Goal: Task Accomplishment & Management: Manage account settings

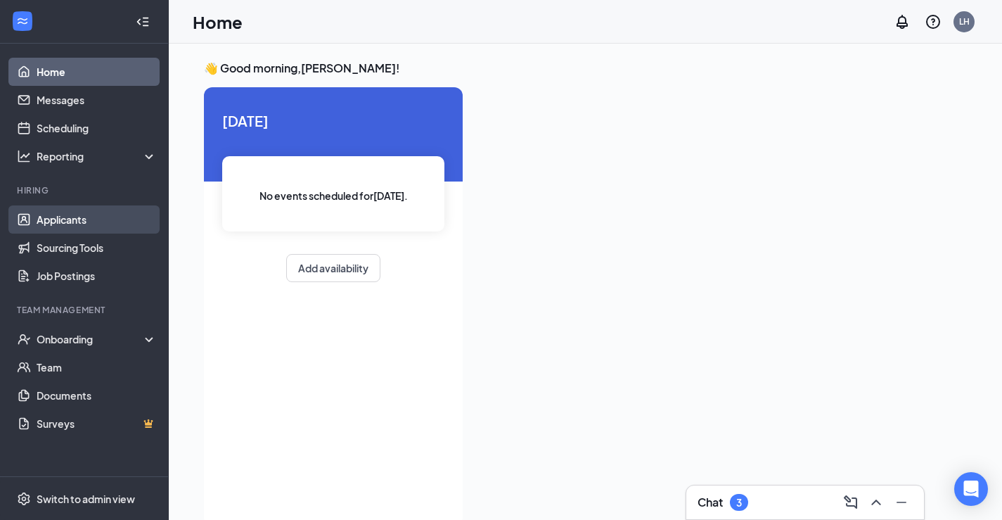
click at [54, 218] on link "Applicants" at bounding box center [97, 219] width 120 height 28
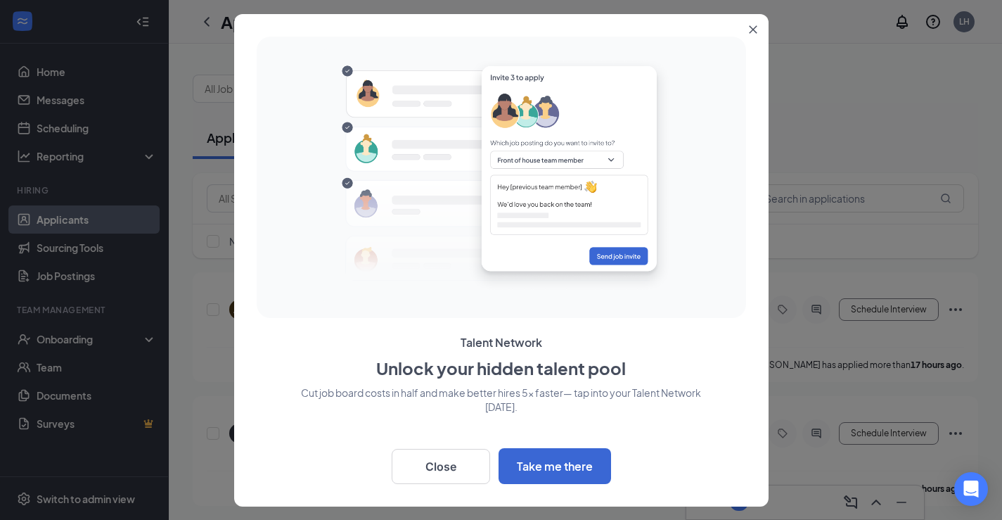
click at [754, 36] on button "Close" at bounding box center [755, 26] width 25 height 25
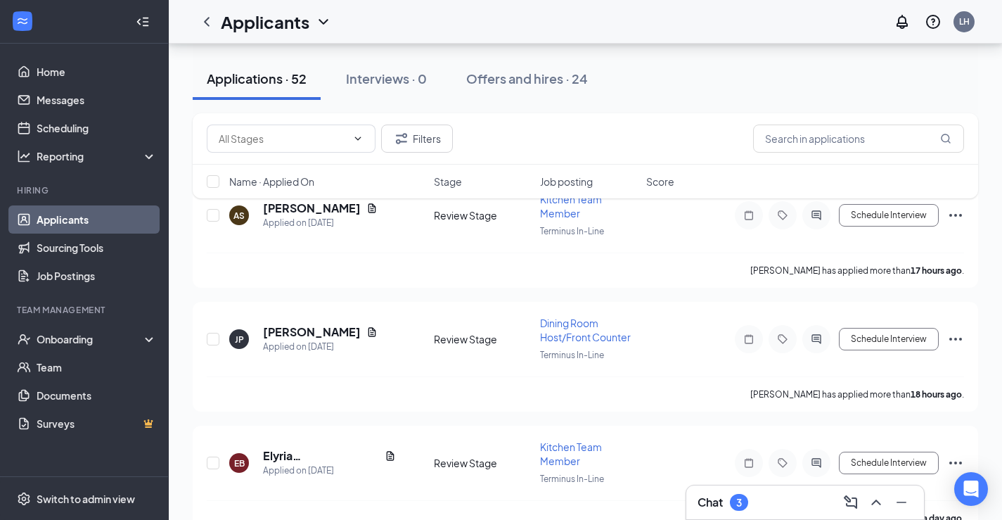
scroll to position [102, 0]
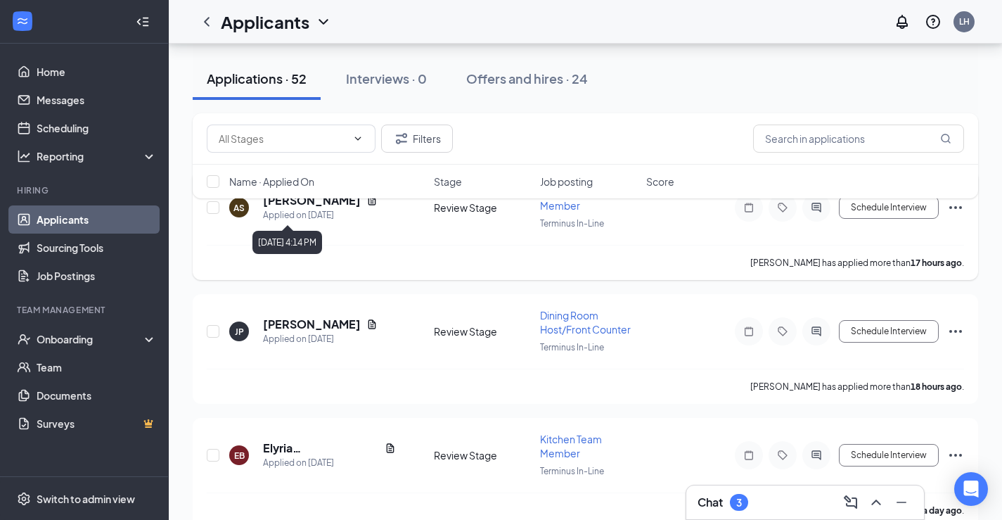
click at [302, 215] on div "Applied on [DATE]" at bounding box center [320, 215] width 115 height 14
click at [302, 217] on div "Applied on [DATE]" at bounding box center [320, 215] width 115 height 14
click at [364, 212] on div "AS [PERSON_NAME] Applied on [DATE]" at bounding box center [327, 208] width 196 height 30
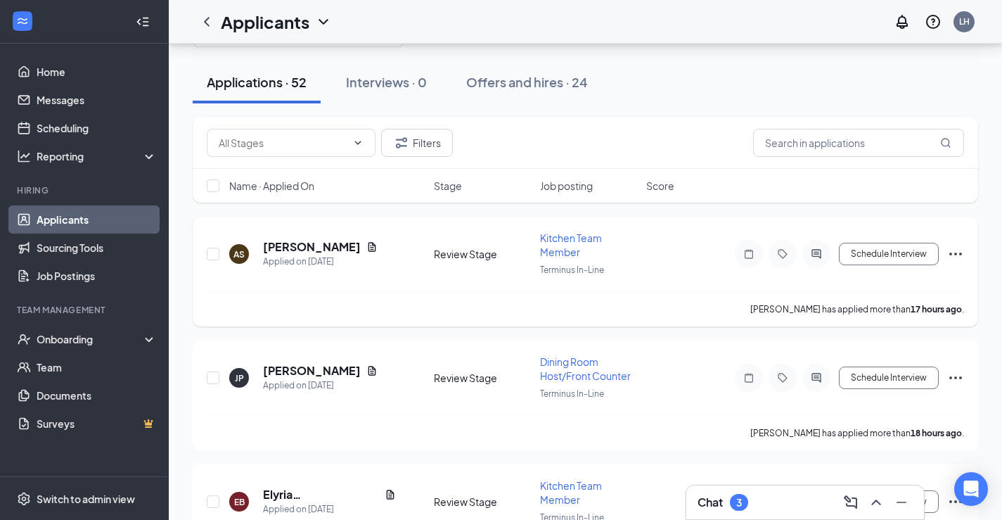
scroll to position [49, 0]
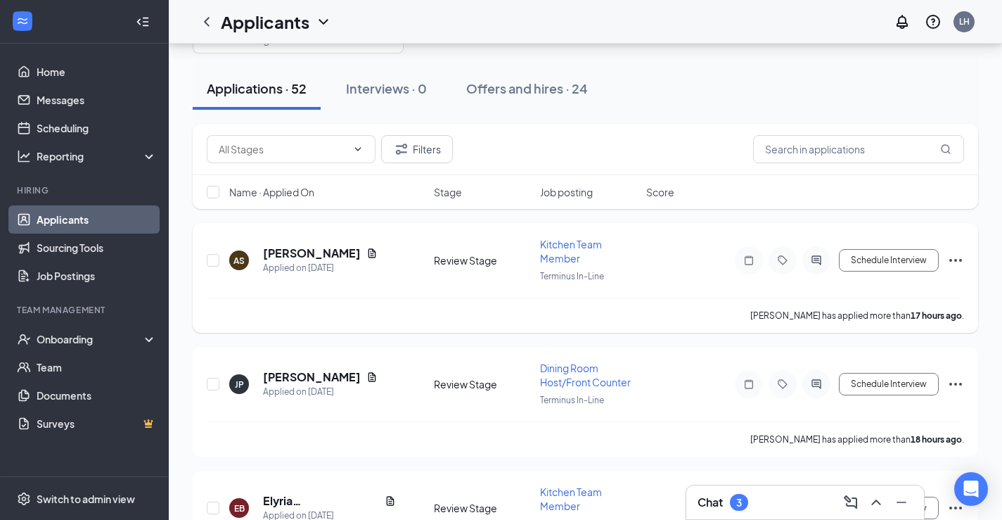
click at [307, 248] on h5 "[PERSON_NAME]" at bounding box center [312, 252] width 98 height 15
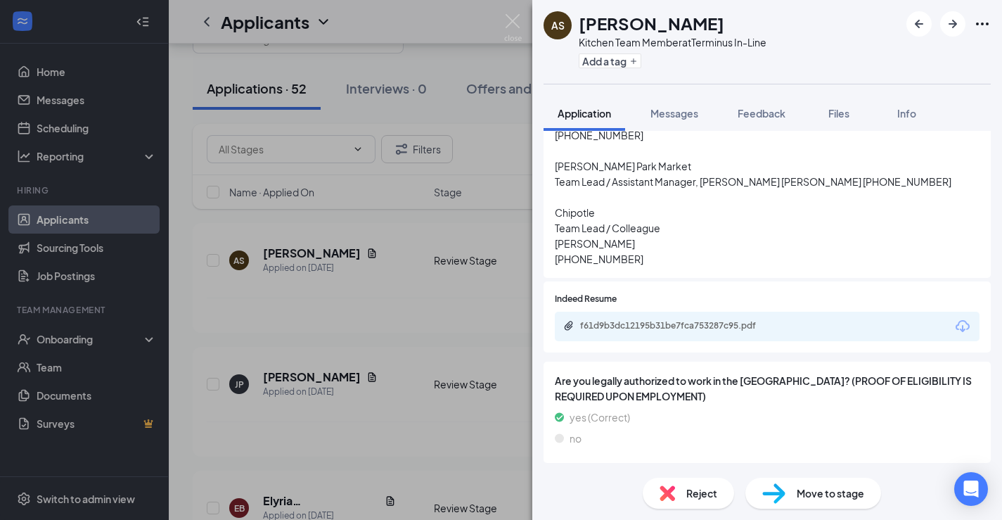
scroll to position [1854, 0]
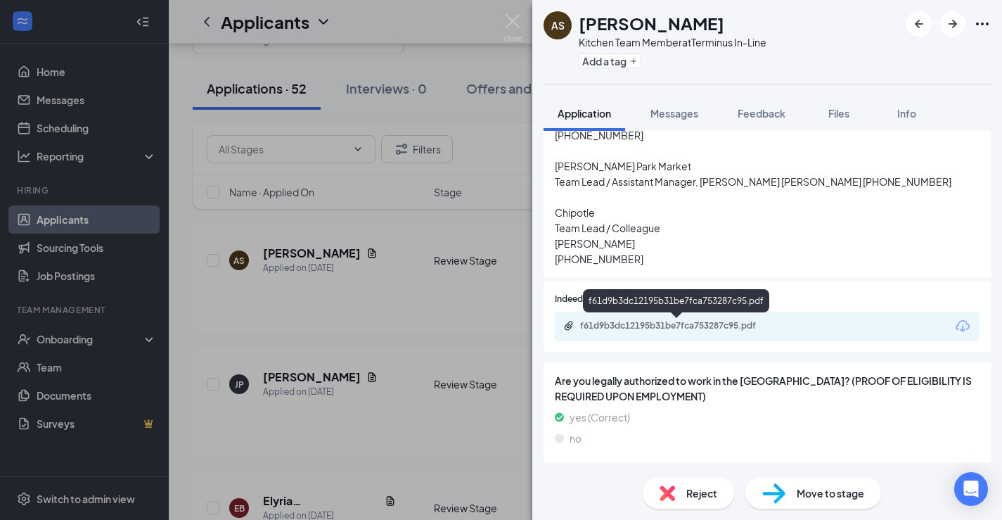
click at [671, 327] on div "f61d9b3dc12195b31be7fca753287c95.pdf" at bounding box center [678, 325] width 197 height 11
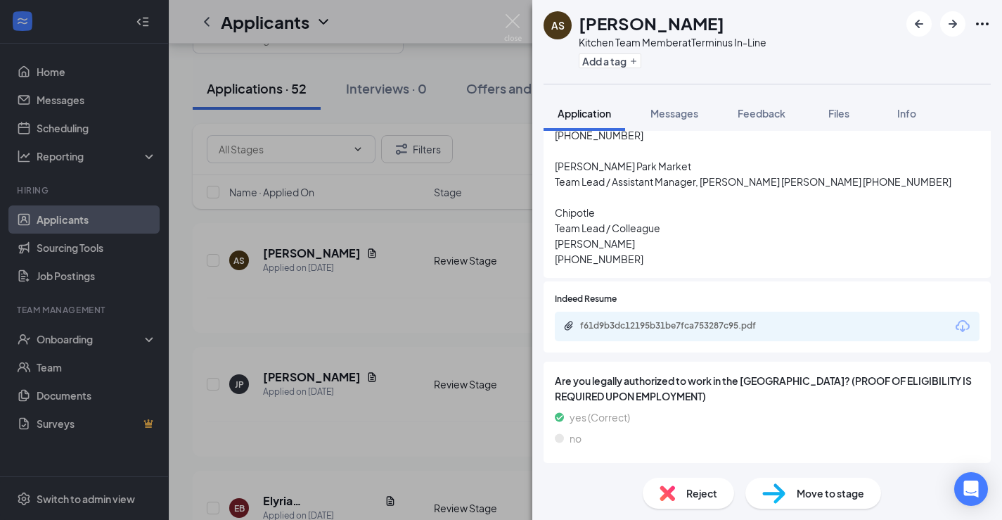
click at [475, 267] on div "AS [PERSON_NAME] Kitchen Team Member at Terminus In-Line Add a tag Application …" at bounding box center [501, 260] width 1002 height 520
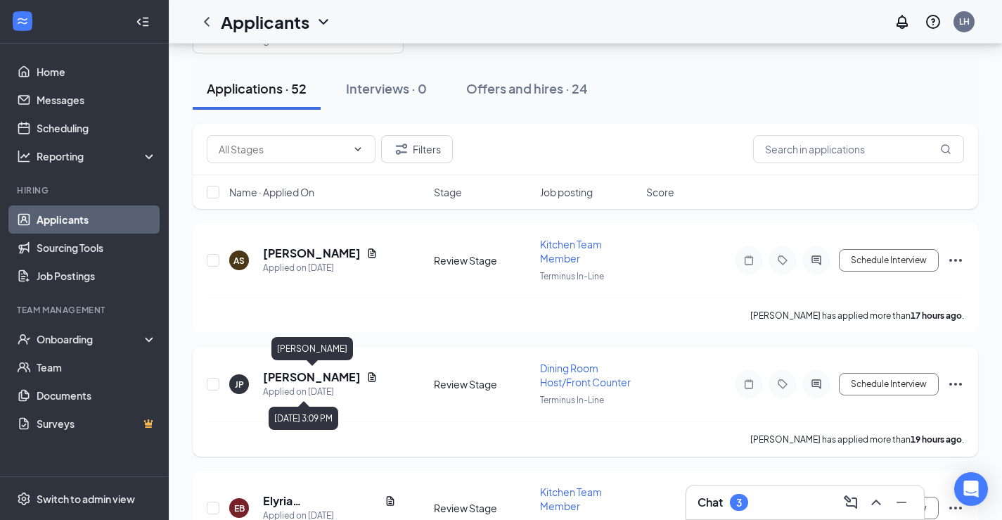
click at [329, 373] on h5 "[PERSON_NAME]" at bounding box center [312, 376] width 98 height 15
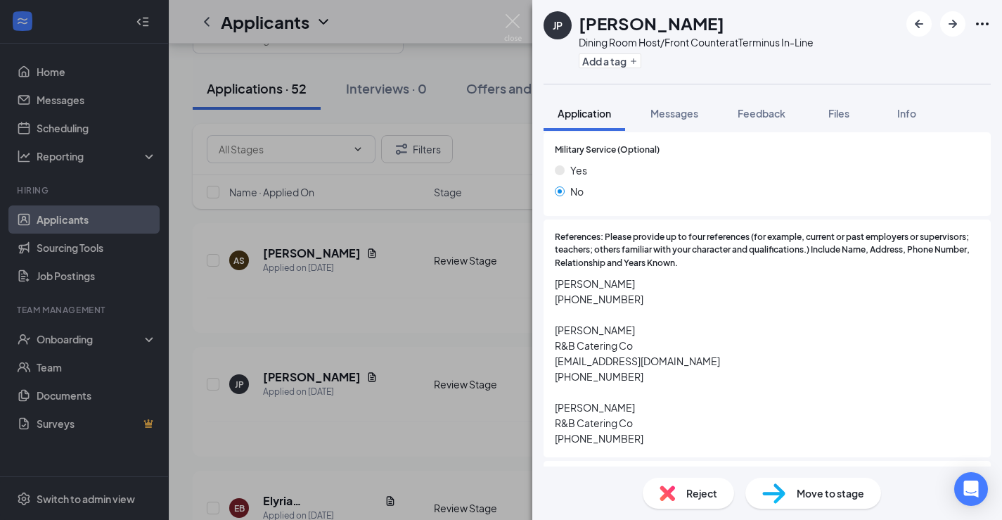
scroll to position [1771, 0]
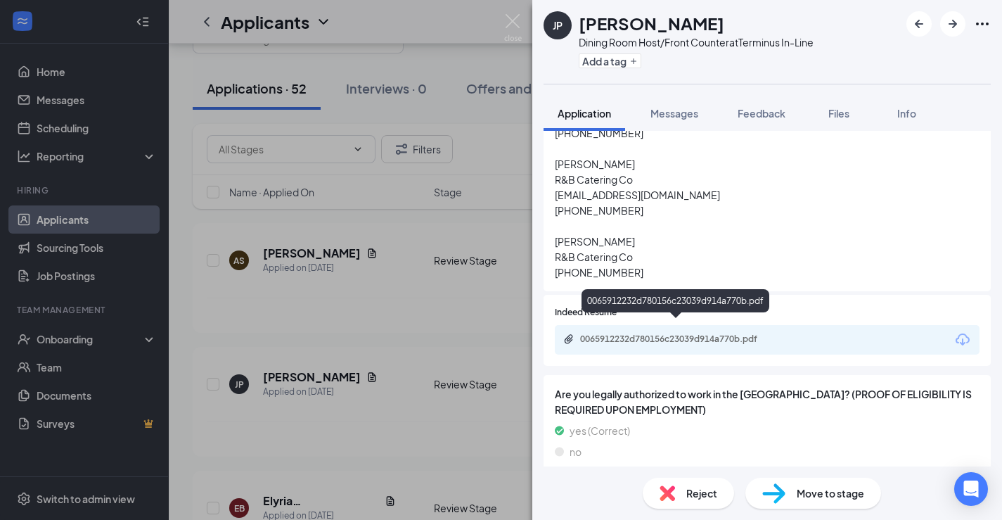
click at [625, 314] on div "0065912232d780156c23039d914a770b.pdf" at bounding box center [676, 303] width 188 height 29
click at [624, 333] on div "0065912232d780156c23039d914a770b.pdf" at bounding box center [678, 338] width 197 height 11
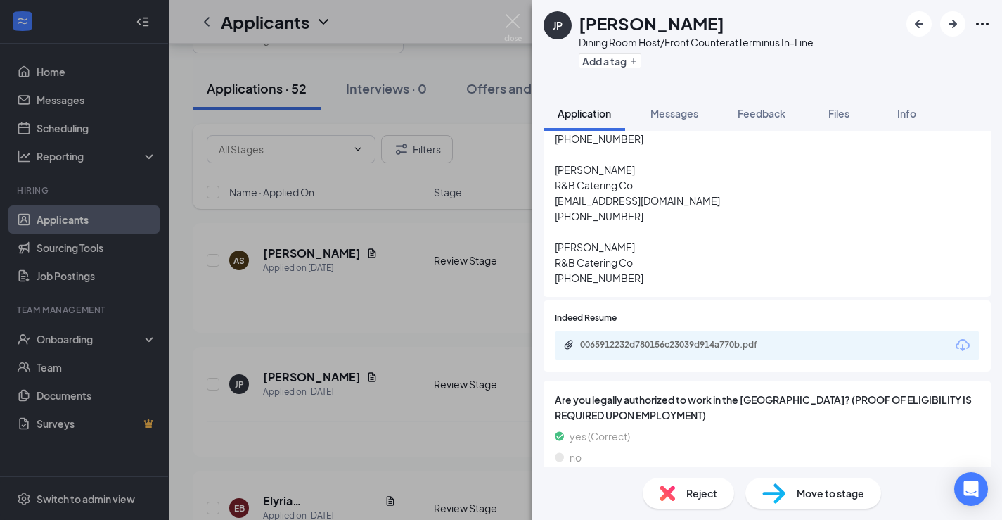
click at [714, 493] on span "Reject" at bounding box center [701, 492] width 31 height 15
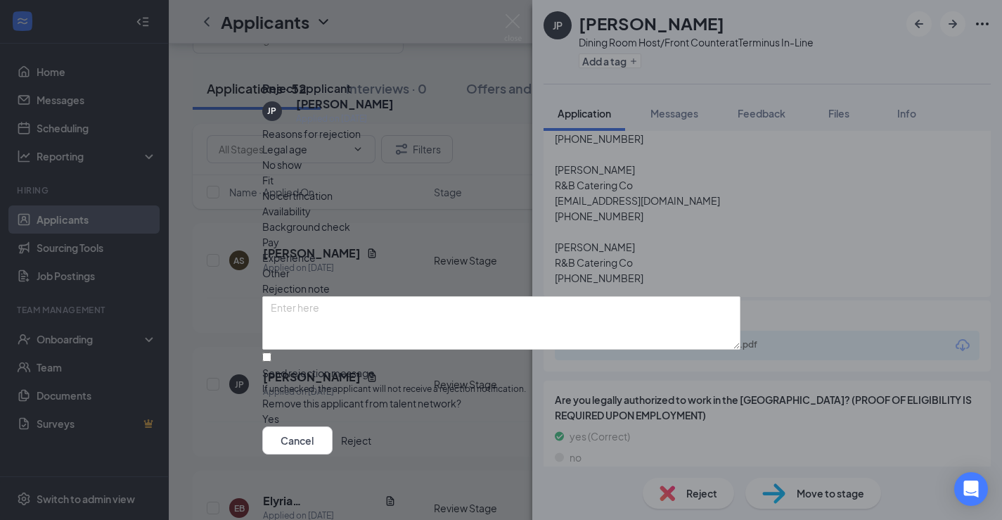
drag, startPoint x: 669, startPoint y: 446, endPoint x: 652, endPoint y: 333, distance: 113.8
click at [652, 333] on div "Reject applicant JP [PERSON_NAME] Applied on [DATE] Reasons for rejection Legal…" at bounding box center [501, 260] width 478 height 390
click at [371, 445] on button "Reject" at bounding box center [356, 440] width 30 height 28
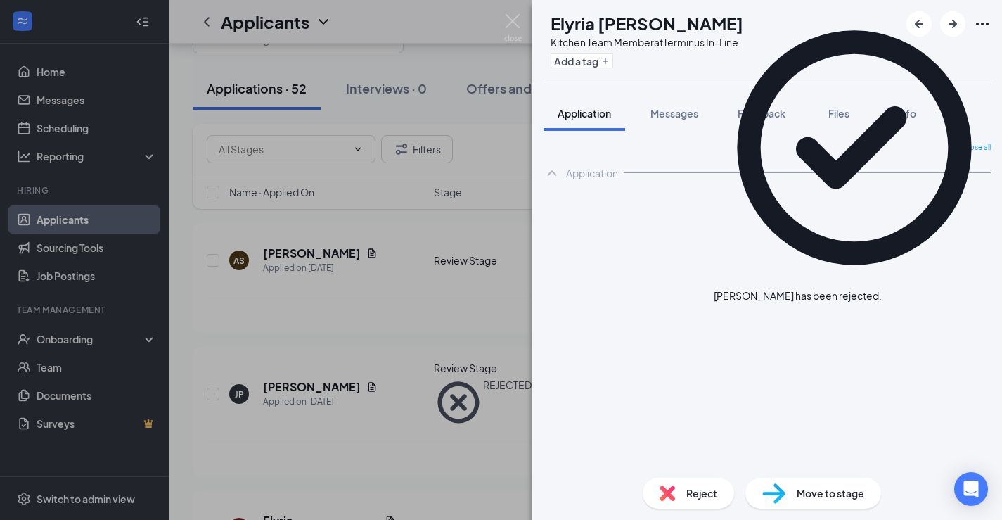
click at [318, 315] on div "EB Elyria [PERSON_NAME] Kitchen Team Member at Terminus In-Line Add a tag Appli…" at bounding box center [501, 260] width 1002 height 520
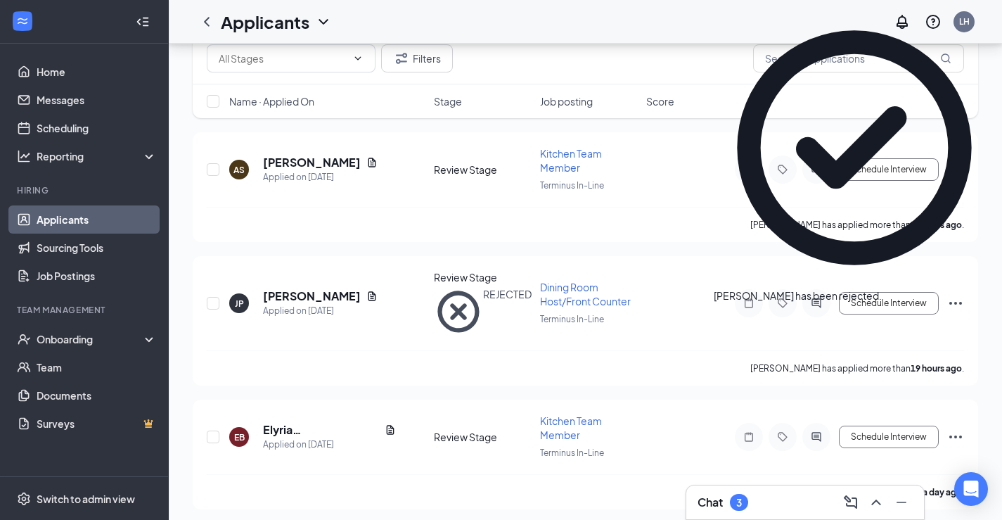
scroll to position [181, 0]
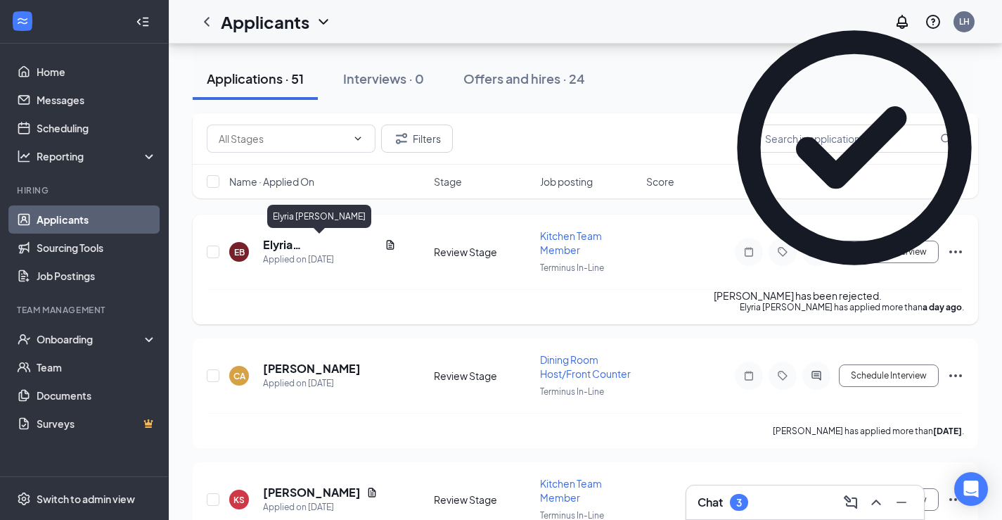
click at [312, 247] on h5 "Elyria [PERSON_NAME]" at bounding box center [321, 244] width 116 height 15
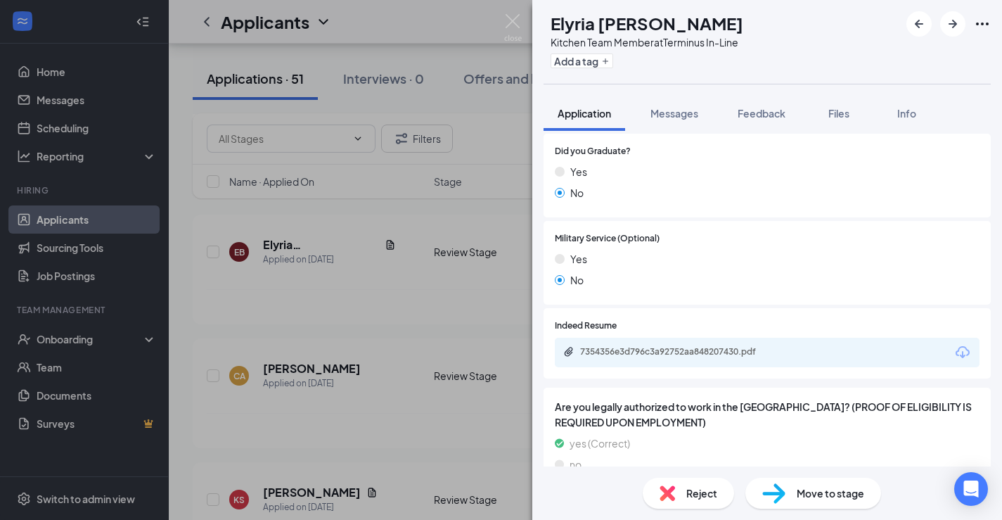
scroll to position [1184, 0]
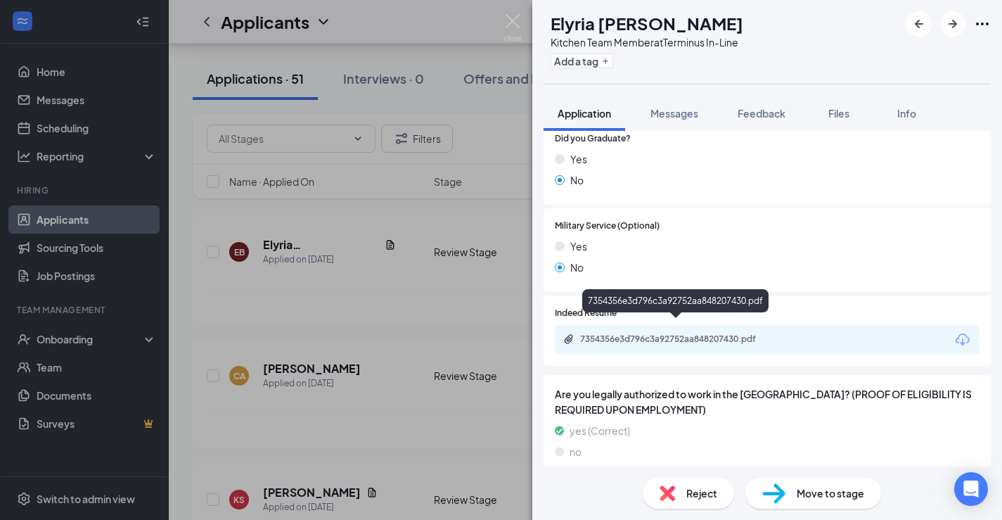
click at [658, 305] on div "7354356e3d796c3a92752aa848207430.pdf" at bounding box center [675, 300] width 186 height 23
click at [653, 325] on div "7354356e3d796c3a92752aa848207430.pdf" at bounding box center [767, 340] width 425 height 30
click at [642, 333] on div "7354356e3d796c3a92752aa848207430.pdf" at bounding box center [678, 338] width 197 height 11
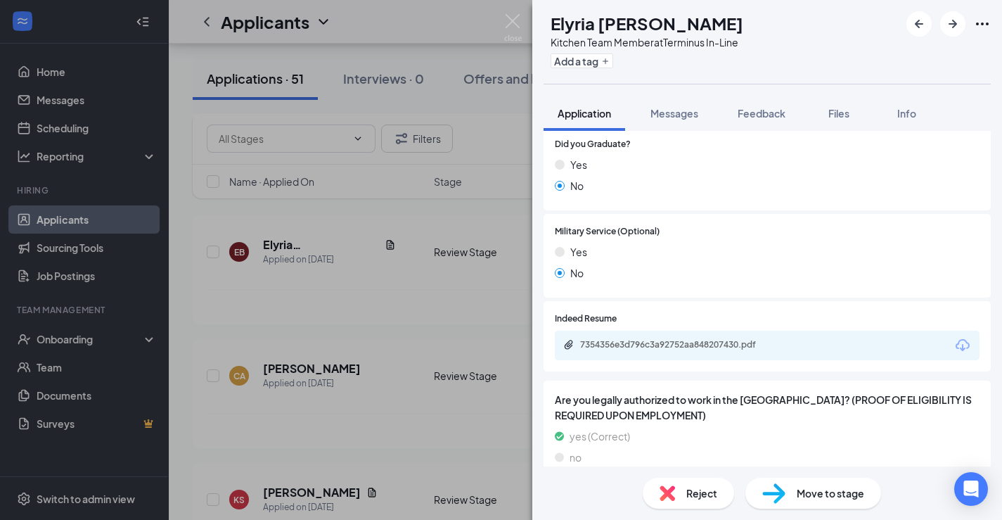
click at [669, 486] on img at bounding box center [667, 492] width 15 height 15
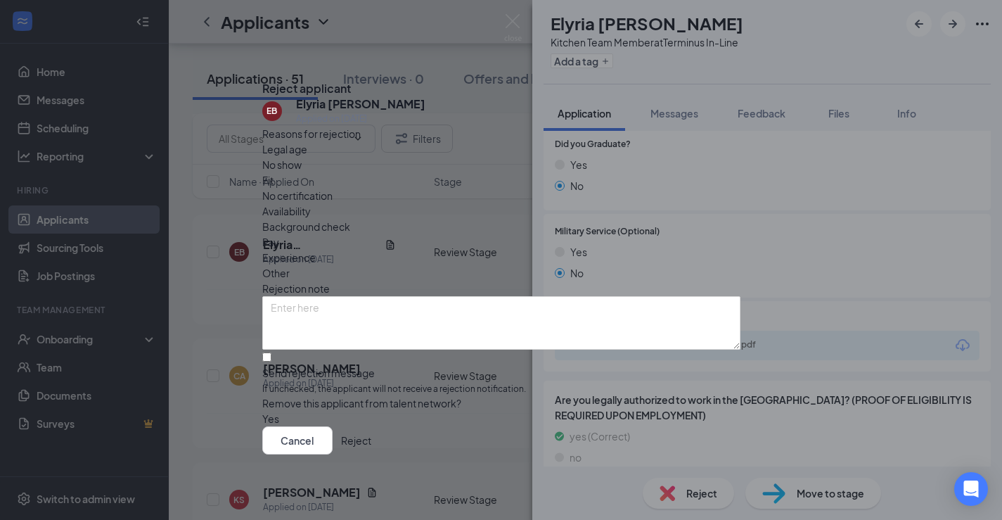
click at [371, 454] on button "Reject" at bounding box center [356, 440] width 30 height 28
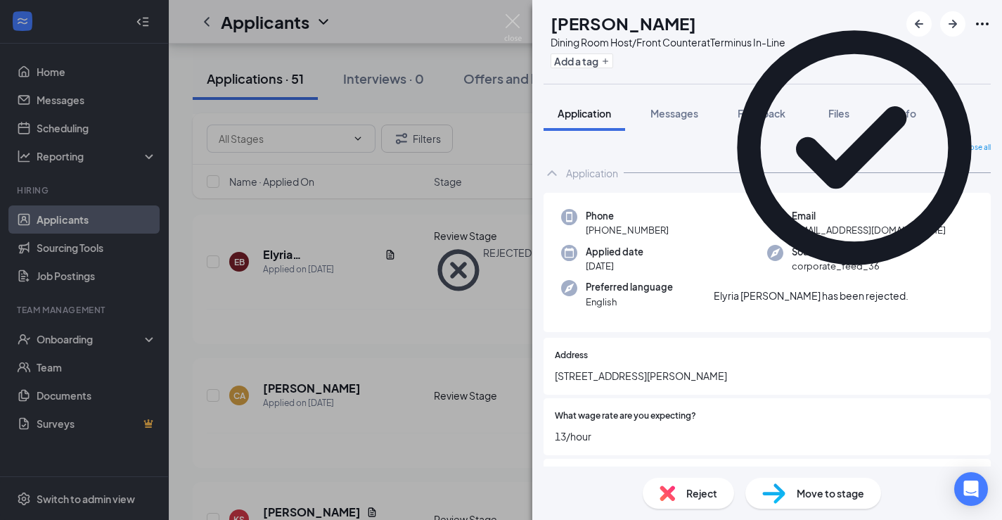
click at [404, 324] on div "CA [PERSON_NAME] Dining Room Host/Front Counter at Terminus In-Line Add a tag A…" at bounding box center [501, 260] width 1002 height 520
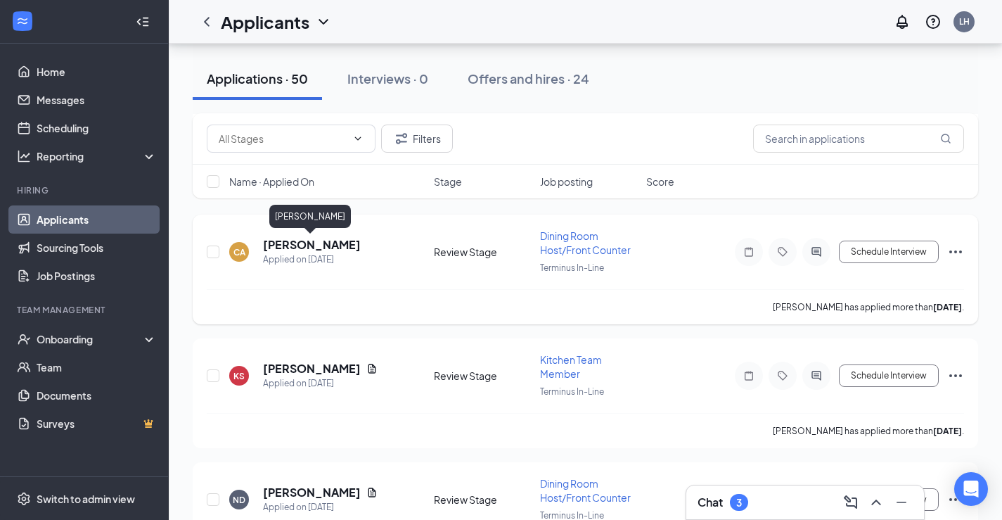
click at [322, 246] on h5 "[PERSON_NAME]" at bounding box center [312, 244] width 98 height 15
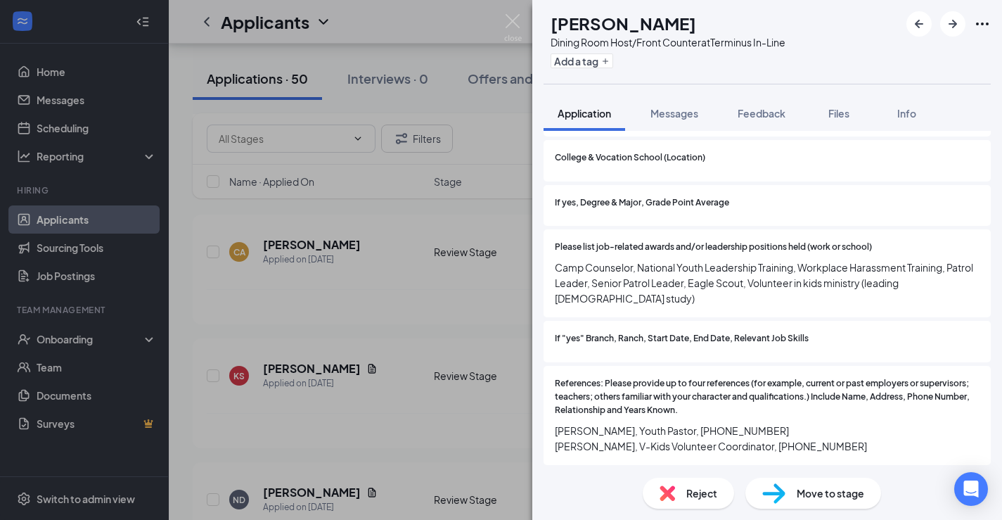
scroll to position [1475, 0]
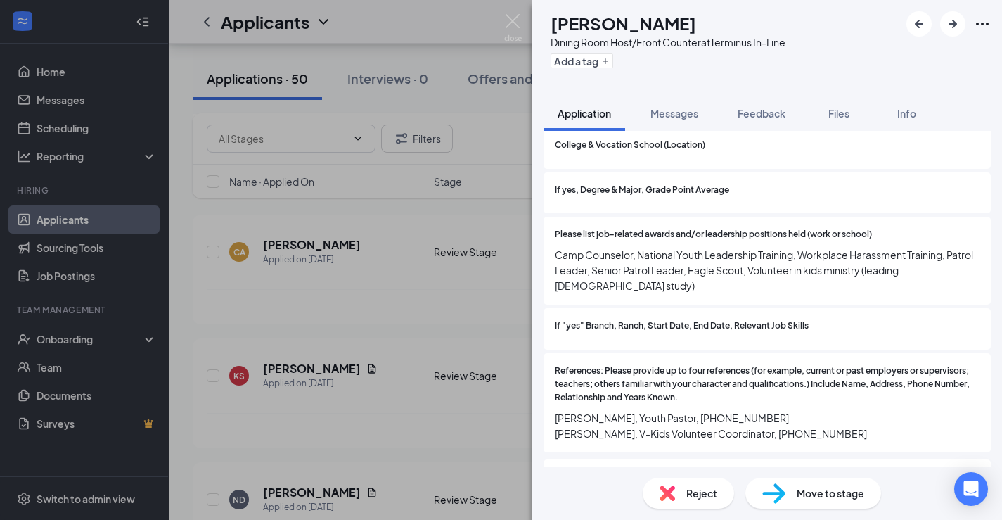
click at [705, 497] on span "Reject" at bounding box center [701, 492] width 31 height 15
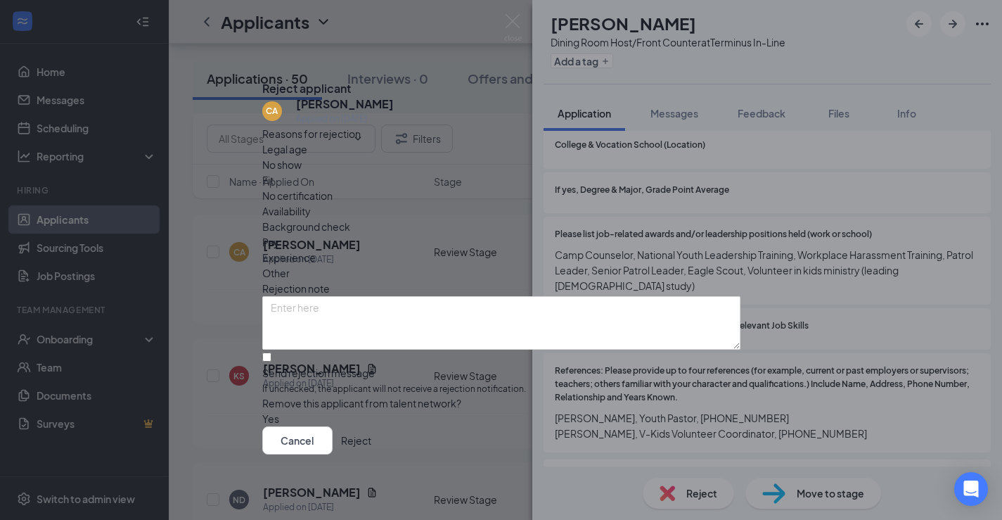
click at [371, 454] on button "Reject" at bounding box center [356, 440] width 30 height 28
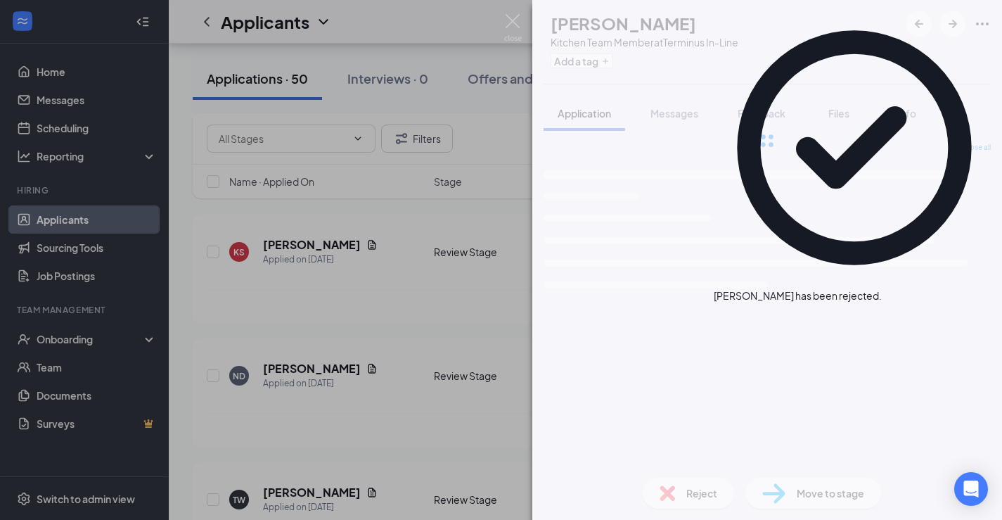
click at [343, 288] on div "KS Kesharde [PERSON_NAME] Kitchen Team Member at Terminus In-Line Add a tag App…" at bounding box center [501, 260] width 1002 height 520
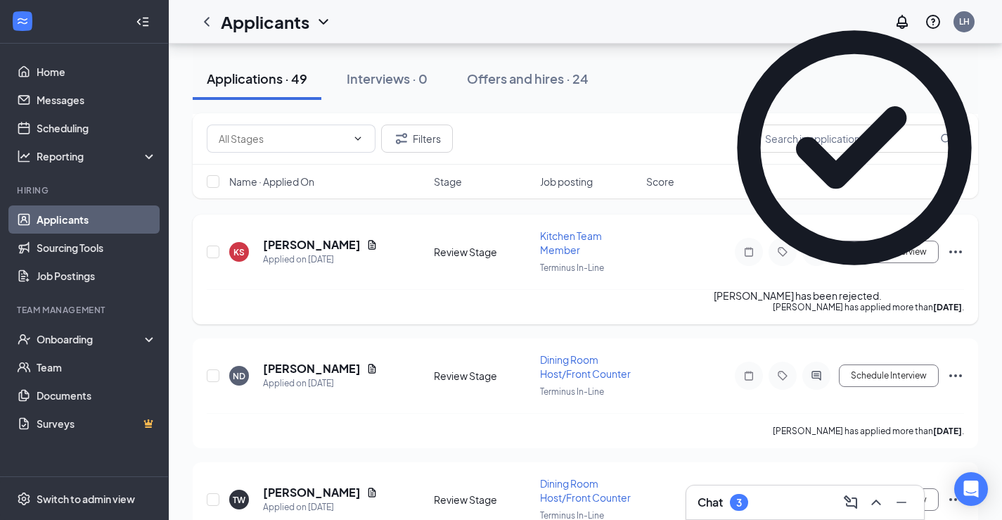
click at [326, 241] on h5 "[PERSON_NAME]" at bounding box center [312, 244] width 98 height 15
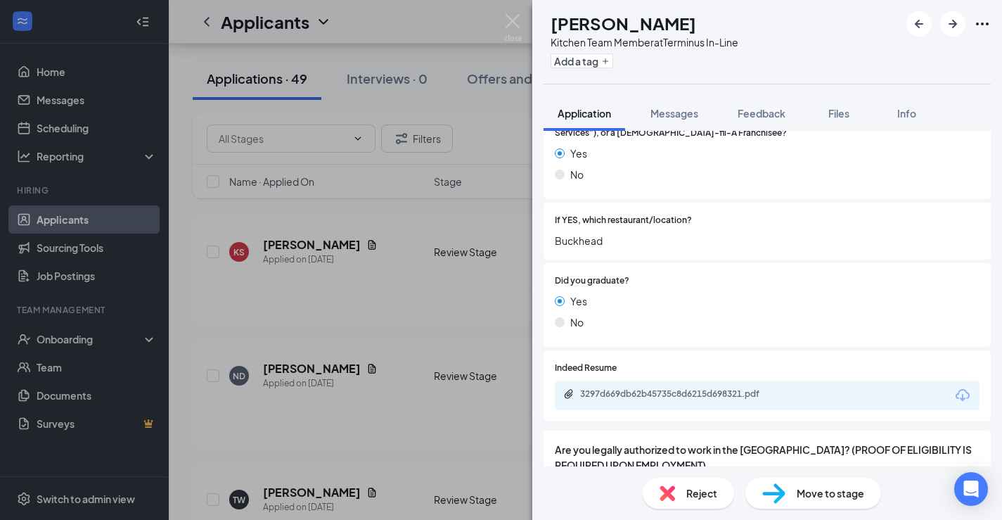
scroll to position [954, 0]
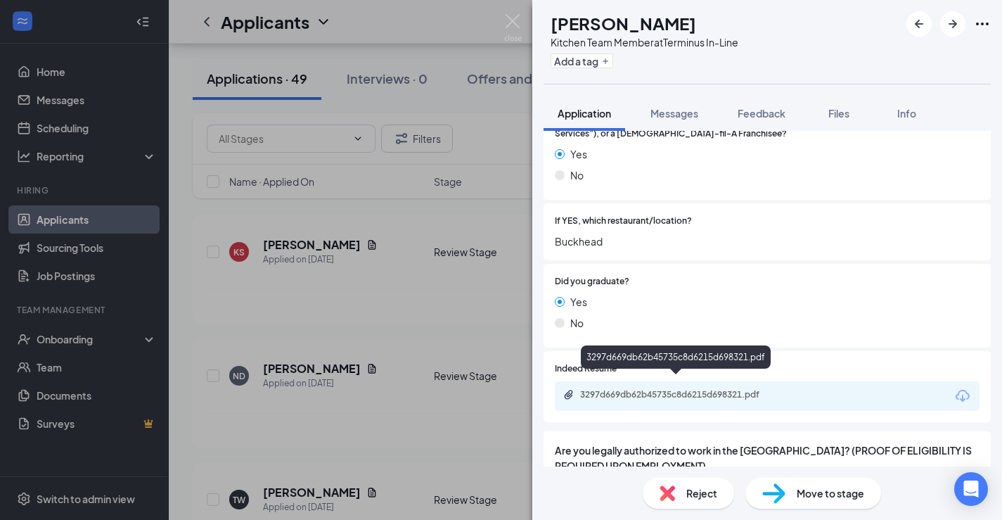
click at [632, 389] on div "3297d669db62b45735c8d6215d698321.pdf" at bounding box center [678, 394] width 197 height 11
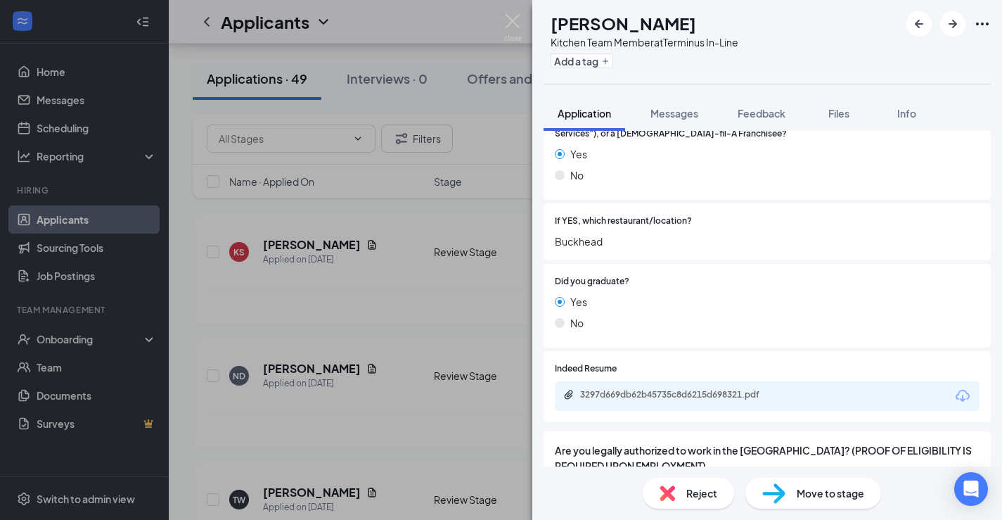
click at [679, 499] on div "Reject" at bounding box center [688, 493] width 91 height 31
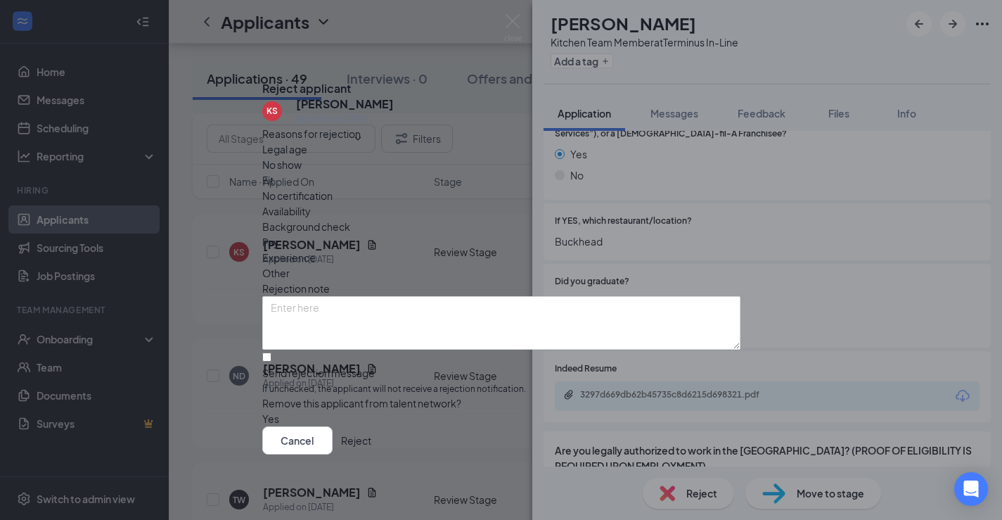
click at [371, 454] on button "Reject" at bounding box center [356, 440] width 30 height 28
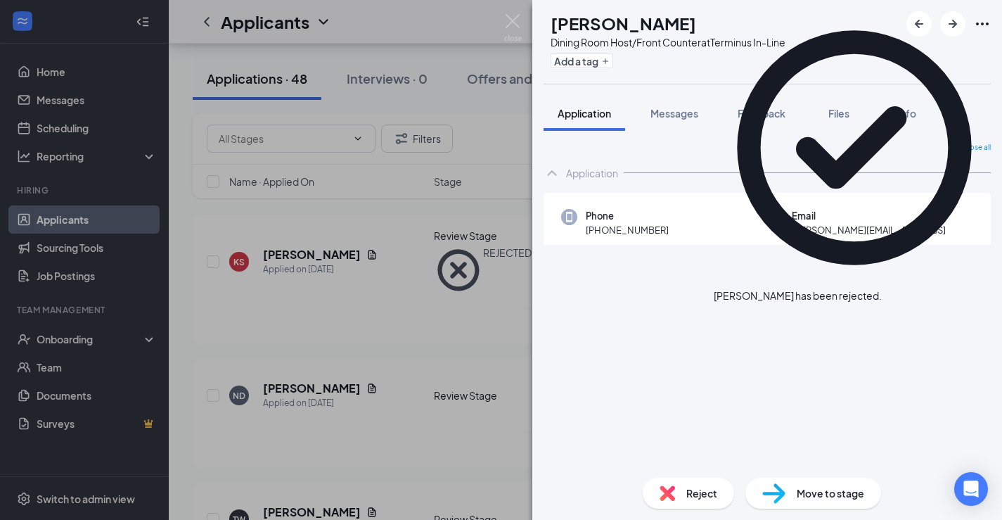
click at [367, 349] on div "ND [PERSON_NAME] Dining Room Host/Front Counter at Terminus In-Line Add a tag A…" at bounding box center [501, 260] width 1002 height 520
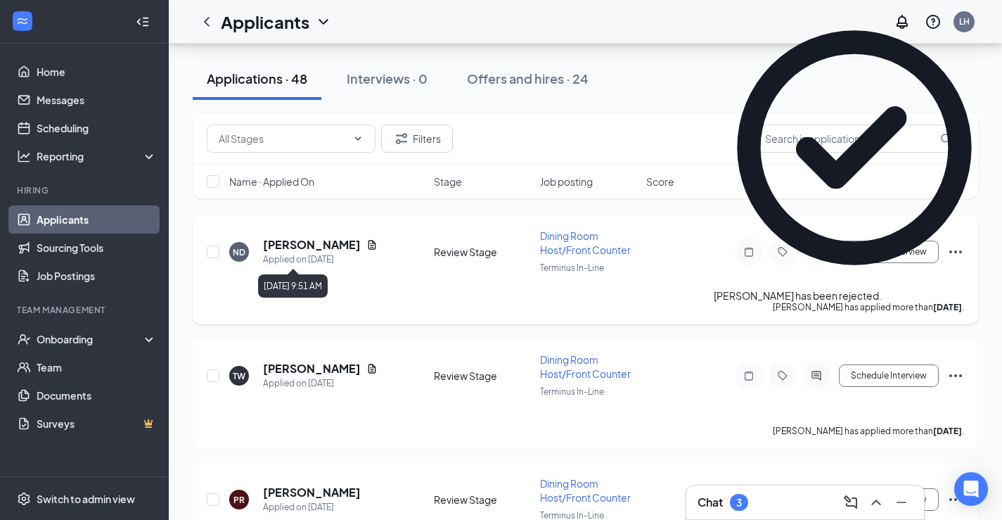
click at [307, 245] on h5 "[PERSON_NAME]" at bounding box center [312, 244] width 98 height 15
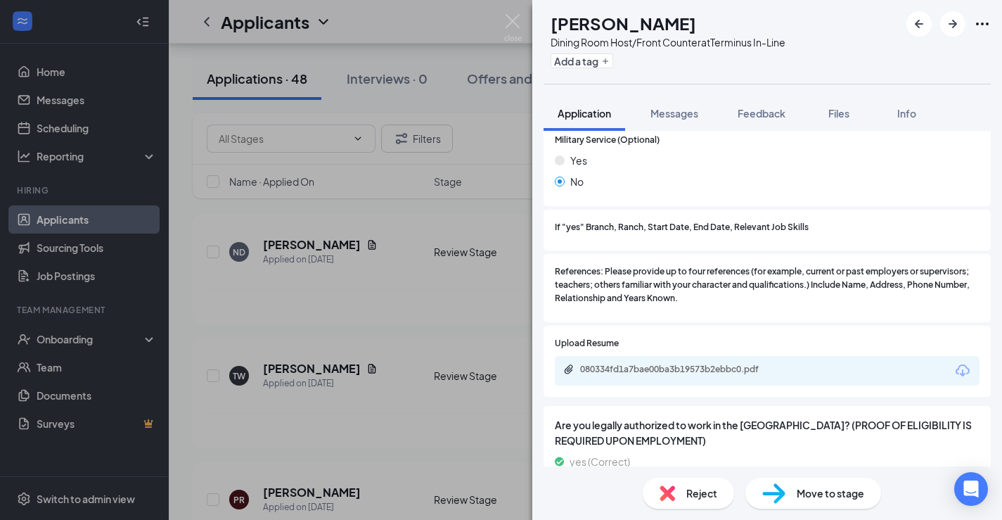
scroll to position [1584, 0]
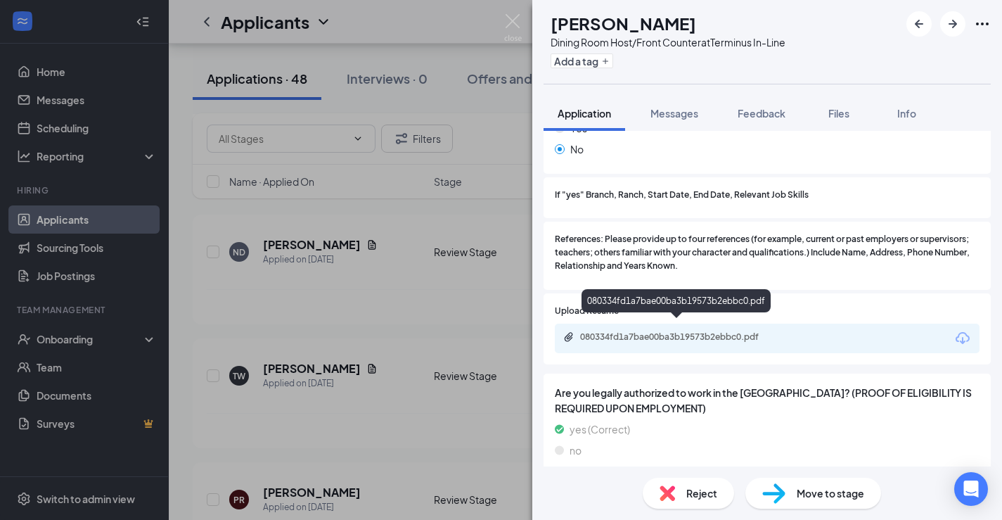
click at [658, 331] on div "080334fd1a7bae00ba3b19573b2ebbc0.pdf" at bounding box center [678, 336] width 197 height 11
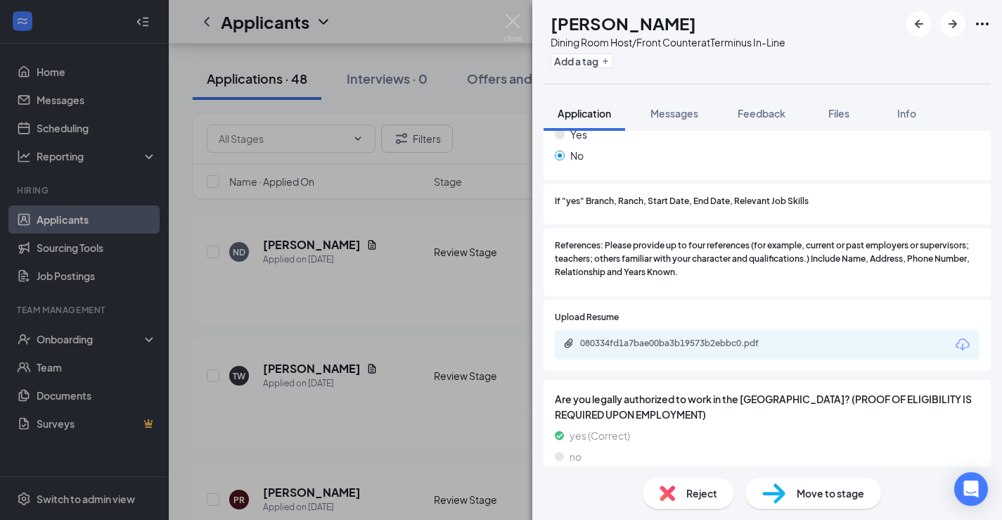
click at [701, 492] on span "Reject" at bounding box center [701, 492] width 31 height 15
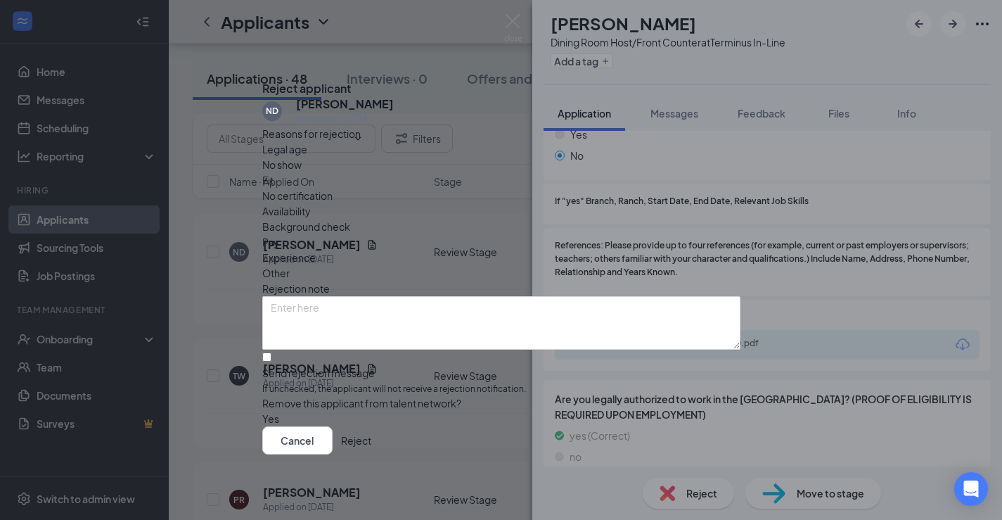
click at [683, 430] on div "Cancel Reject" at bounding box center [501, 440] width 478 height 28
click at [371, 442] on button "Reject" at bounding box center [356, 440] width 30 height 28
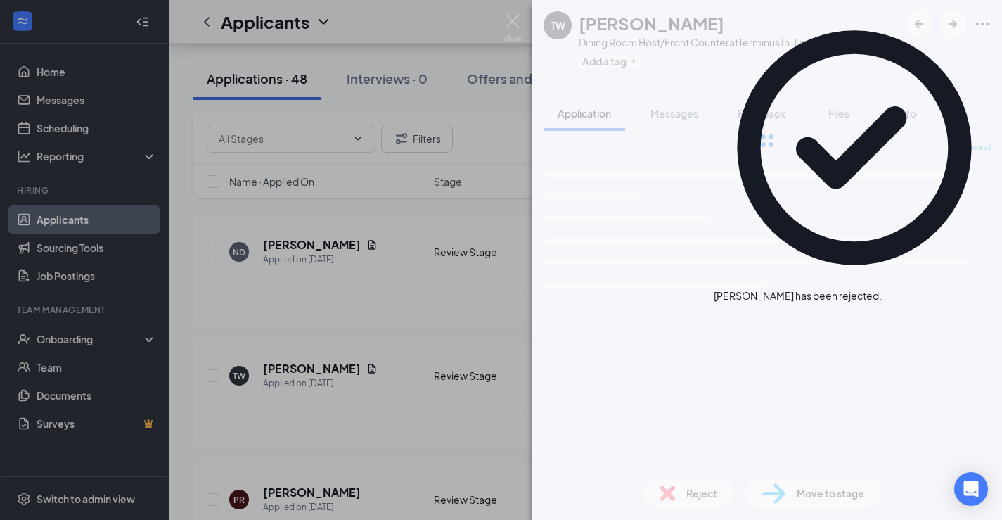
click at [324, 283] on div "TW [PERSON_NAME] Dining Room Host/Front Counter at Terminus In-Line Add a tag A…" at bounding box center [501, 260] width 1002 height 520
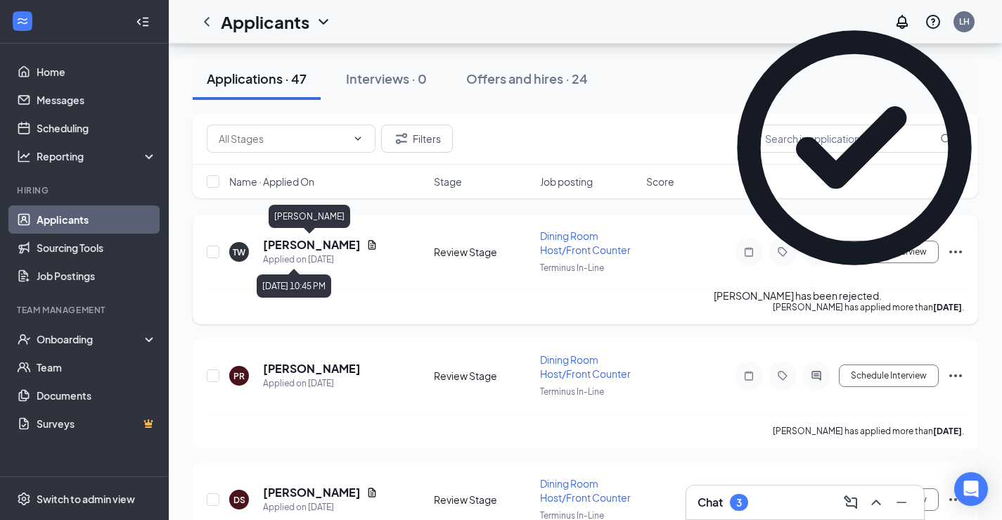
click at [302, 243] on h5 "[PERSON_NAME]" at bounding box center [312, 244] width 98 height 15
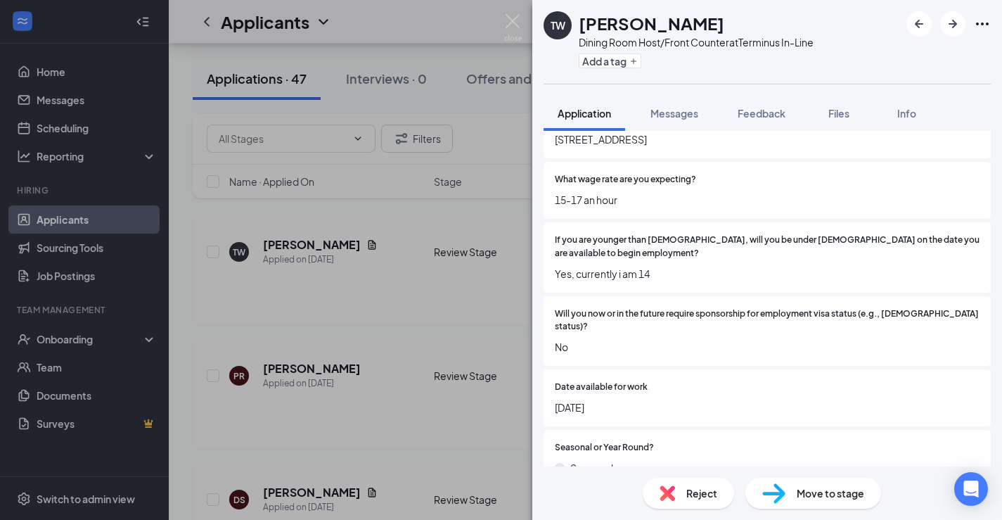
scroll to position [246, 0]
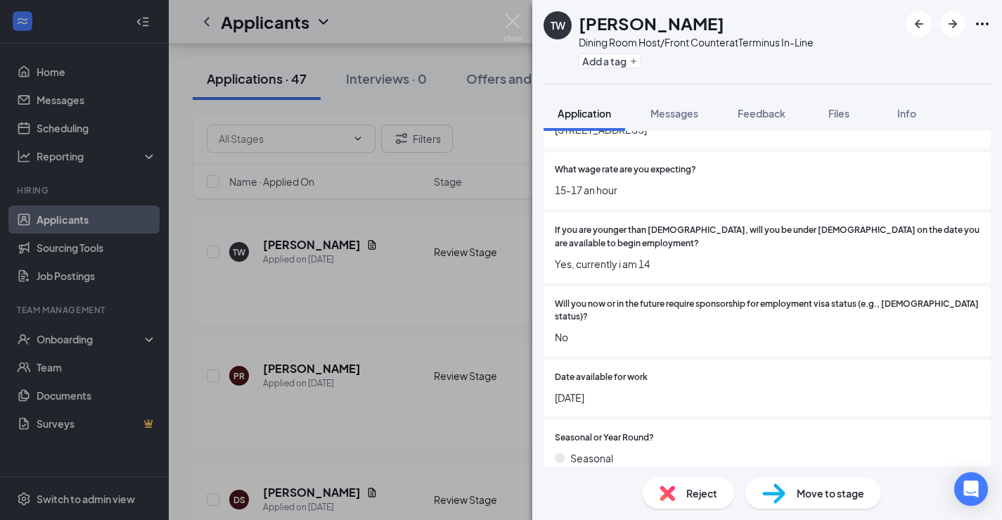
click at [673, 480] on div "Reject" at bounding box center [688, 493] width 91 height 31
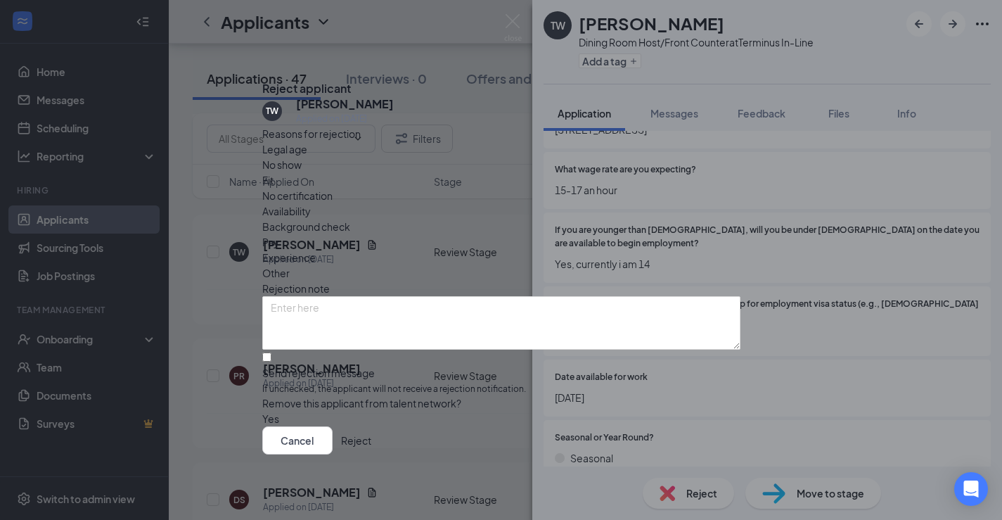
click at [371, 446] on button "Reject" at bounding box center [356, 440] width 30 height 28
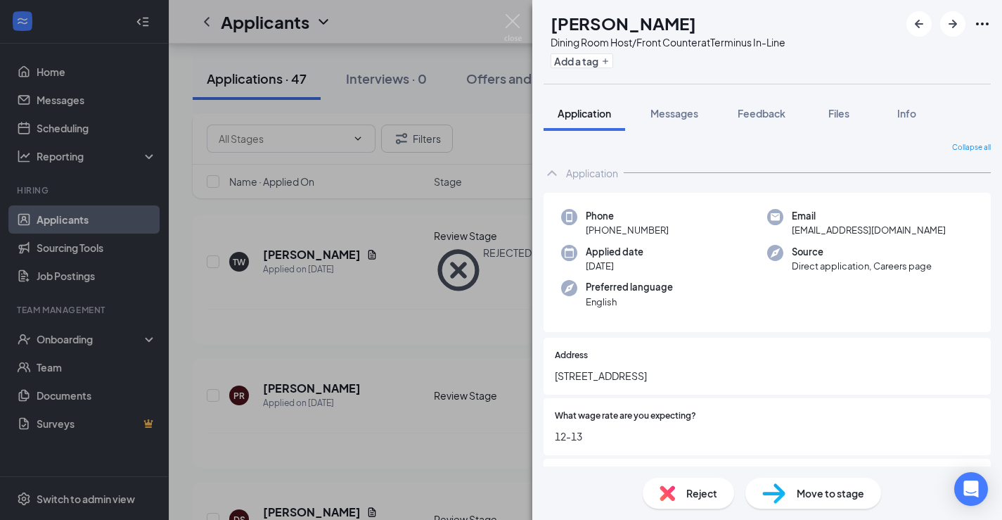
click at [444, 275] on div "PR [PERSON_NAME] Dining Room Host/Front Counter at Terminus In-Line Add a tag A…" at bounding box center [501, 260] width 1002 height 520
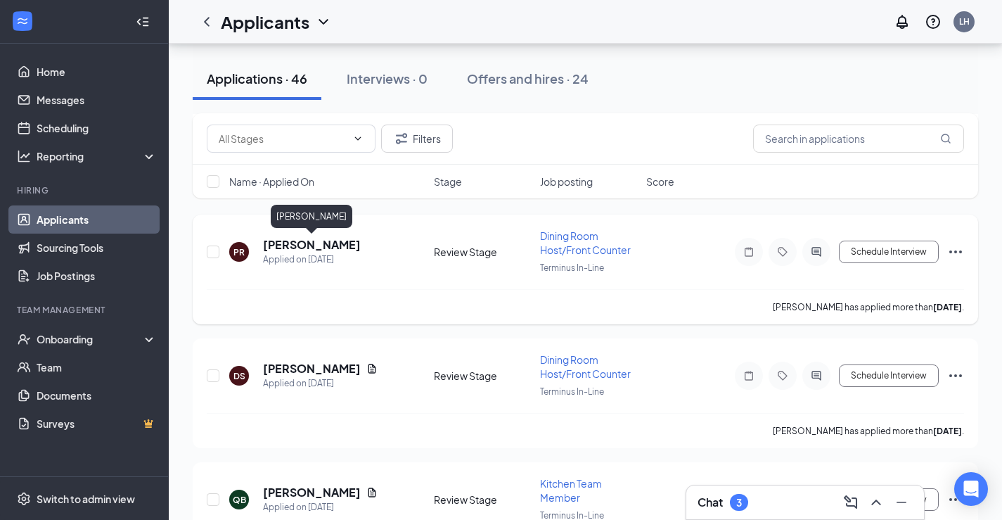
click at [330, 243] on h5 "[PERSON_NAME]" at bounding box center [312, 244] width 98 height 15
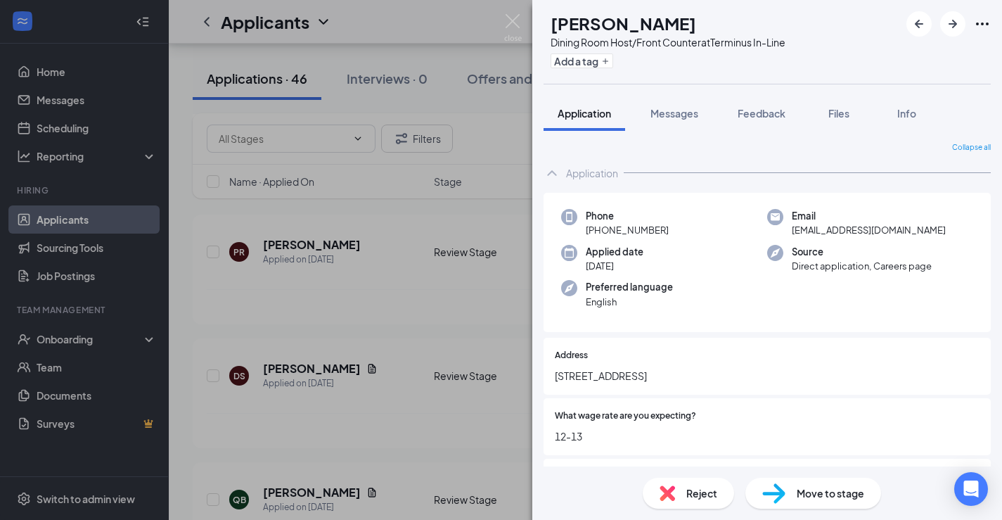
click at [681, 478] on div "Reject" at bounding box center [688, 493] width 91 height 31
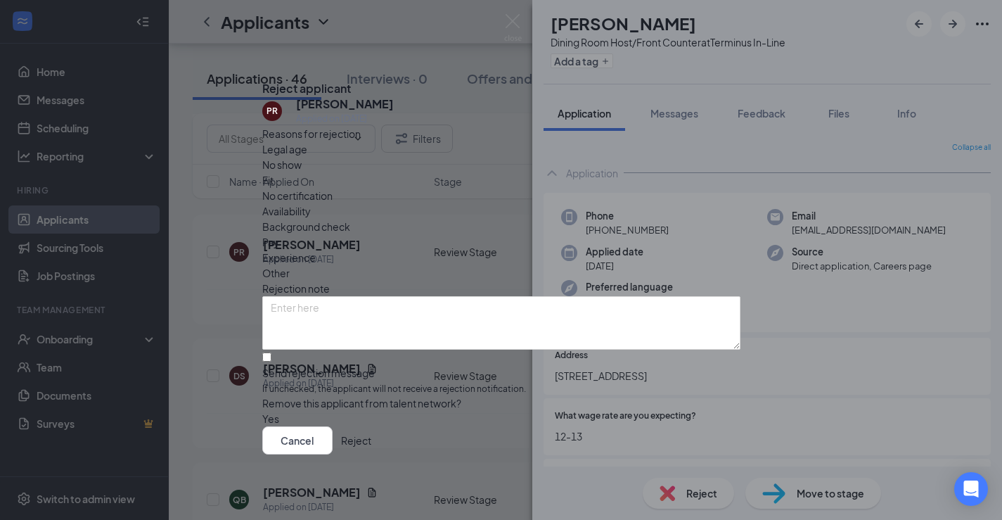
click at [662, 434] on div "Cancel Reject" at bounding box center [501, 440] width 478 height 28
click at [371, 442] on button "Reject" at bounding box center [356, 440] width 30 height 28
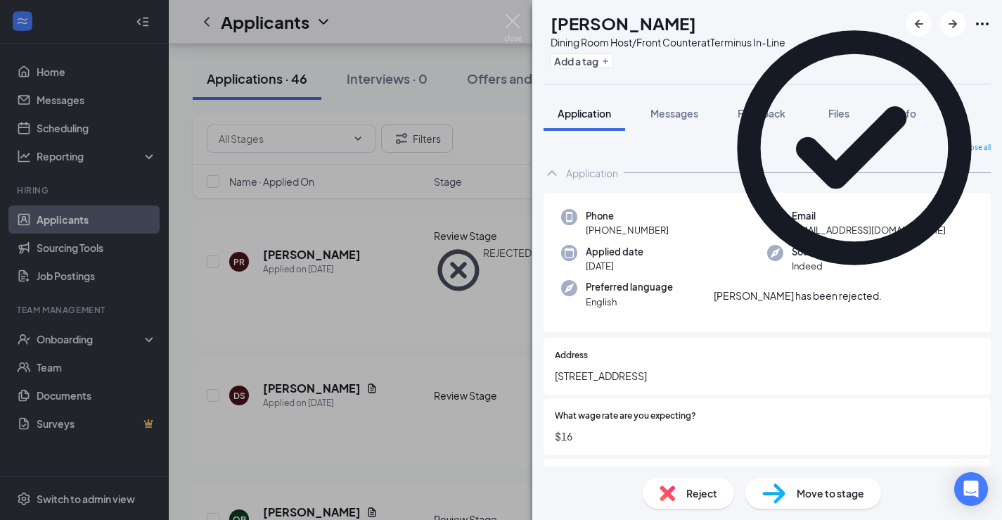
click at [376, 319] on div "DS Diamond [PERSON_NAME] Dining Room Host/Front Counter at Terminus In-Line Add…" at bounding box center [501, 260] width 1002 height 520
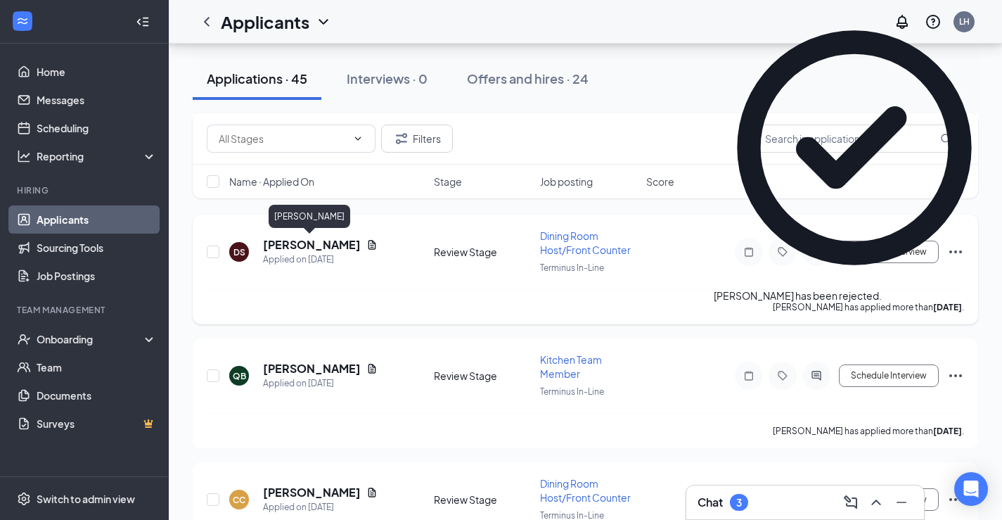
click at [313, 243] on h5 "[PERSON_NAME]" at bounding box center [312, 244] width 98 height 15
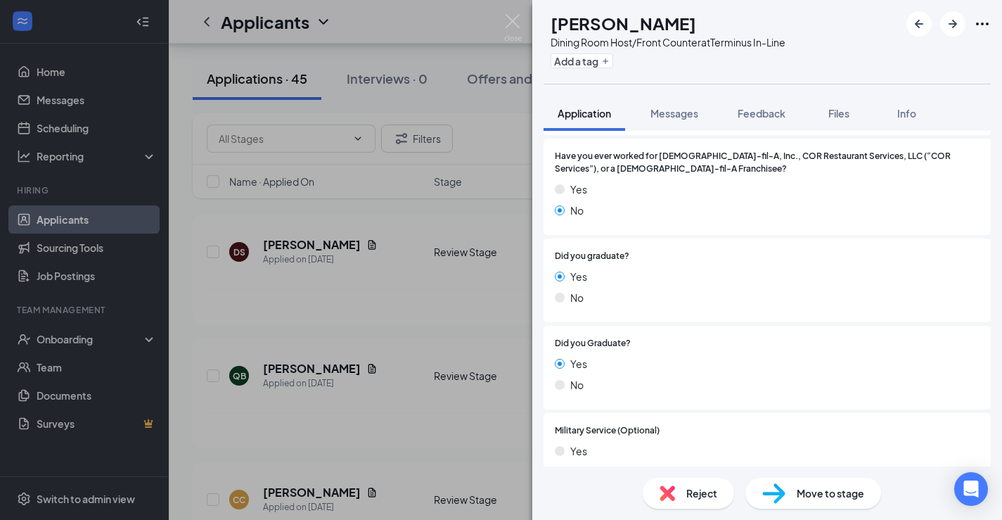
scroll to position [1125, 0]
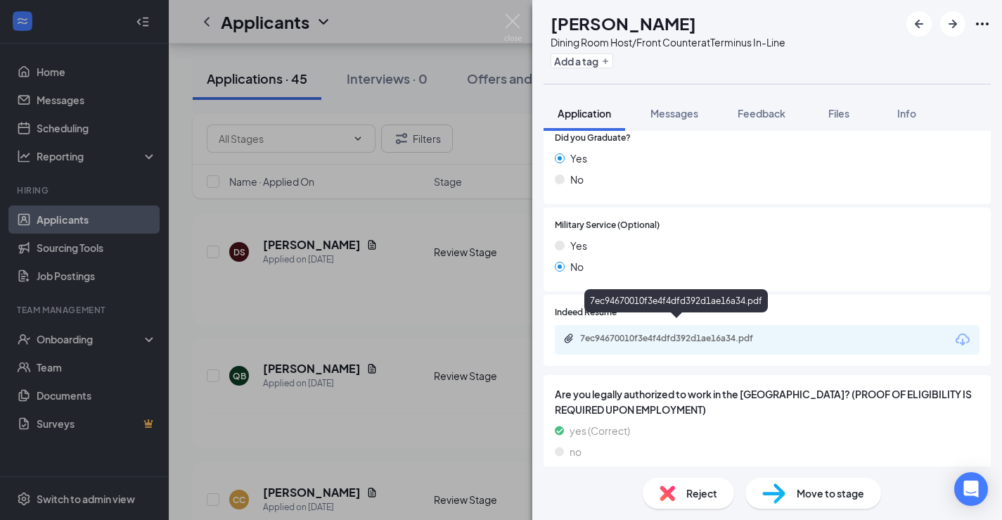
click at [728, 333] on div "7ec94670010f3e4f4dfd392d1ae16a34.pdf" at bounding box center [678, 338] width 197 height 11
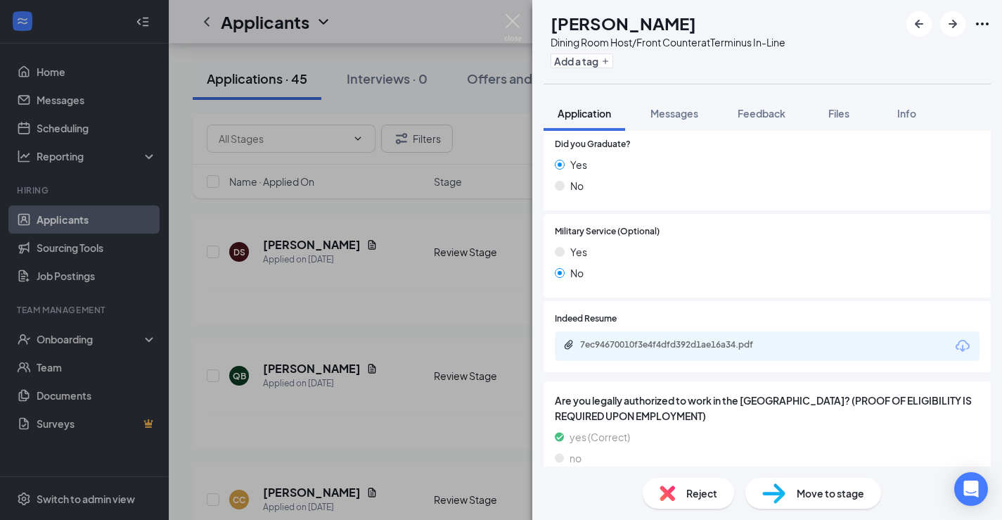
click at [685, 483] on div "Reject" at bounding box center [688, 493] width 91 height 31
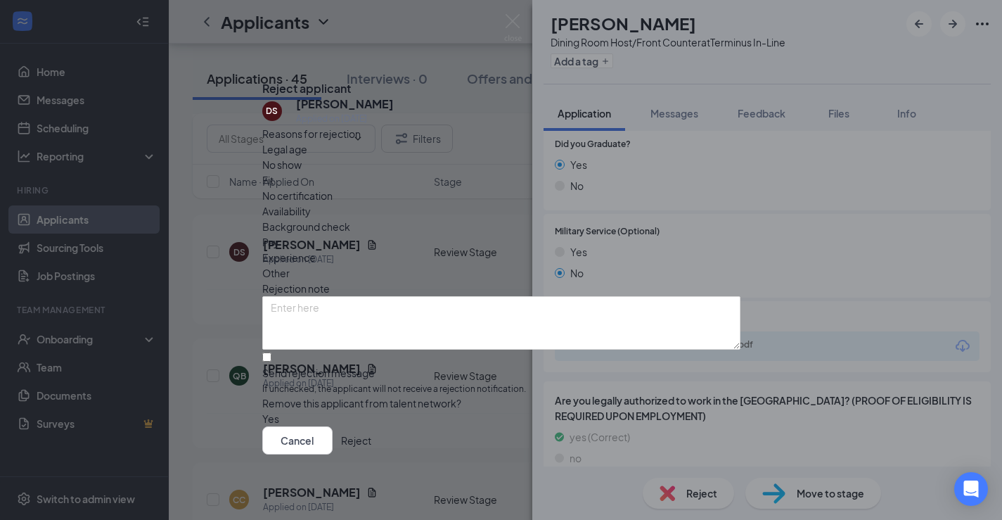
click at [371, 441] on button "Reject" at bounding box center [356, 440] width 30 height 28
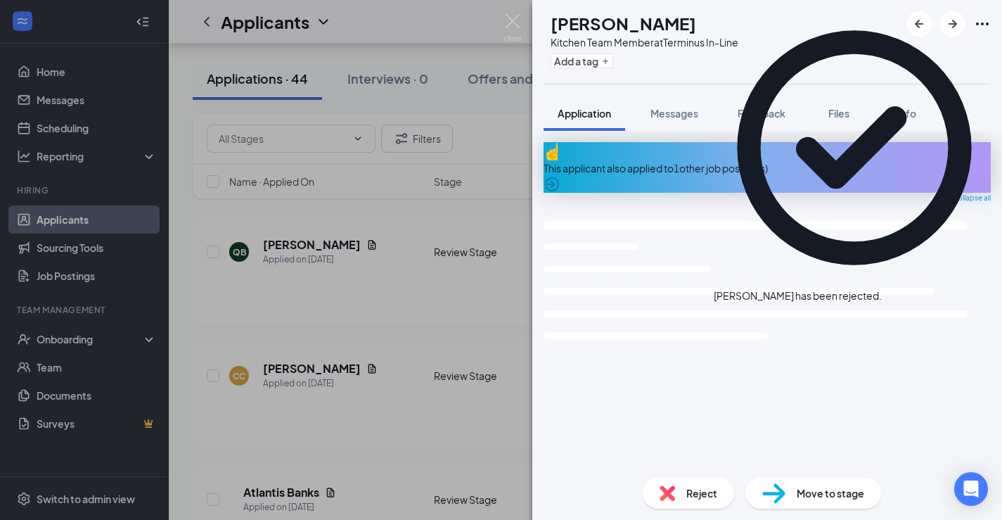
click at [315, 243] on div "QB [PERSON_NAME] Kitchen Team Member at Terminus In-Line Add a tag Application …" at bounding box center [501, 260] width 1002 height 520
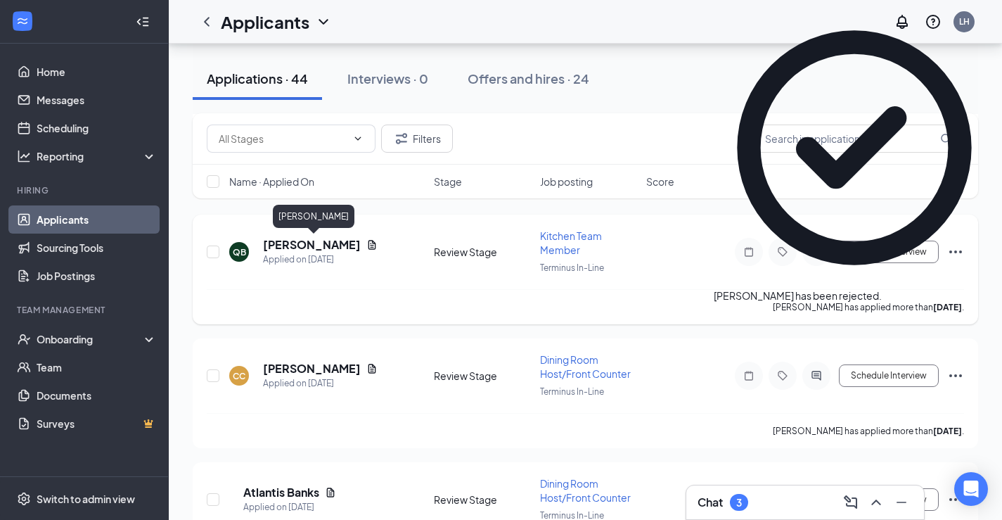
click at [317, 241] on h5 "[PERSON_NAME]" at bounding box center [312, 244] width 98 height 15
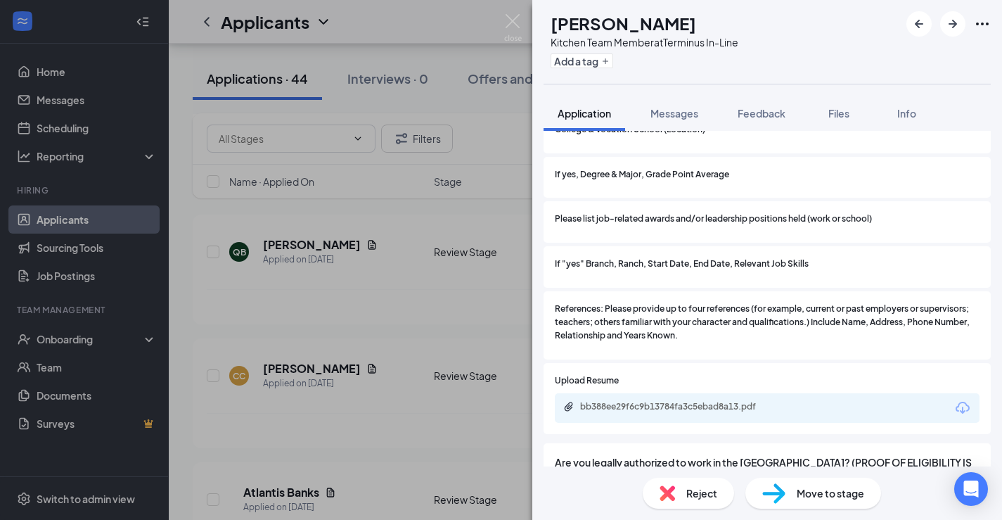
scroll to position [1654, 0]
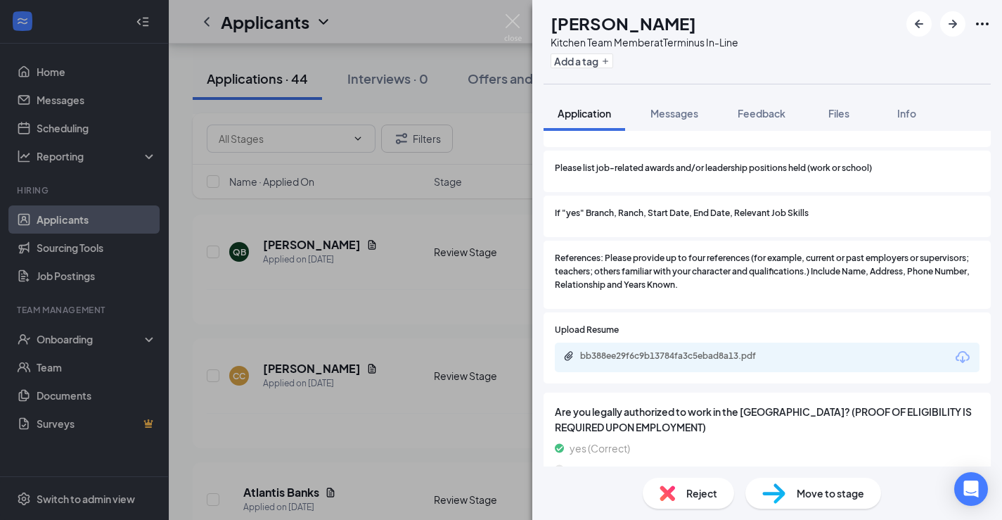
click at [667, 350] on div "bb388ee29f6c9b13784fa3c5ebad8a13.pdf" at bounding box center [677, 356] width 228 height 13
click at [362, 273] on div "QB [PERSON_NAME] Kitchen Team Member at Terminus In-Line Add a tag Application …" at bounding box center [501, 260] width 1002 height 520
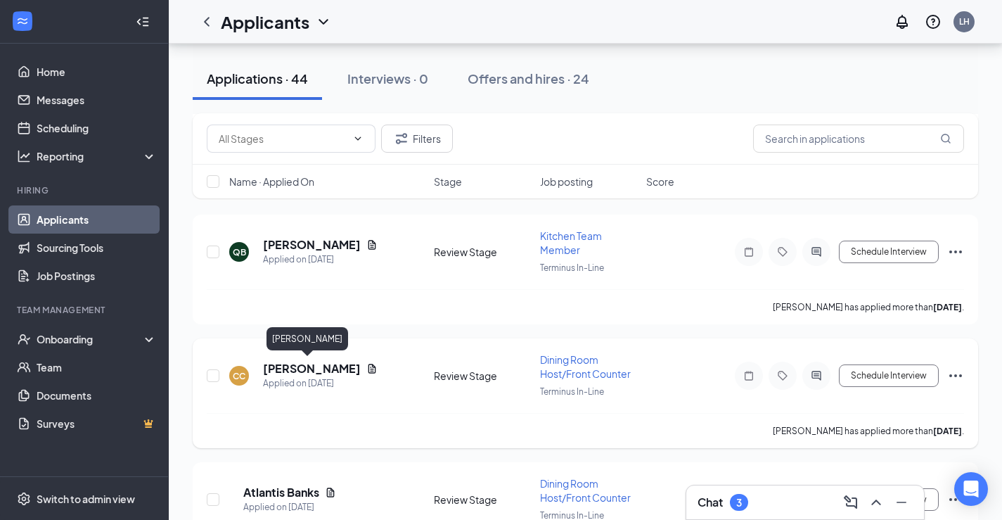
click at [313, 364] on h5 "[PERSON_NAME]" at bounding box center [312, 368] width 98 height 15
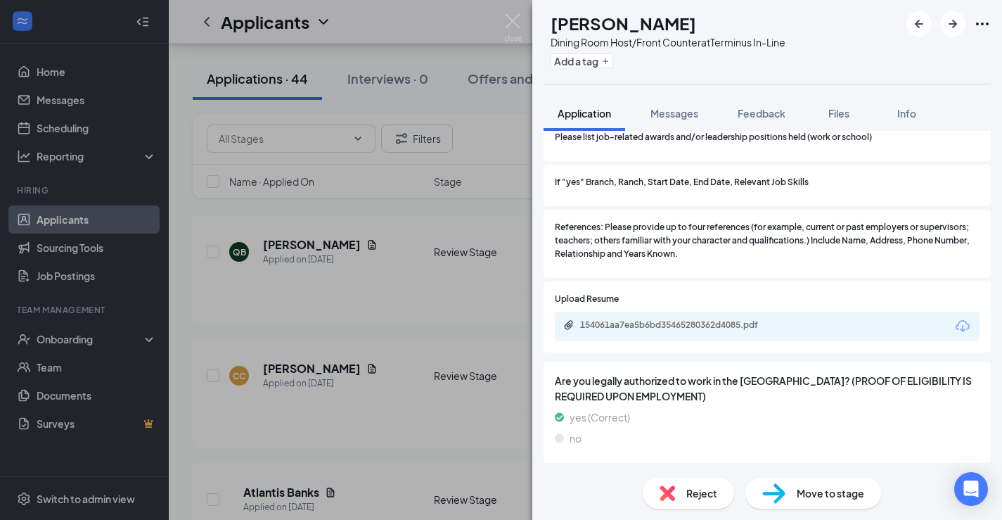
scroll to position [1518, 0]
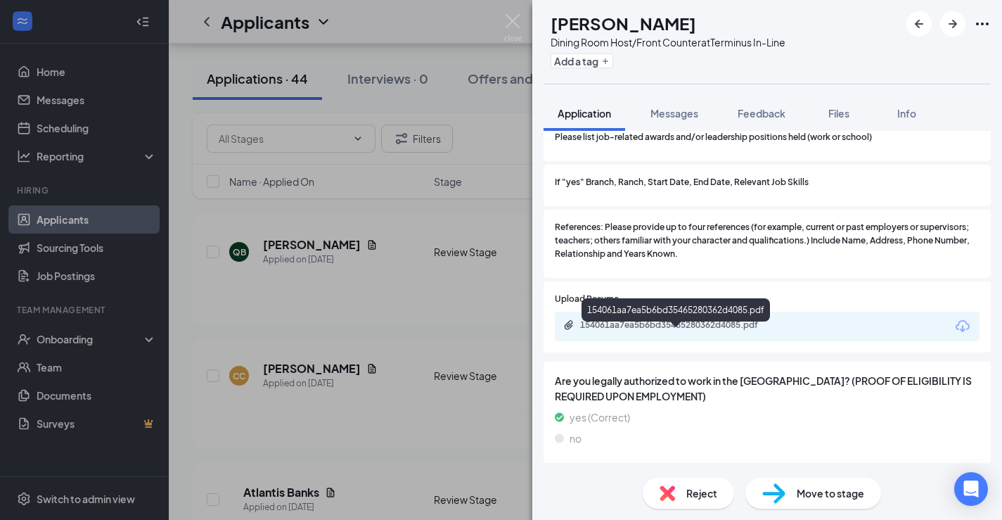
click at [672, 331] on div "154061aa7ea5b6bd35465280362d4085.pdf" at bounding box center [678, 324] width 197 height 11
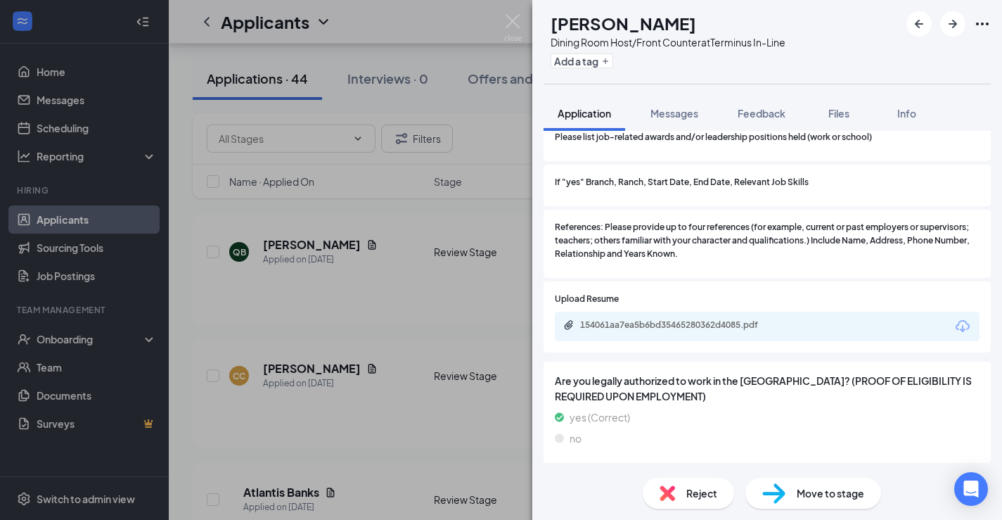
click at [691, 495] on span "Reject" at bounding box center [701, 492] width 31 height 15
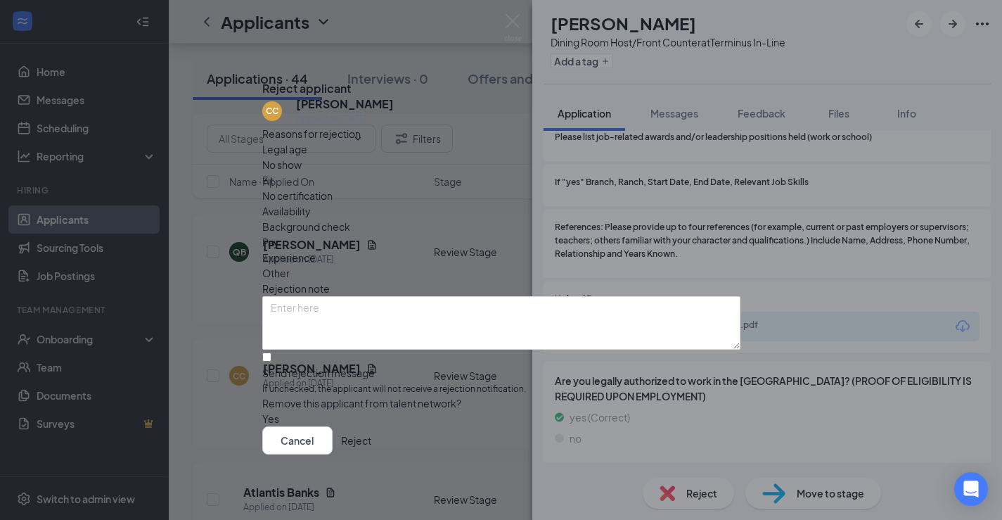
click at [371, 440] on button "Reject" at bounding box center [356, 440] width 30 height 28
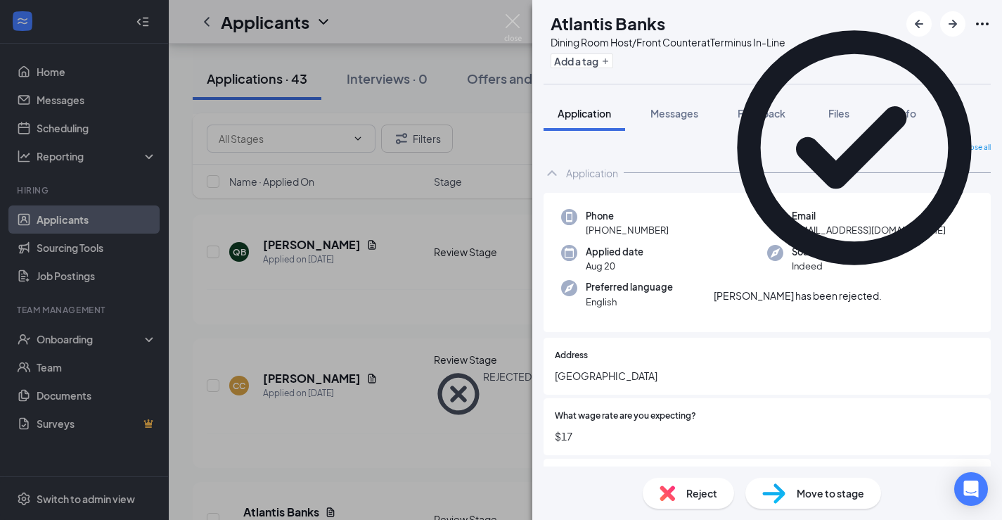
click at [349, 390] on div "AB Atlantis Banks Dining Room Host/Front Counter at Terminus In-Line Add a tag …" at bounding box center [501, 260] width 1002 height 520
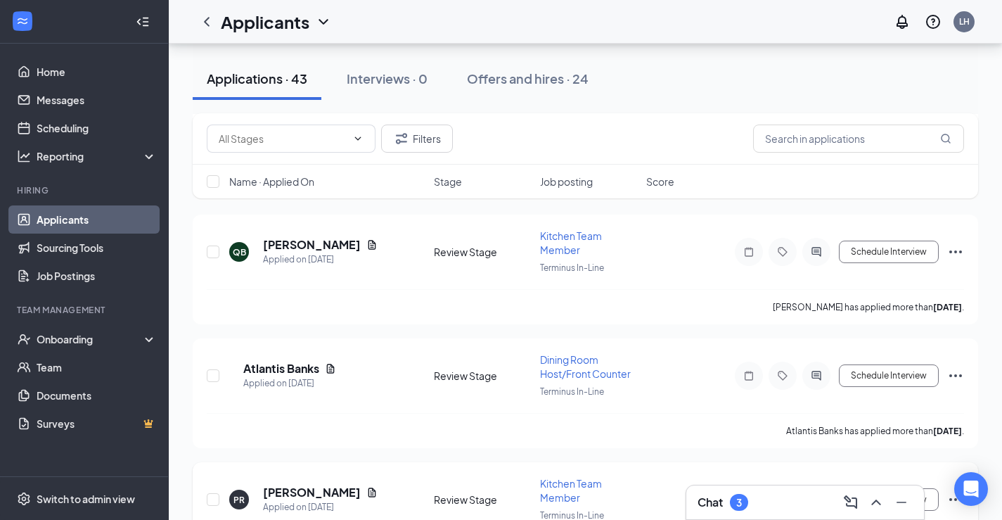
scroll to position [245, 0]
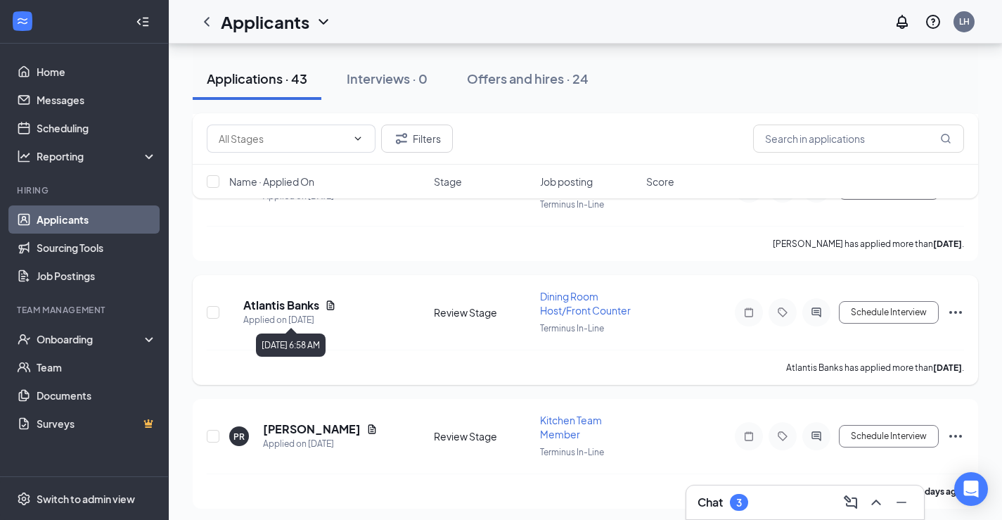
click at [295, 313] on div "Applied on [DATE]" at bounding box center [289, 320] width 93 height 14
click at [295, 309] on h5 "Atlantis Banks" at bounding box center [281, 305] width 76 height 15
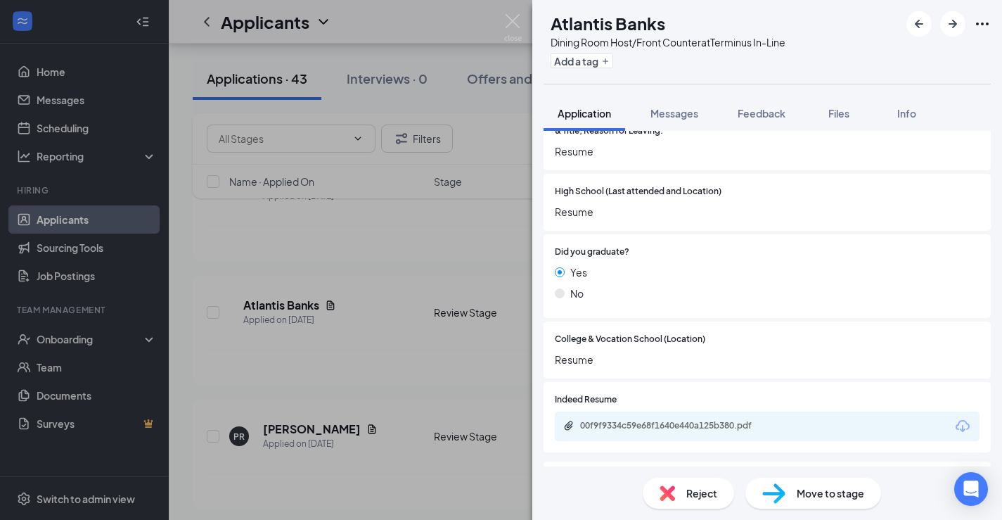
scroll to position [1351, 0]
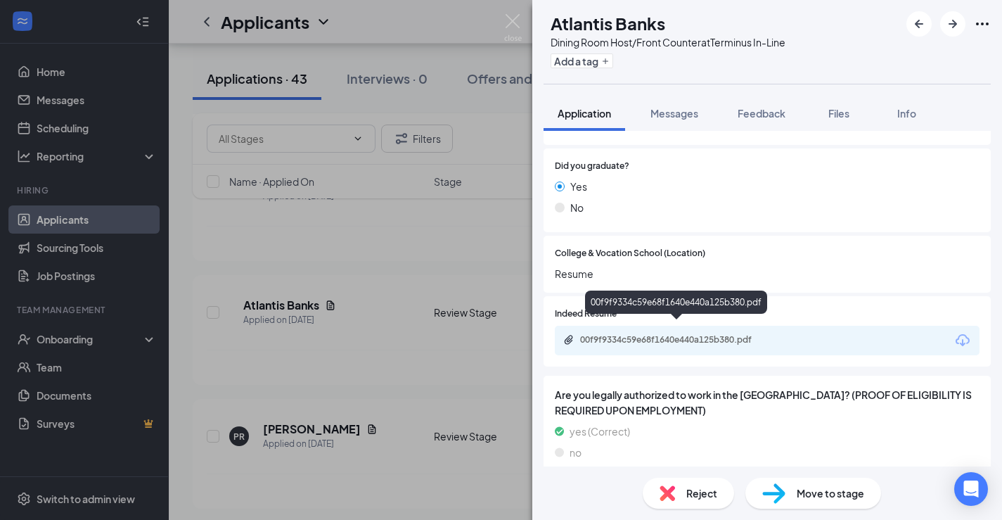
click at [667, 334] on div "00f9f9334c59e68f1640e440a125b380.pdf" at bounding box center [678, 339] width 197 height 11
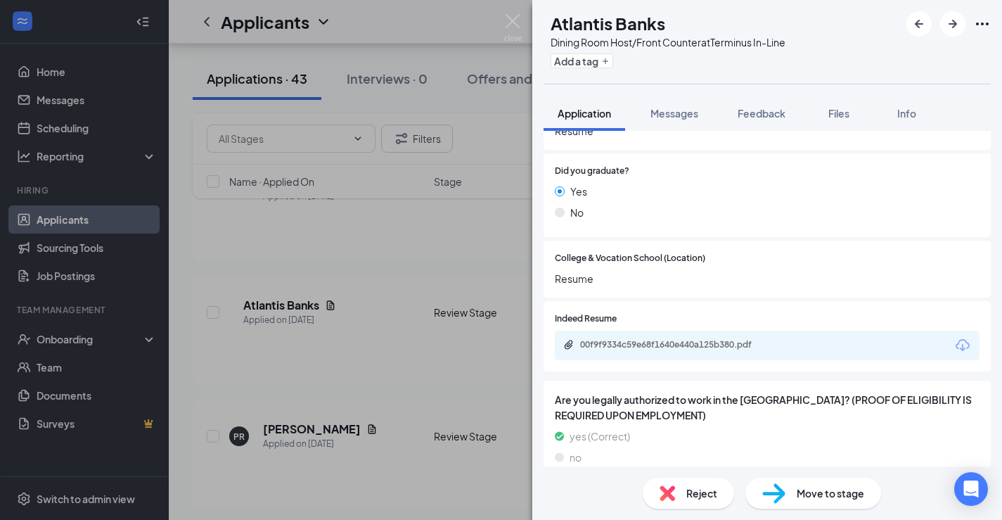
click at [364, 358] on div "AB Atlantis Banks Dining Room Host/Front Counter at Terminus In-Line Add a tag …" at bounding box center [501, 260] width 1002 height 520
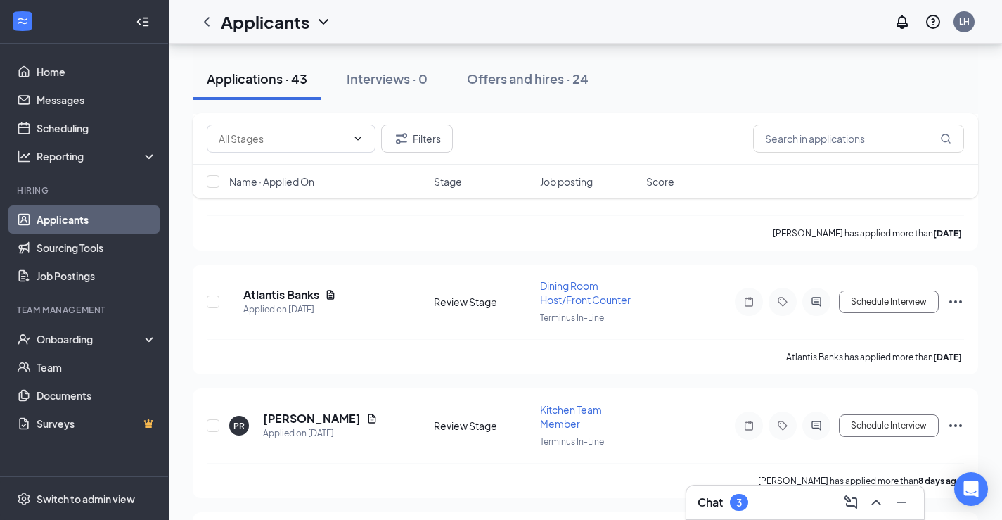
scroll to position [295, 0]
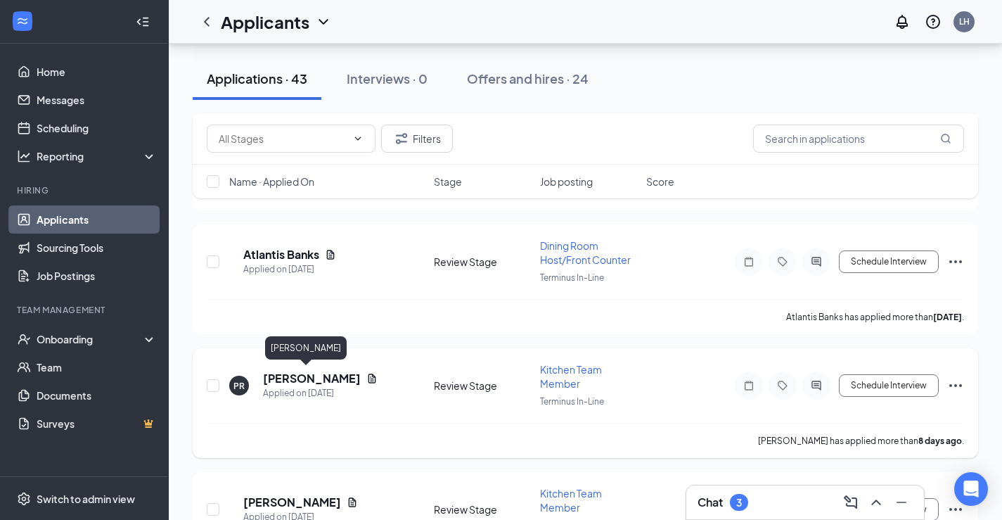
click at [300, 373] on h5 "[PERSON_NAME]" at bounding box center [312, 378] width 98 height 15
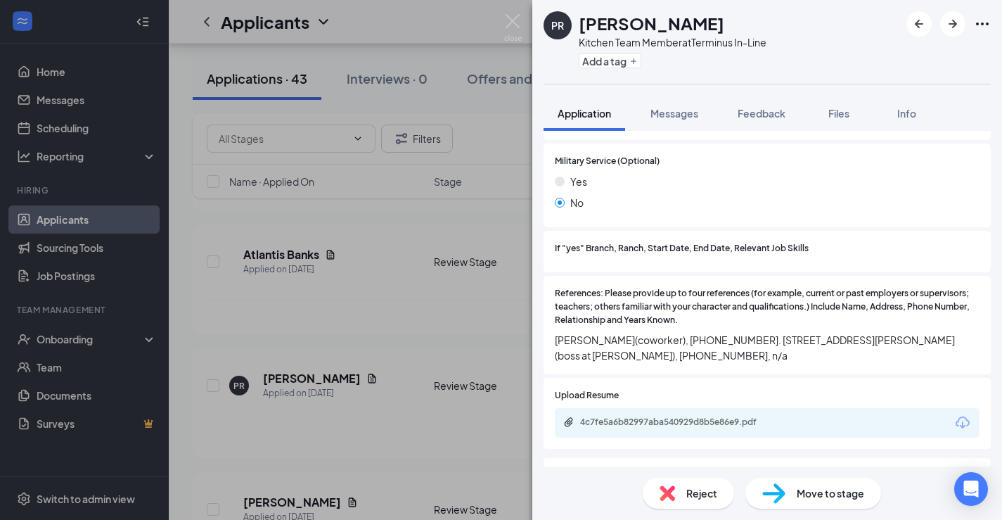
scroll to position [1763, 0]
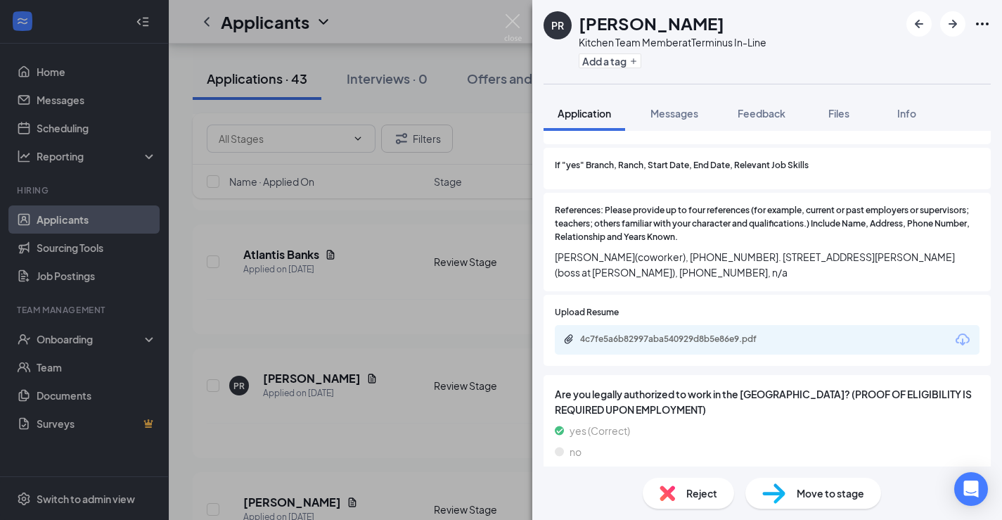
click at [649, 334] on div "4c7fe5a6b82997aba540929d8b5e86e9.pdf" at bounding box center [767, 340] width 425 height 30
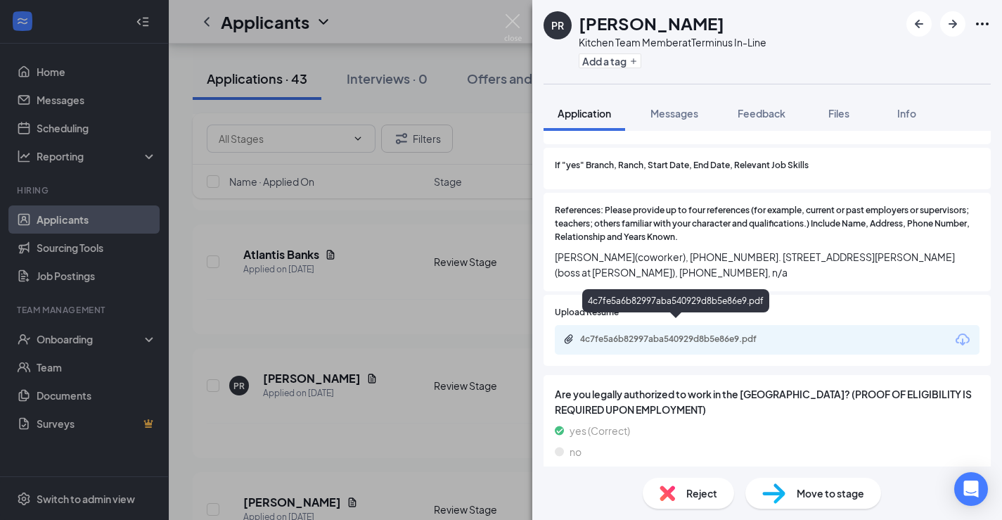
click at [649, 333] on div "4c7fe5a6b82997aba540929d8b5e86e9.pdf" at bounding box center [678, 338] width 197 height 11
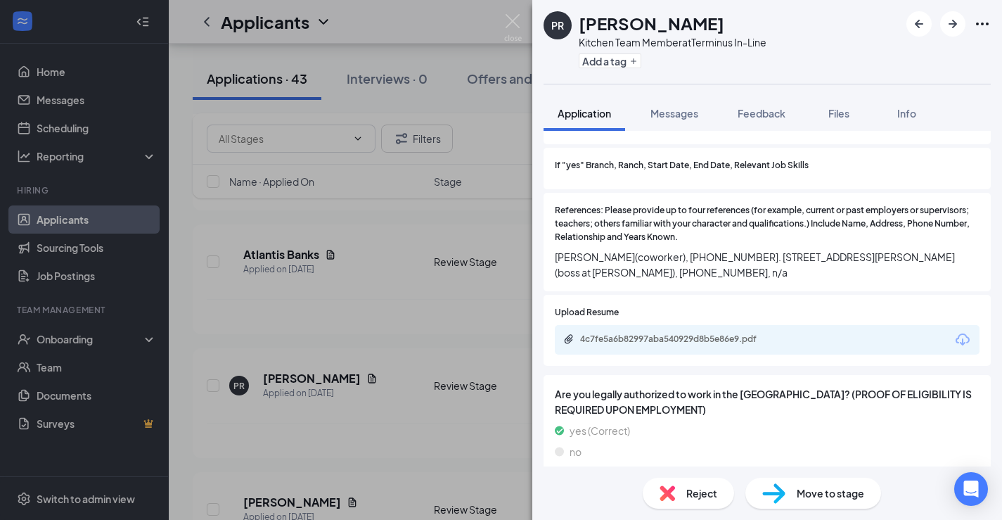
click at [460, 353] on div "PR [PERSON_NAME] Kitchen Team Member at Terminus In-Line Add a tag Application …" at bounding box center [501, 260] width 1002 height 520
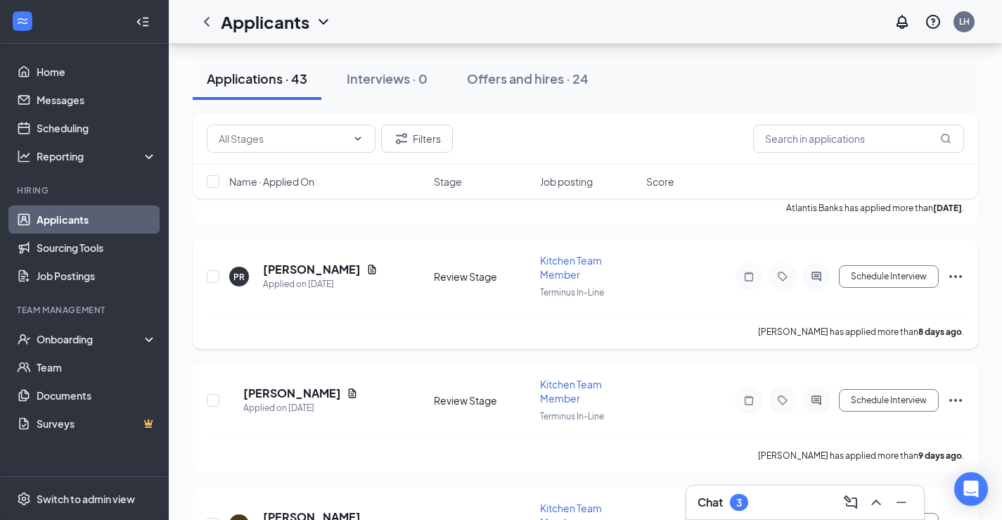
scroll to position [421, 0]
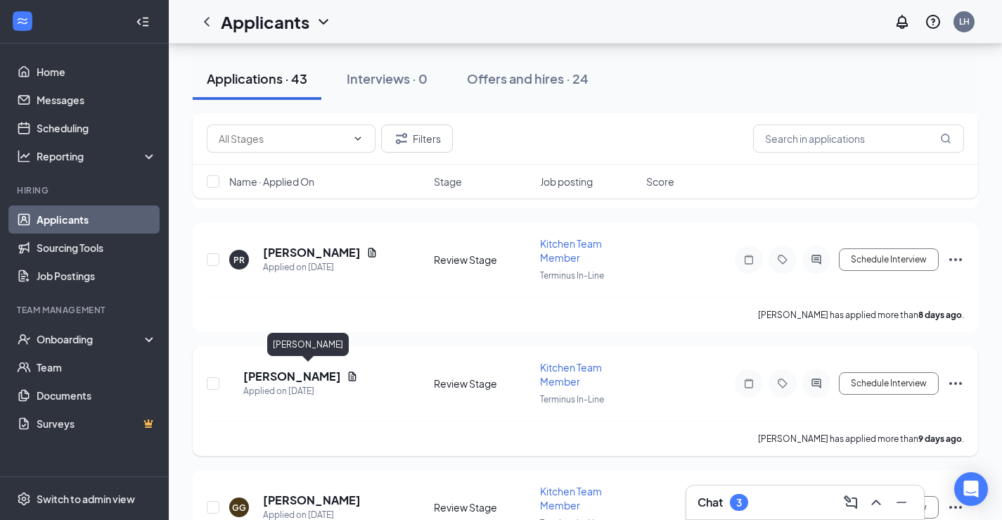
click at [302, 369] on h5 "[PERSON_NAME]" at bounding box center [292, 376] width 98 height 15
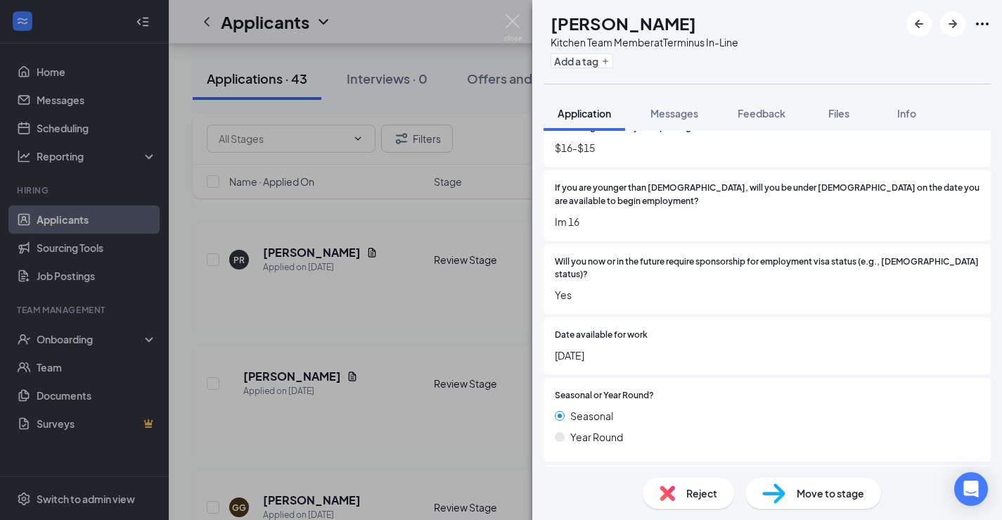
scroll to position [397, 0]
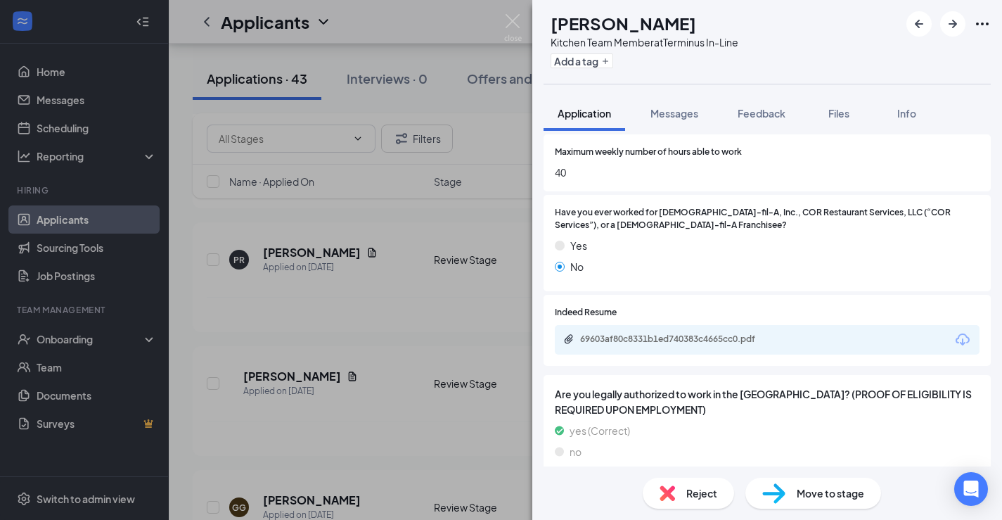
click at [677, 504] on div "Reject" at bounding box center [688, 493] width 91 height 31
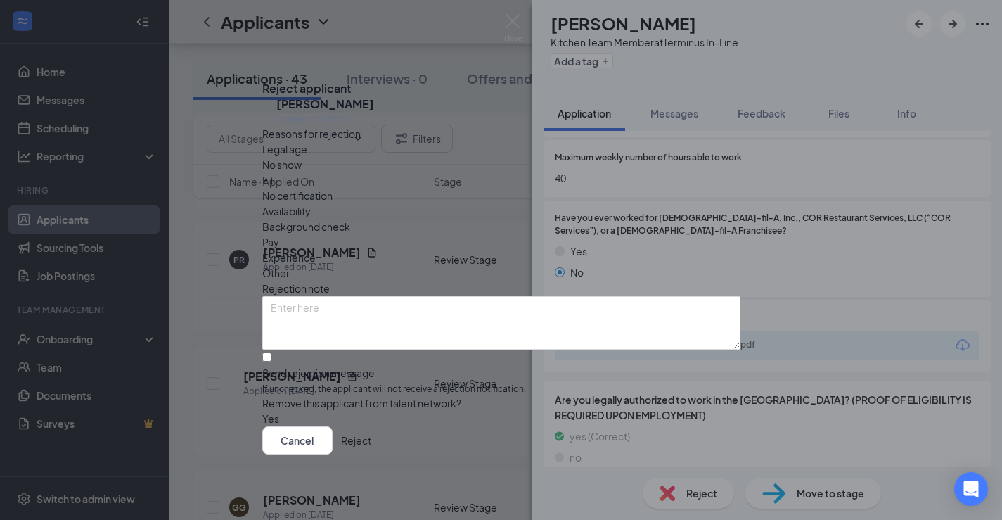
click at [371, 444] on button "Reject" at bounding box center [356, 440] width 30 height 28
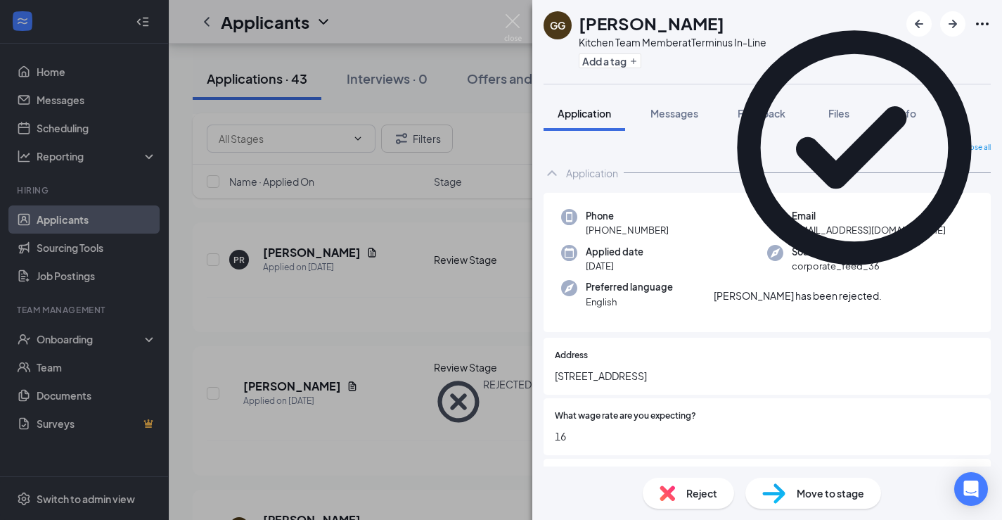
click at [388, 326] on div "GG [PERSON_NAME] Kitchen Team Member at Terminus In-Line Add a tag Application …" at bounding box center [501, 260] width 1002 height 520
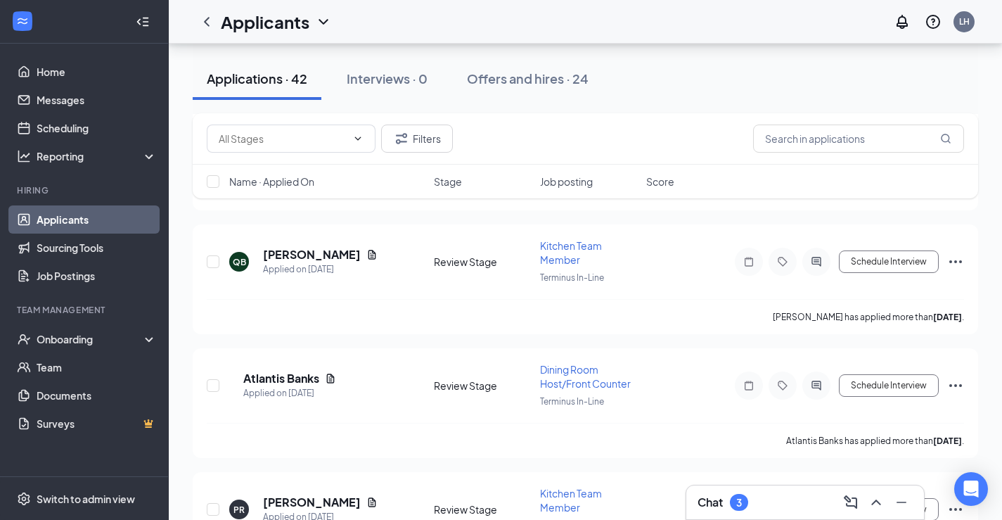
scroll to position [170, 0]
click at [736, 511] on div "Chat 3" at bounding box center [805, 502] width 215 height 23
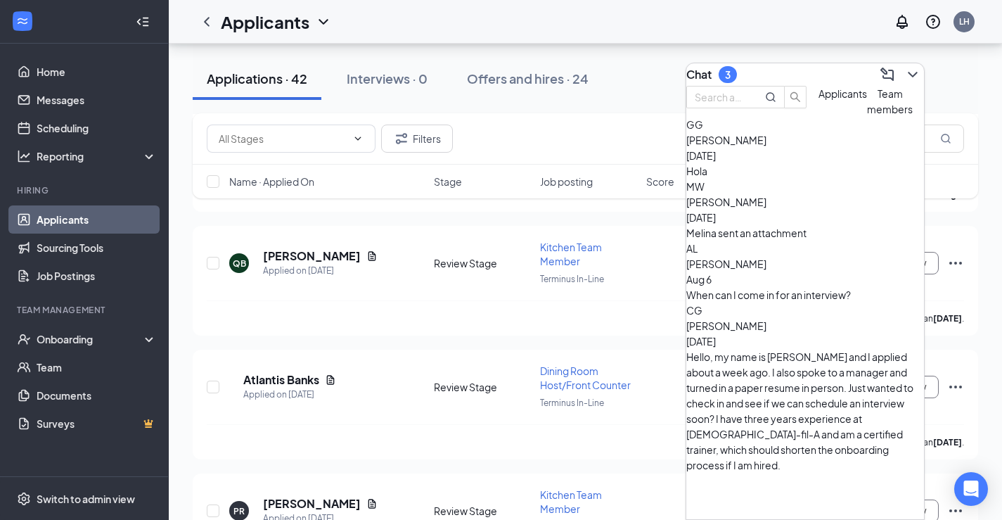
click at [762, 323] on span "[PERSON_NAME]" at bounding box center [726, 325] width 80 height 13
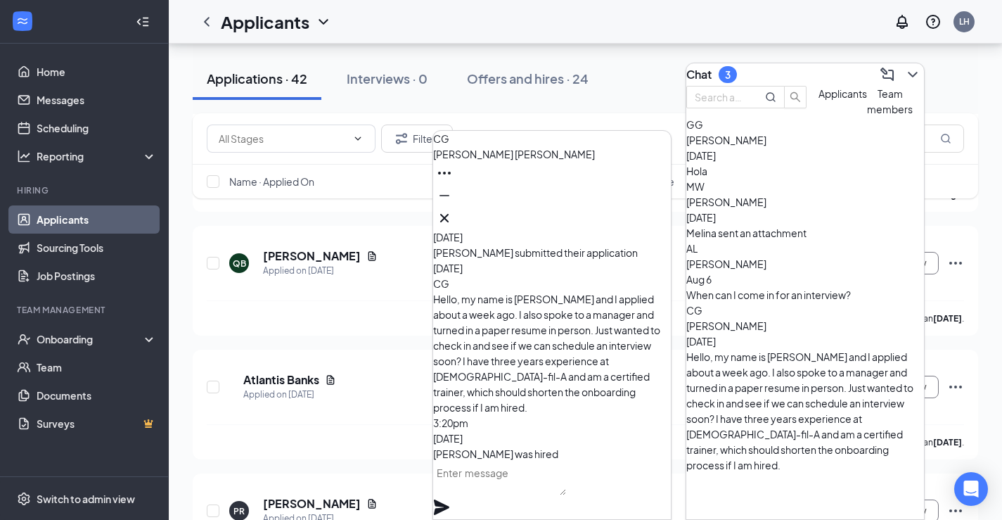
click at [750, 270] on span "[PERSON_NAME]" at bounding box center [726, 263] width 80 height 13
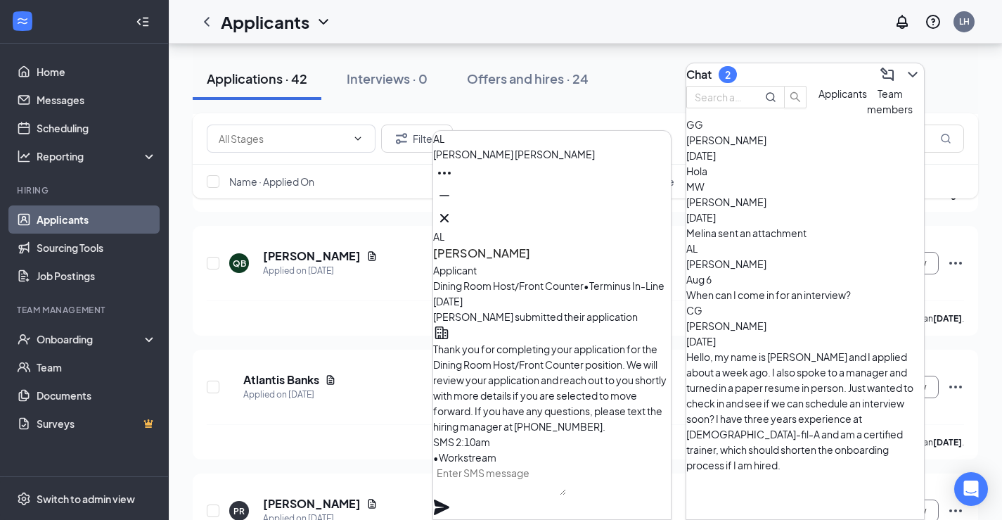
scroll to position [-83, 0]
click at [767, 241] on div "MW [PERSON_NAME] [DATE] Melina sent an attachment" at bounding box center [805, 210] width 238 height 62
click at [782, 179] on div "GG [PERSON_NAME] [DATE] Hola" at bounding box center [805, 148] width 238 height 62
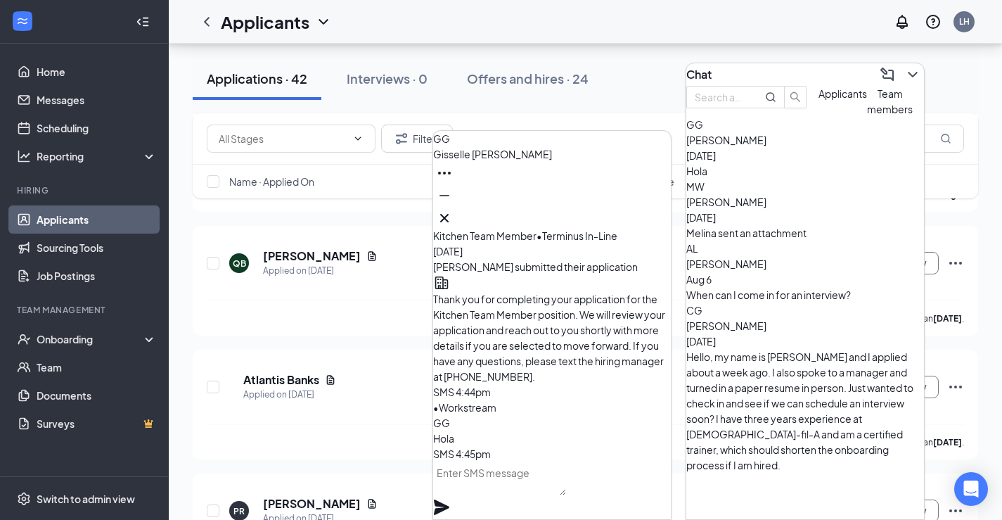
click at [453, 218] on icon "Cross" at bounding box center [444, 218] width 17 height 17
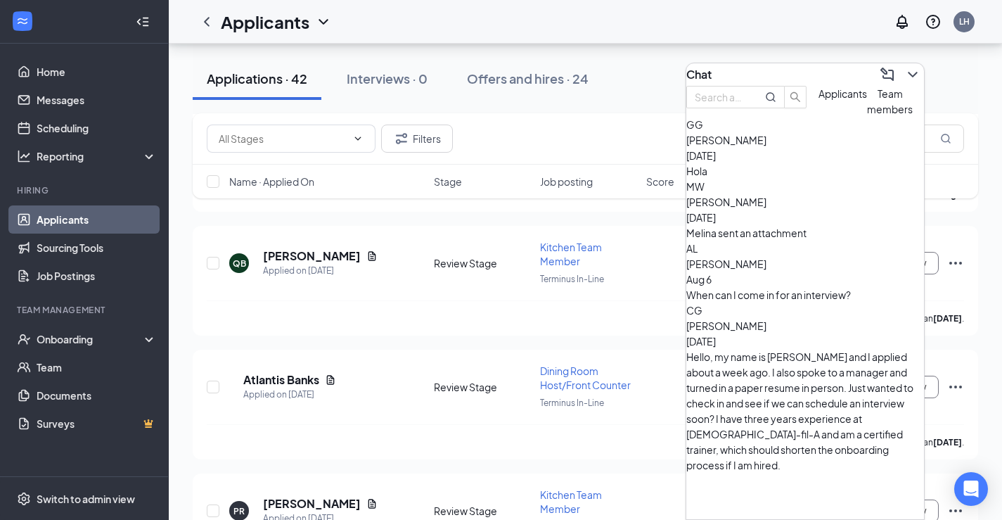
click at [867, 117] on div "Team members" at bounding box center [890, 101] width 46 height 31
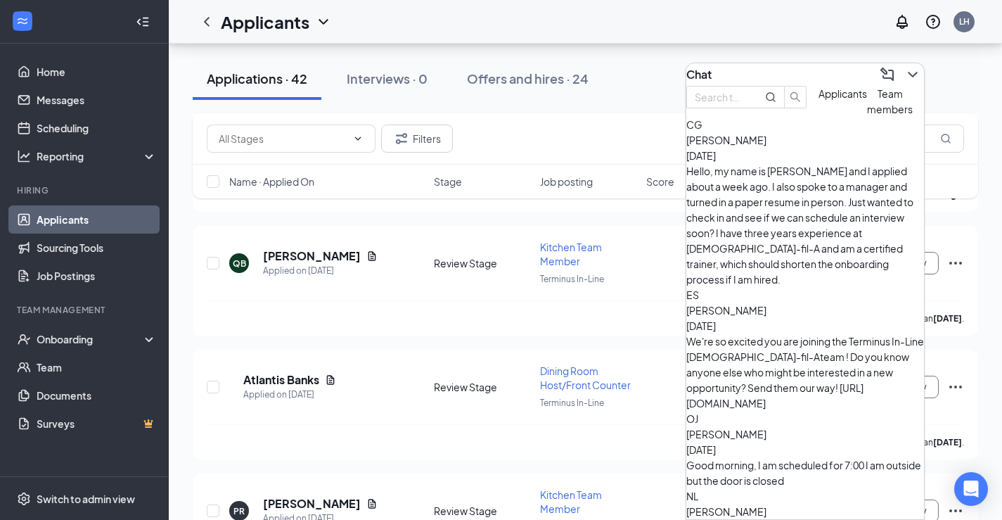
click at [771, 333] on div "We're so excited you are joining the Terminus In-Line [DEMOGRAPHIC_DATA]-fil-At…" at bounding box center [805, 371] width 238 height 77
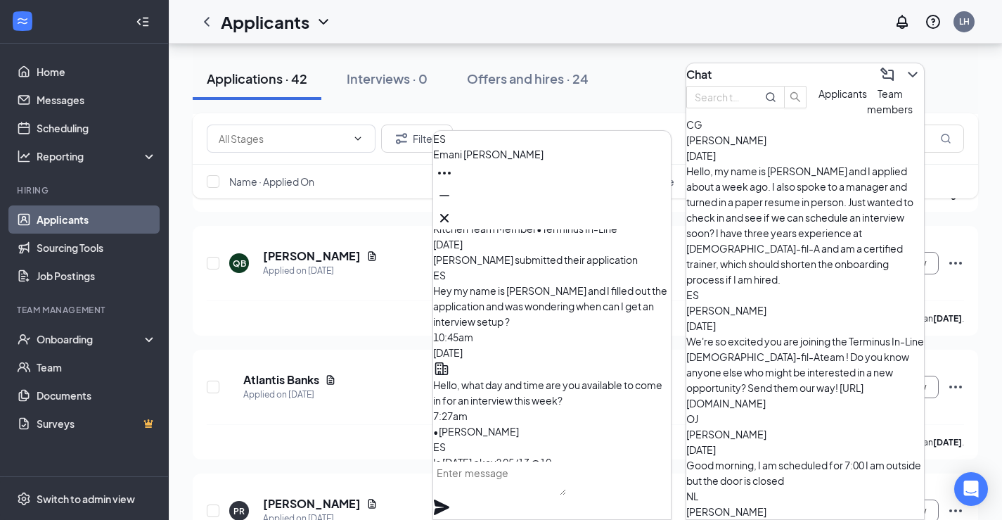
scroll to position [-1494, 0]
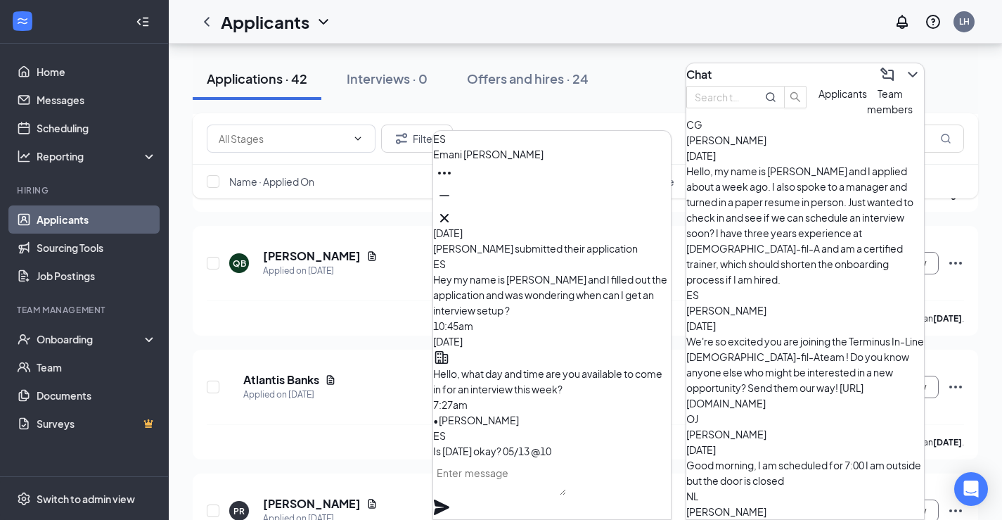
click at [793, 457] on div "Good morning, I am scheduled for 7:00 I am outside but the door is closed" at bounding box center [805, 472] width 238 height 31
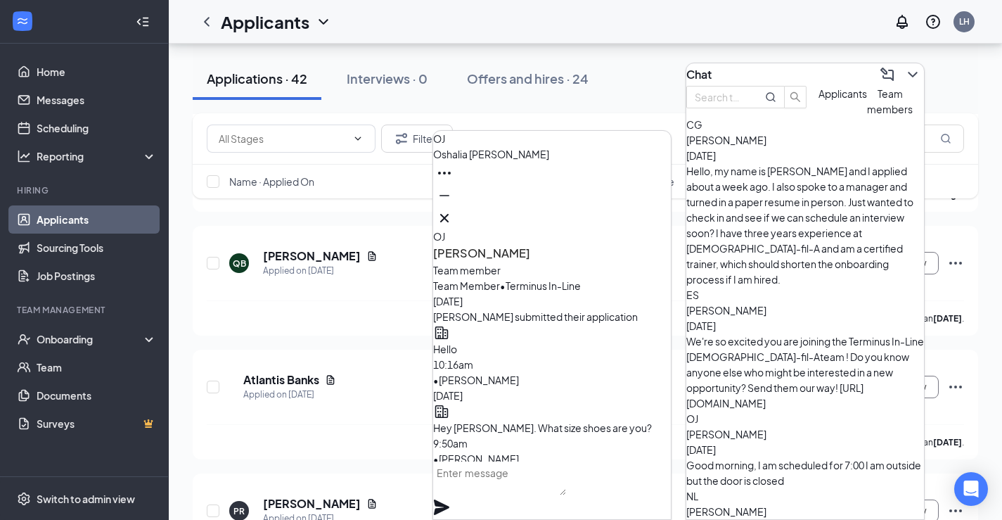
scroll to position [-630, 0]
click at [776, 287] on div "ES [PERSON_NAME] [DATE] We're so excited you are joining the Terminus In-Line […" at bounding box center [805, 349] width 238 height 124
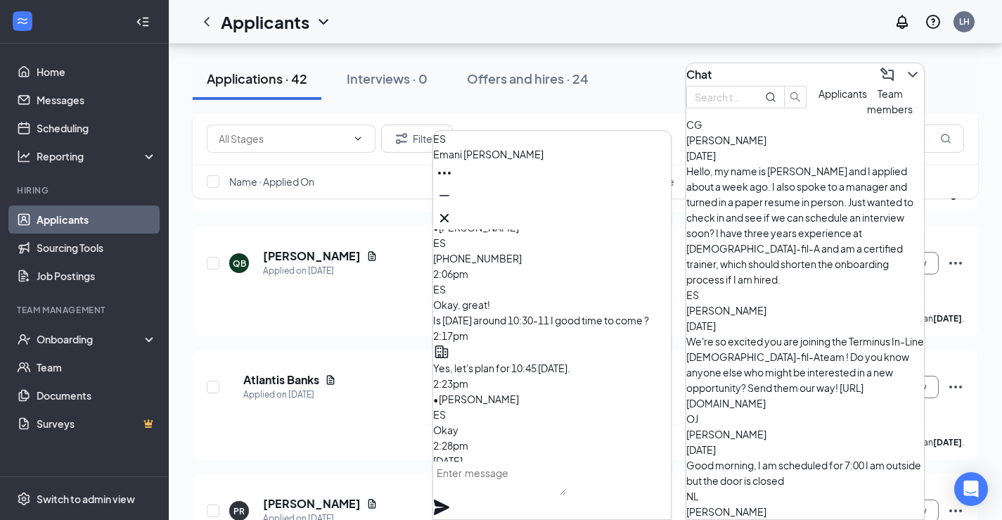
scroll to position [-2230, 0]
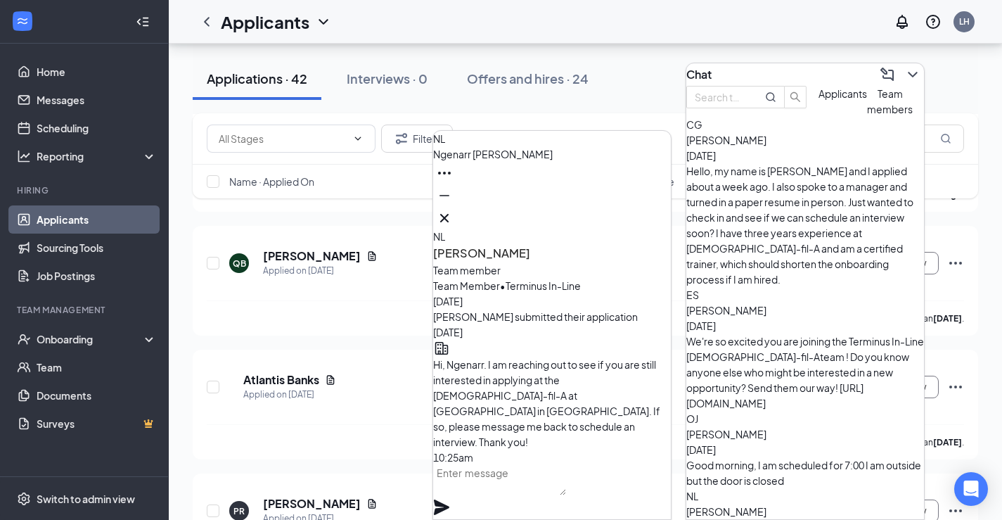
scroll to position [-1042, 0]
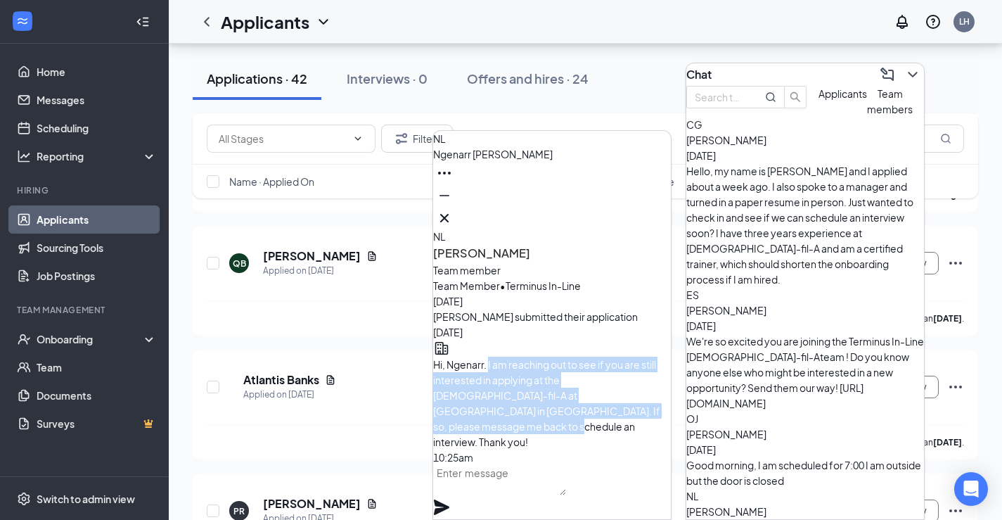
drag, startPoint x: 535, startPoint y: 258, endPoint x: 593, endPoint y: 333, distance: 94.7
click at [593, 357] on p "Hi, Ngenarr. I am reaching out to see if you are still interested in applying a…" at bounding box center [552, 403] width 238 height 93
copy span "I am reaching out to see if you are still interested in applying at the [DEMOGR…"
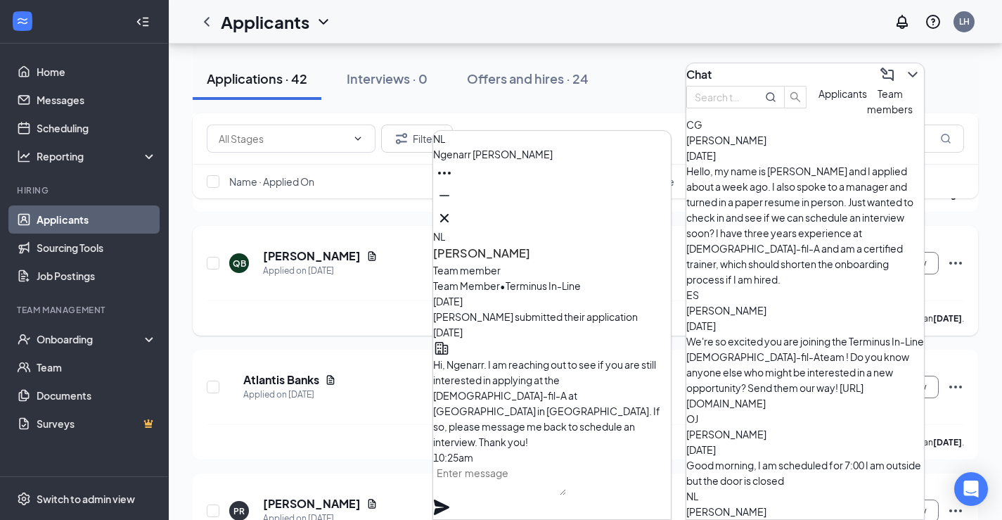
click at [323, 331] on div "[PERSON_NAME] has applied more than [DATE] ." at bounding box center [585, 317] width 757 height 35
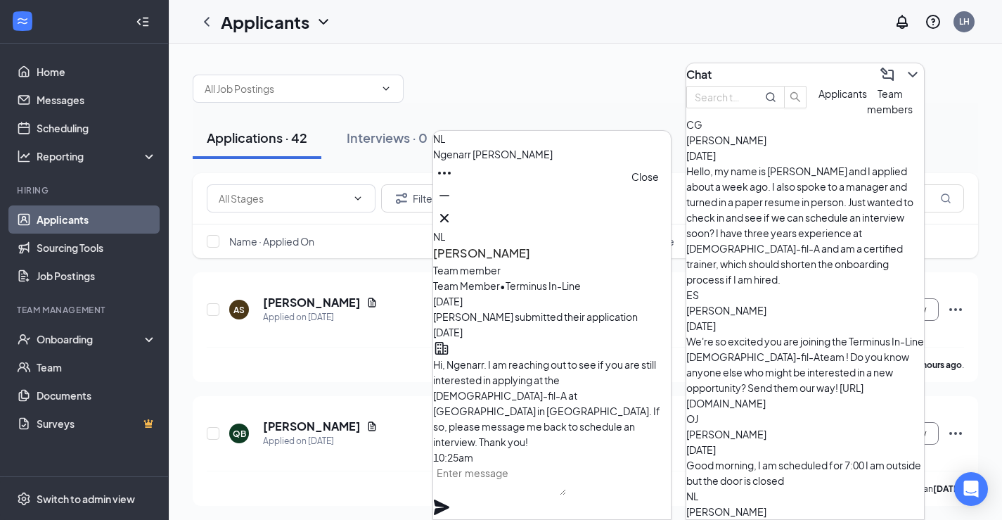
click at [453, 210] on icon "Cross" at bounding box center [444, 218] width 17 height 17
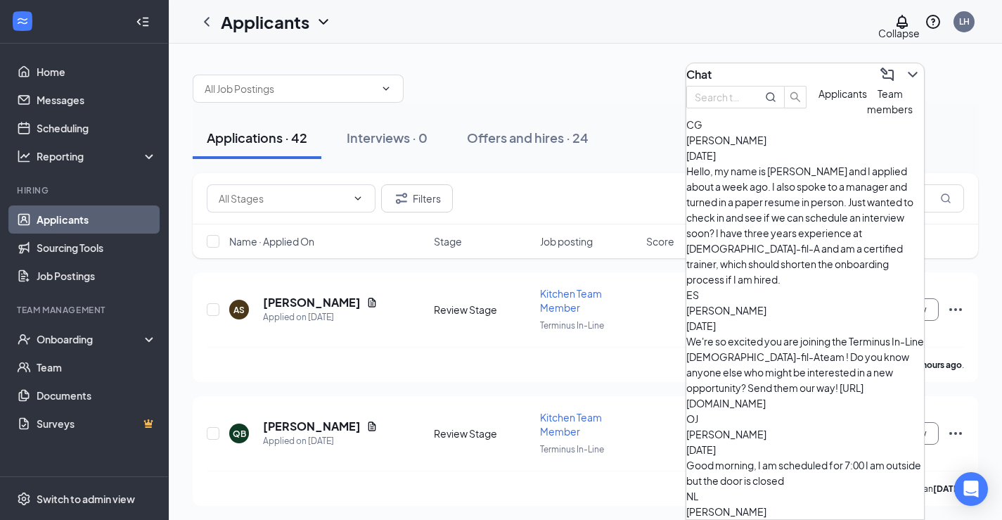
click at [904, 70] on icon "ChevronDown" at bounding box center [912, 74] width 17 height 17
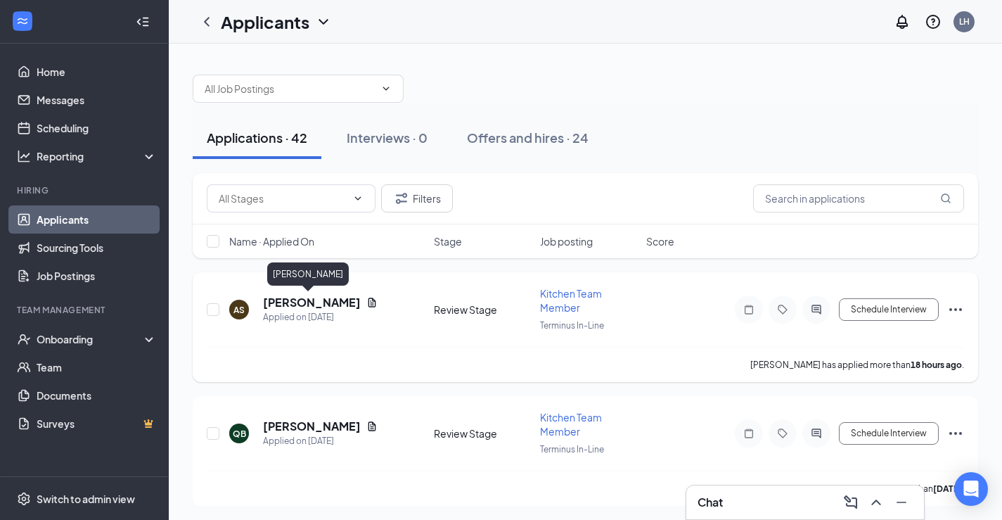
click at [323, 297] on h5 "[PERSON_NAME]" at bounding box center [312, 302] width 98 height 15
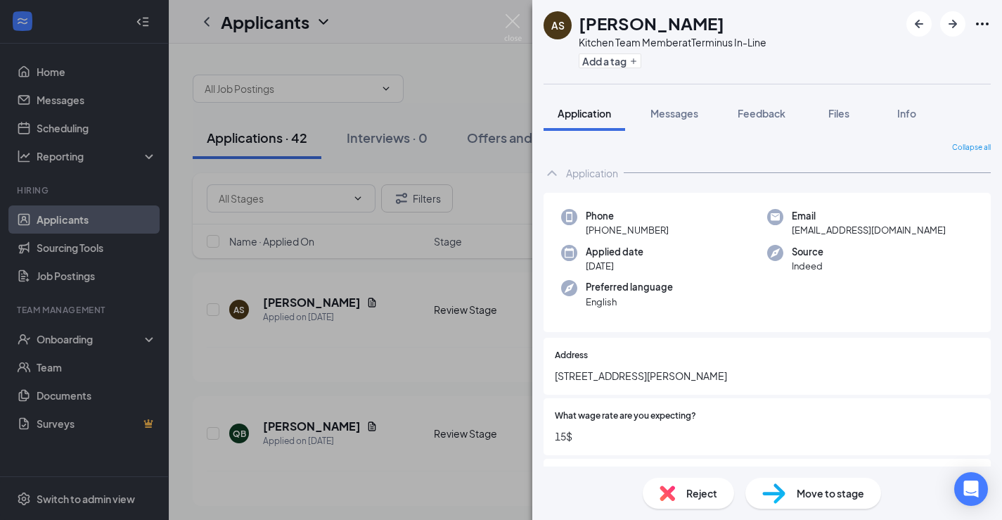
click at [475, 97] on div "AS [PERSON_NAME] Kitchen Team Member at Terminus In-Line Add a tag Application …" at bounding box center [501, 260] width 1002 height 520
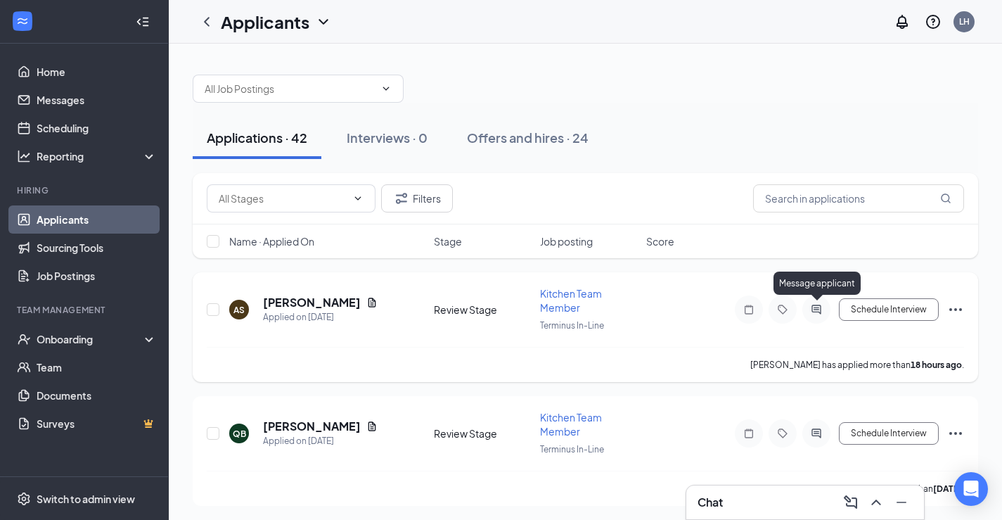
click at [815, 307] on icon "ActiveChat" at bounding box center [816, 309] width 9 height 9
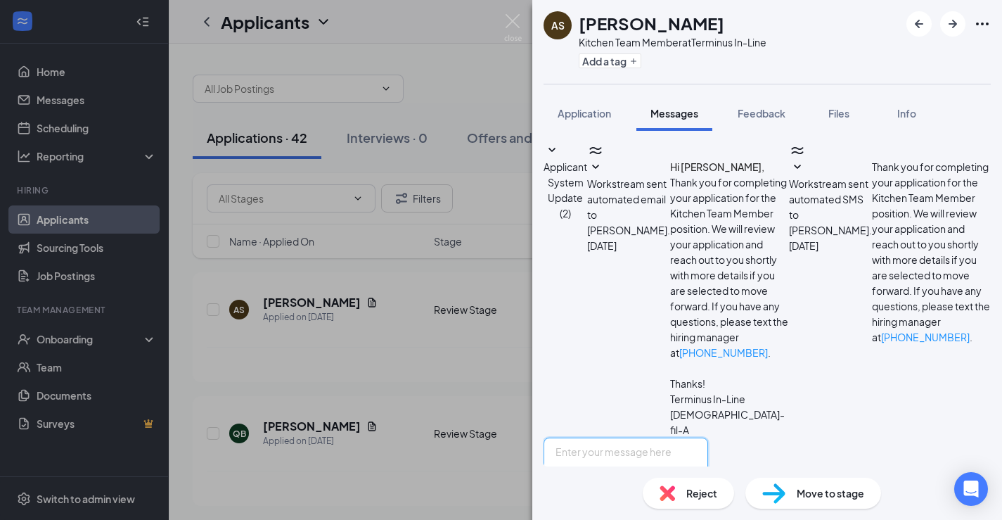
click at [620, 437] on textarea at bounding box center [626, 479] width 165 height 84
paste textarea "I am reaching out to see if you are still interested in applying at the [DEMOGR…"
click at [575, 437] on textarea "I am reaching out to see if you are still interested in applying at the [DEMOGR…" at bounding box center [626, 479] width 165 height 84
type textarea "Hi, [GEOGRAPHIC_DATA]. I am reaching out to see if you are still interested in …"
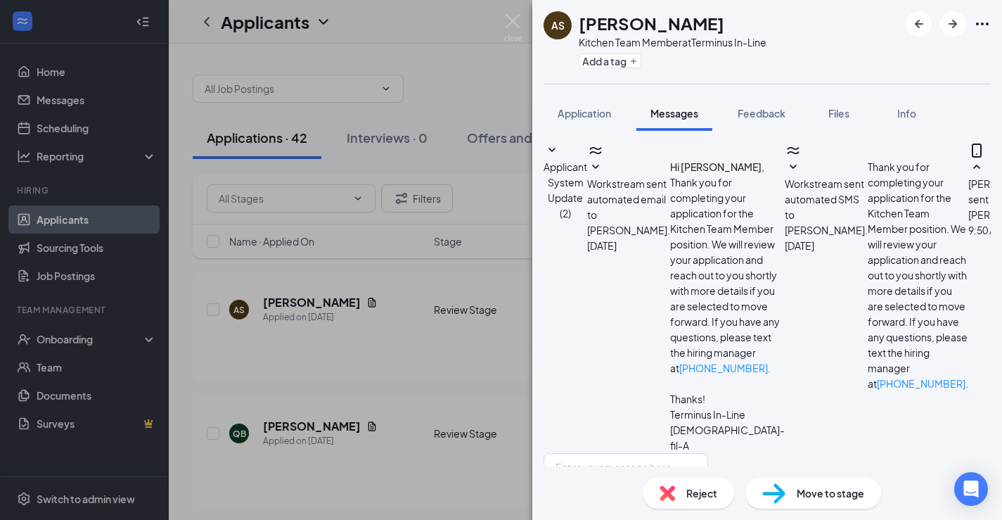
scroll to position [129, 0]
click at [396, 334] on div "AS [PERSON_NAME] Kitchen Team Member at Terminus In-Line Add a tag Application …" at bounding box center [501, 260] width 1002 height 520
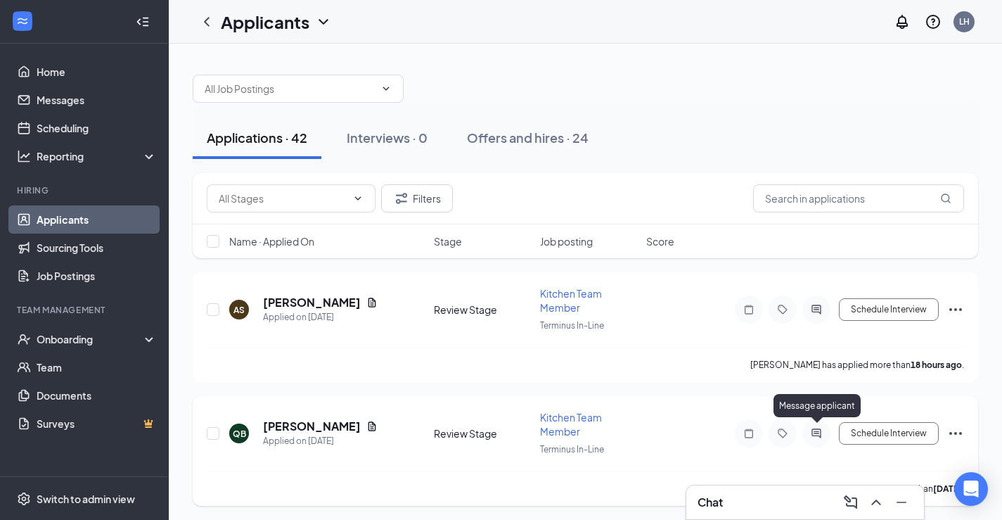
click at [817, 431] on icon "ActiveChat" at bounding box center [816, 432] width 9 height 9
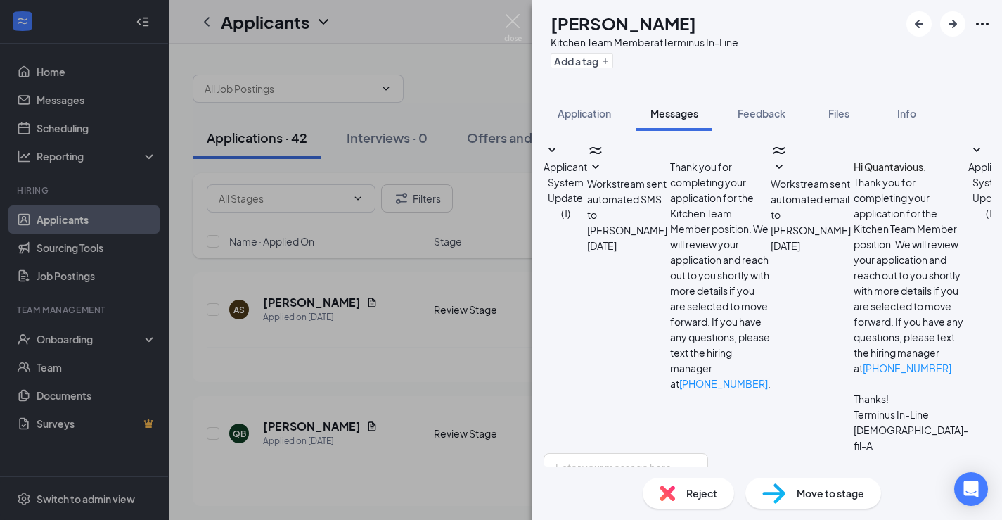
scroll to position [34, 0]
click at [643, 453] on textarea at bounding box center [626, 495] width 165 height 84
paste textarea "I am reaching out to see if you are still interested in applying at the [DEMOGR…"
click at [577, 453] on textarea "I am reaching out to see if you are still interested in applying at the [DEMOGR…" at bounding box center [626, 495] width 165 height 84
type textarea "Hello. I am reaching out to see if you are still interested in applying at the …"
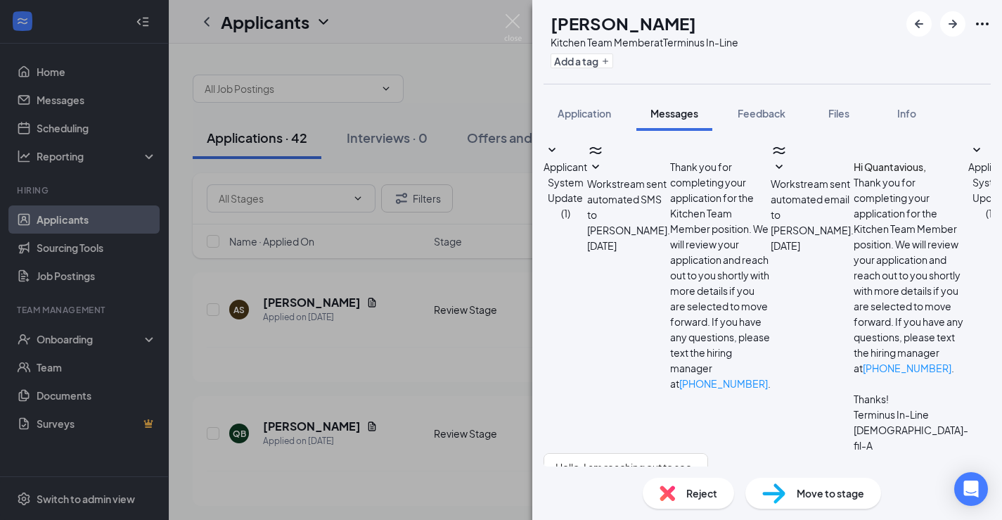
click at [411, 395] on div "QB [PERSON_NAME] Kitchen Team Member at Terminus In-Line Add a tag Application …" at bounding box center [501, 260] width 1002 height 520
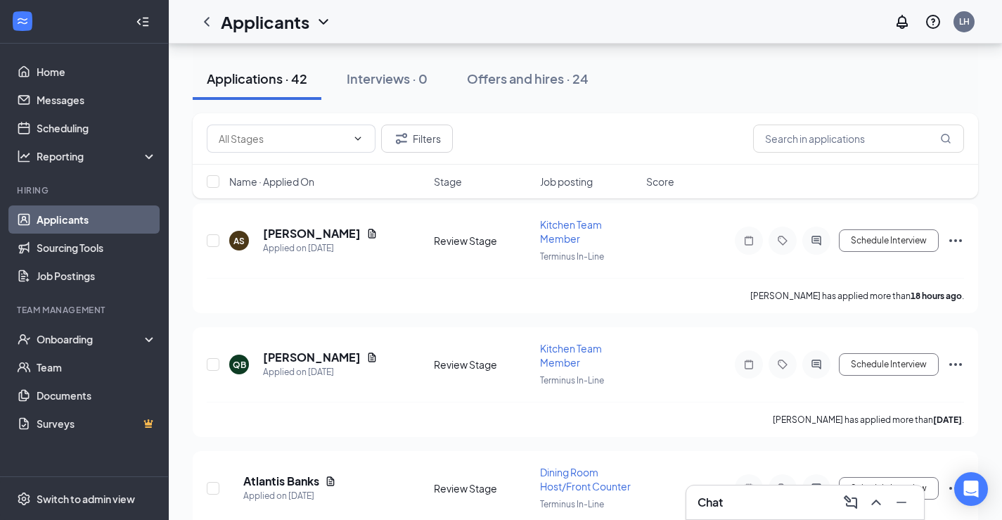
scroll to position [92, 0]
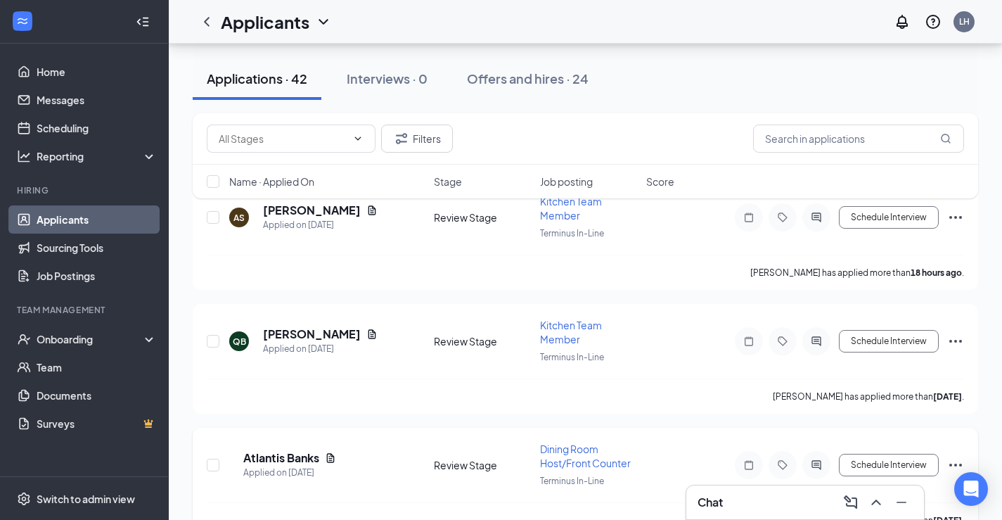
click at [825, 458] on div at bounding box center [816, 465] width 28 height 28
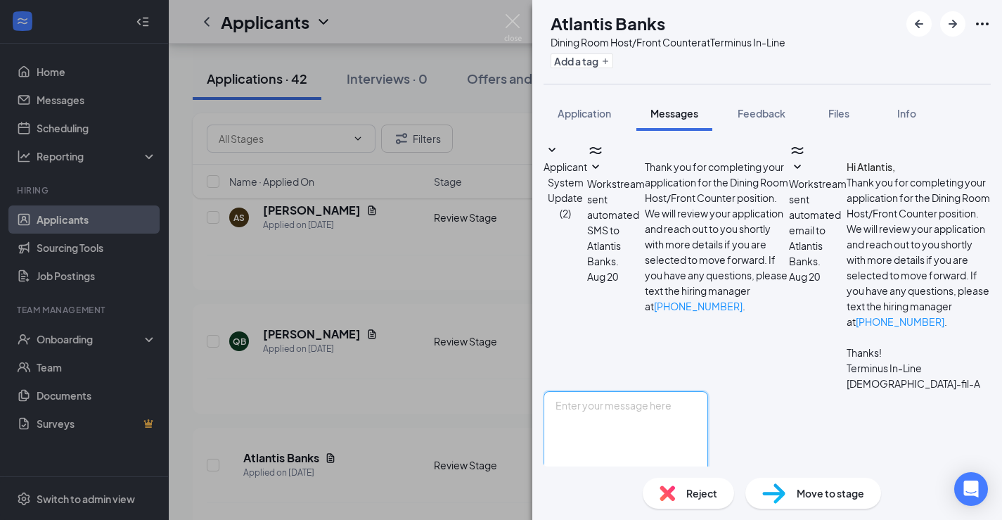
click at [673, 399] on textarea at bounding box center [626, 433] width 165 height 84
paste textarea "I am reaching out to see if you are still interested in applying at the [DEMOGR…"
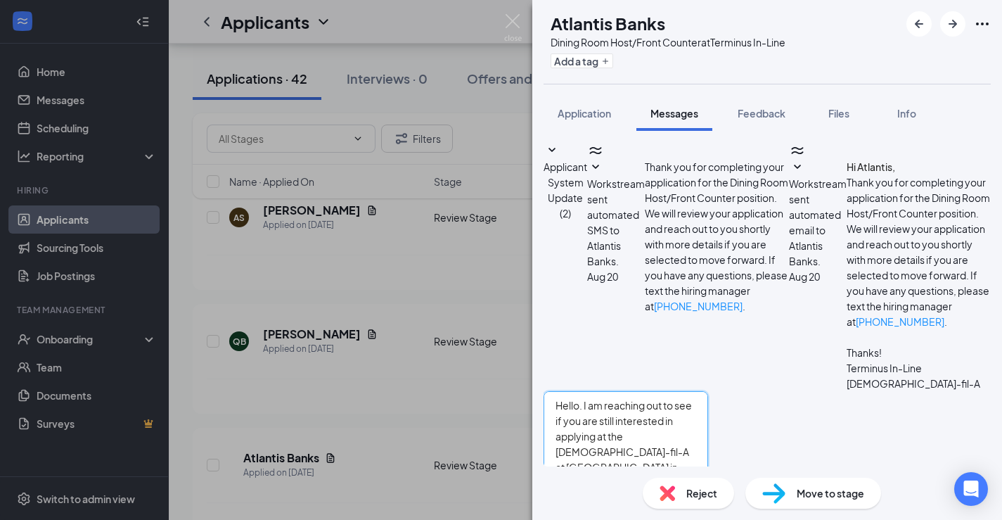
type textarea "Hello. I am reaching out to see if you are still interested in applying at the …"
click at [708, 475] on button "Send" at bounding box center [696, 499] width 25 height 49
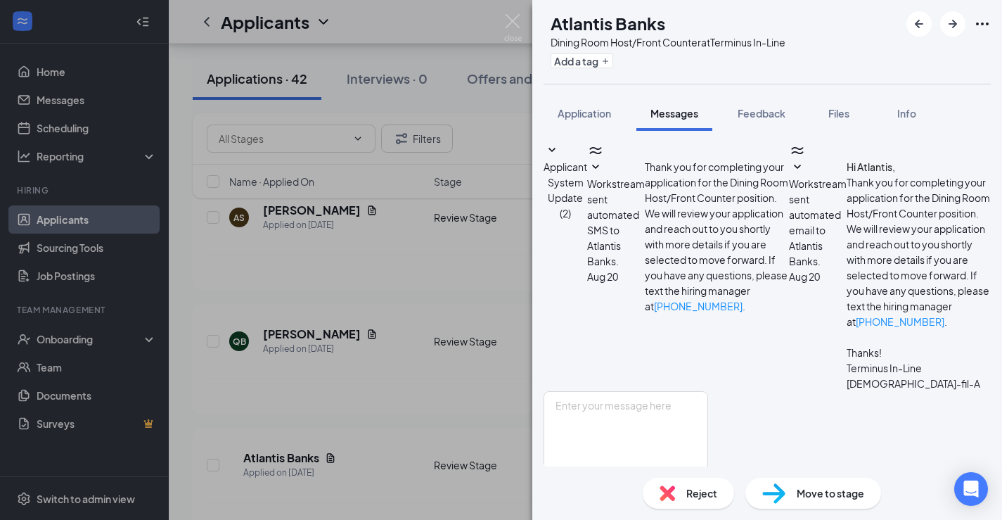
click at [378, 367] on div "AB Atlantis Banks Dining Room Host/Front Counter at Terminus In-Line Add a tag …" at bounding box center [501, 260] width 1002 height 520
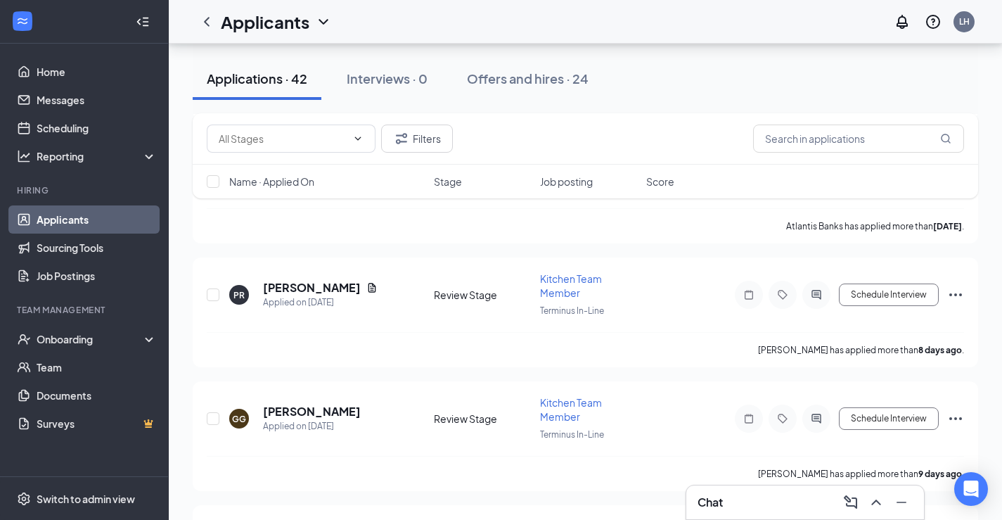
scroll to position [393, 0]
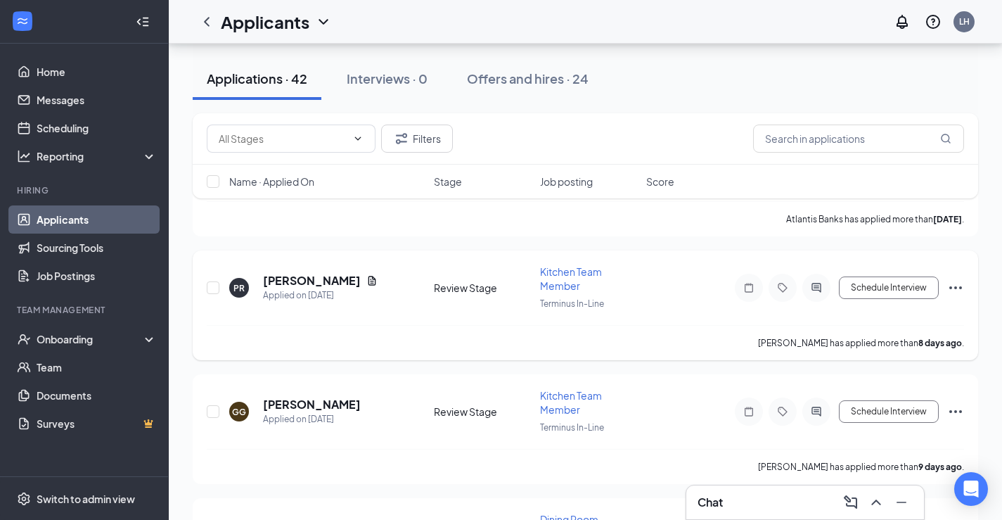
click at [821, 283] on icon "ActiveChat" at bounding box center [816, 287] width 9 height 9
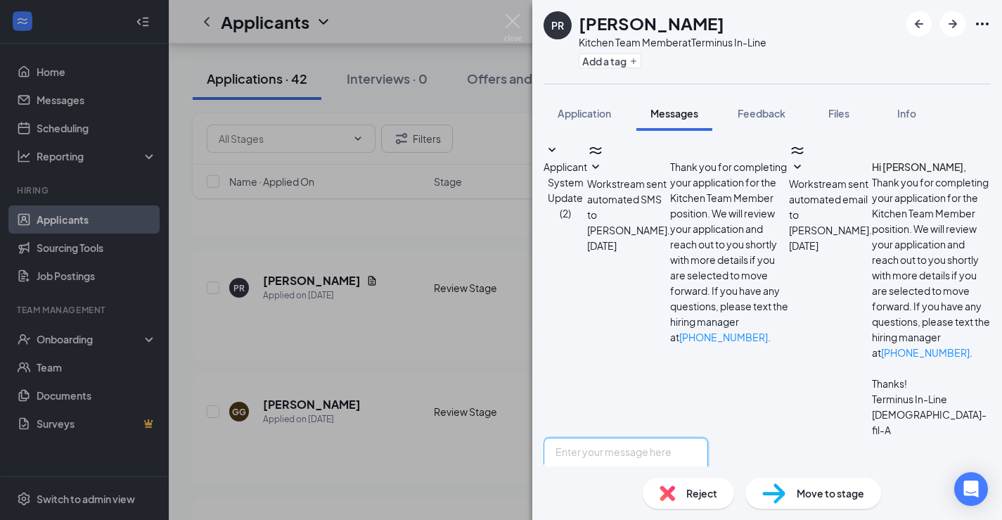
click at [648, 437] on textarea at bounding box center [626, 479] width 165 height 84
paste textarea "I am reaching out to see if you are still interested in applying at the [DEMOGR…"
click at [585, 437] on textarea "I am reaching out to see if you are still interested in applying at the [DEMOGR…" at bounding box center [626, 479] width 165 height 84
type textarea "Hello. I am reaching out to see if you are still interested in applying at the …"
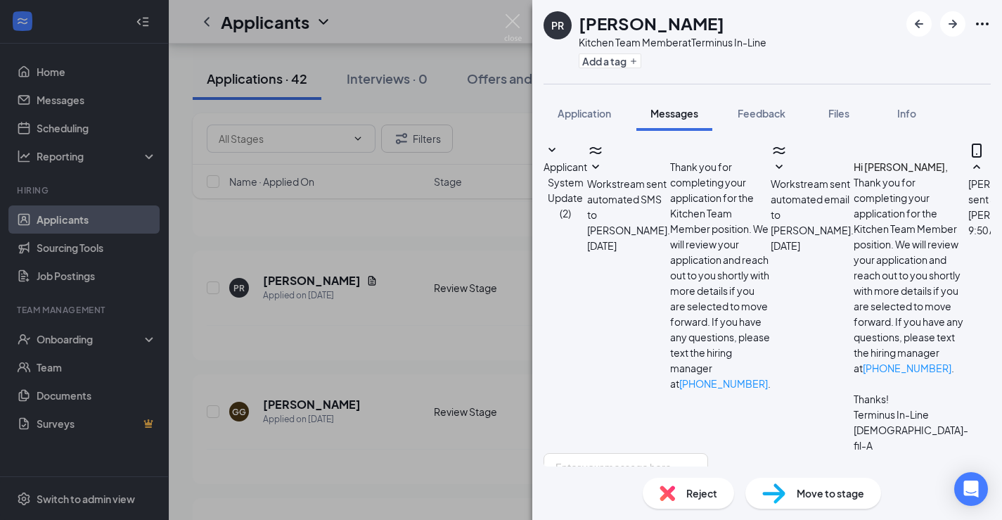
scroll to position [129, 0]
click at [428, 329] on div "PR [PERSON_NAME] Kitchen Team Member at Terminus In-Line Add a tag Application …" at bounding box center [501, 260] width 1002 height 520
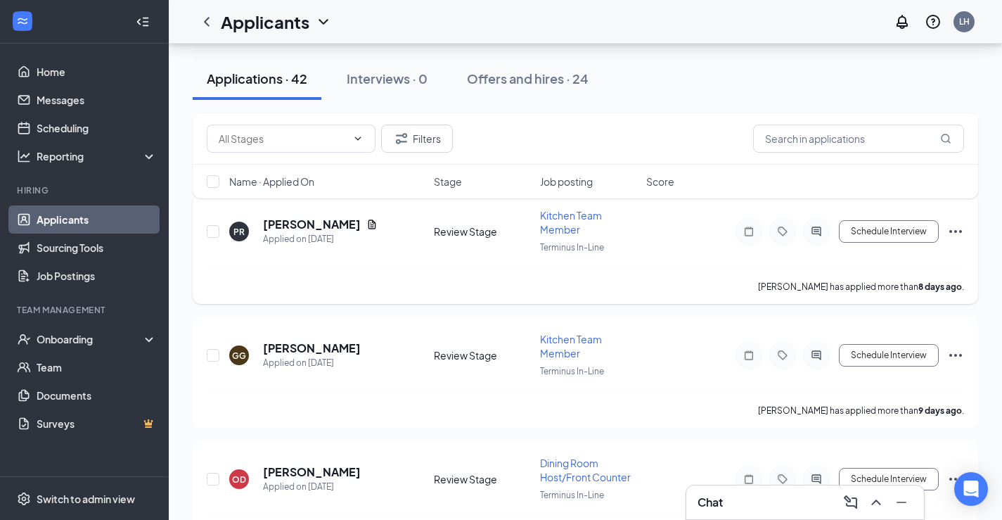
scroll to position [461, 0]
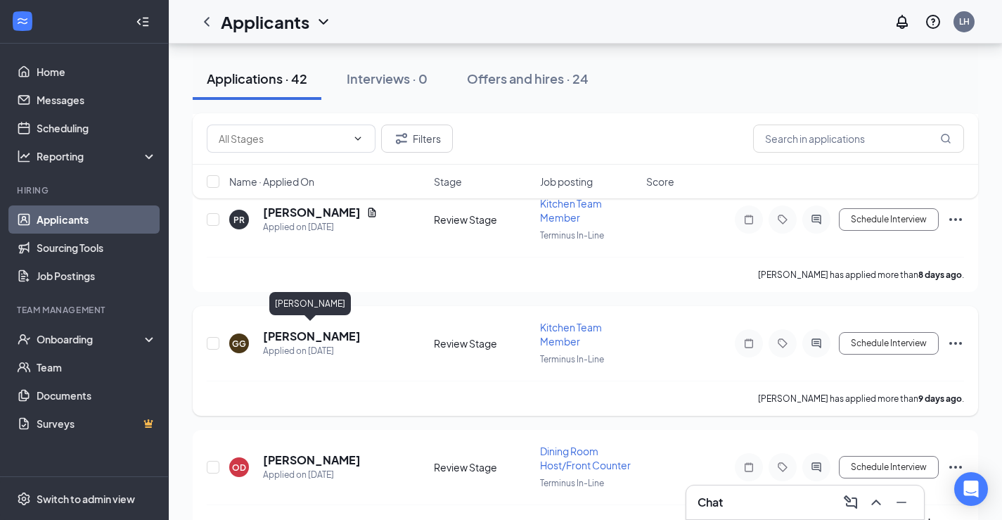
click at [325, 328] on h5 "[PERSON_NAME]" at bounding box center [312, 335] width 98 height 15
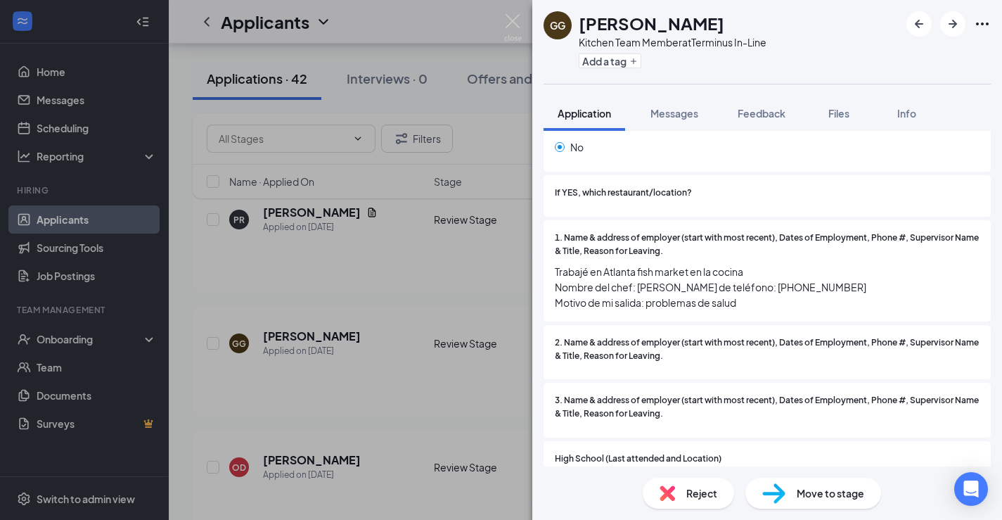
scroll to position [985, 0]
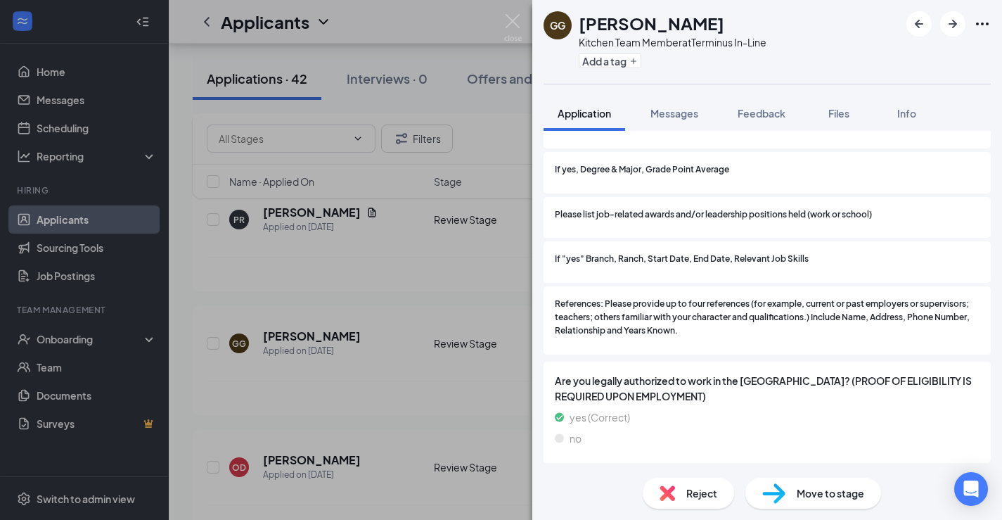
click at [686, 501] on div "Reject" at bounding box center [688, 493] width 91 height 31
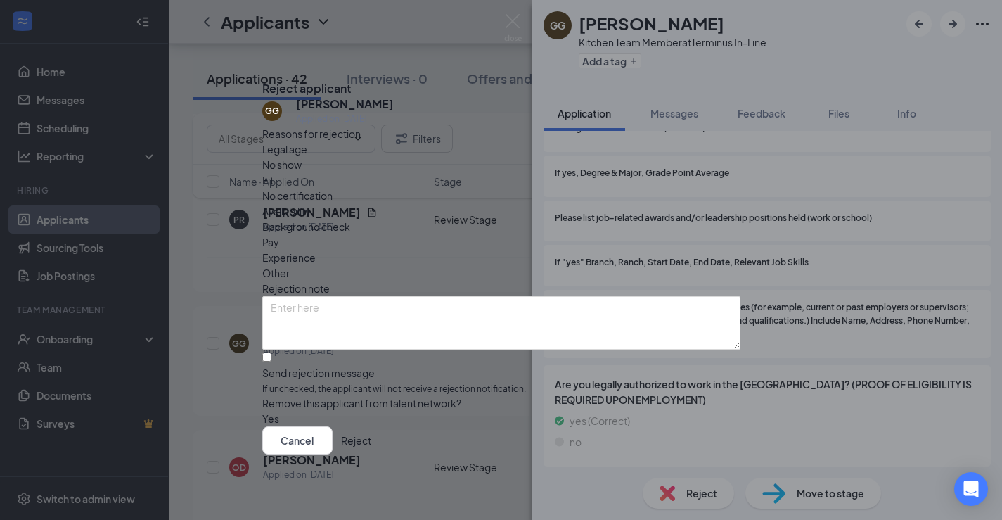
click at [371, 452] on button "Reject" at bounding box center [356, 440] width 30 height 28
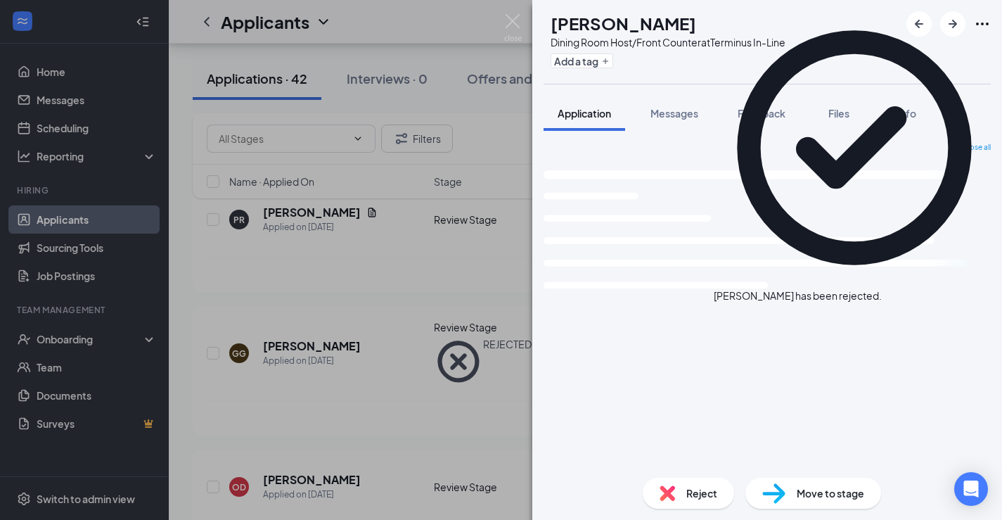
click at [371, 373] on div "OD [PERSON_NAME] Dining Room Host/Front Counter at Terminus In-Line Add a tag A…" at bounding box center [501, 260] width 1002 height 520
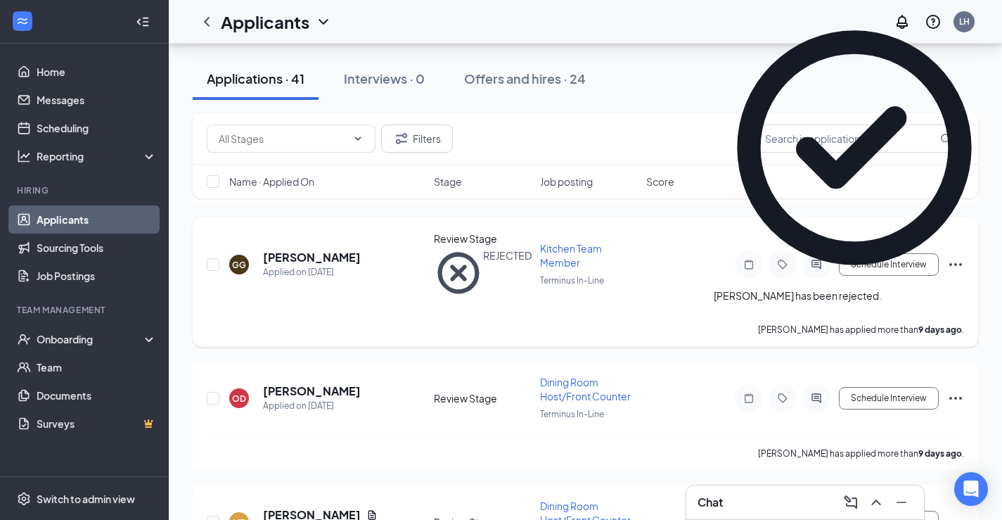
scroll to position [551, 0]
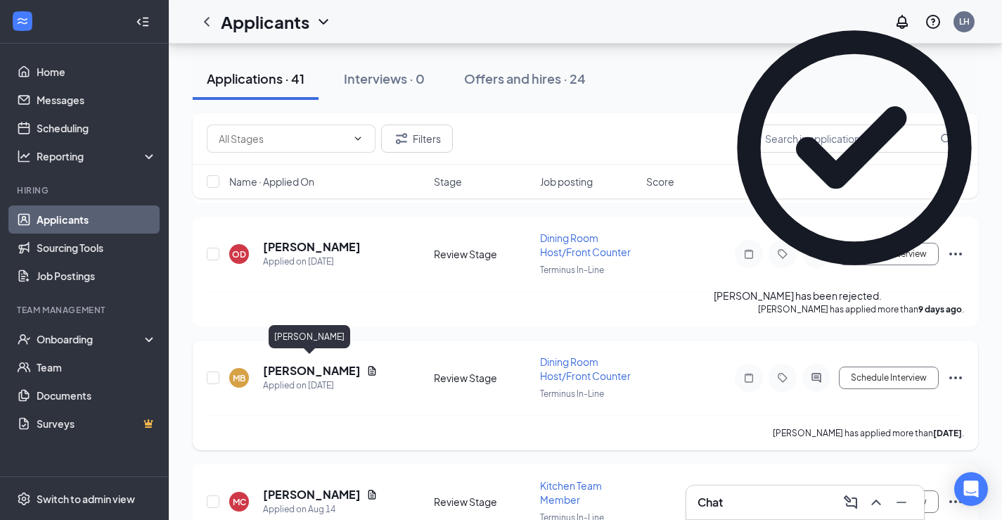
click at [307, 364] on h5 "[PERSON_NAME]" at bounding box center [312, 370] width 98 height 15
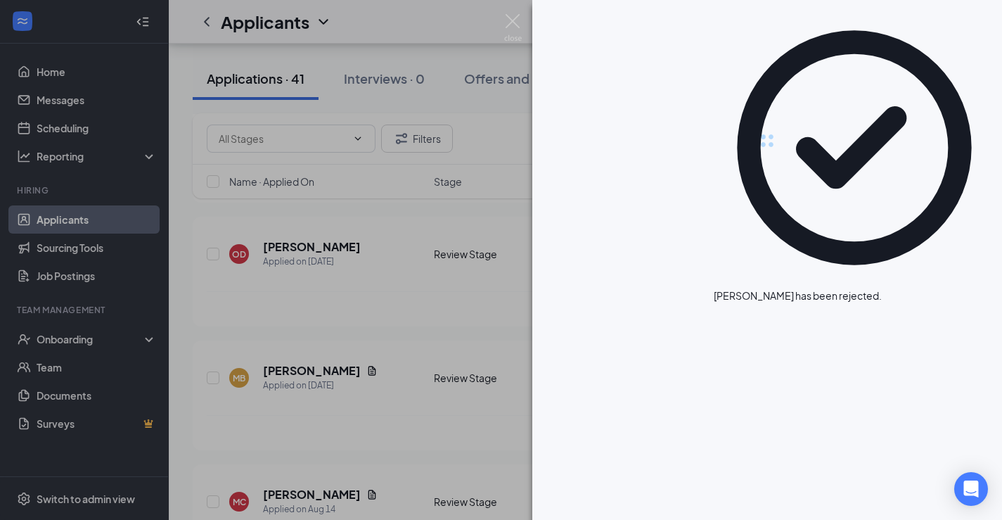
click at [307, 364] on div at bounding box center [501, 260] width 1002 height 520
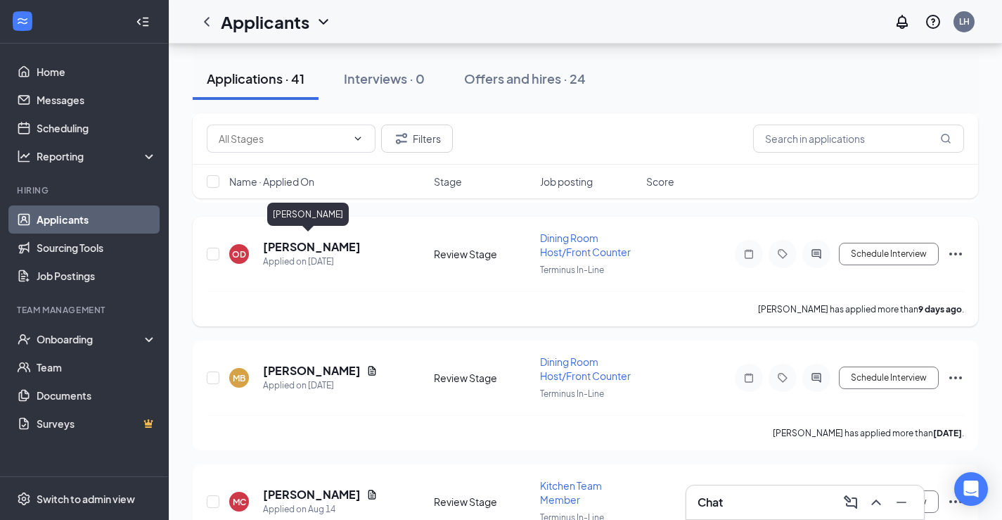
click at [295, 246] on h5 "[PERSON_NAME]" at bounding box center [312, 246] width 98 height 15
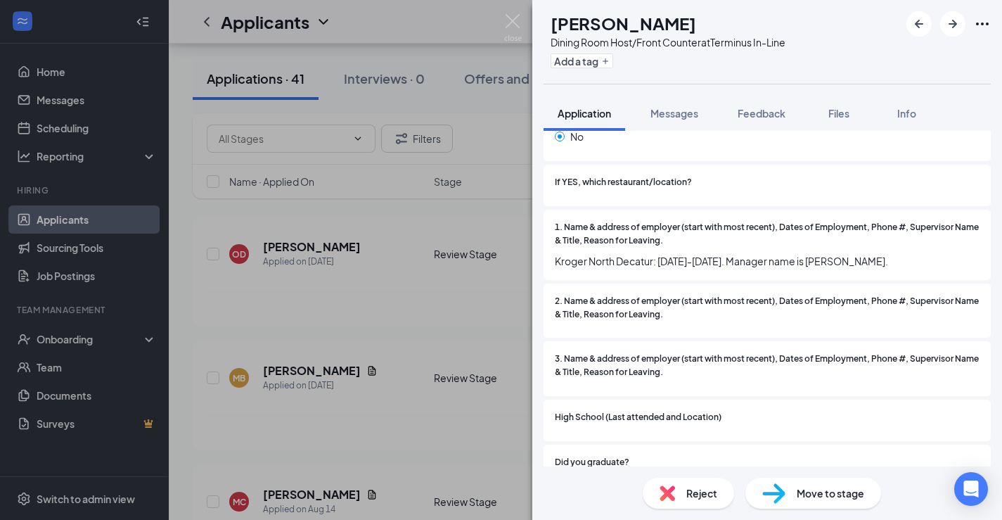
scroll to position [996, 0]
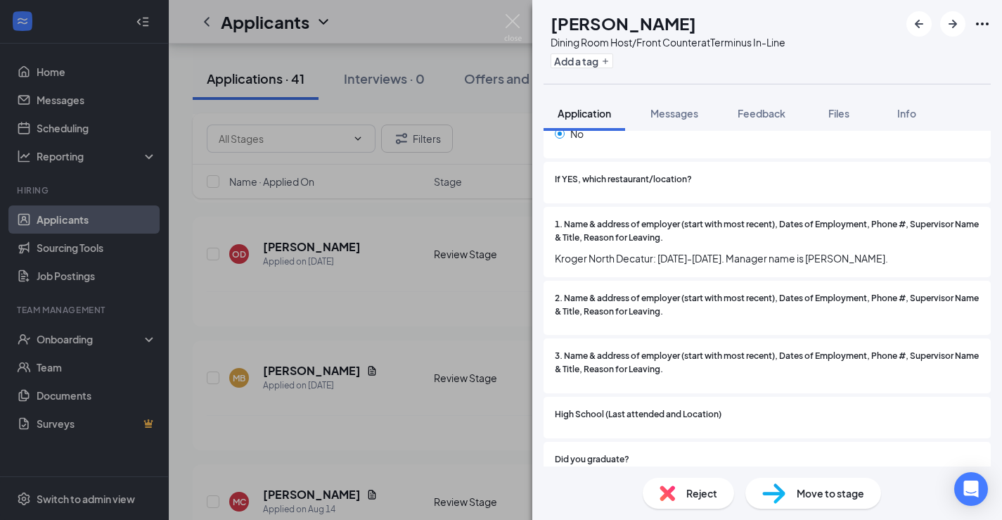
click at [665, 487] on img at bounding box center [667, 492] width 15 height 15
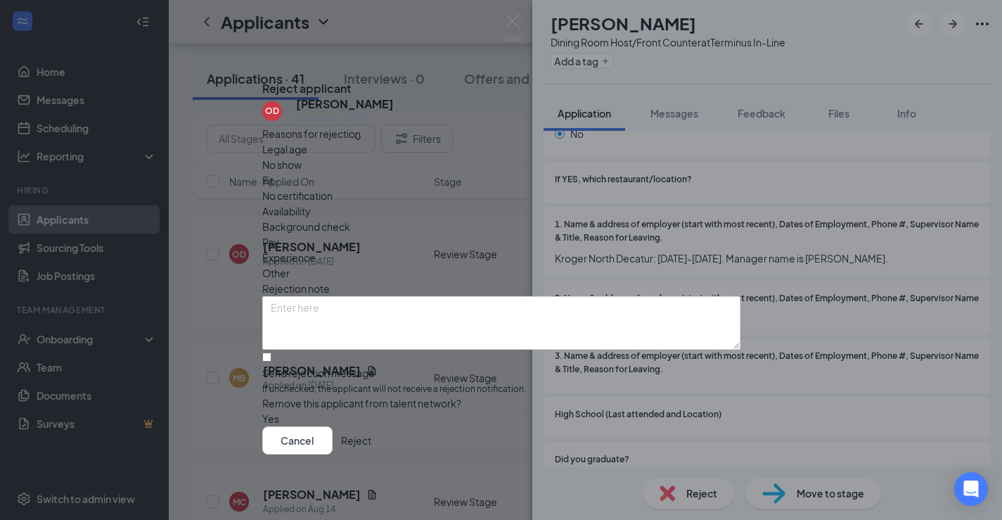
click at [371, 452] on button "Reject" at bounding box center [356, 440] width 30 height 28
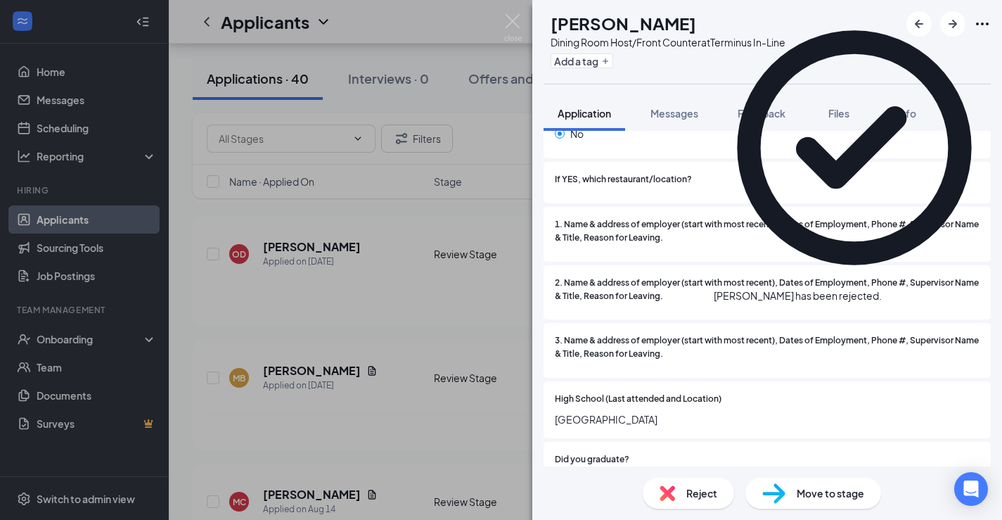
click at [390, 302] on div "MB [PERSON_NAME] Dining Room Host/Front Counter at Terminus In-Line Add a tag A…" at bounding box center [501, 260] width 1002 height 520
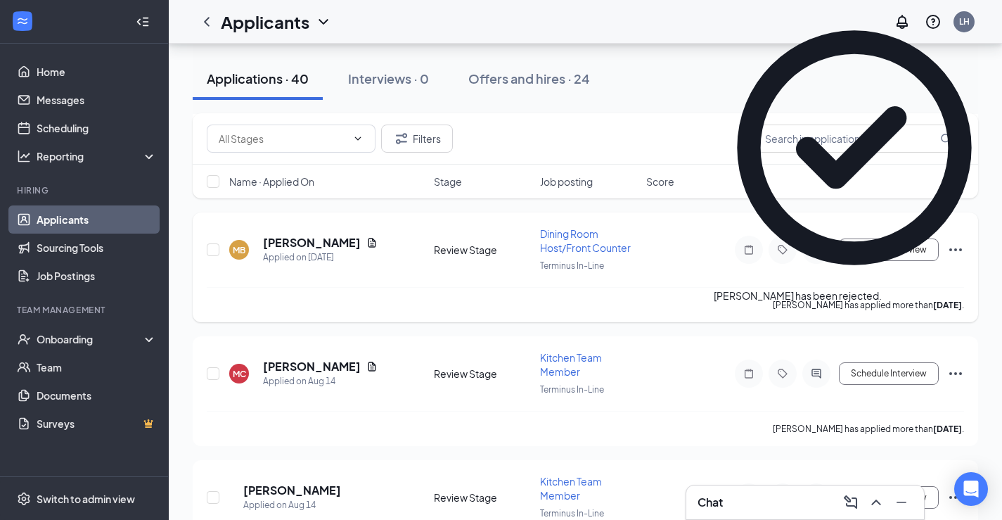
scroll to position [557, 0]
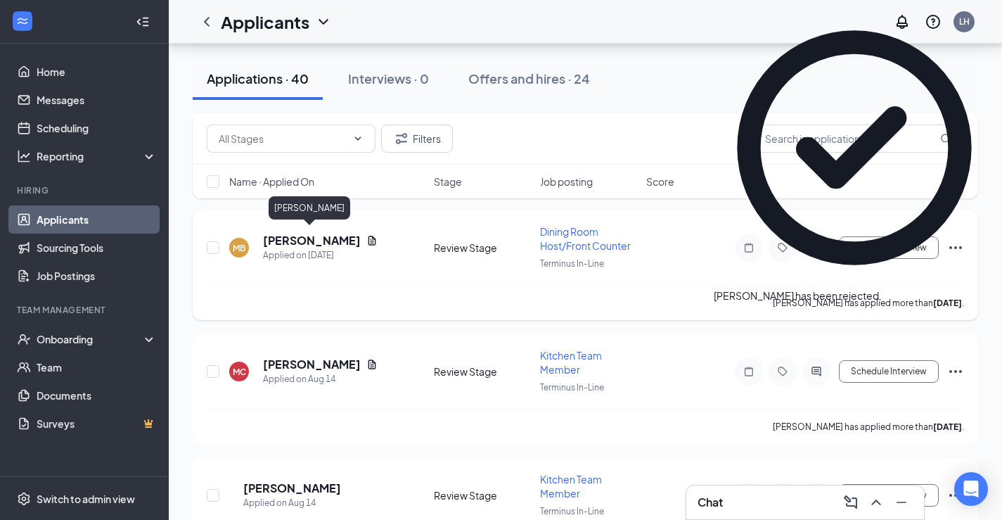
click at [317, 238] on h5 "[PERSON_NAME]" at bounding box center [312, 240] width 98 height 15
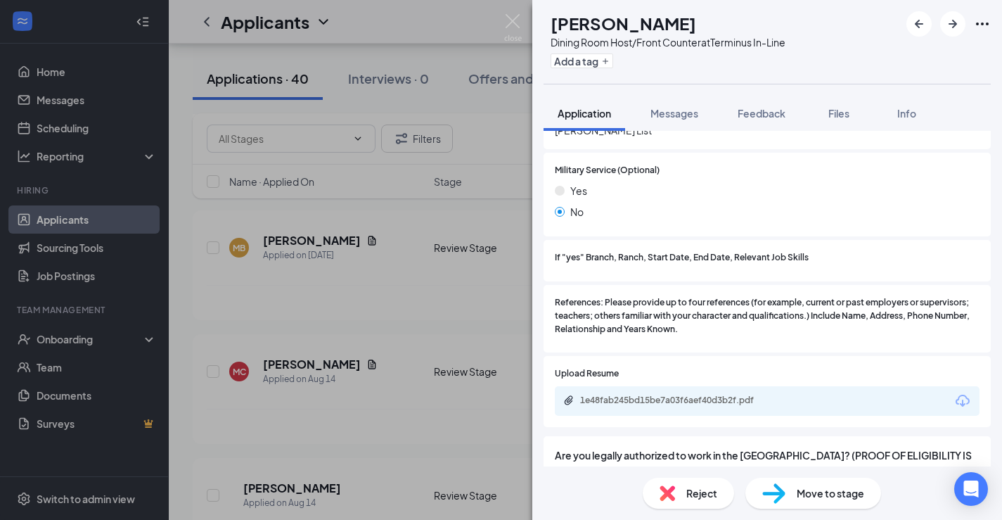
scroll to position [1654, 0]
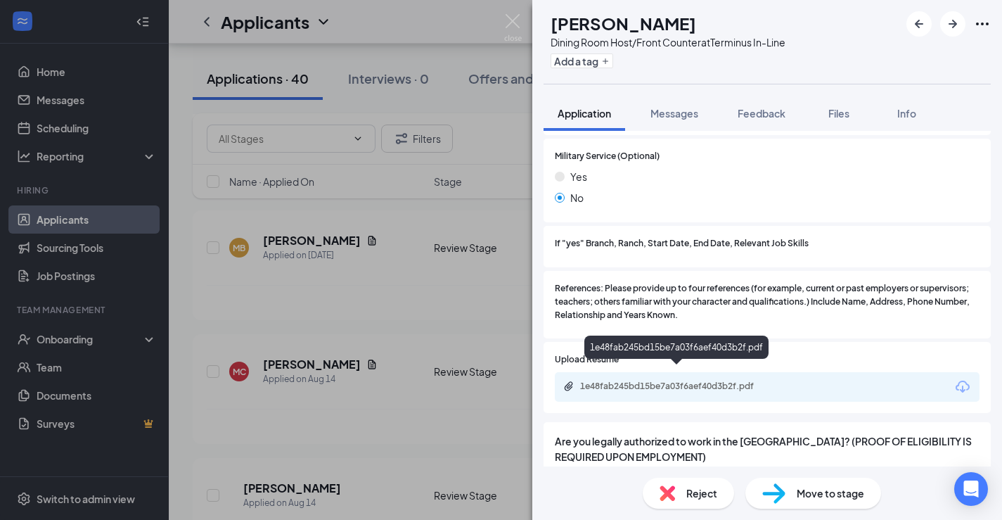
click at [678, 358] on div "1e48fab245bd15be7a03f6aef40d3b2f.pdf" at bounding box center [676, 346] width 184 height 23
click at [678, 372] on div "1e48fab245bd15be7a03f6aef40d3b2f.pdf" at bounding box center [767, 387] width 425 height 30
click at [677, 372] on div "1e48fab245bd15be7a03f6aef40d3b2f.pdf" at bounding box center [767, 387] width 425 height 30
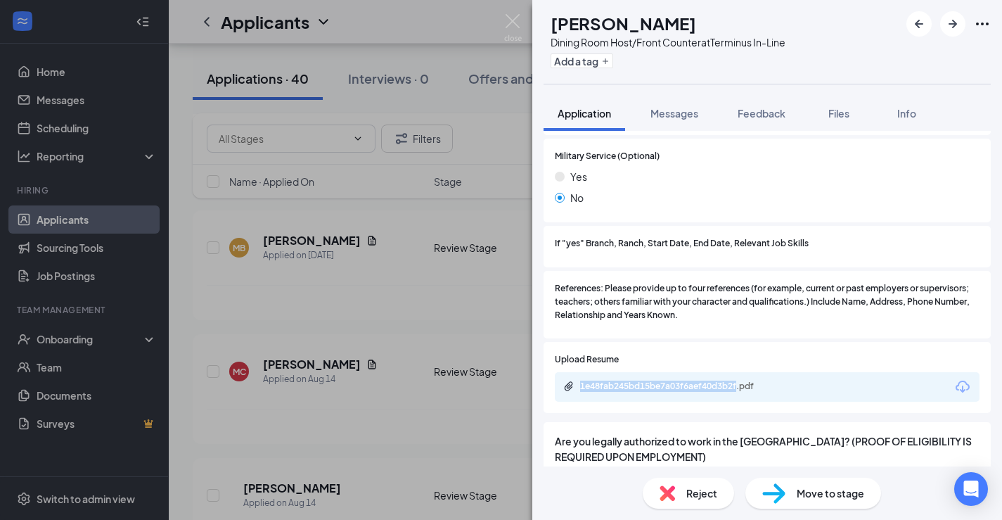
click at [677, 372] on div "1e48fab245bd15be7a03f6aef40d3b2f.pdf" at bounding box center [767, 387] width 425 height 30
click at [675, 380] on div "1e48fab245bd15be7a03f6aef40d3b2f.pdf" at bounding box center [678, 385] width 197 height 11
click at [719, 494] on div "Reject" at bounding box center [688, 493] width 91 height 31
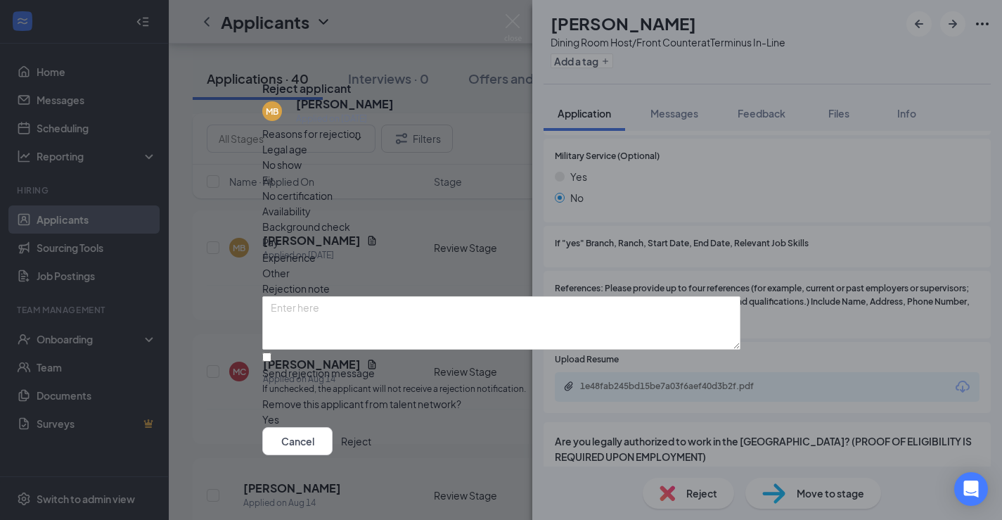
click at [371, 454] on button "Reject" at bounding box center [356, 440] width 30 height 28
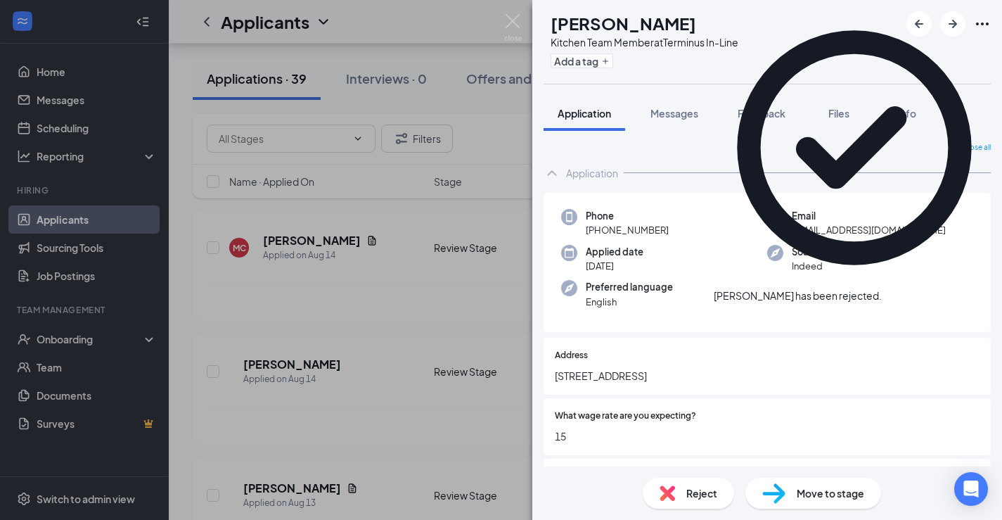
click at [414, 301] on div "MC [PERSON_NAME] Kitchen Team Member at Terminus In-Line Add a tag Application …" at bounding box center [501, 260] width 1002 height 520
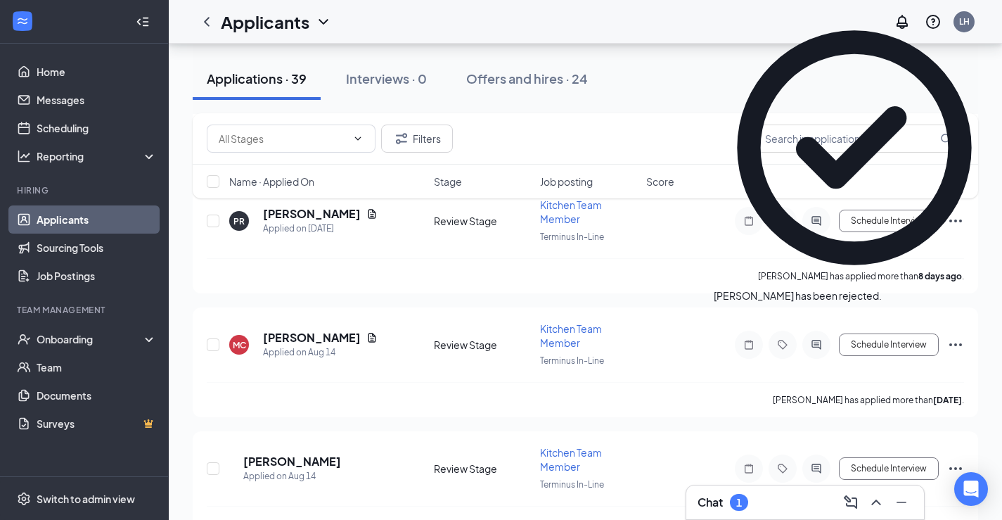
scroll to position [461, 0]
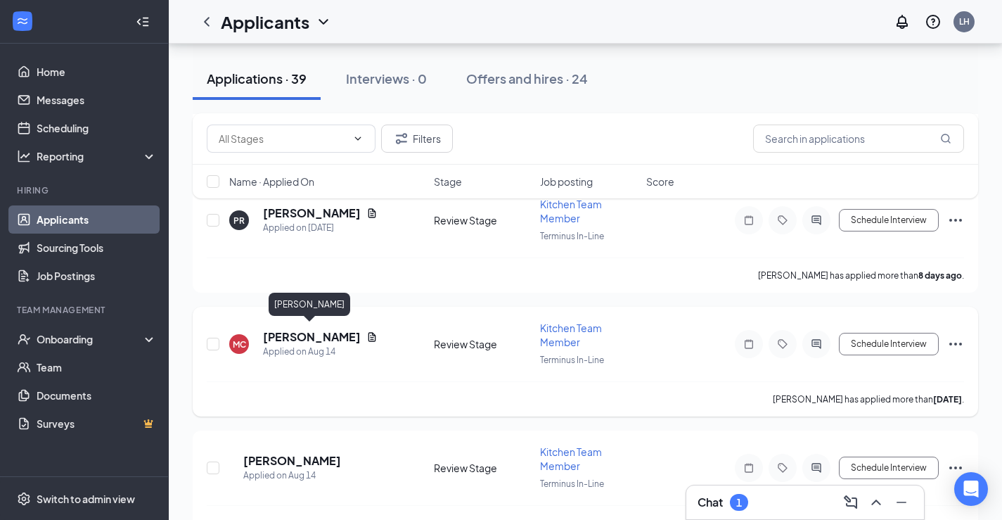
click at [319, 336] on h5 "[PERSON_NAME]" at bounding box center [312, 336] width 98 height 15
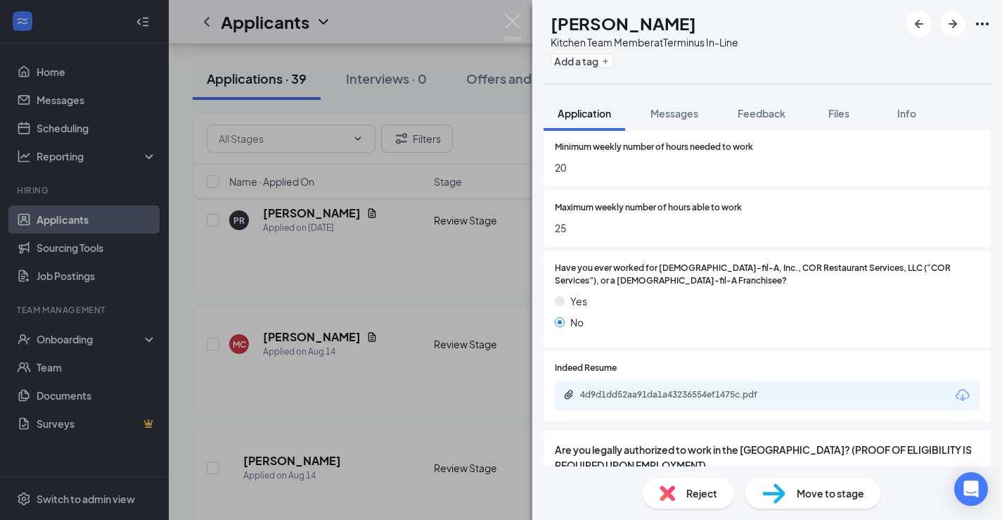
scroll to position [863, 0]
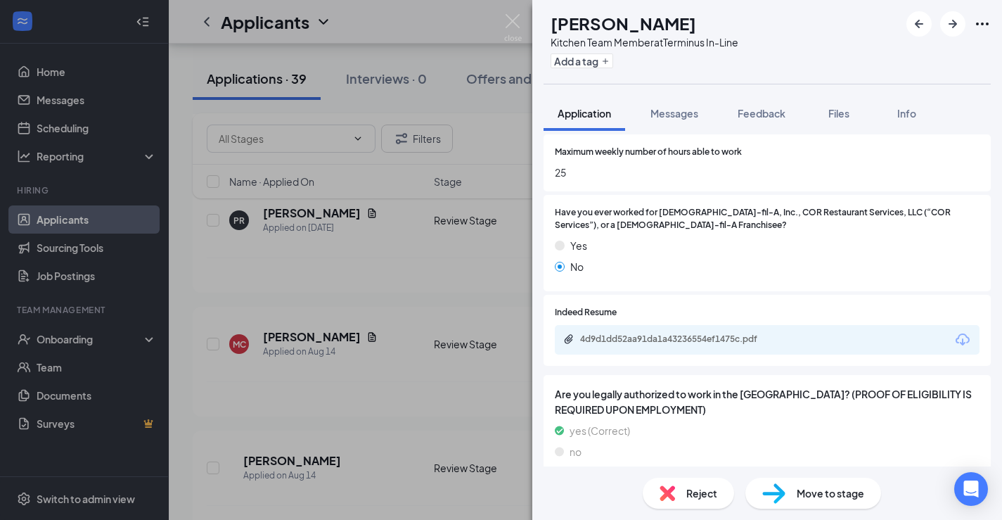
click at [596, 325] on div "4d9d1dd52aa91da1a43236554ef1475c.pdf" at bounding box center [767, 340] width 425 height 30
click at [594, 333] on div "4d9d1dd52aa91da1a43236554ef1475c.pdf" at bounding box center [678, 338] width 197 height 11
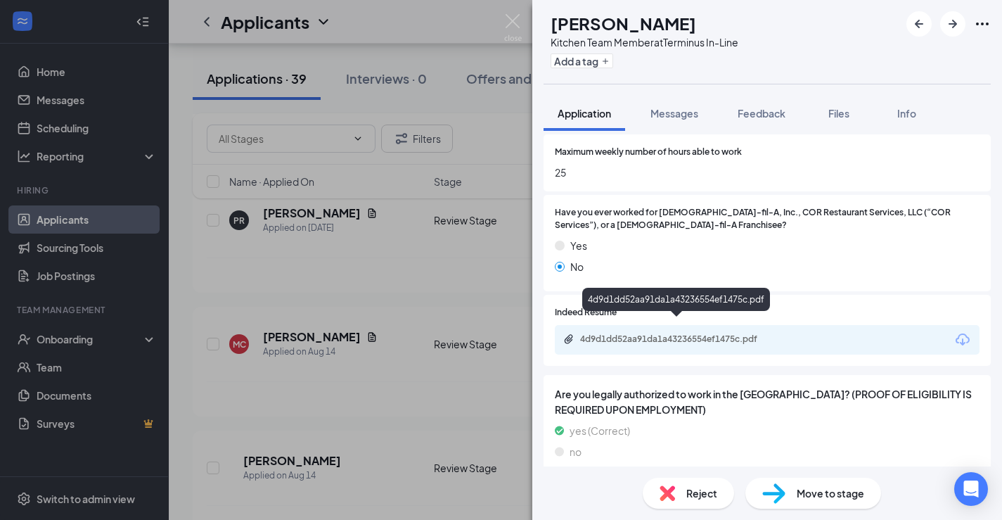
scroll to position [857, 0]
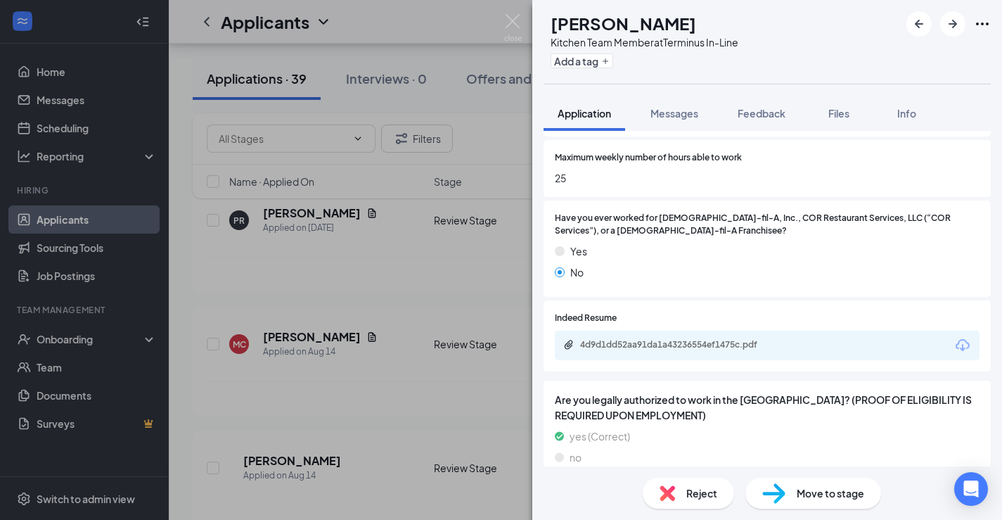
click at [642, 480] on div "Reject Move to stage" at bounding box center [767, 492] width 470 height 53
click at [654, 490] on div "Reject" at bounding box center [688, 493] width 91 height 31
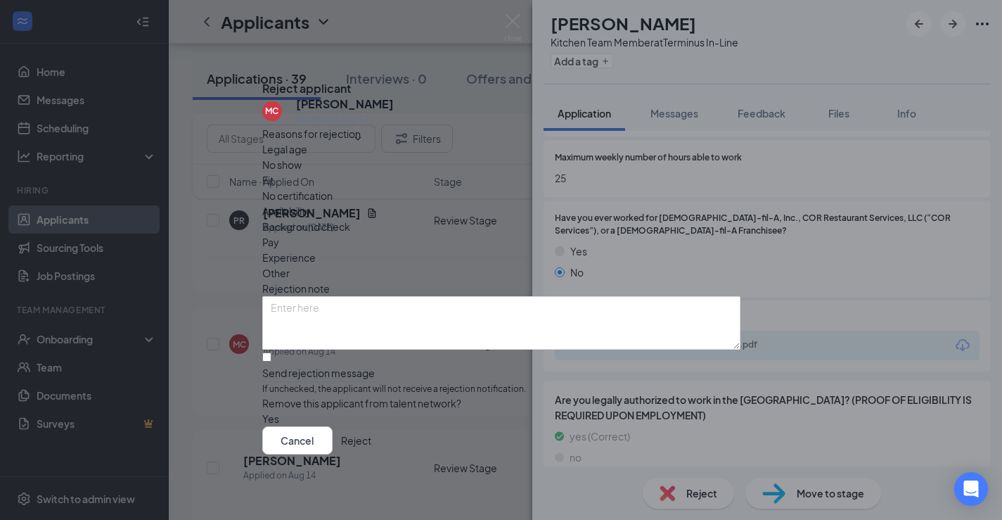
click at [371, 454] on button "Reject" at bounding box center [356, 440] width 30 height 28
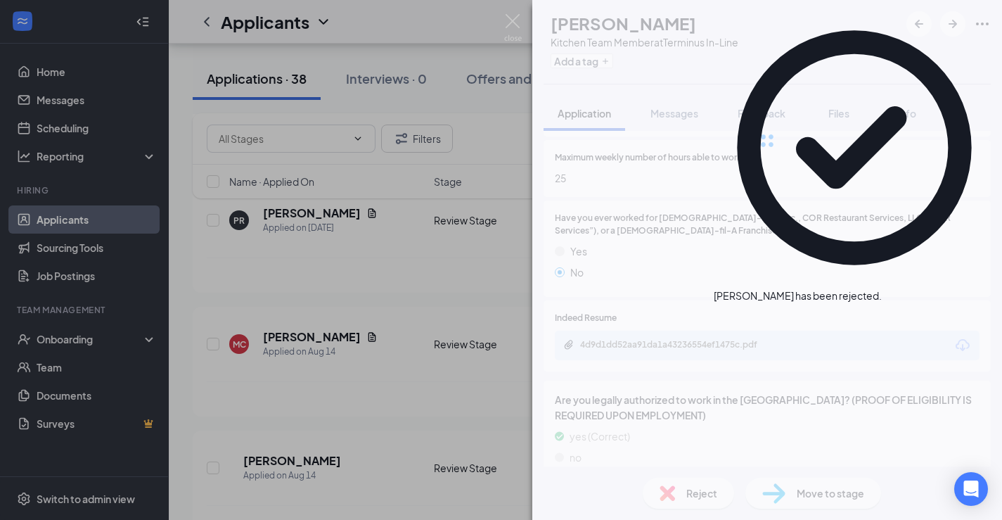
click at [448, 226] on div "MC [PERSON_NAME] Kitchen Team Member at Terminus In-Line Add a tag Application …" at bounding box center [501, 260] width 1002 height 520
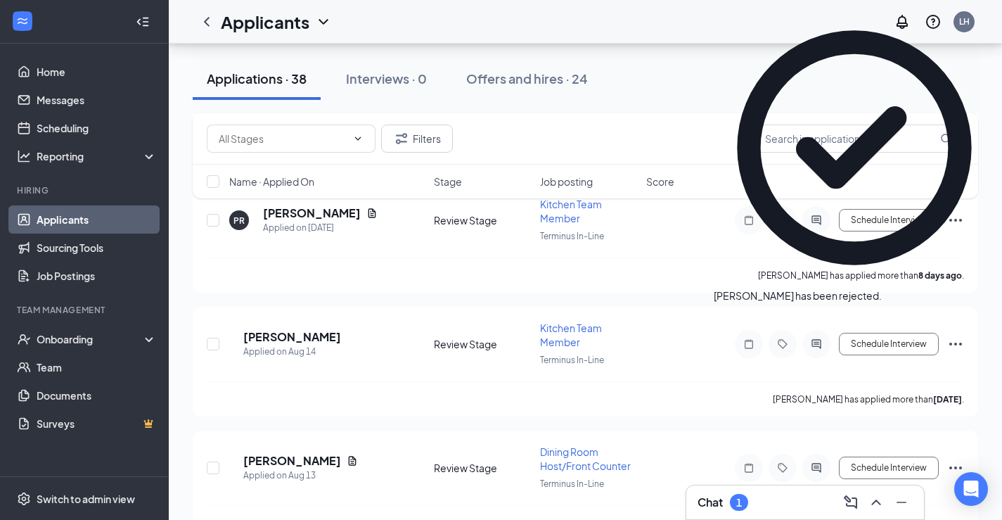
click at [741, 504] on div "1" at bounding box center [739, 503] width 6 height 12
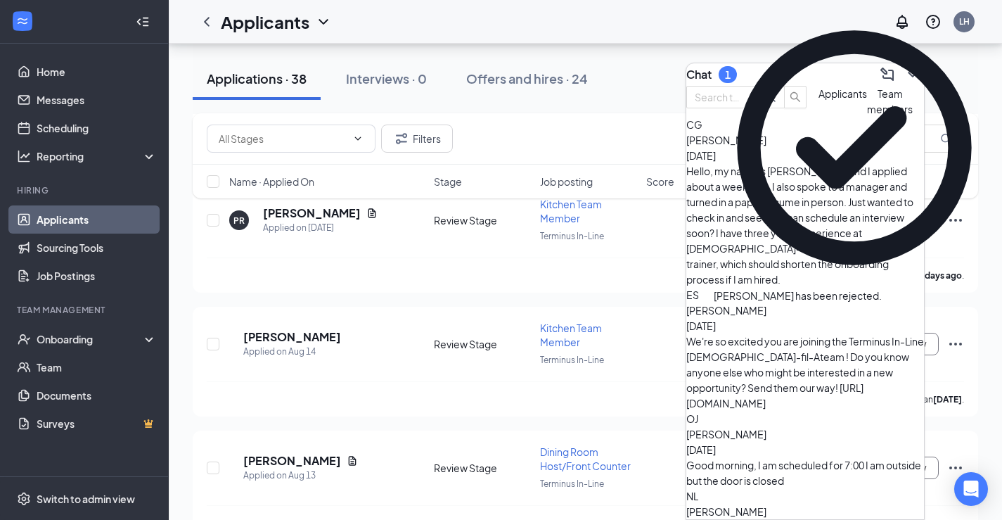
click at [763, 193] on div "Hello, my name is [PERSON_NAME] and I applied about a week ago. I also spoke to…" at bounding box center [805, 225] width 238 height 124
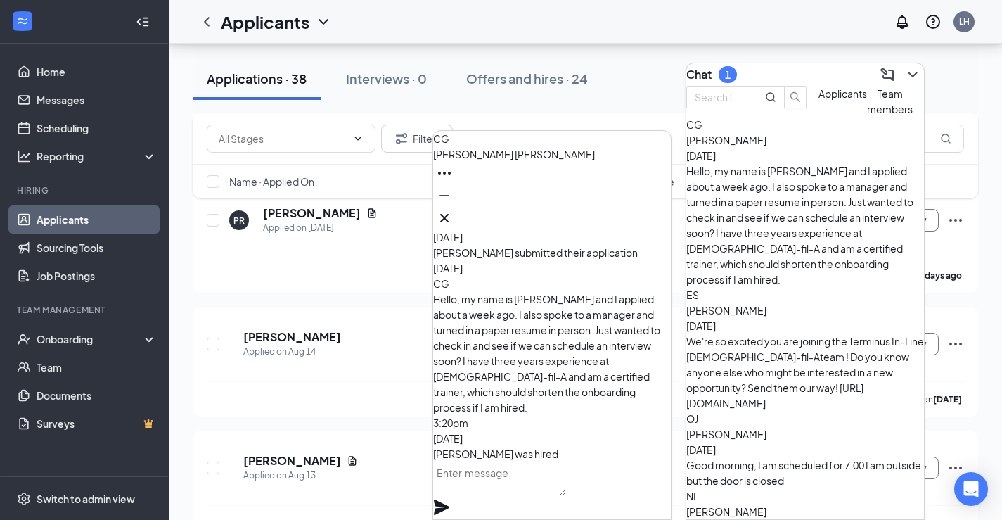
click at [819, 100] on span "Applicants" at bounding box center [843, 93] width 49 height 13
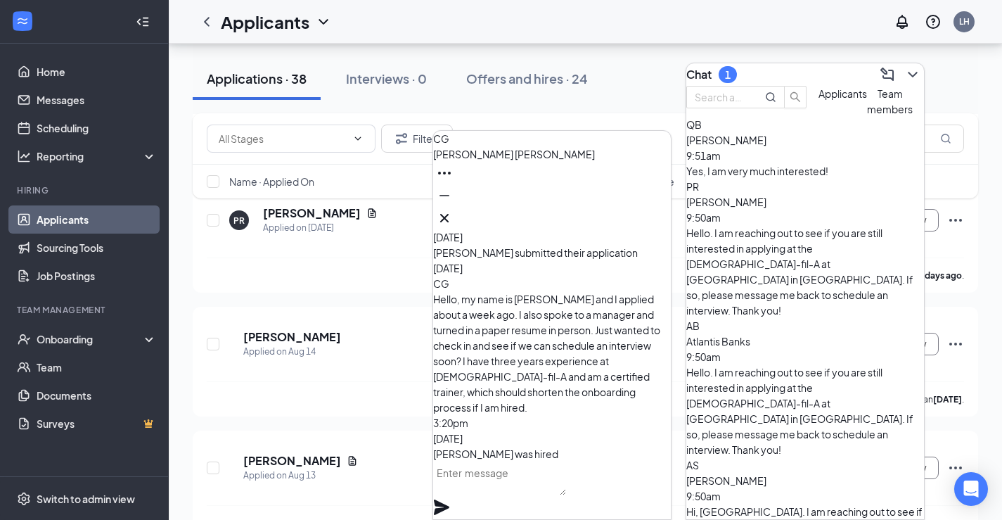
click at [784, 179] on div "Yes, I am very much interested!" at bounding box center [805, 170] width 238 height 15
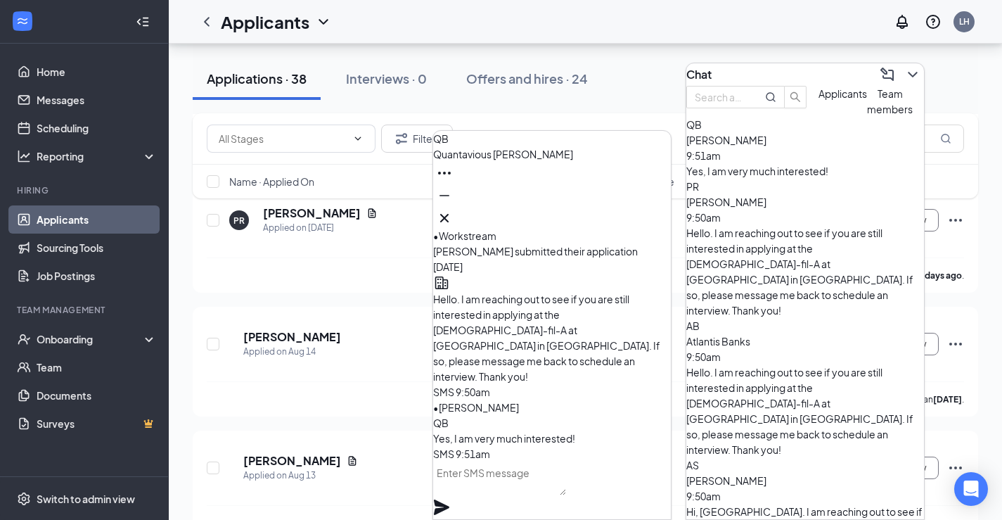
click at [566, 494] on textarea at bounding box center [499, 478] width 133 height 34
type textarea "W"
click at [526, 160] on span "[PERSON_NAME]" at bounding box center [503, 154] width 140 height 13
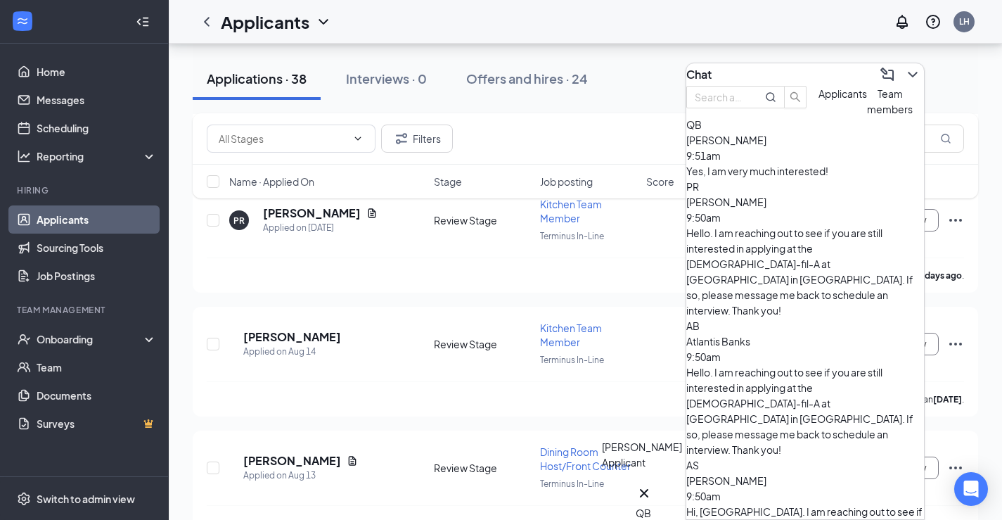
click at [651, 505] on div "QB" at bounding box center [644, 512] width 17 height 15
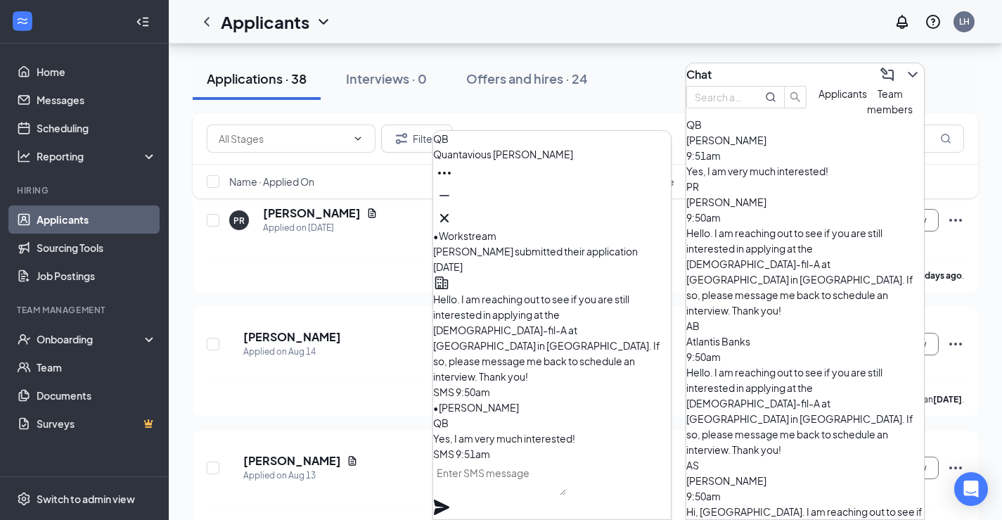
click at [511, 495] on textarea at bounding box center [499, 478] width 133 height 34
type textarea "R"
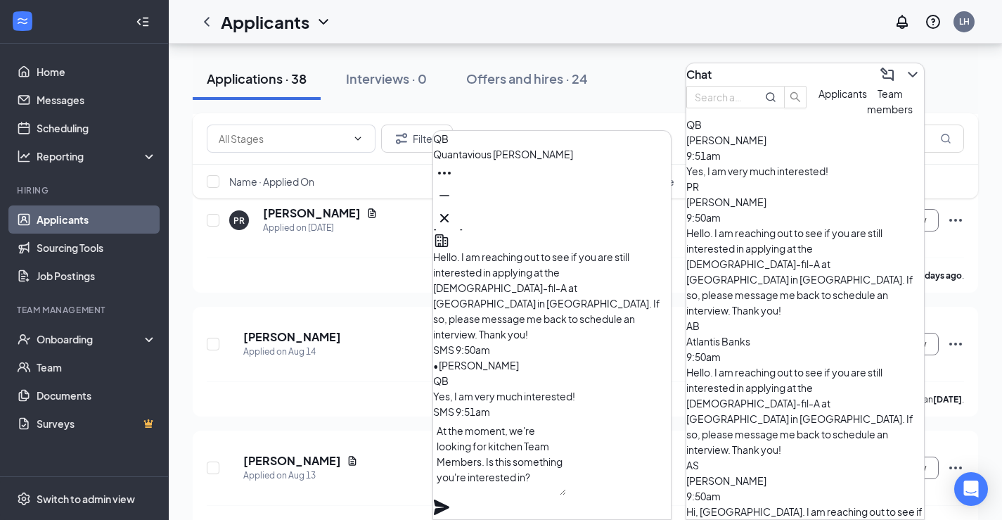
type textarea "At the moment, we're looking for kitchen Team Members. Is this something you're…"
click at [450, 499] on icon "Plane" at bounding box center [441, 507] width 17 height 17
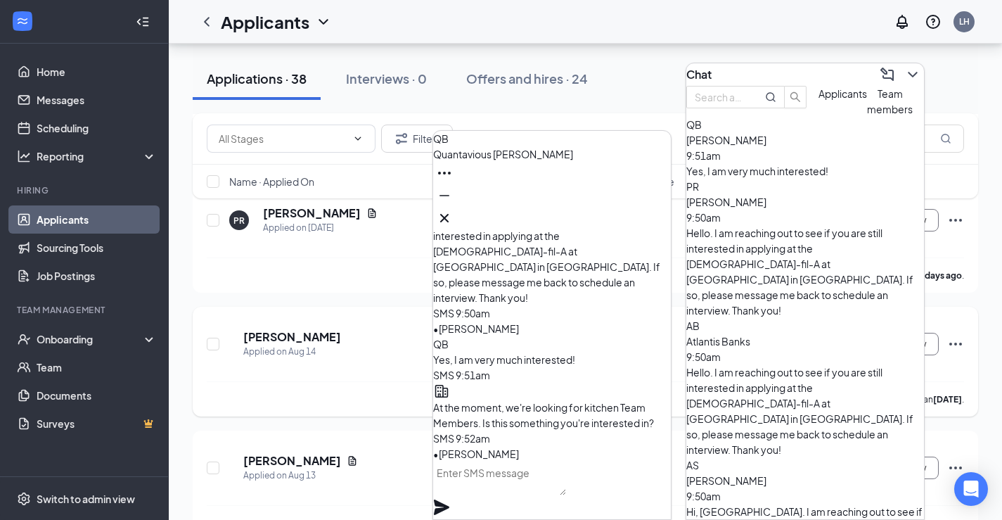
click at [372, 307] on div "SS [PERSON_NAME] Applied on [DATE] Review Stage Kitchen Team Member Terminus In…" at bounding box center [586, 362] width 786 height 110
click at [449, 214] on icon "Cross" at bounding box center [444, 218] width 8 height 8
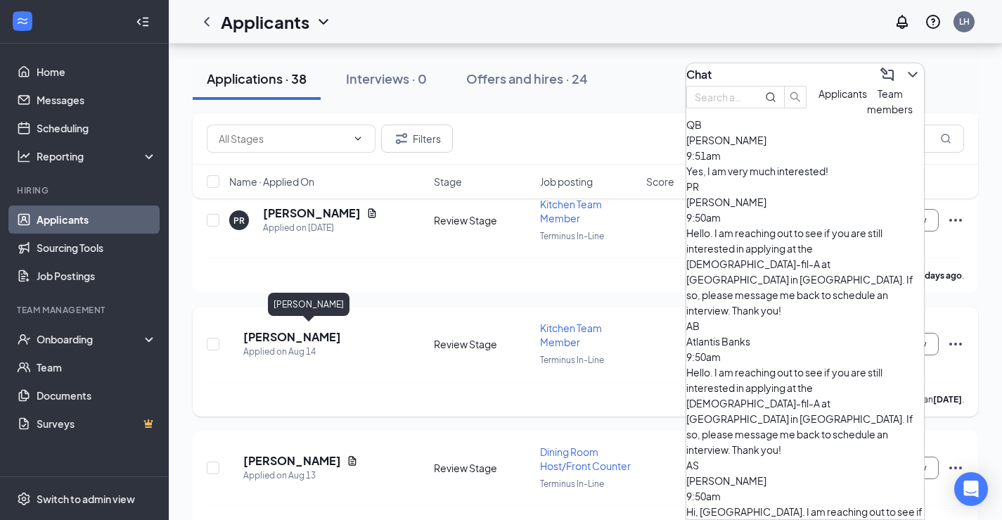
click at [324, 329] on h5 "[PERSON_NAME]" at bounding box center [292, 336] width 98 height 15
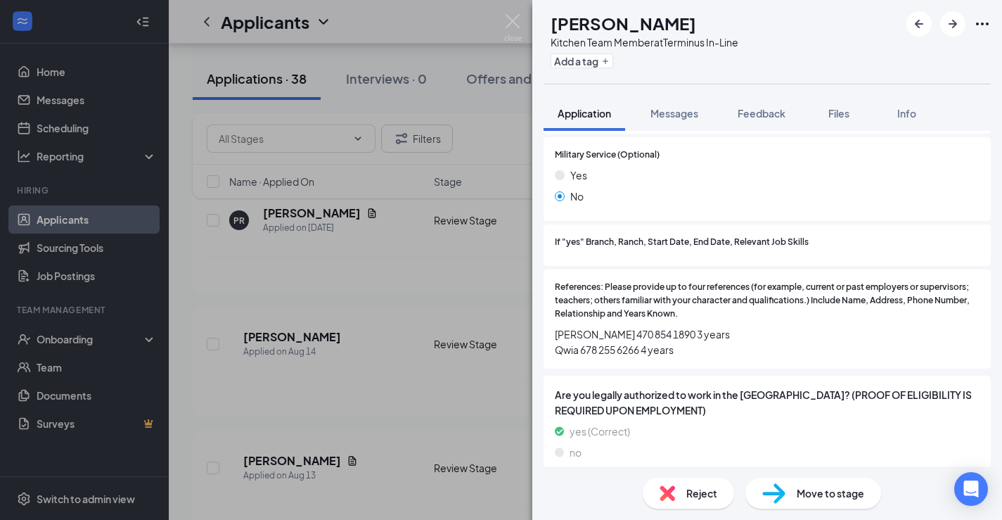
scroll to position [1585, 0]
click at [508, 267] on div "SS [PERSON_NAME] Kitchen Team Member at Terminus In-Line Add a tag Application …" at bounding box center [501, 260] width 1002 height 520
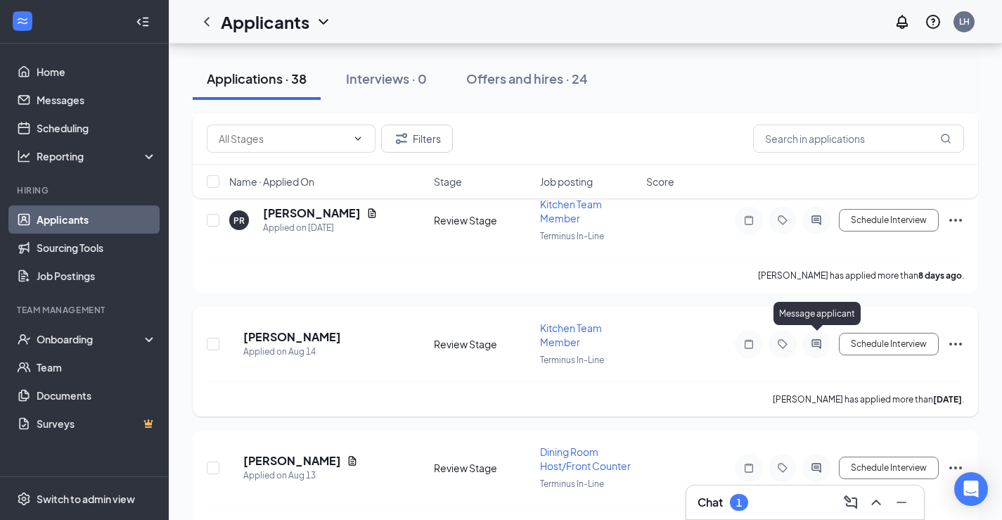
click at [814, 338] on icon "ActiveChat" at bounding box center [816, 343] width 17 height 11
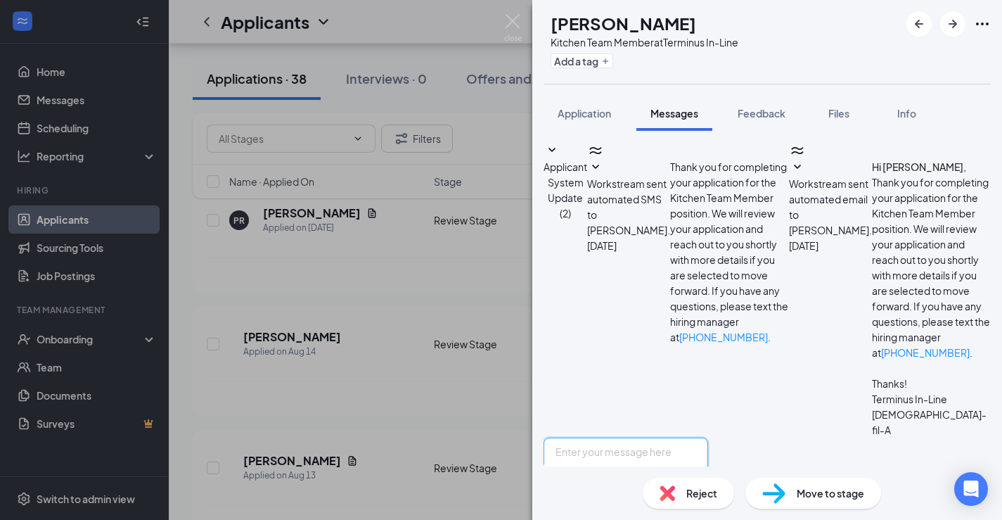
click at [627, 437] on textarea at bounding box center [626, 479] width 165 height 84
paste textarea "I am reaching out to see if you are still interested in applying at the [DEMOGR…"
click at [580, 437] on textarea "I am reaching out to see if you are still interested in applying at the [DEMOGR…" at bounding box center [626, 479] width 165 height 84
click at [688, 437] on textarea "Hello. I am reaching out to see if you are still interested in applying at the …" at bounding box center [626, 479] width 165 height 84
click at [595, 437] on textarea "Hello. I am reaching out to see if you are still interested in applying at the …" at bounding box center [626, 479] width 165 height 84
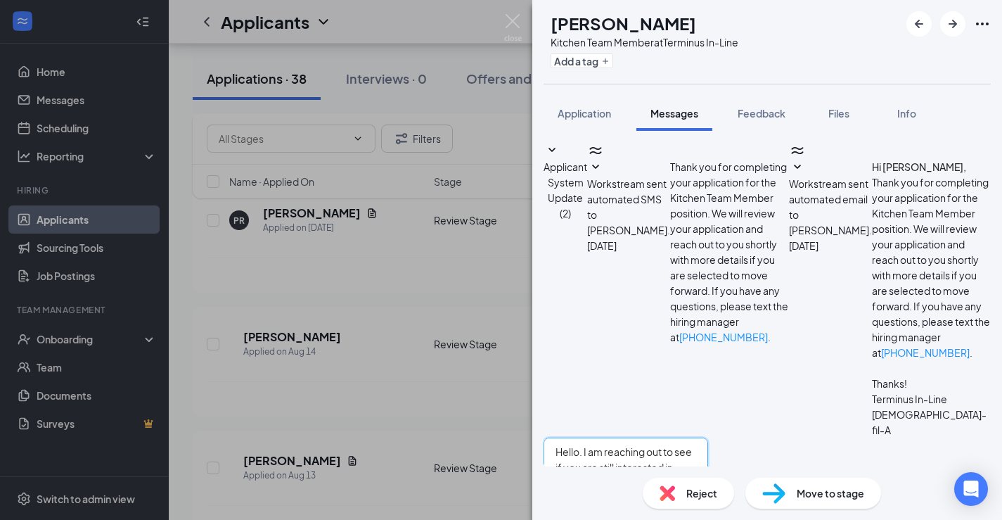
drag, startPoint x: 877, startPoint y: 365, endPoint x: 952, endPoint y: 366, distance: 74.6
click at [708, 437] on textarea "Hello. I am reaching out to see if you are still interested in applying at the …" at bounding box center [626, 479] width 165 height 84
drag, startPoint x: 966, startPoint y: 383, endPoint x: 588, endPoint y: 334, distance: 380.8
click at [588, 437] on textarea "Hello. I am reaching out to see if you are still interested in applying at the …" at bounding box center [626, 479] width 165 height 84
type textarea "Hello. I am reaching out to see if you are still interested in applying at the …"
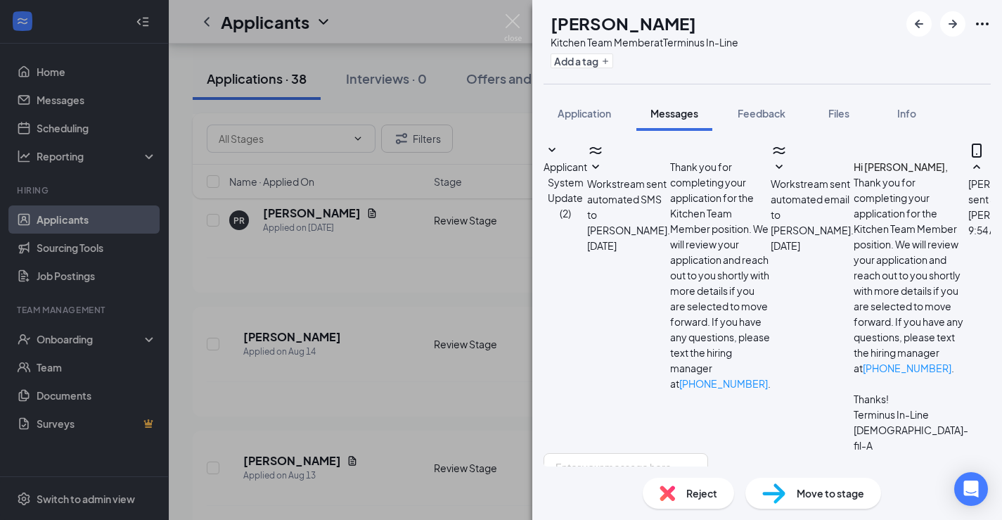
scroll to position [36, 0]
click at [489, 183] on div "SS [PERSON_NAME] Kitchen Team Member at Terminus In-Line Add a tag Application …" at bounding box center [501, 260] width 1002 height 520
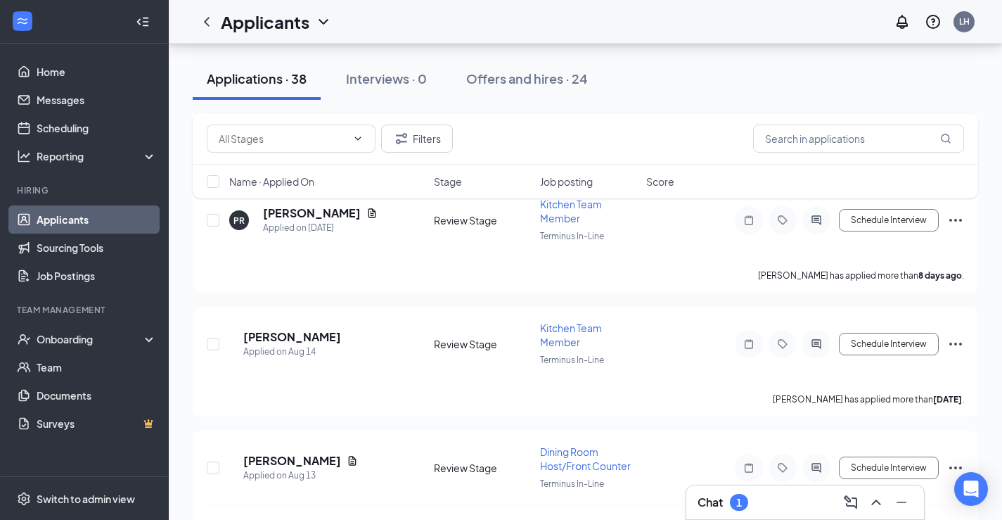
click at [730, 506] on div "Chat 1" at bounding box center [723, 502] width 51 height 17
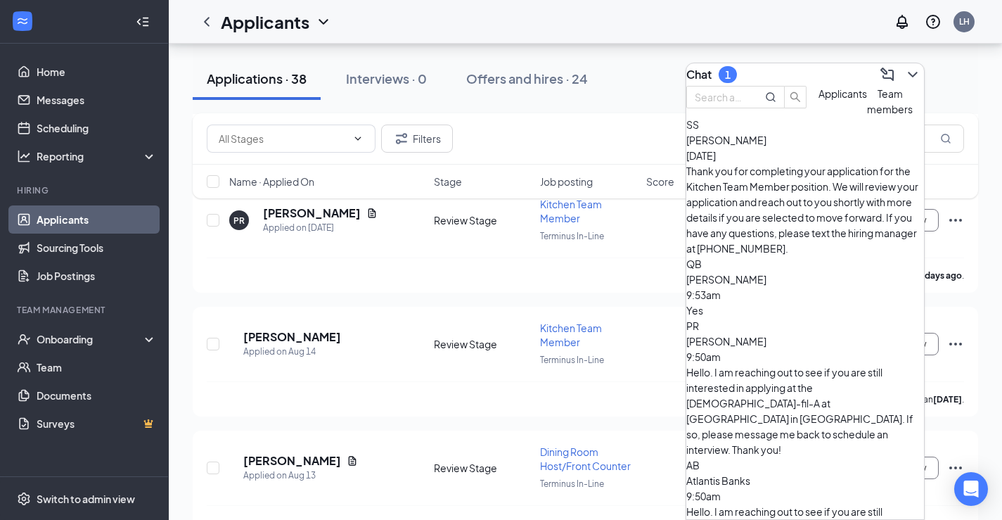
click at [772, 302] on div "Yes" at bounding box center [805, 309] width 238 height 15
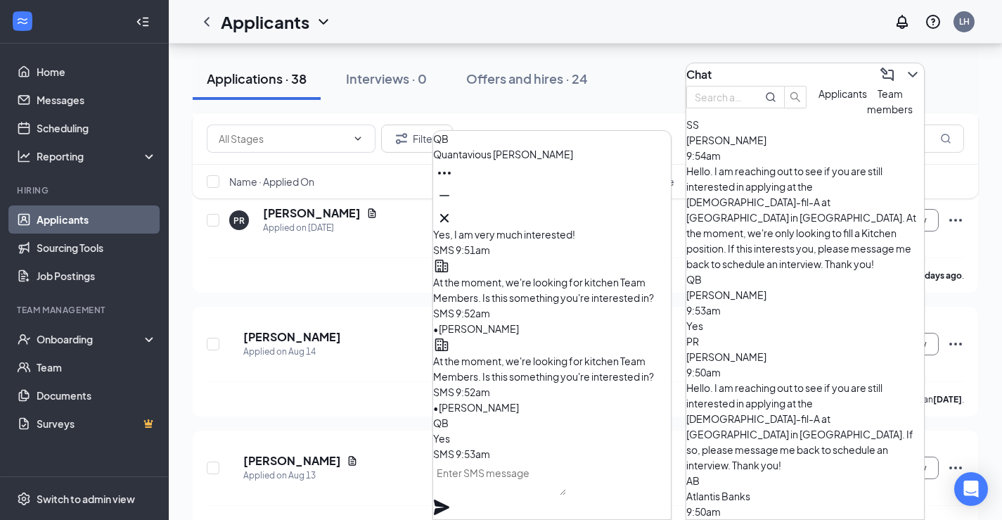
click at [566, 478] on textarea at bounding box center [499, 478] width 133 height 34
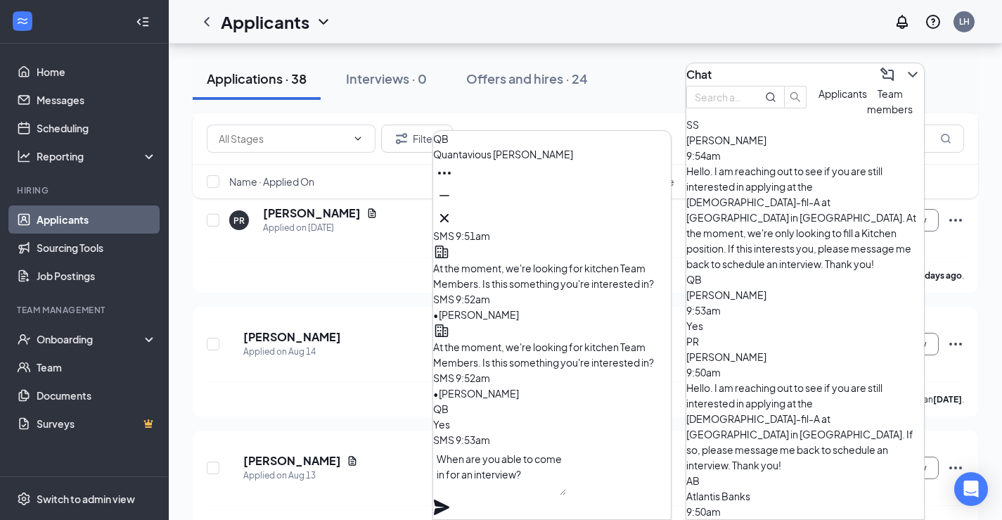
type textarea "When are you able to come in for an interview?"
click at [667, 483] on div "When are you able to come in for an interview?" at bounding box center [552, 483] width 238 height 72
click at [450, 499] on icon "Plane" at bounding box center [441, 507] width 17 height 17
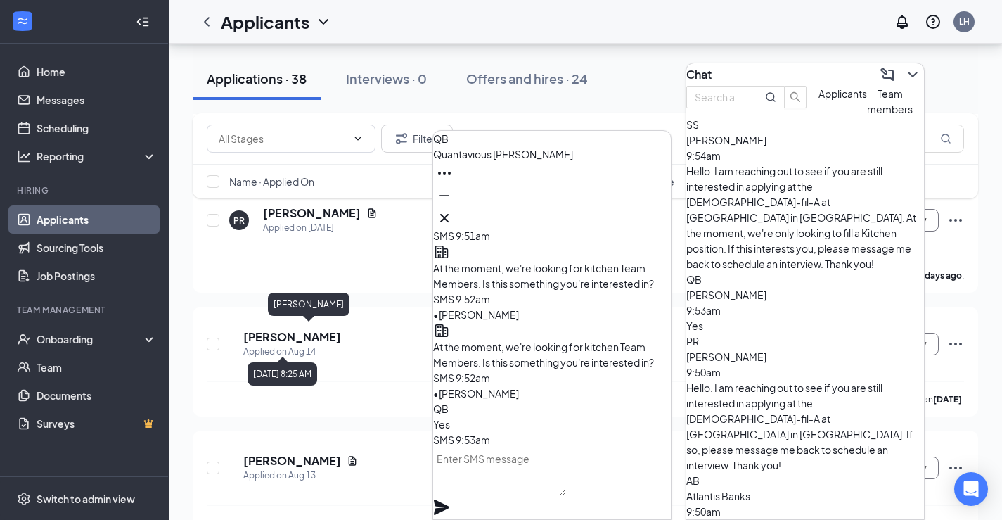
click at [310, 298] on div "[PERSON_NAME]" at bounding box center [309, 304] width 82 height 23
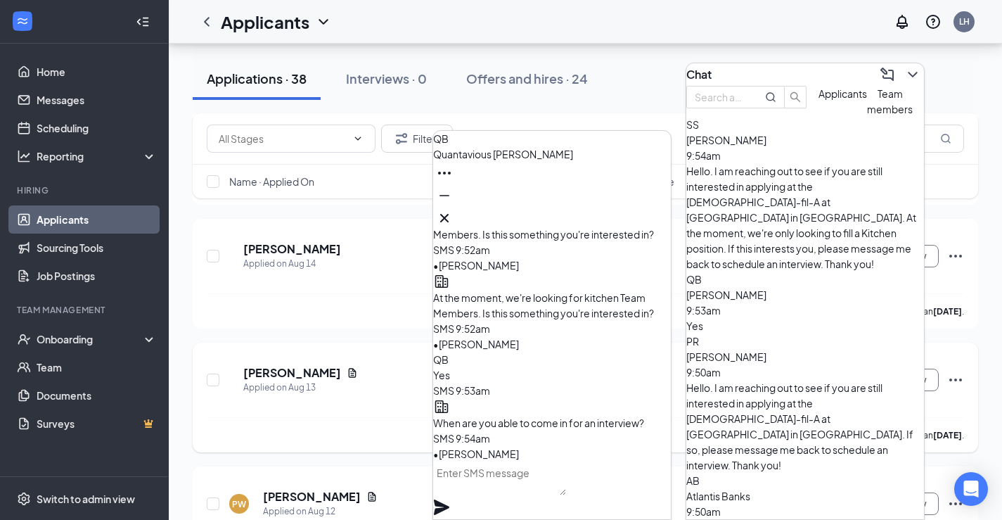
scroll to position [558, 0]
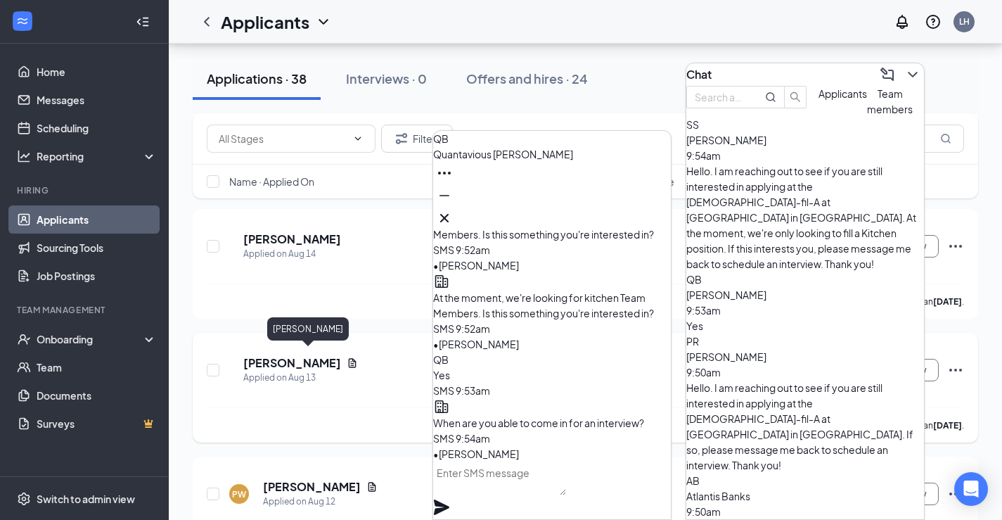
click at [306, 359] on h5 "[PERSON_NAME]" at bounding box center [292, 362] width 98 height 15
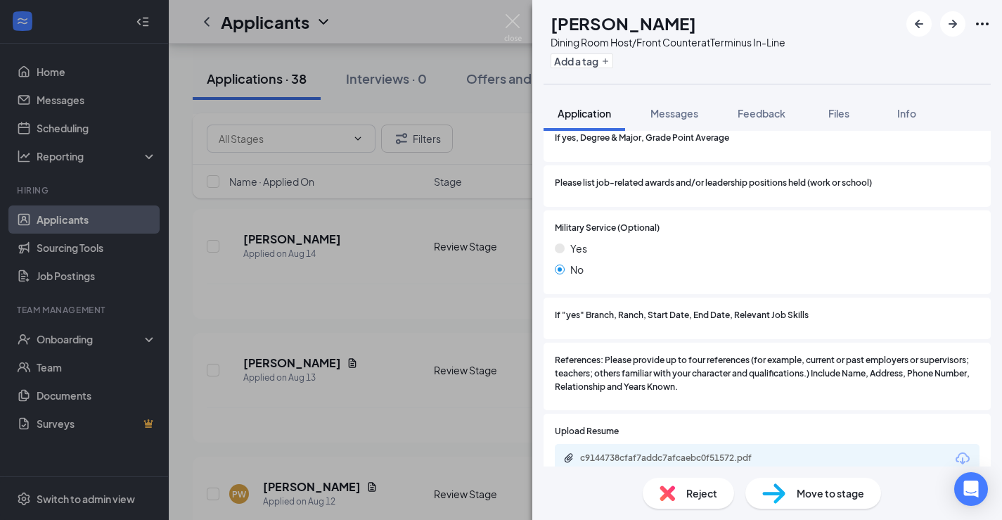
scroll to position [1584, 0]
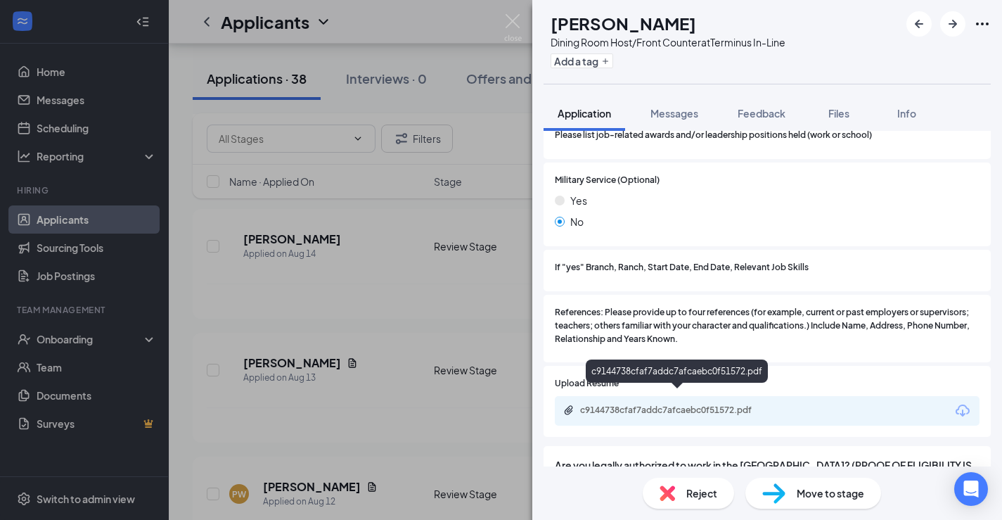
click at [729, 404] on div "c9144738cfaf7addc7afcaebc0f51572.pdf" at bounding box center [678, 409] width 197 height 11
click at [684, 502] on div "Reject" at bounding box center [688, 493] width 91 height 31
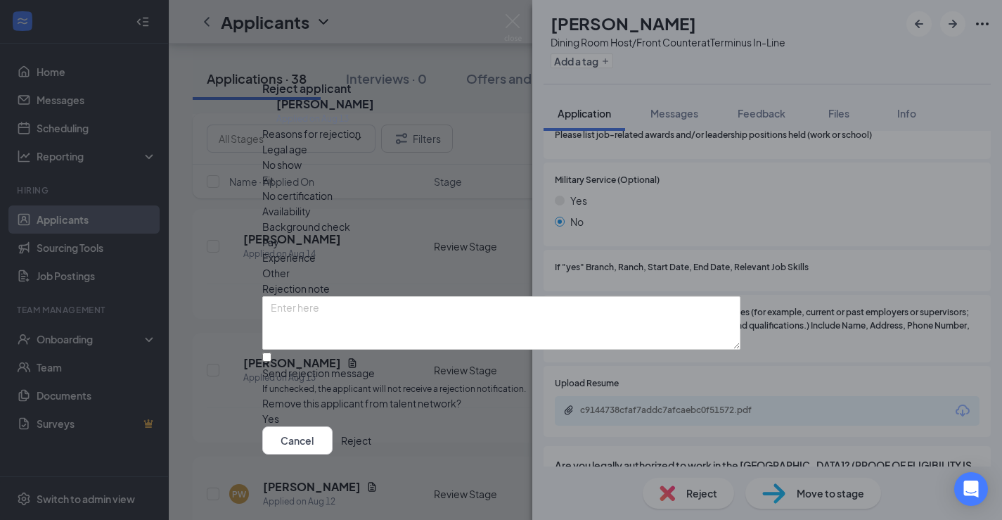
click at [371, 454] on button "Reject" at bounding box center [356, 440] width 30 height 28
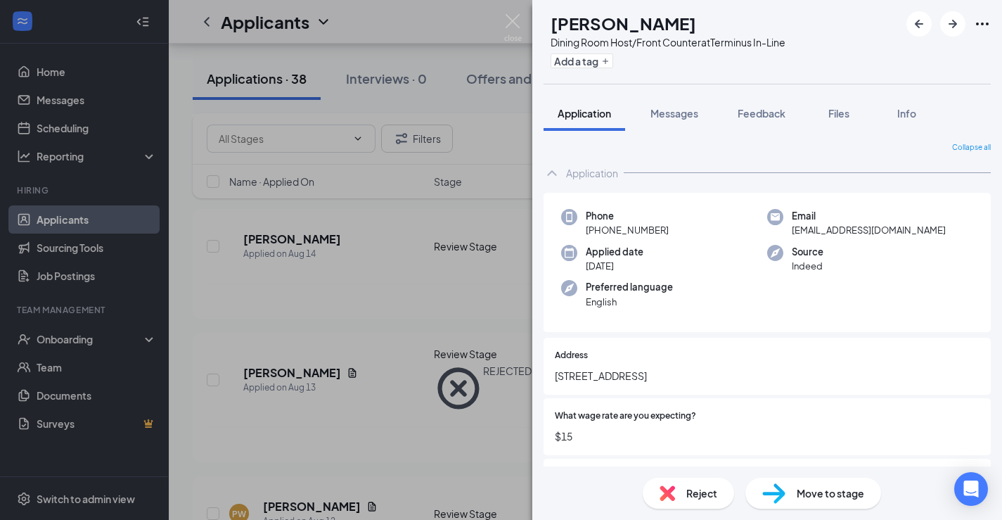
click at [376, 273] on div "PW [PERSON_NAME] Dining Room Host/Front Counter at Terminus In-Line Add a tag A…" at bounding box center [501, 260] width 1002 height 520
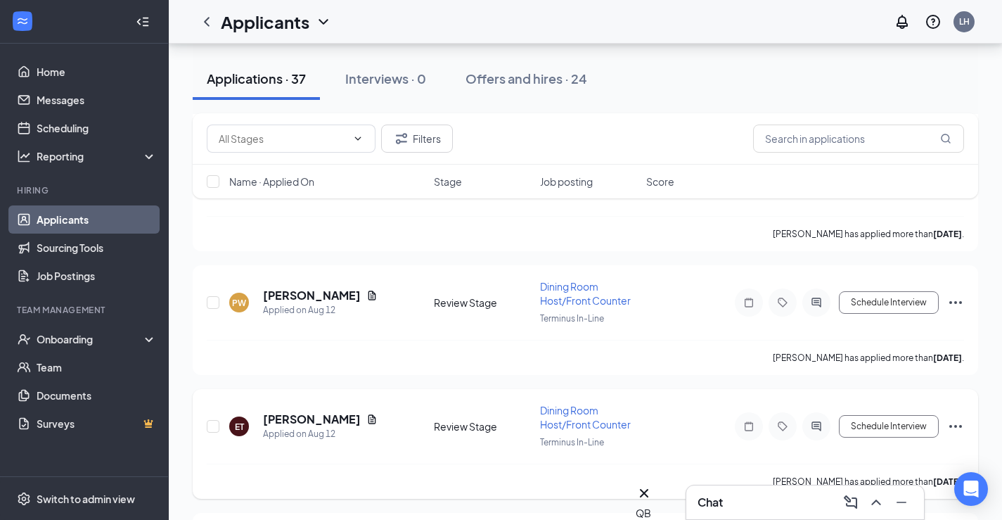
scroll to position [628, 0]
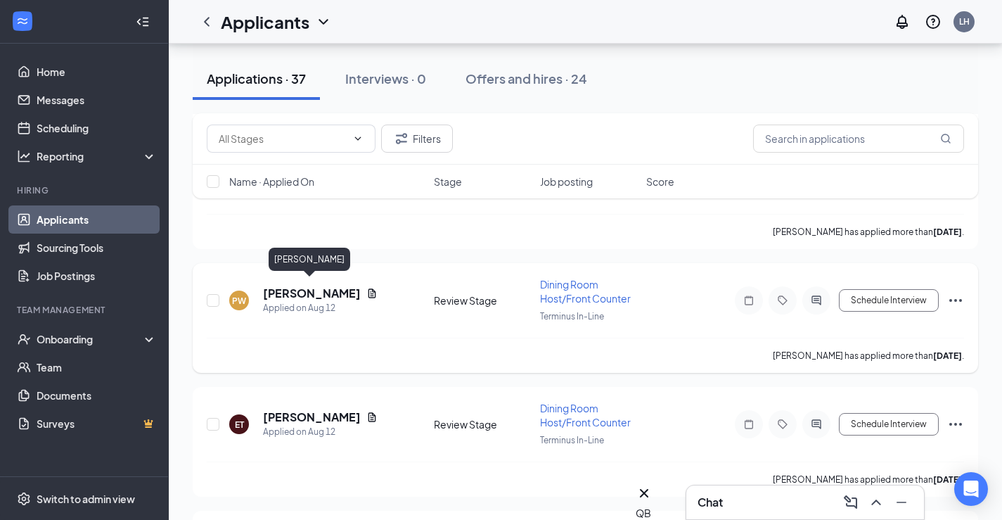
click at [322, 288] on h5 "[PERSON_NAME]" at bounding box center [312, 293] width 98 height 15
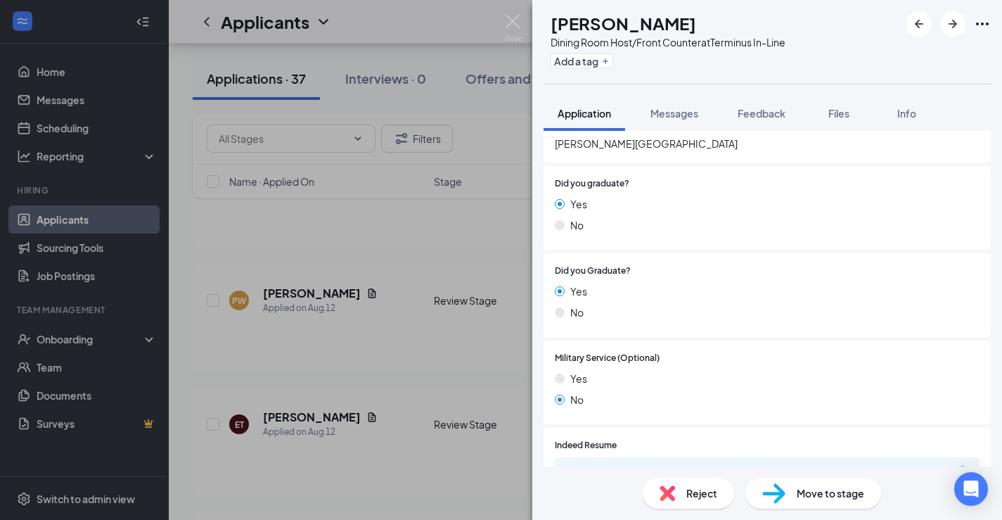
scroll to position [1132, 0]
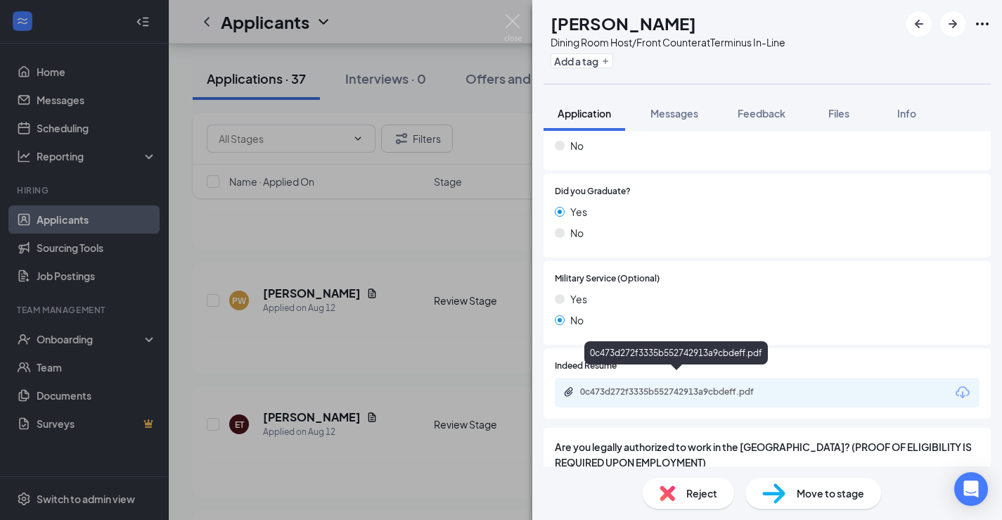
click at [682, 386] on div "0c473d272f3335b552742913a9cbdeff.pdf" at bounding box center [678, 391] width 197 height 11
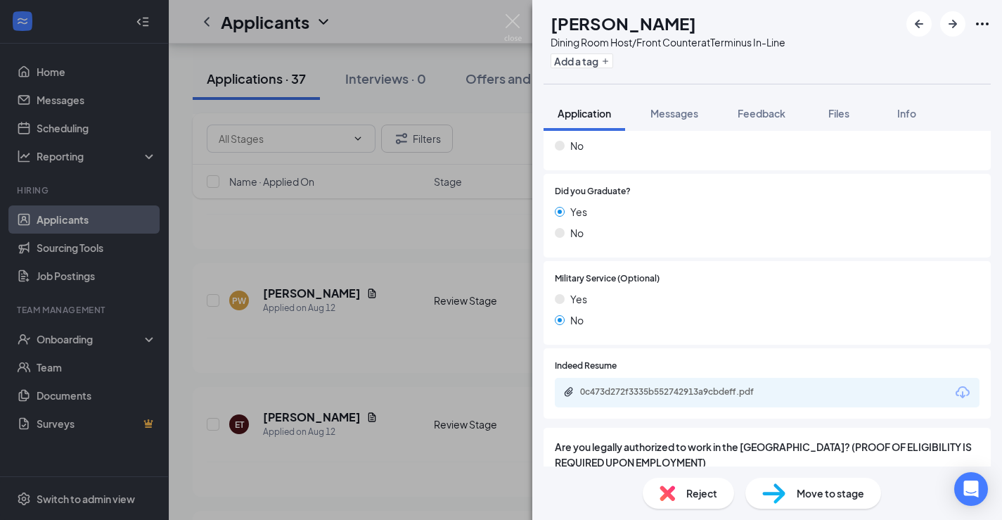
click at [695, 505] on div "Reject" at bounding box center [688, 493] width 91 height 31
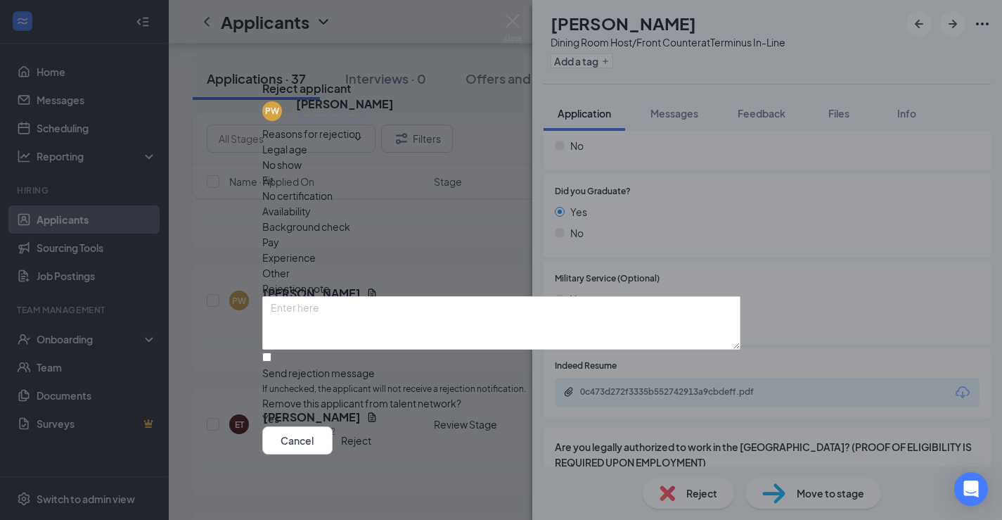
click at [371, 454] on button "Reject" at bounding box center [356, 440] width 30 height 28
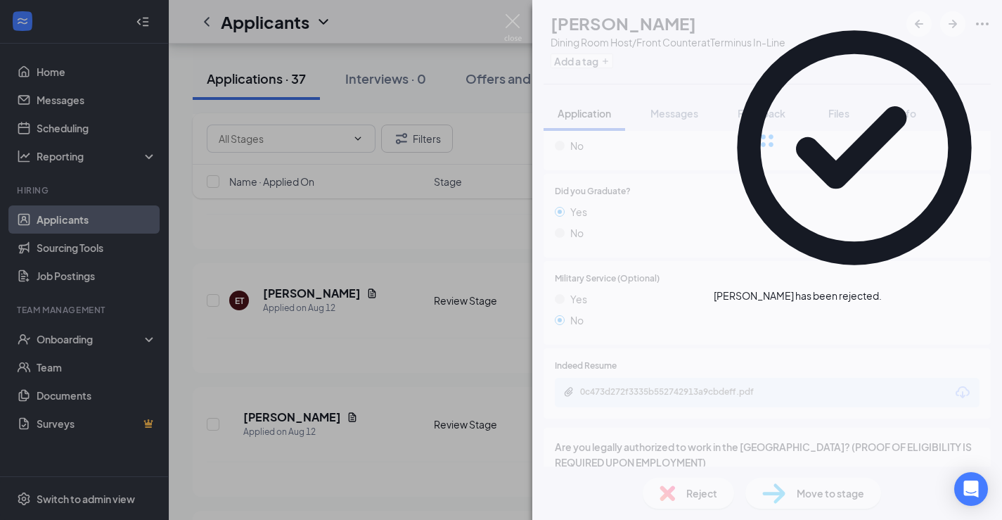
click at [376, 358] on div "PW [PERSON_NAME] Dining Room Host/Front Counter at Terminus In-Line Add a tag A…" at bounding box center [501, 260] width 1002 height 520
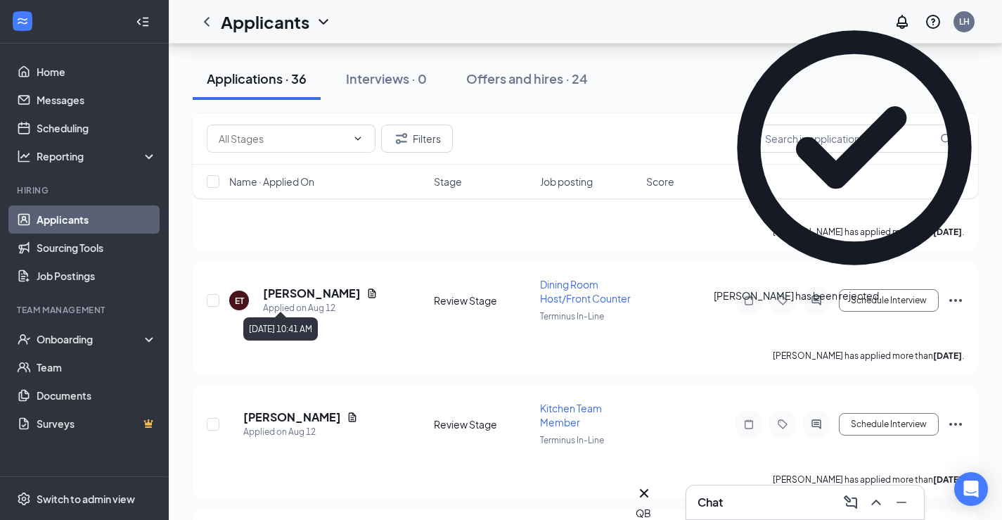
scroll to position [552, 0]
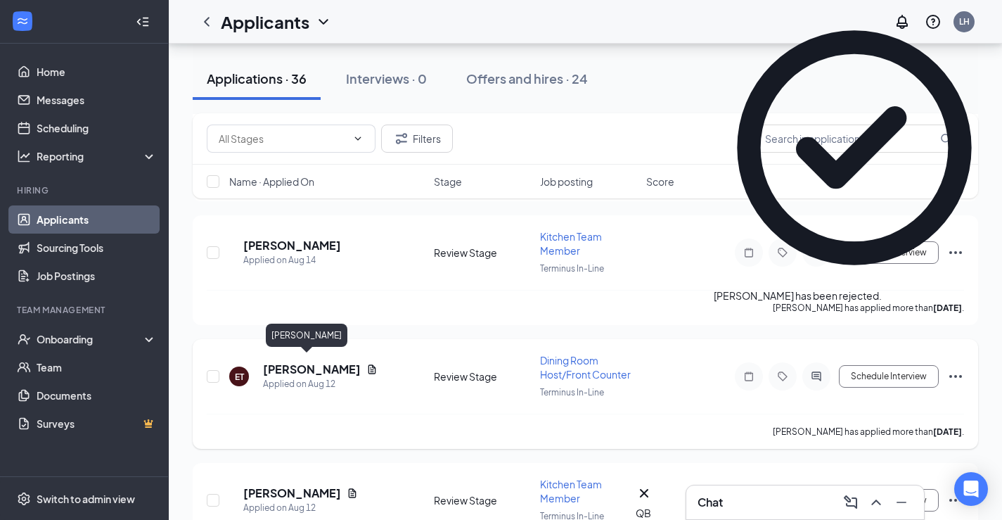
click at [294, 364] on h5 "[PERSON_NAME]" at bounding box center [312, 369] width 98 height 15
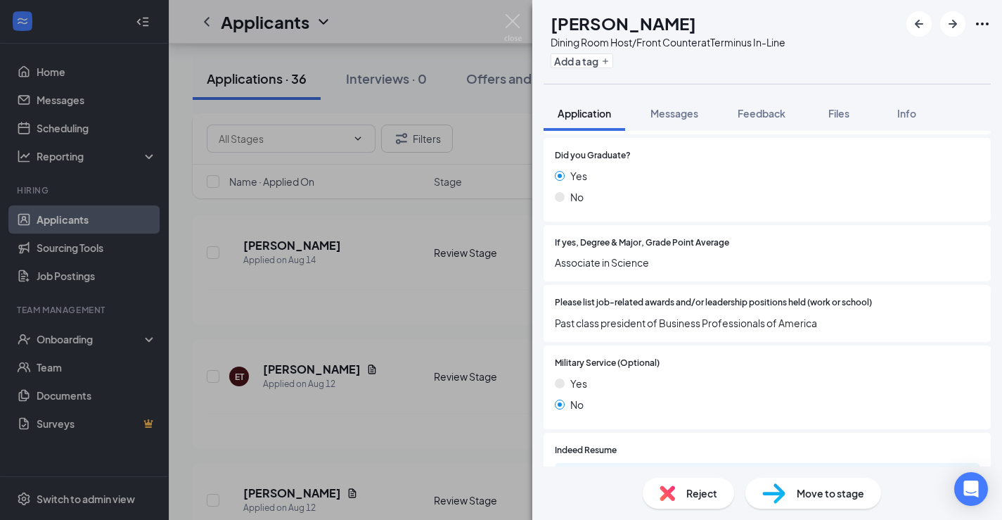
scroll to position [1308, 0]
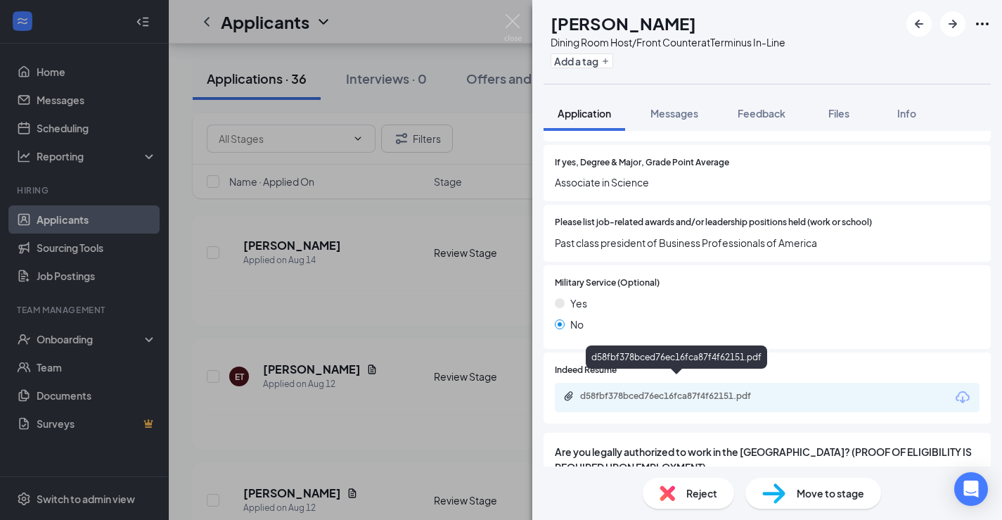
click at [670, 390] on div "d58fbf378bced76ec16fca87f4f62151.pdf" at bounding box center [678, 395] width 197 height 11
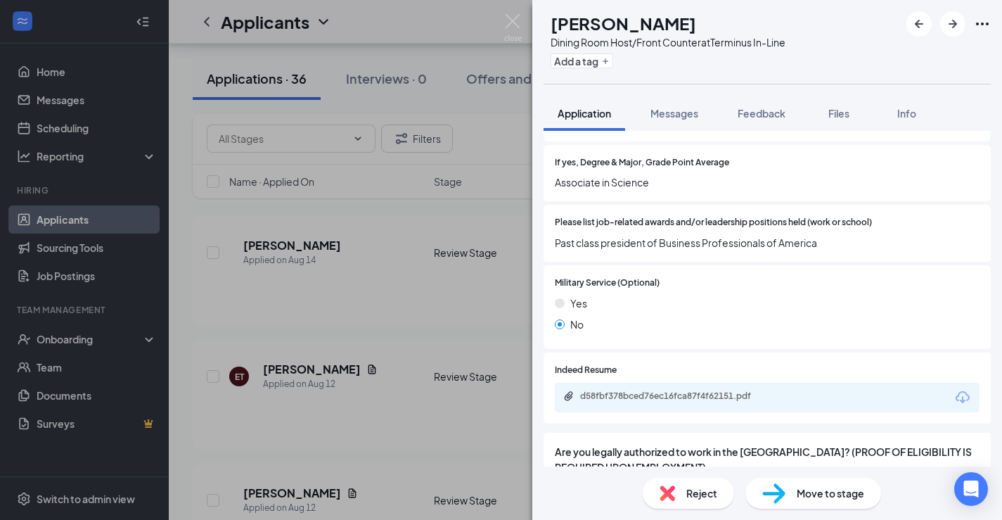
click at [693, 492] on span "Reject" at bounding box center [701, 492] width 31 height 15
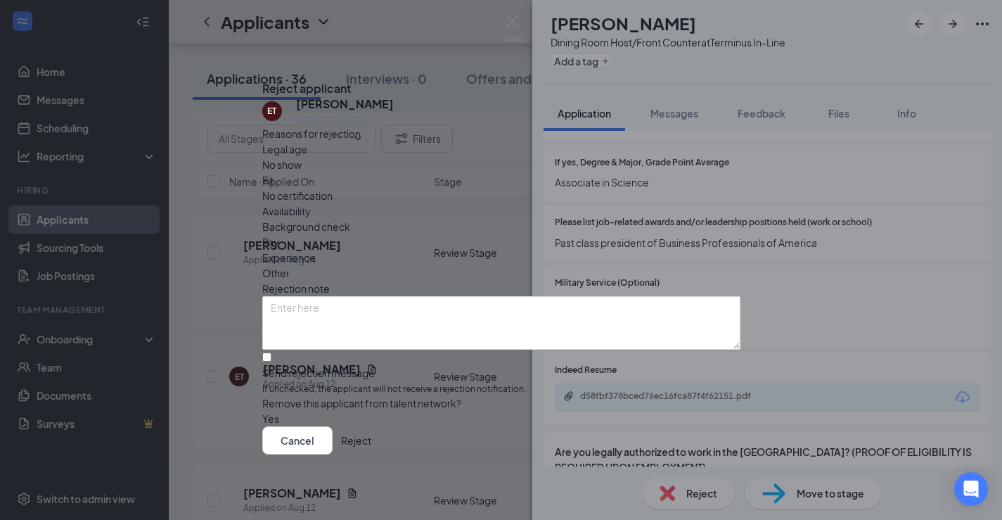
click at [695, 416] on div "Reasons for rejection Legal age No show Fit No certification Availability Backg…" at bounding box center [501, 276] width 478 height 301
click at [371, 451] on button "Reject" at bounding box center [356, 440] width 30 height 28
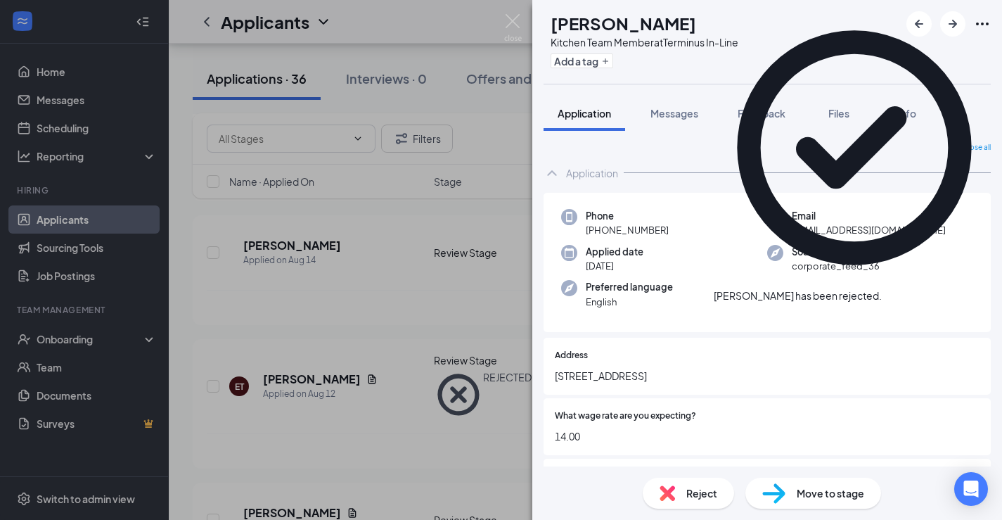
click at [309, 338] on div "MB [PERSON_NAME] Kitchen Team Member at Terminus In-Line Add a tag Application …" at bounding box center [501, 260] width 1002 height 520
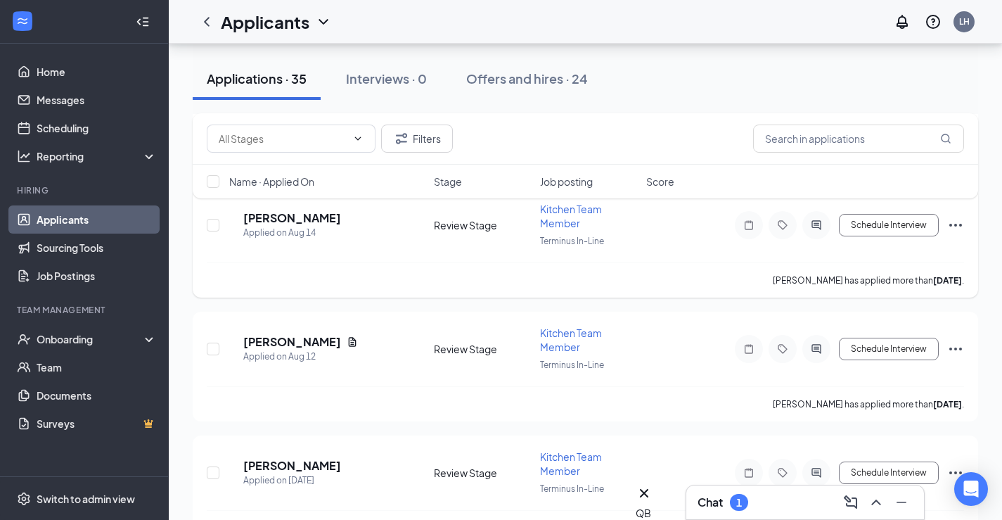
scroll to position [582, 0]
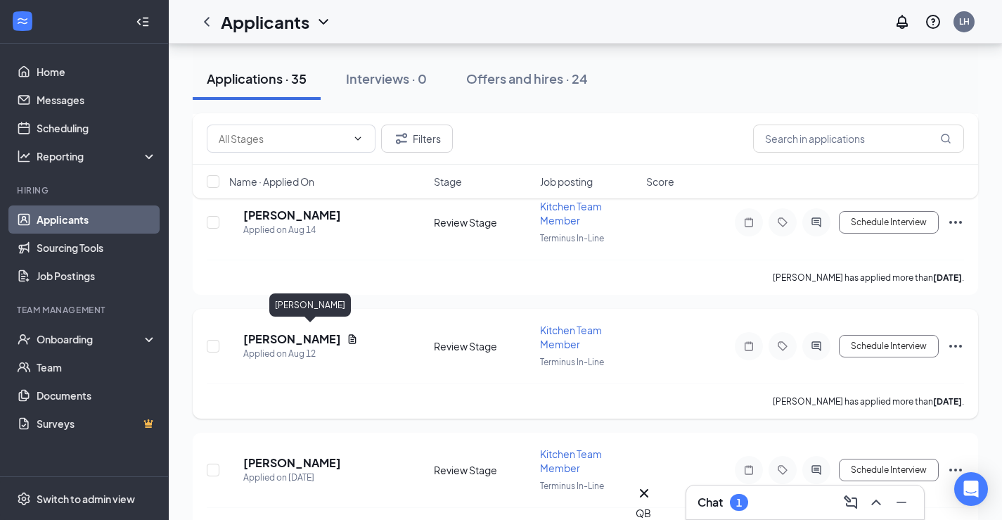
click at [311, 331] on h5 "[PERSON_NAME]" at bounding box center [292, 338] width 98 height 15
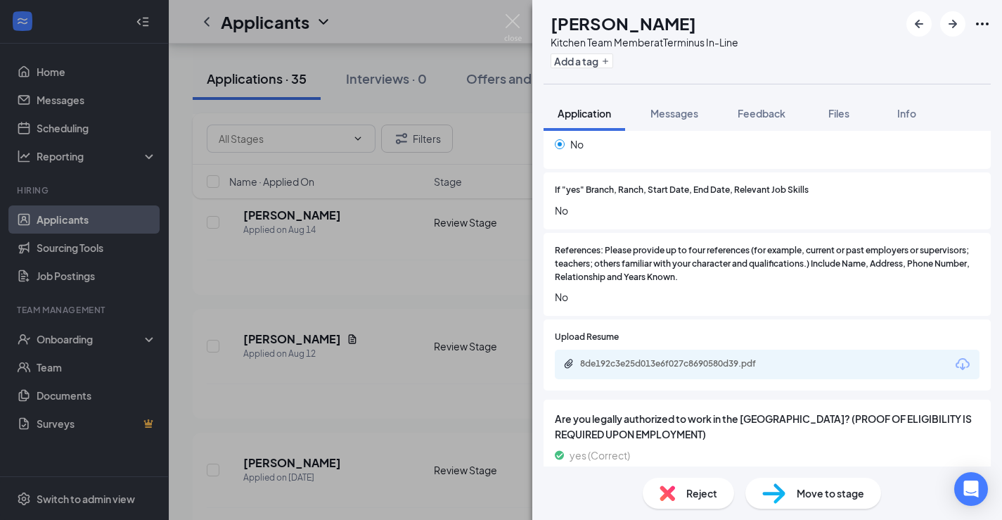
scroll to position [1810, 0]
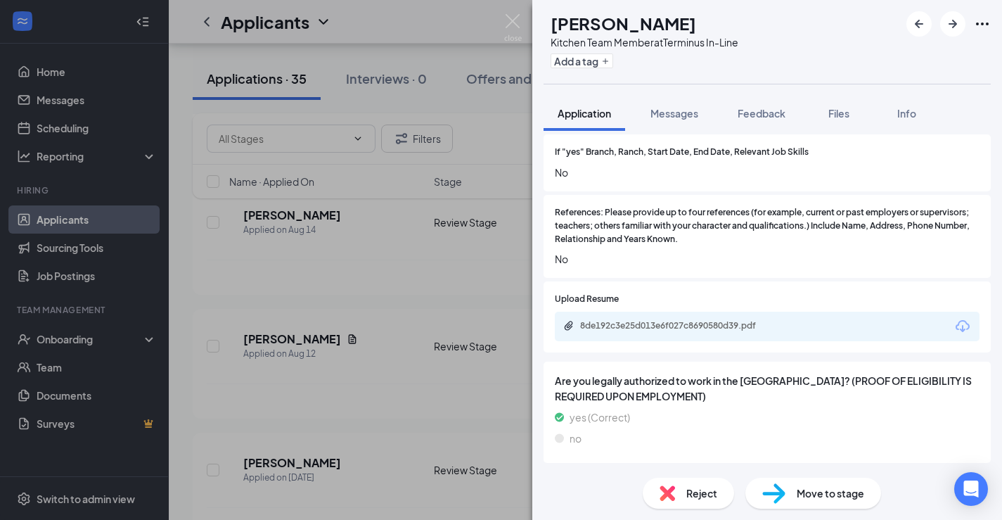
click at [678, 331] on div "8de192c3e25d013e6f027c8690580d39.pdf" at bounding box center [677, 326] width 228 height 13
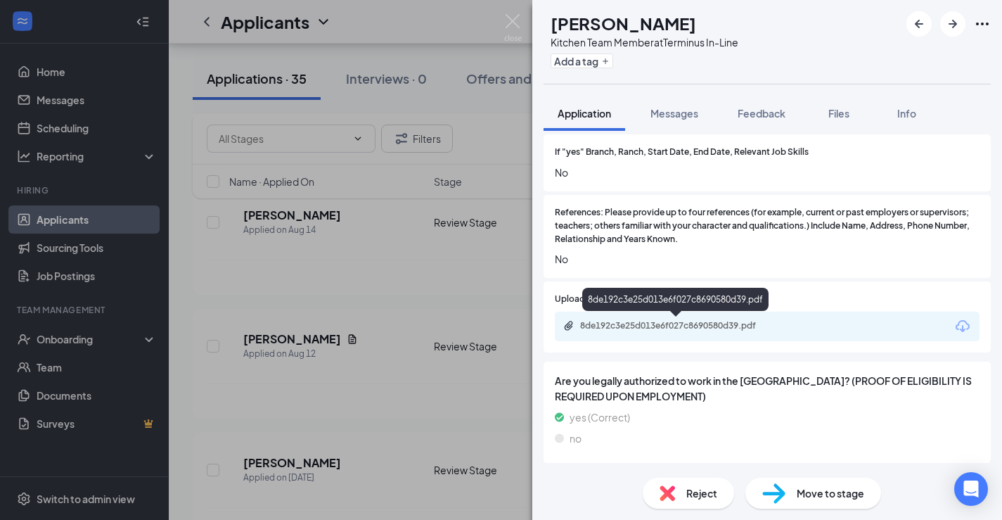
scroll to position [1804, 0]
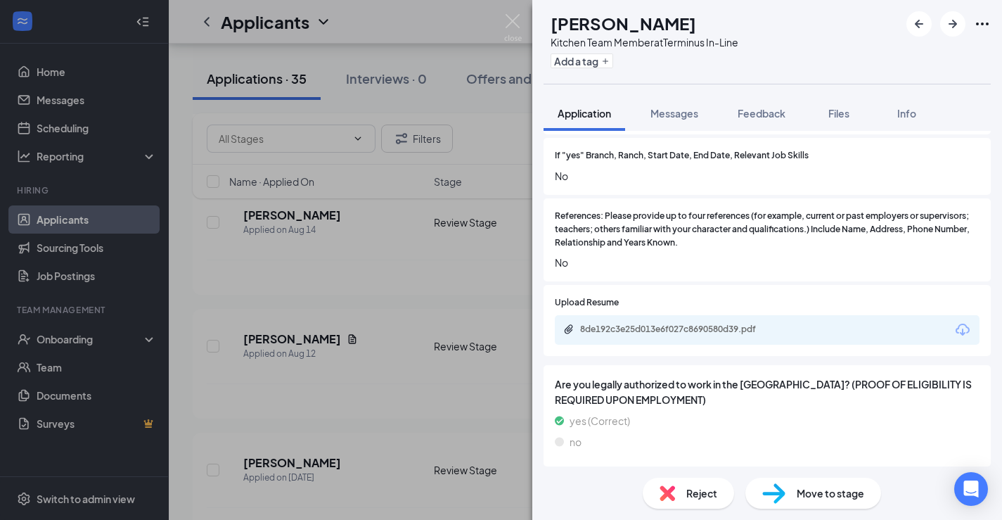
click at [505, 345] on div "MB [PERSON_NAME] Kitchen Team Member at Terminus In-Line Add a tag Application …" at bounding box center [501, 260] width 1002 height 520
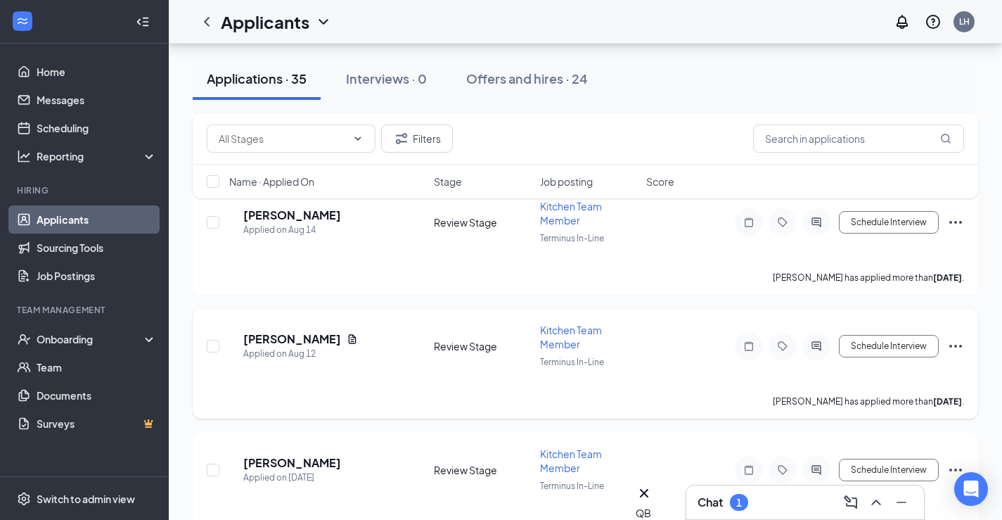
click at [830, 347] on div at bounding box center [783, 346] width 96 height 28
click at [818, 340] on icon "ActiveChat" at bounding box center [816, 345] width 17 height 11
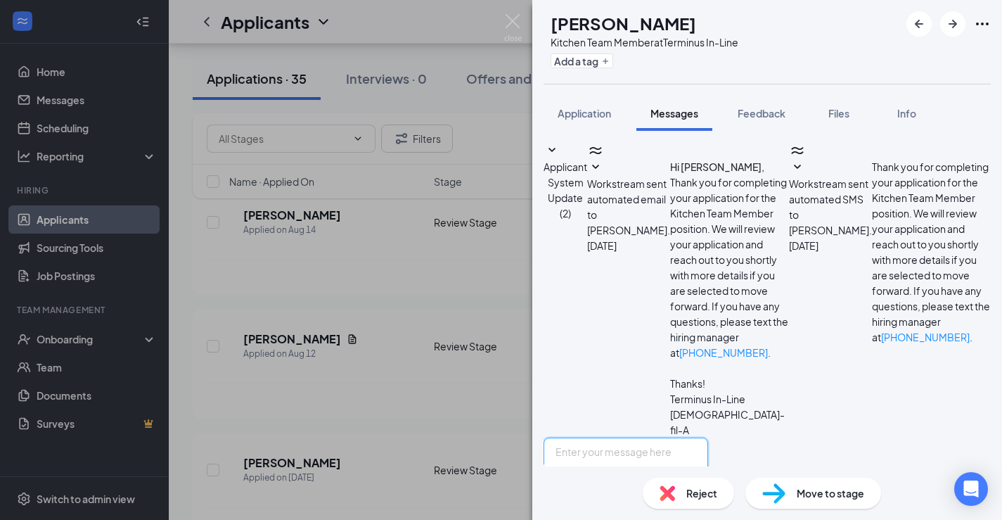
click at [651, 437] on textarea at bounding box center [626, 479] width 165 height 84
paste textarea "Hello. I am reaching out to see if you are still interested in applying at the …"
click at [708, 437] on textarea "Hello. I am reaching out to see if you are still interested in applying at the …" at bounding box center [626, 479] width 165 height 84
click at [689, 437] on textarea "Hello. I am reaching out to see if you are still interested in applying at the …" at bounding box center [626, 479] width 165 height 84
click at [708, 437] on textarea "Hello. I am reaching out to see if you are still interested in applying at the …" at bounding box center [626, 479] width 165 height 84
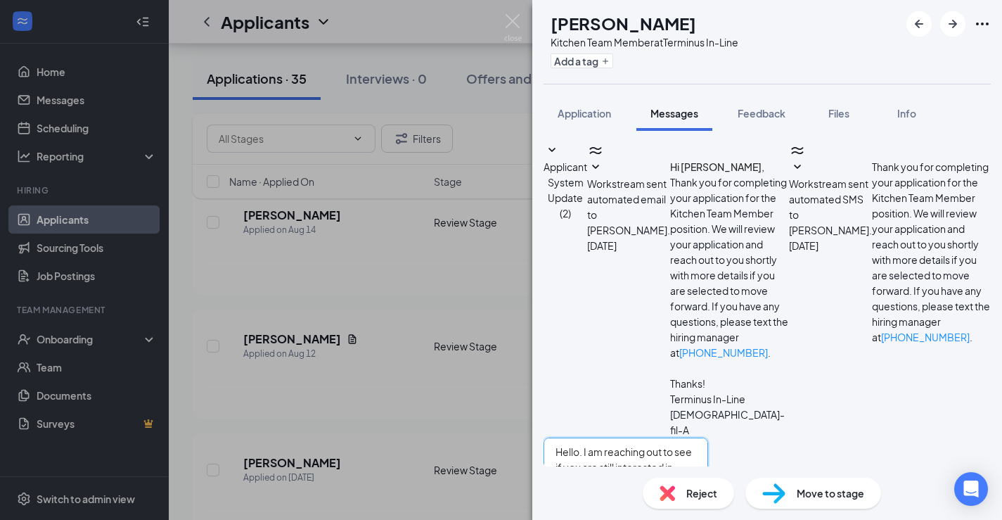
scroll to position [8, 0]
type textarea "Hello. I am reaching out to see if you are still interested in applying at the …"
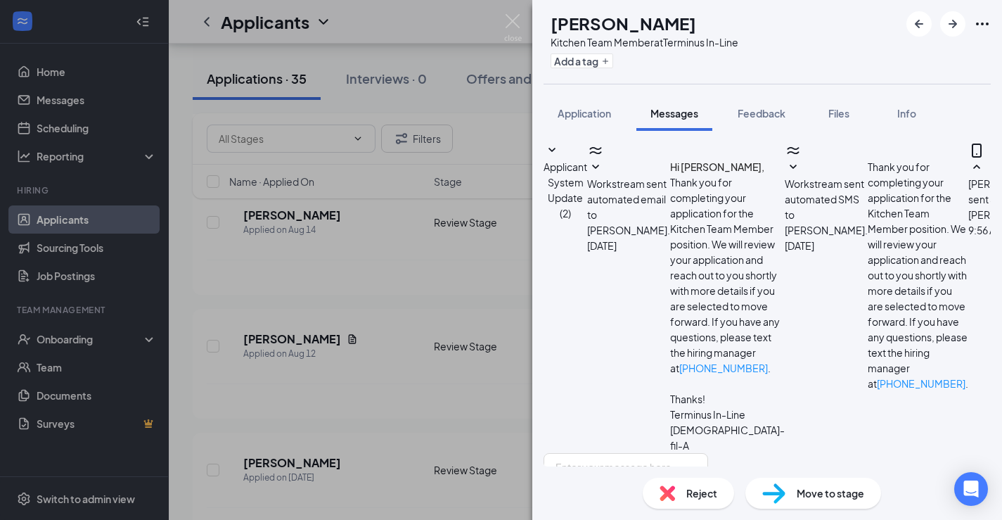
scroll to position [160, 0]
click at [521, 314] on div "MB [PERSON_NAME] Kitchen Team Member at Terminus In-Line Add a tag Application …" at bounding box center [501, 260] width 1002 height 520
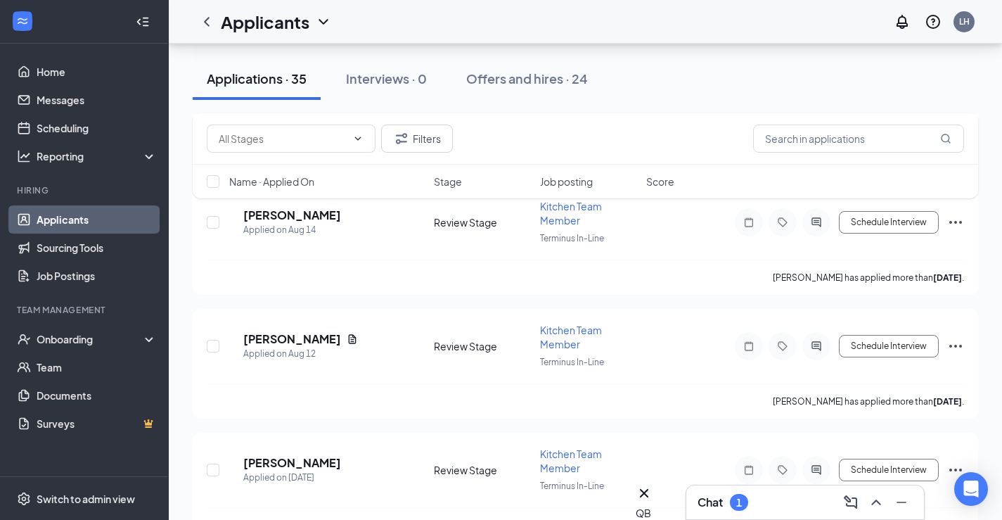
click at [723, 506] on h3 "Chat" at bounding box center [710, 501] width 25 height 15
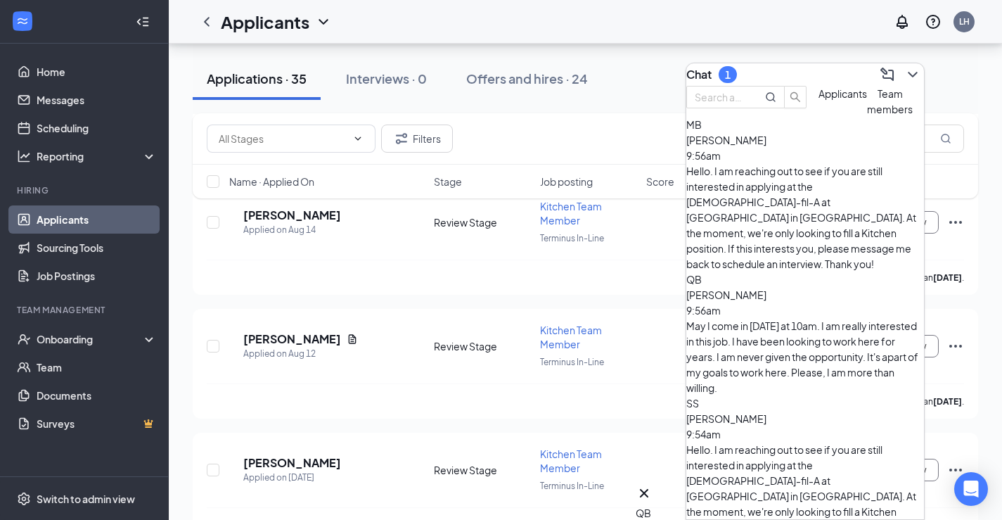
click at [767, 288] on span "[PERSON_NAME]" at bounding box center [726, 294] width 80 height 13
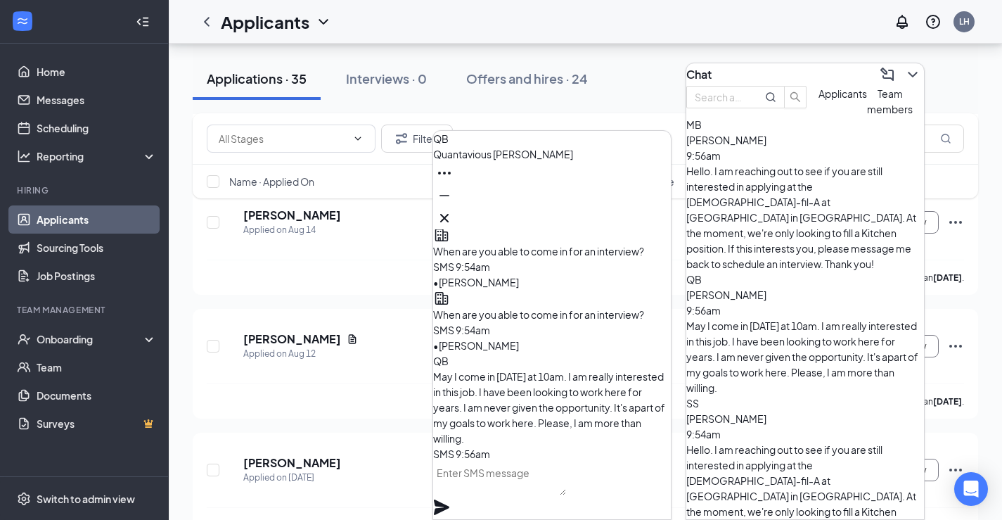
click at [524, 160] on span "[PERSON_NAME]" at bounding box center [503, 154] width 140 height 13
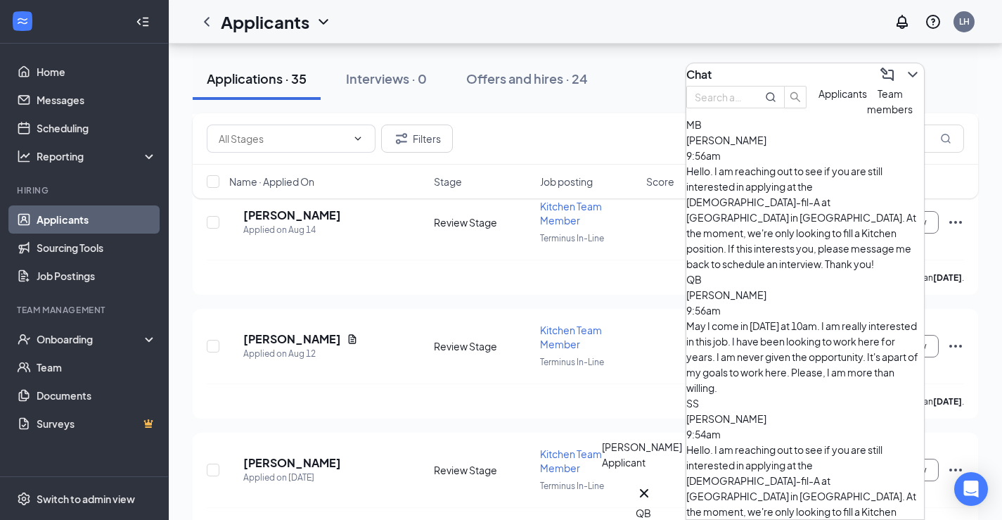
click at [643, 505] on div "QB" at bounding box center [644, 512] width 17 height 15
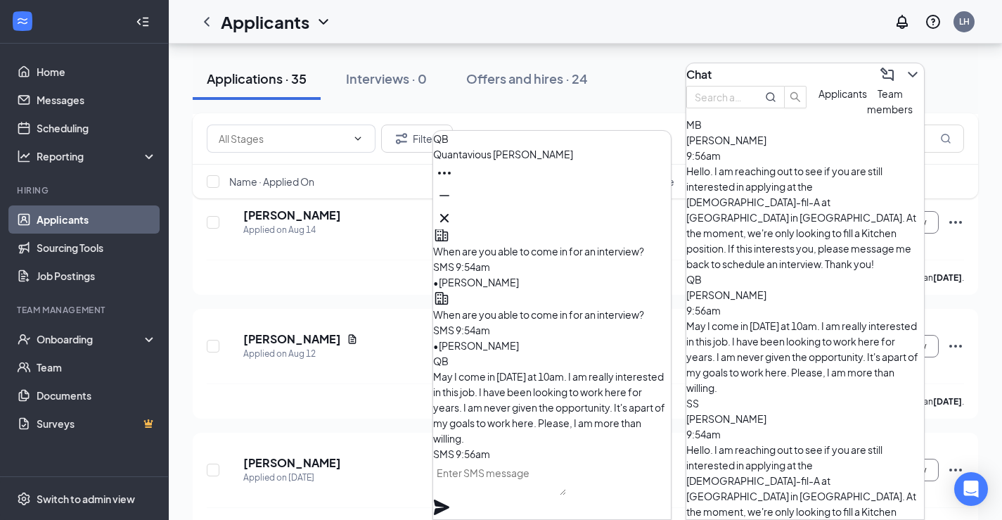
click at [545, 160] on span "[PERSON_NAME]" at bounding box center [503, 154] width 140 height 13
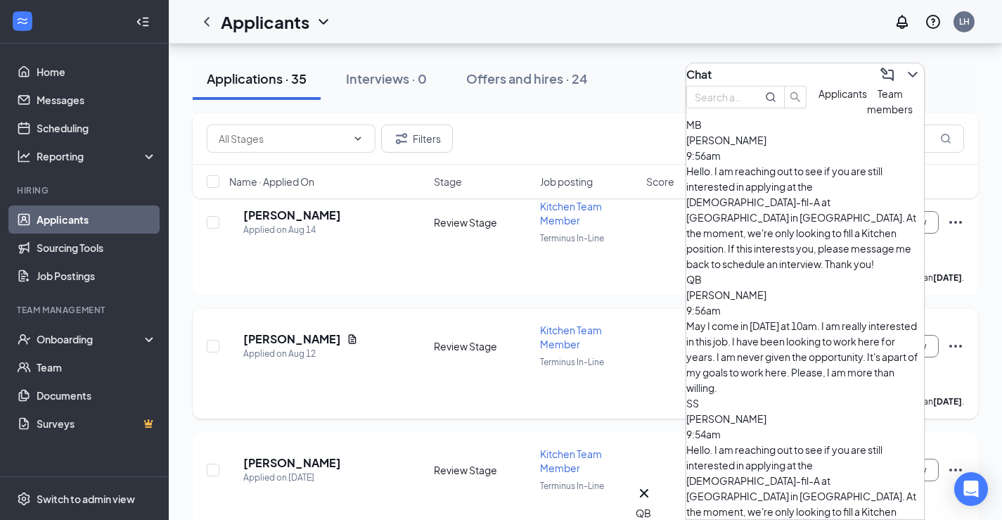
click at [513, 309] on div "MB [PERSON_NAME] Applied on [DATE] Review Stage Kitchen Team Member Terminus In…" at bounding box center [586, 364] width 786 height 110
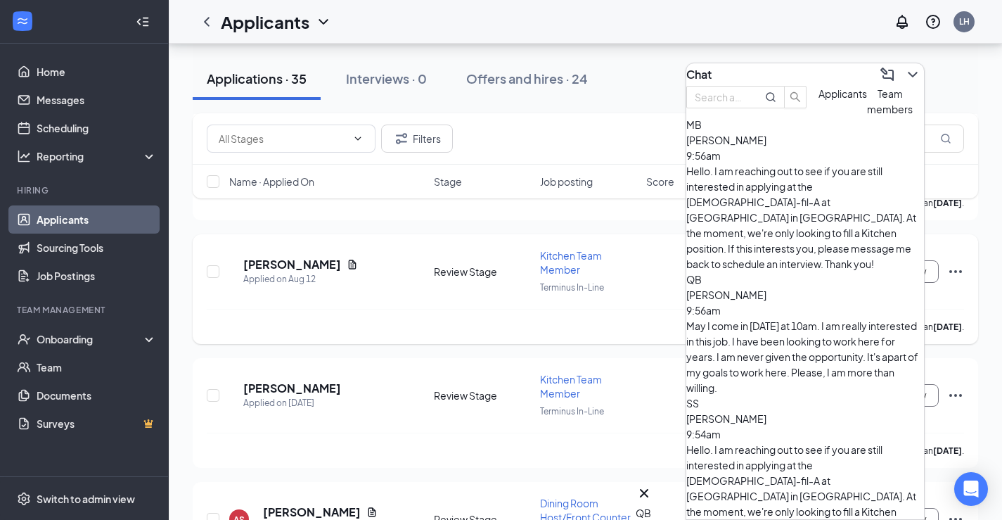
scroll to position [672, 0]
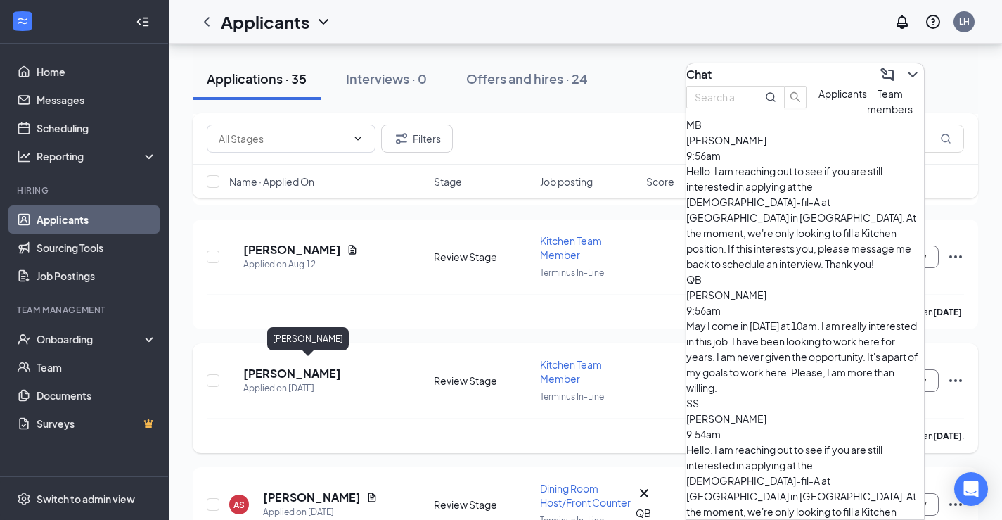
click at [321, 370] on h5 "[PERSON_NAME]" at bounding box center [292, 373] width 98 height 15
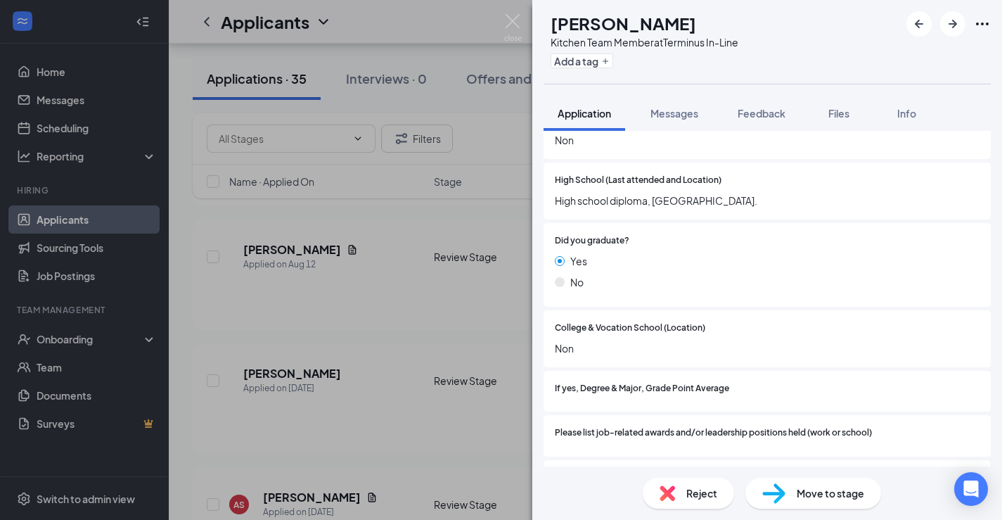
scroll to position [1220, 0]
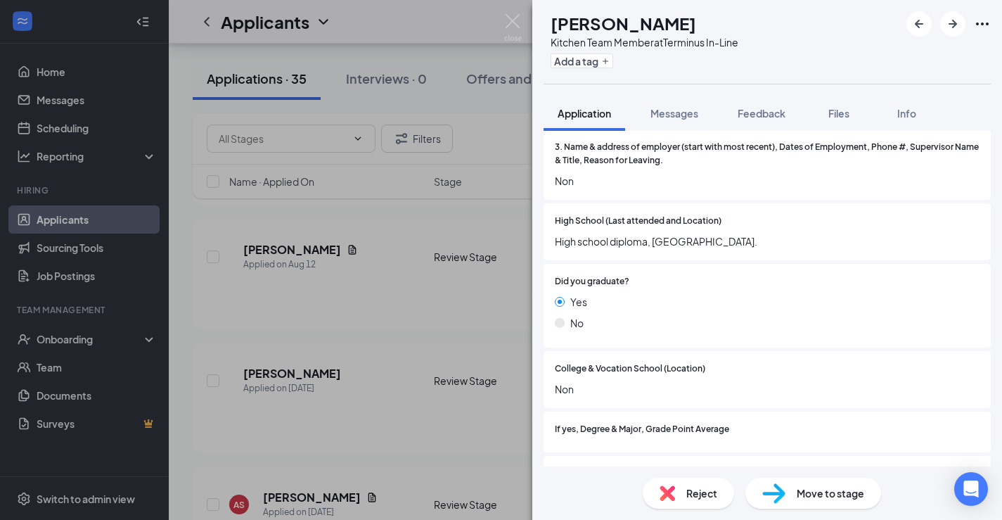
click at [682, 493] on div "Reject" at bounding box center [688, 493] width 91 height 31
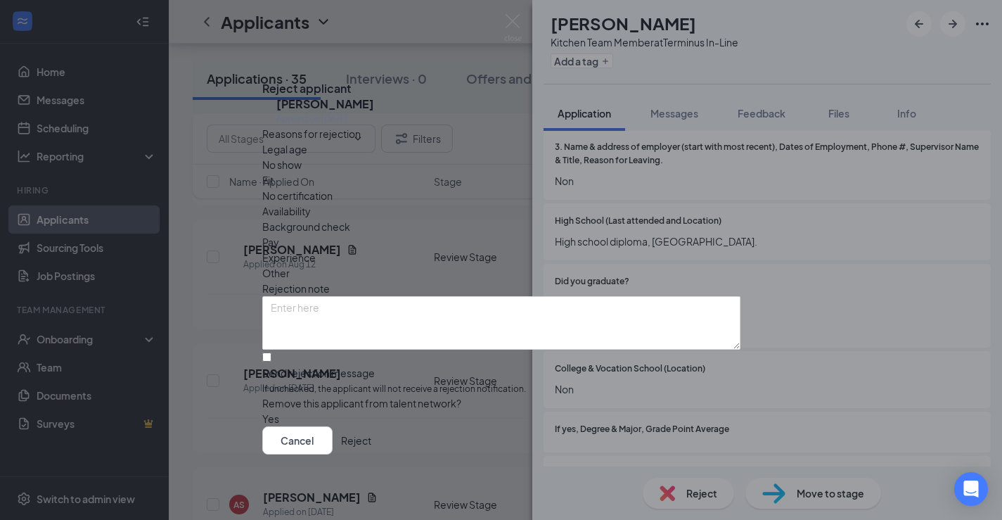
click at [371, 439] on button "Reject" at bounding box center [356, 440] width 30 height 28
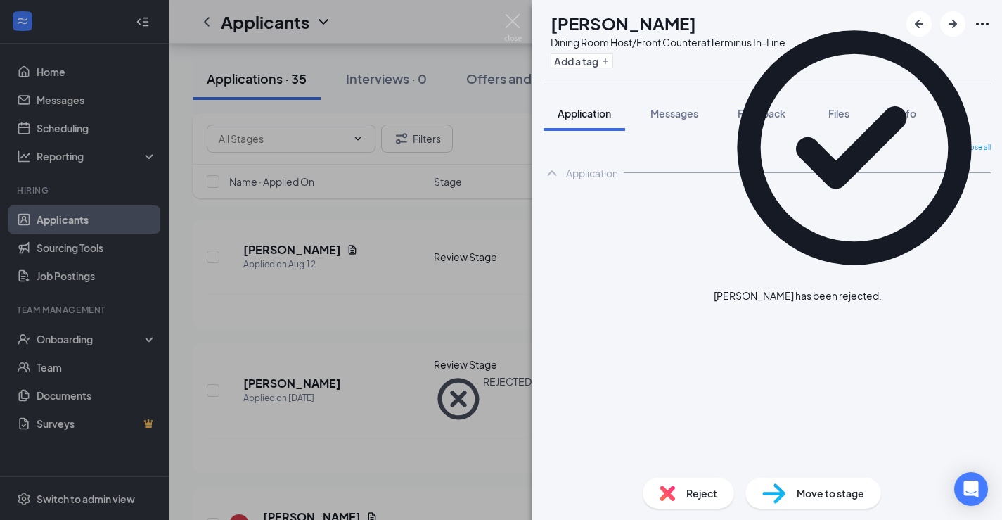
click at [384, 319] on div "AS [PERSON_NAME] Dining Room Host/Front Counter at Terminus In-Line Add a tag A…" at bounding box center [501, 260] width 1002 height 520
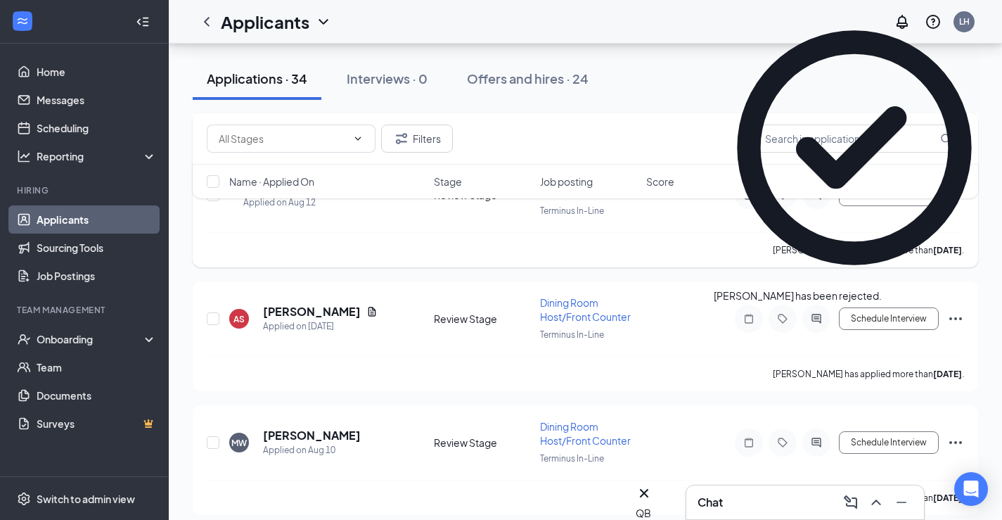
scroll to position [783, 0]
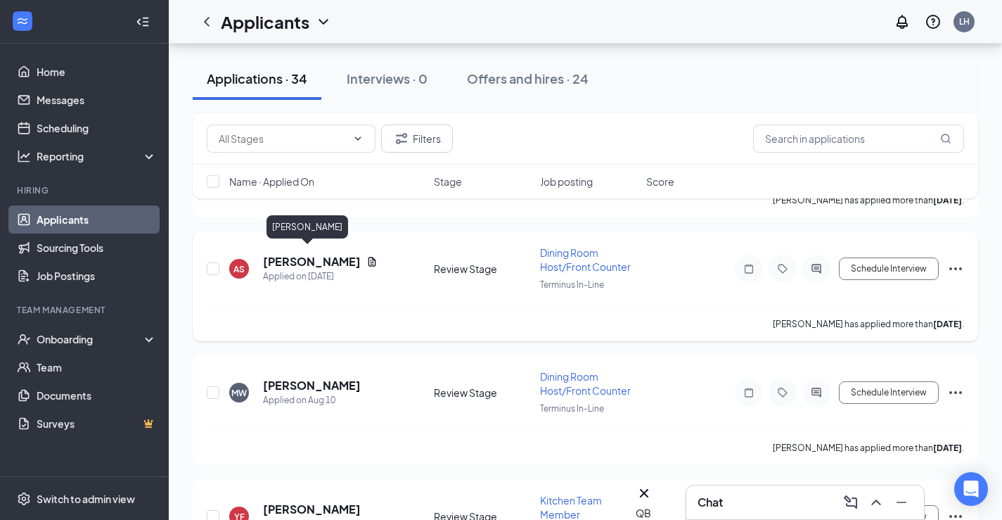
click at [312, 255] on h5 "[PERSON_NAME]" at bounding box center [312, 261] width 98 height 15
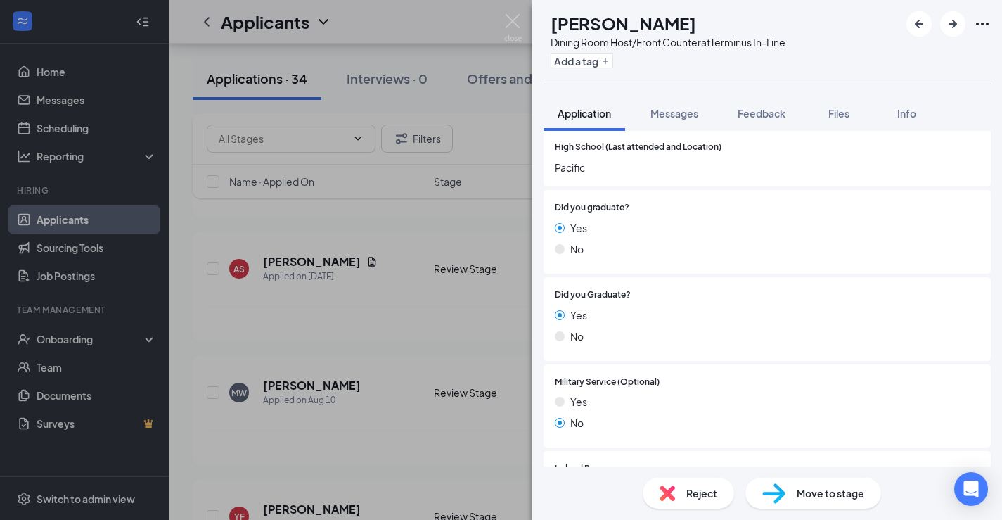
scroll to position [1245, 0]
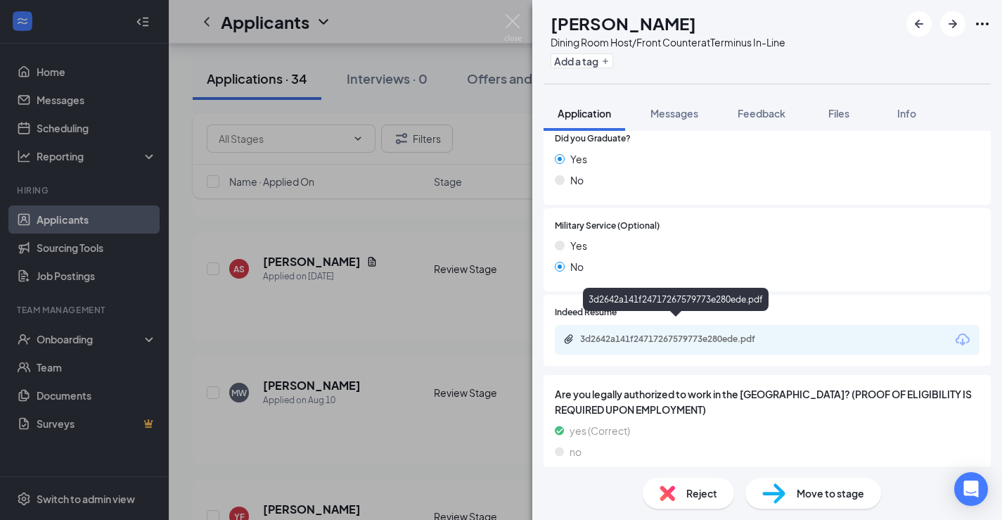
click at [668, 333] on div "3d2642a141f24717267579773e280ede.pdf" at bounding box center [677, 339] width 228 height 13
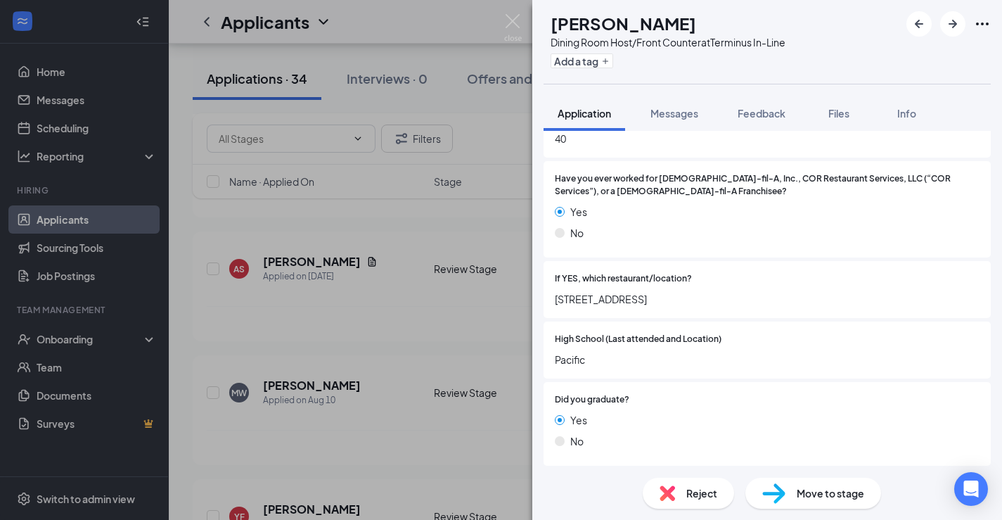
scroll to position [851, 0]
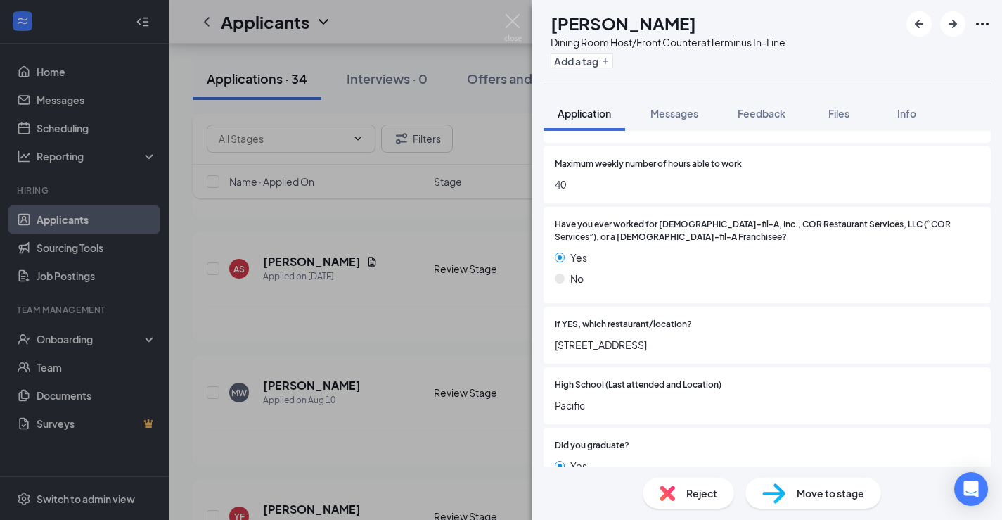
click at [414, 328] on div "AS [PERSON_NAME] Dining Room Host/Front Counter at Terminus In-Line Add a tag A…" at bounding box center [501, 260] width 1002 height 520
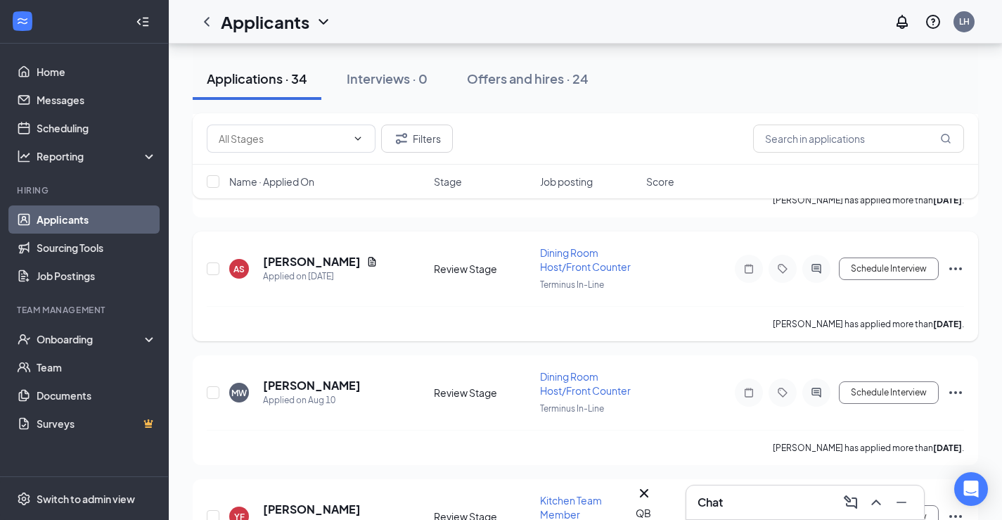
click at [810, 263] on icon "ActiveChat" at bounding box center [816, 268] width 17 height 11
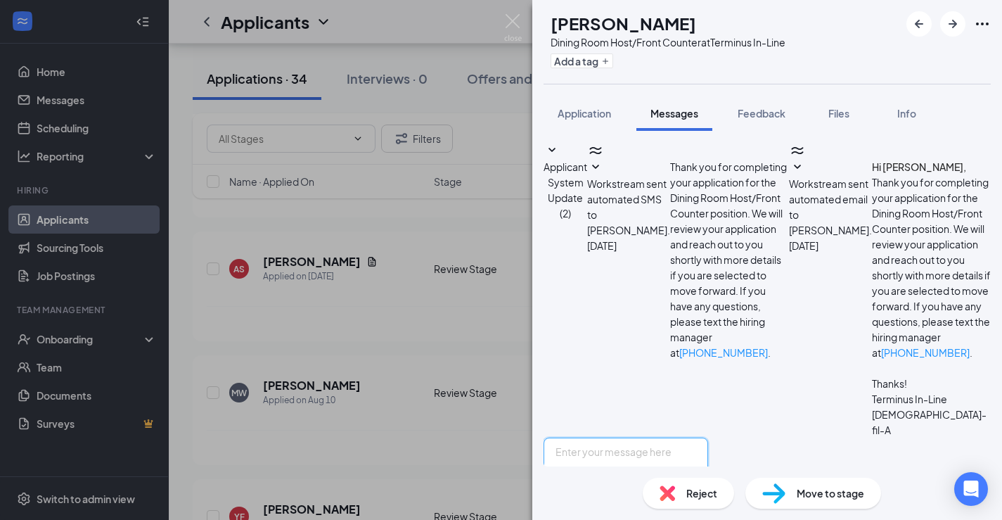
click at [653, 437] on textarea at bounding box center [626, 479] width 165 height 84
paste textarea "Hello. I am reaching out to see if you are still interested in applying at the …"
click at [686, 437] on textarea "Hello. I am reaching out to see if you are still interested in applying at the …" at bounding box center [626, 479] width 165 height 84
type textarea "Hello. I am reaching out to see if you are still interested in applying at the …"
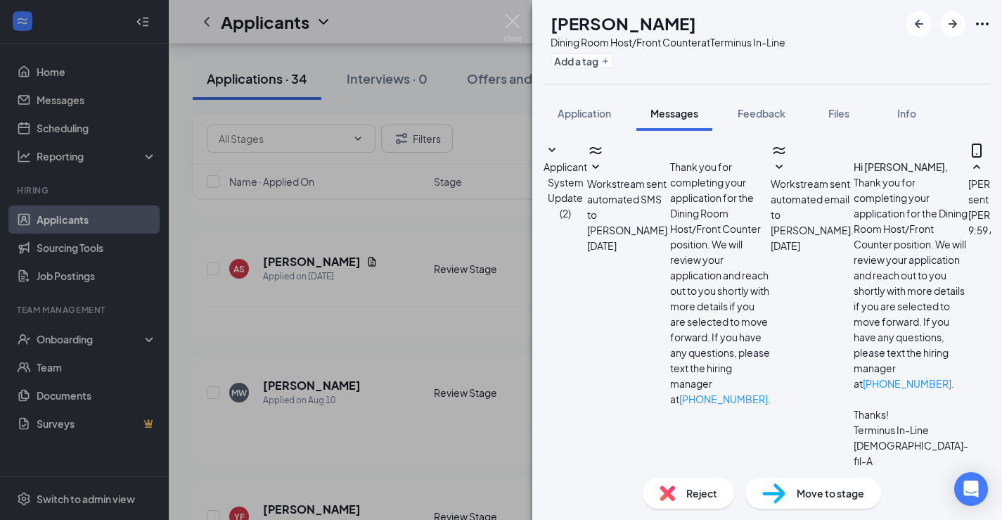
scroll to position [145, 0]
click at [457, 324] on div "AS [PERSON_NAME] Dining Room Host/Front Counter at Terminus In-Line Add a tag A…" at bounding box center [501, 260] width 1002 height 520
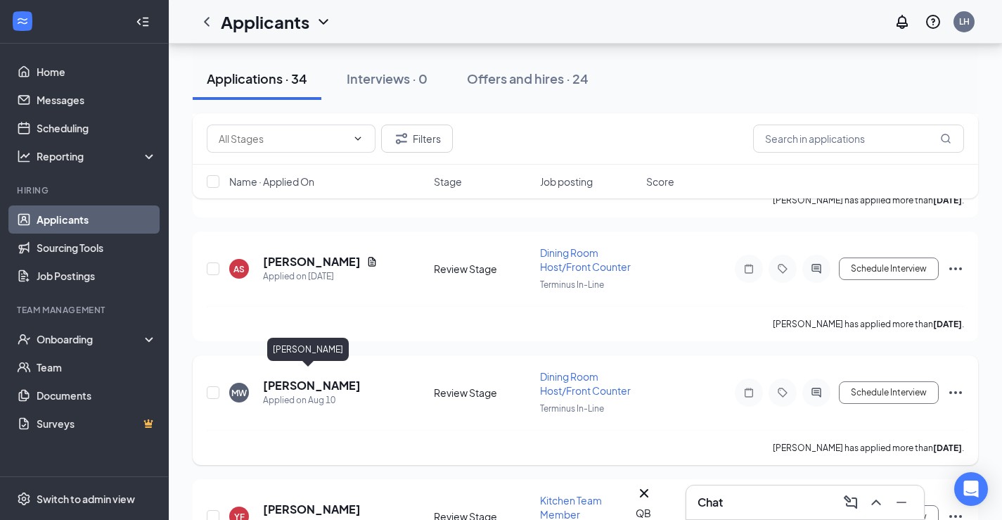
click at [319, 378] on h5 "[PERSON_NAME]" at bounding box center [312, 385] width 98 height 15
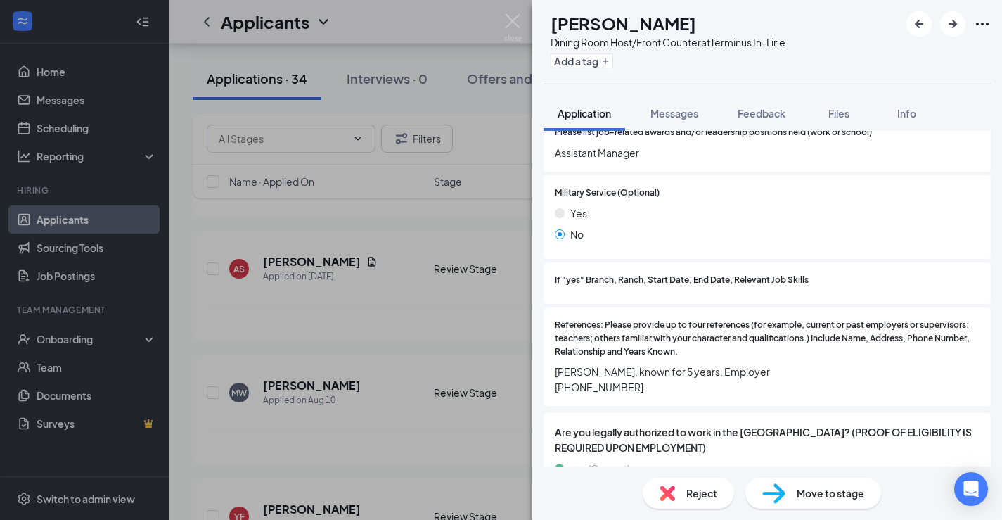
scroll to position [1765, 0]
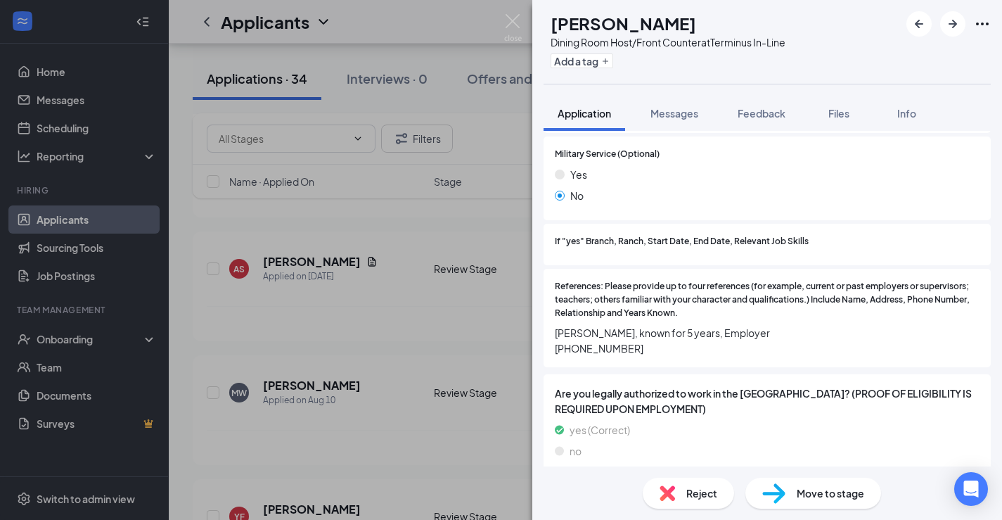
click at [700, 486] on span "Reject" at bounding box center [701, 492] width 31 height 15
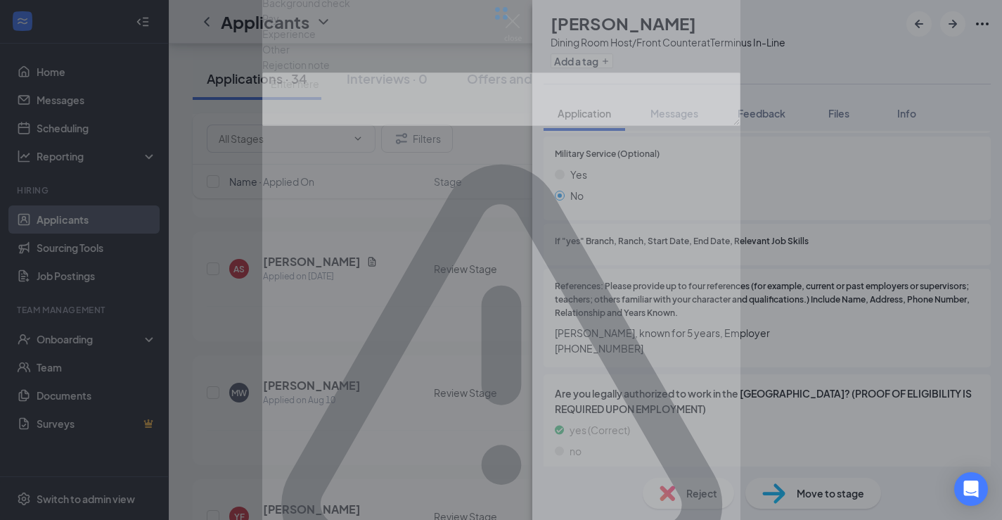
scroll to position [1758, 0]
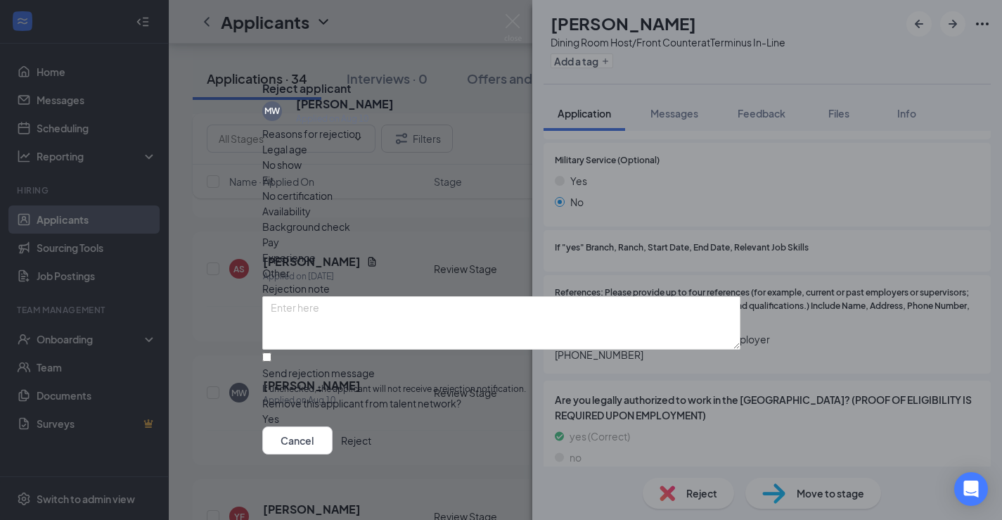
click at [371, 435] on button "Reject" at bounding box center [356, 440] width 30 height 28
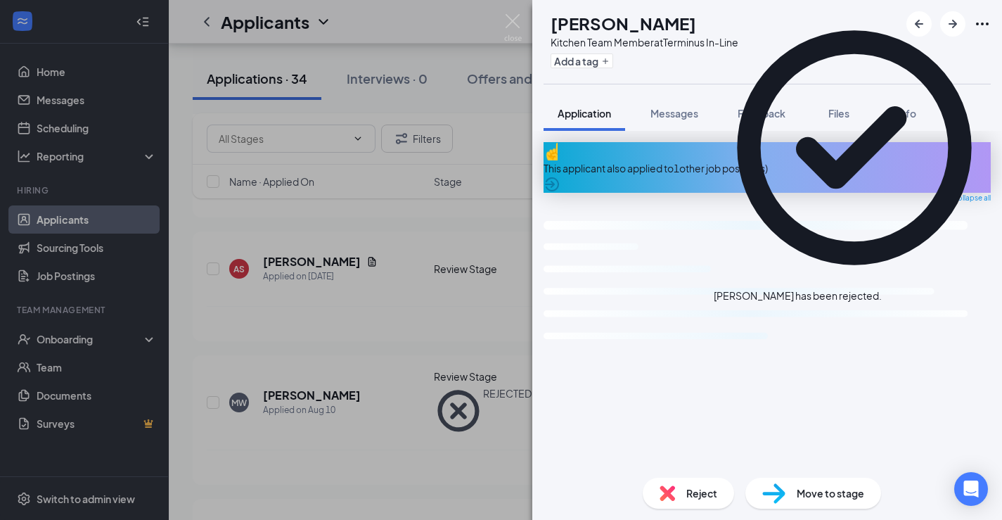
click at [456, 335] on div "YF [PERSON_NAME] Kitchen Team Member at Terminus In-Line Add a tag Application …" at bounding box center [501, 260] width 1002 height 520
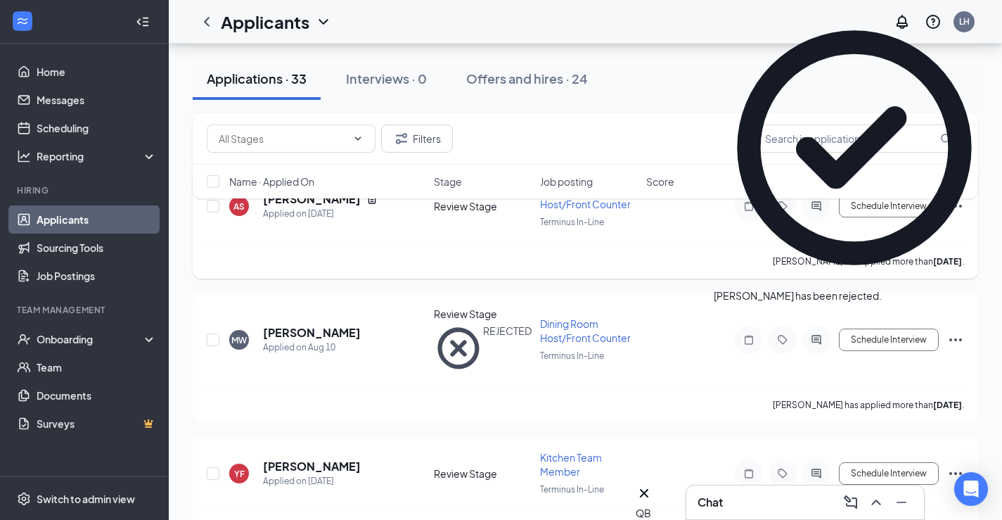
scroll to position [902, 0]
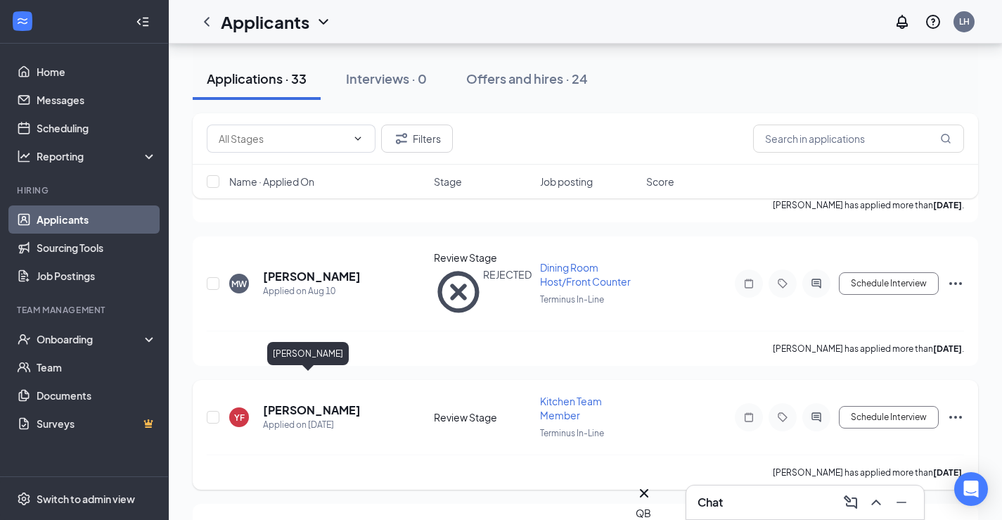
click at [328, 402] on h5 "[PERSON_NAME]" at bounding box center [312, 409] width 98 height 15
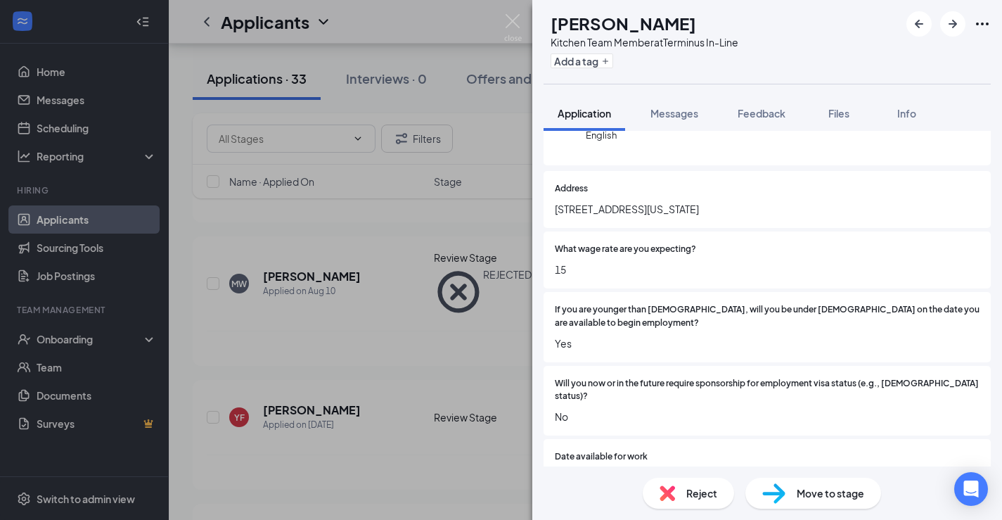
scroll to position [241, 0]
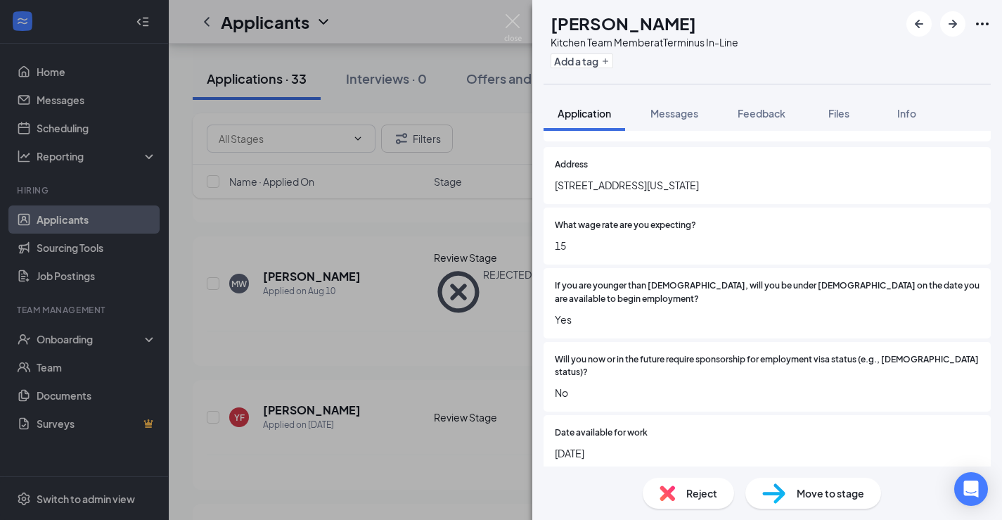
click at [703, 486] on span "Reject" at bounding box center [701, 492] width 31 height 15
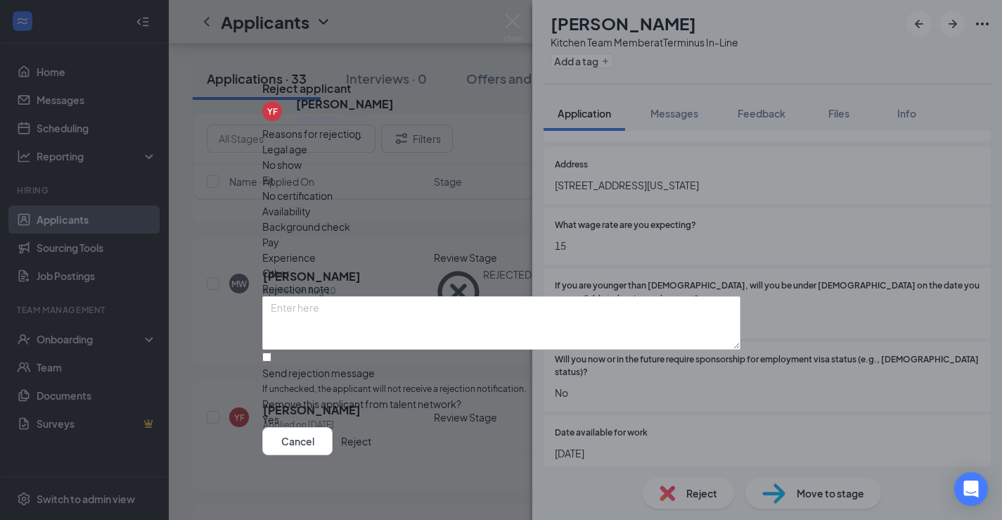
click at [371, 440] on button "Reject" at bounding box center [356, 440] width 30 height 28
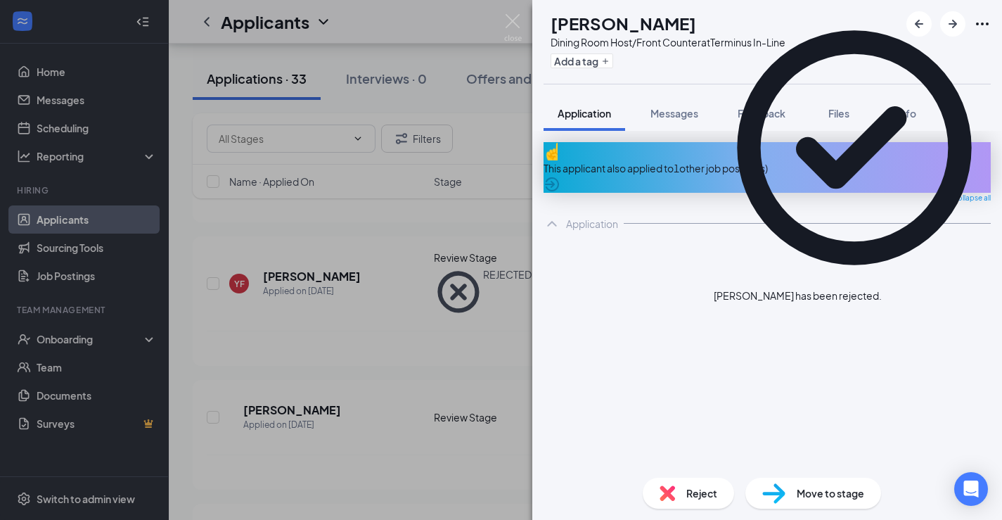
click at [354, 322] on div "YF [PERSON_NAME] Dining Room Host/Front Counter at Terminus In-Line Add a tag A…" at bounding box center [501, 260] width 1002 height 520
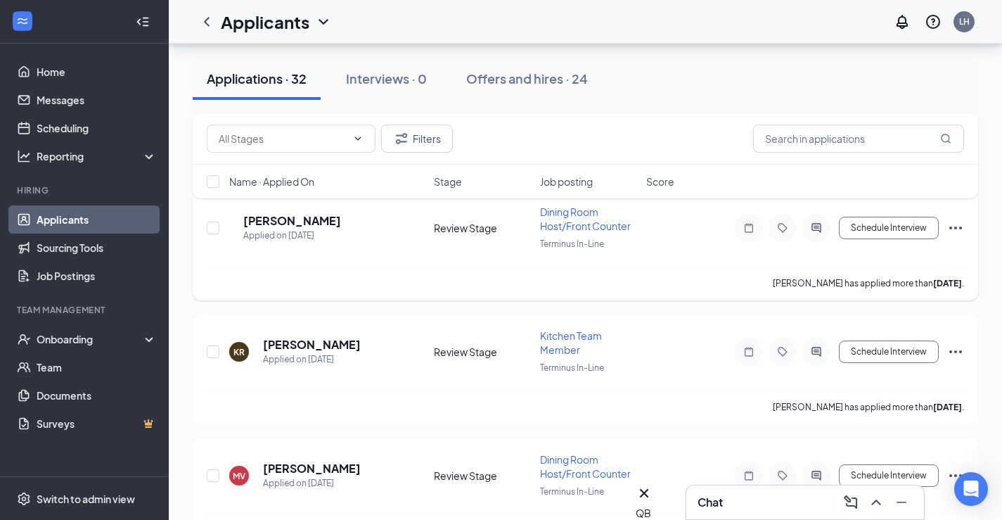
scroll to position [987, 0]
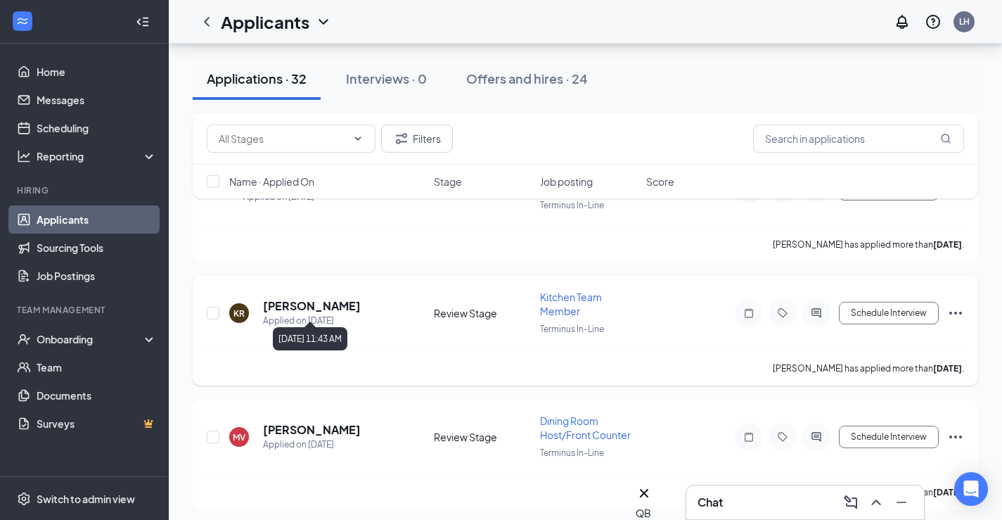
click at [337, 300] on h5 "[PERSON_NAME]" at bounding box center [312, 305] width 98 height 15
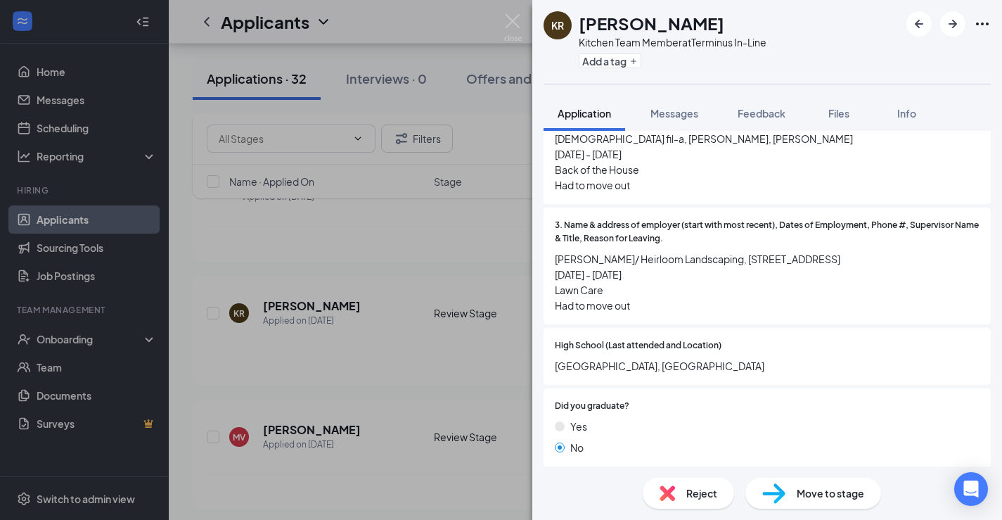
scroll to position [1412, 0]
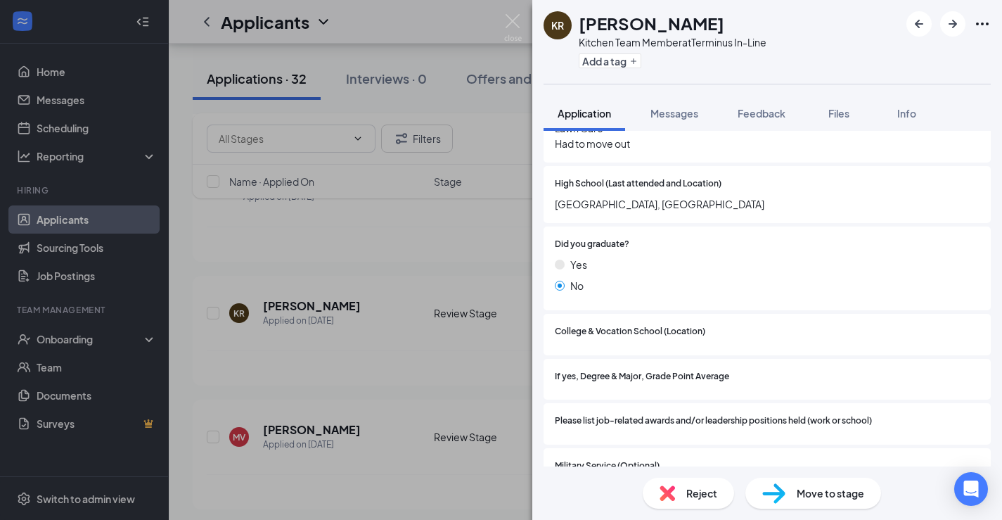
click at [532, 338] on div "KR [PERSON_NAME] Kitchen Team Member at Terminus In-Line Add a tag Application …" at bounding box center [501, 260] width 1002 height 520
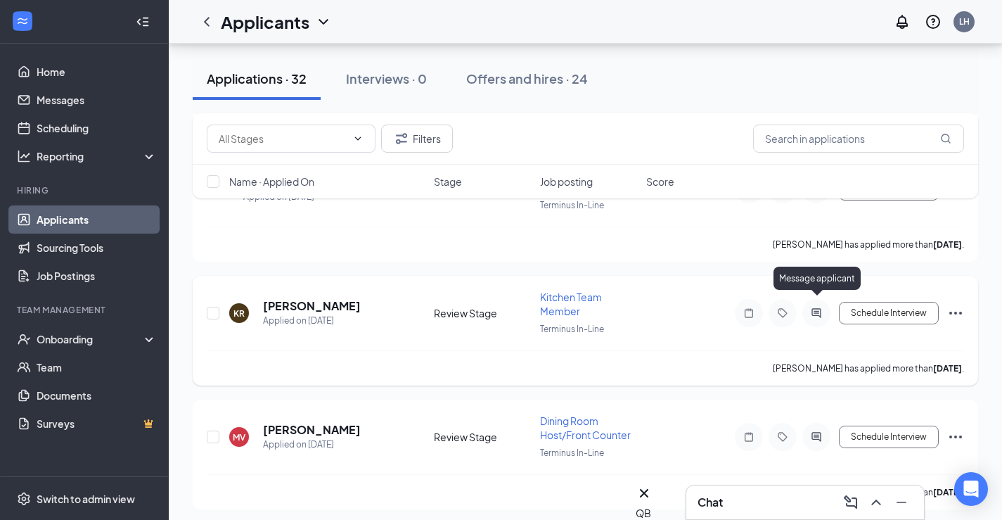
click at [814, 308] on icon "ActiveChat" at bounding box center [816, 312] width 9 height 9
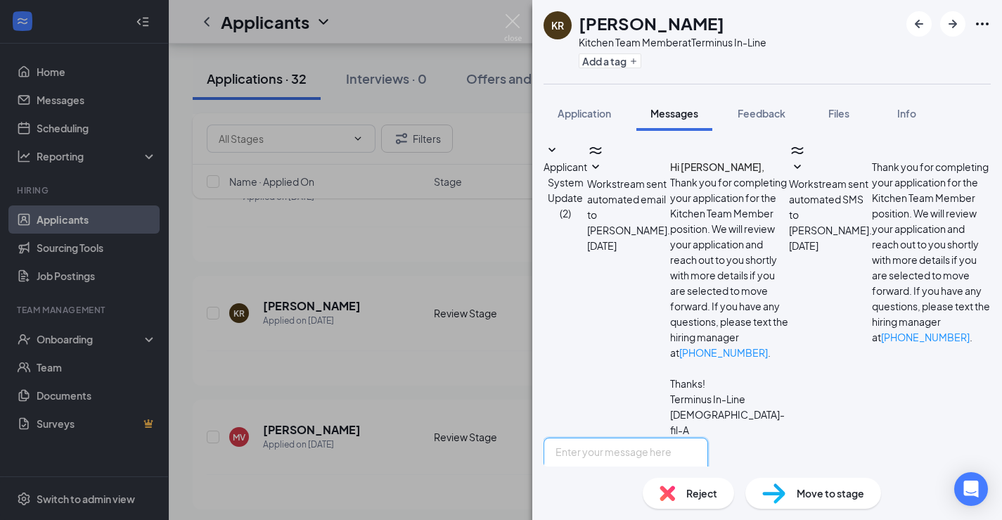
click at [647, 437] on textarea at bounding box center [626, 479] width 165 height 84
paste textarea "Hello. I am reaching out to see if you are still interested in applying at the …"
click at [690, 437] on textarea "Hello. I am reaching out to see if you are still interested in applying at the …" at bounding box center [626, 479] width 165 height 84
type textarea "Hello. I am reaching out to see if you are still interested in applying at the …"
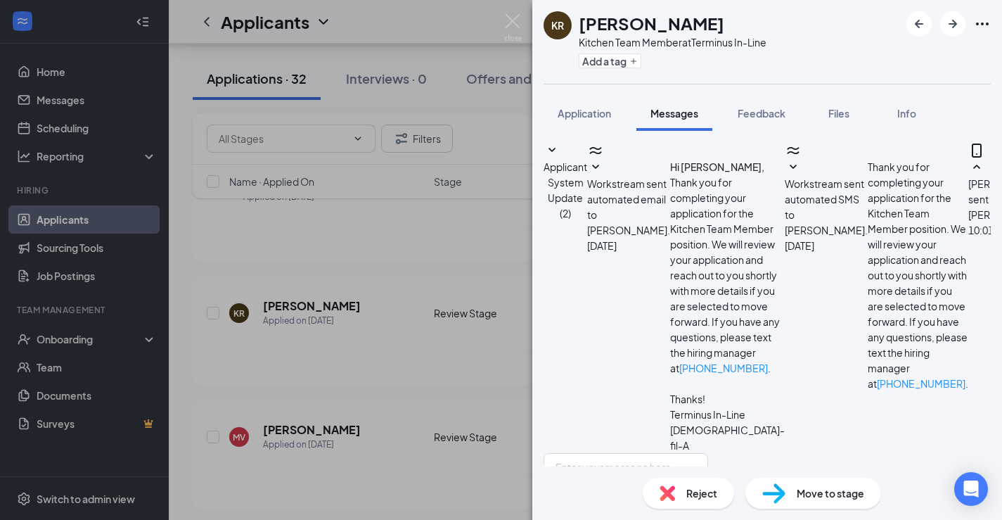
scroll to position [105, 0]
click at [335, 328] on div "KR [PERSON_NAME] Kitchen Team Member at Terminus In-Line Add a tag Application …" at bounding box center [501, 260] width 1002 height 520
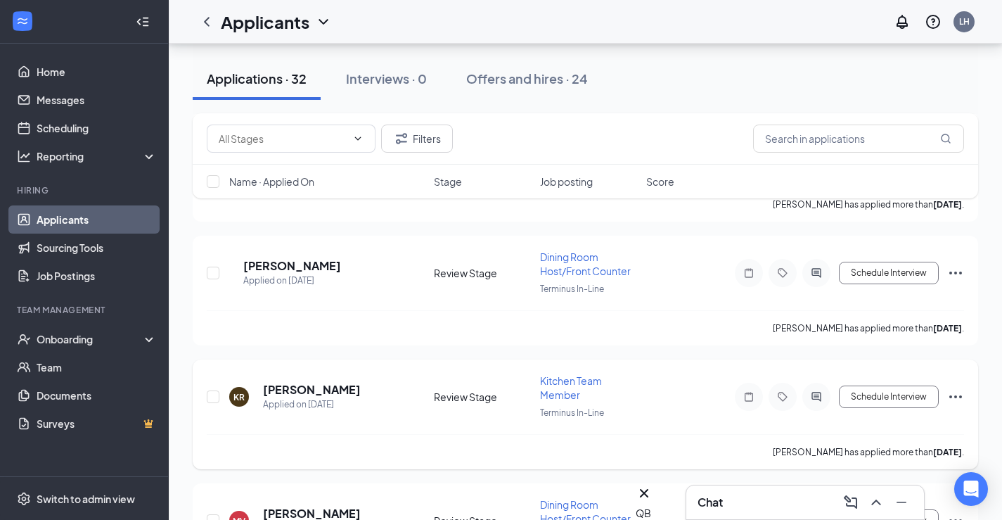
scroll to position [904, 0]
click at [327, 257] on h5 "[PERSON_NAME]" at bounding box center [292, 264] width 98 height 15
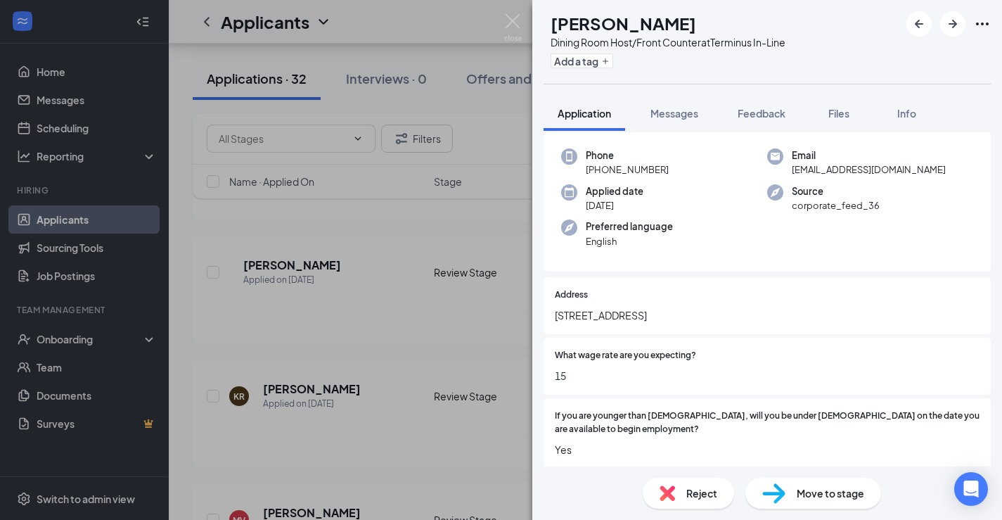
scroll to position [232, 0]
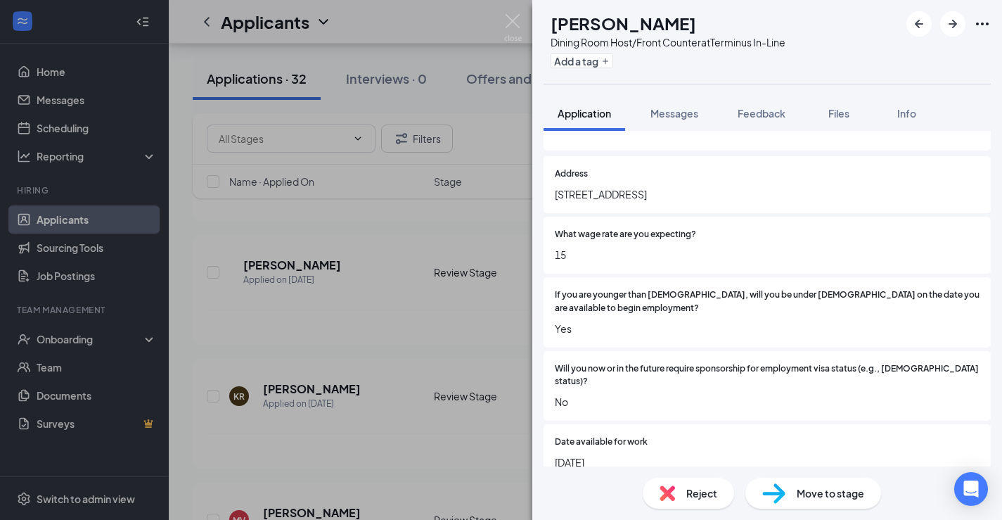
click at [667, 496] on img at bounding box center [667, 492] width 15 height 15
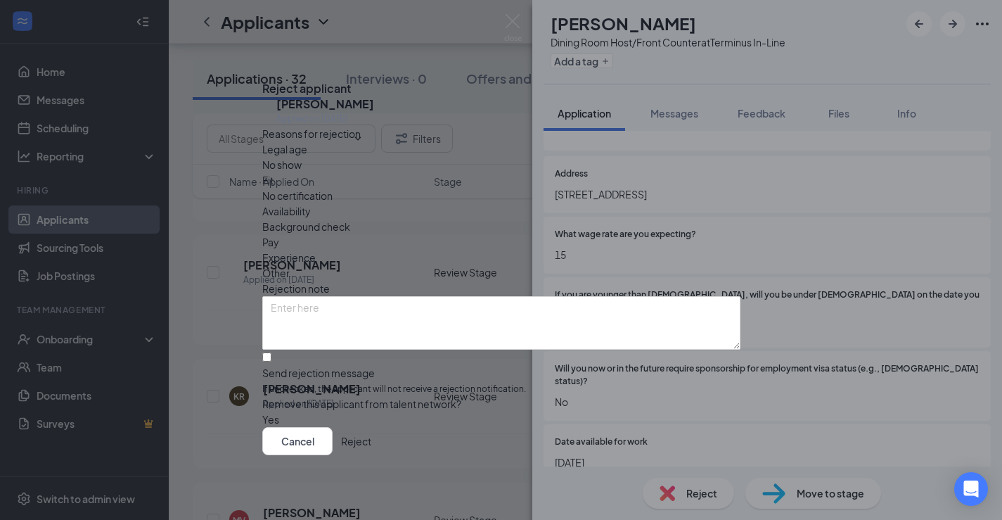
click at [371, 449] on button "Reject" at bounding box center [356, 440] width 30 height 28
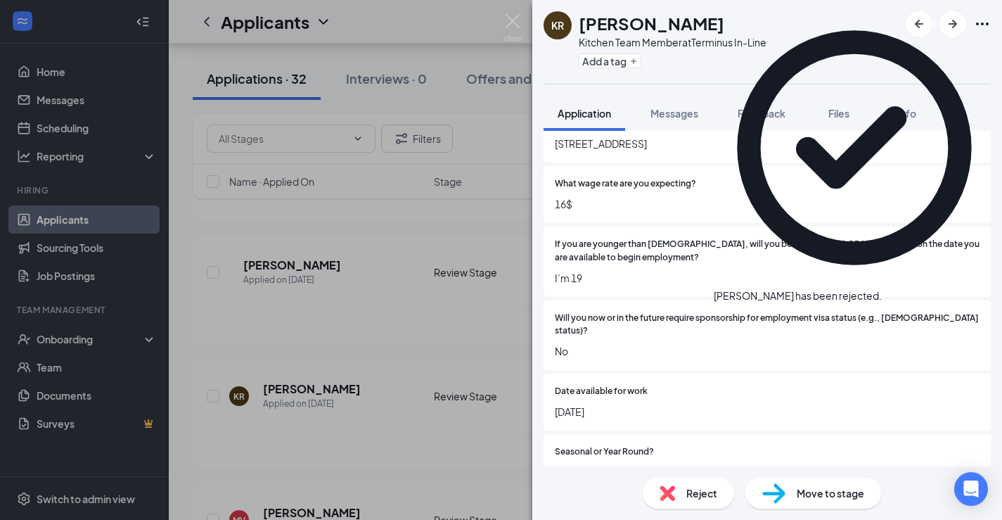
click at [399, 288] on div "KR [PERSON_NAME] Kitchen Team Member at Terminus In-Line Add a tag Application …" at bounding box center [501, 260] width 1002 height 520
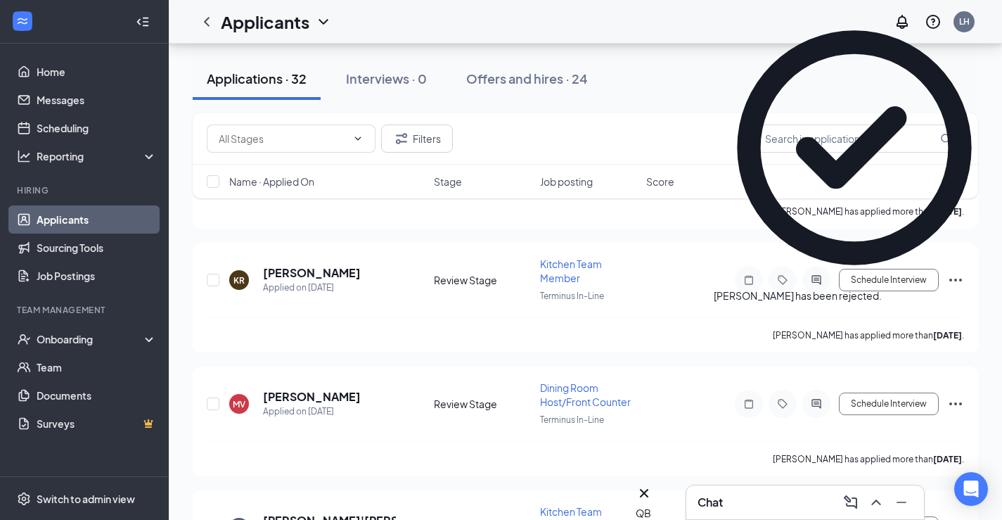
scroll to position [962, 0]
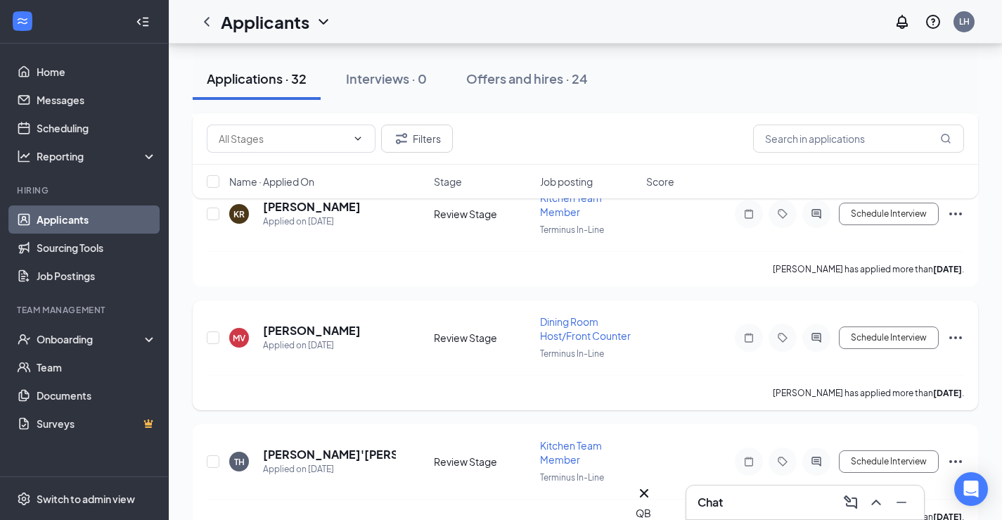
click at [352, 326] on h5 "[PERSON_NAME]" at bounding box center [312, 330] width 98 height 15
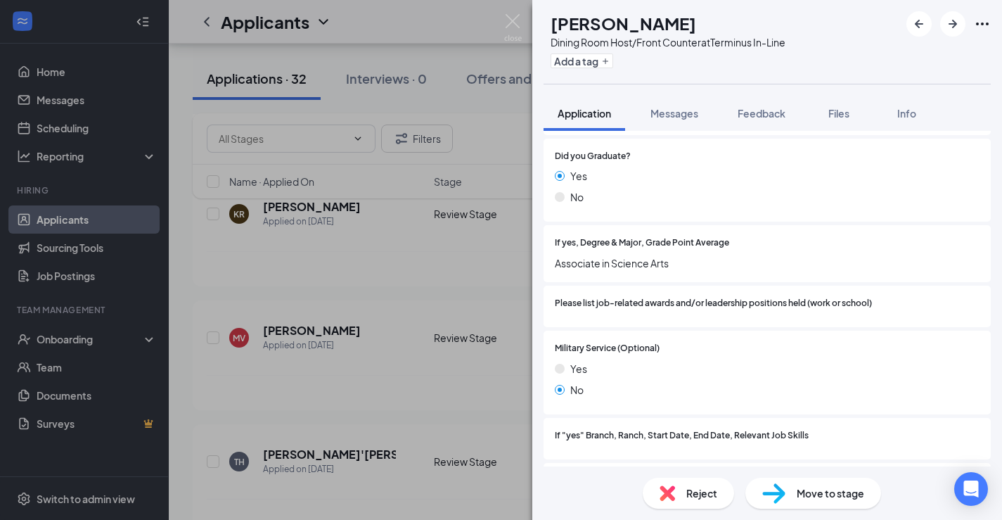
scroll to position [1749, 0]
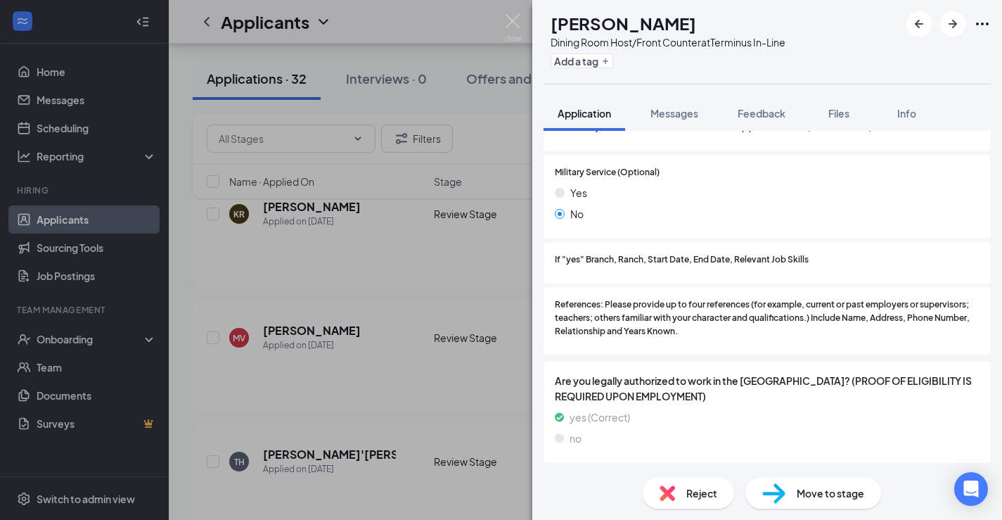
click at [697, 485] on span "Reject" at bounding box center [701, 492] width 31 height 15
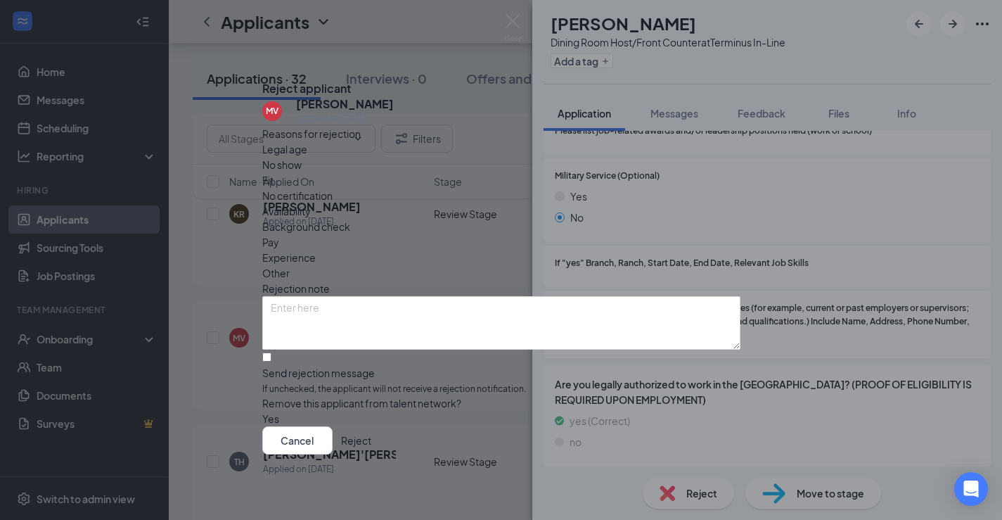
click at [371, 451] on button "Reject" at bounding box center [356, 440] width 30 height 28
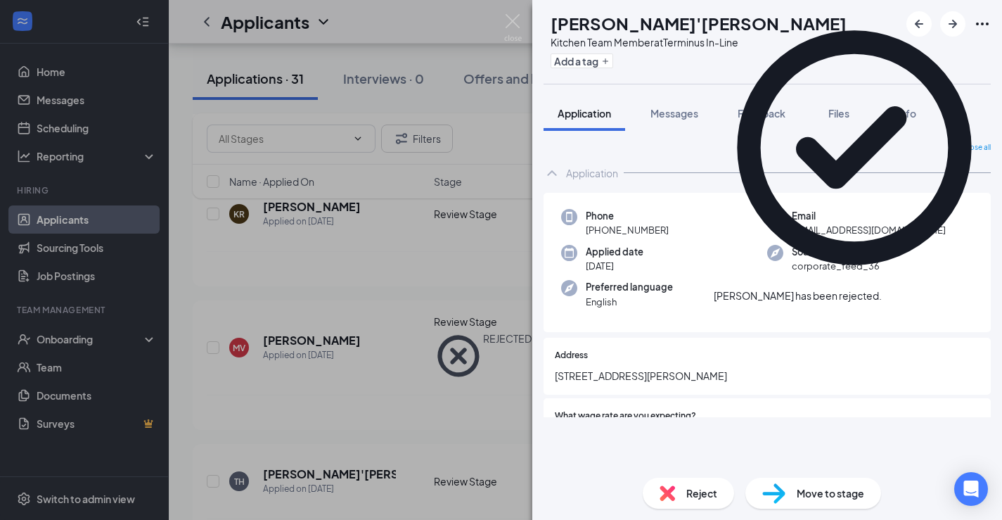
click at [359, 272] on div "TH [PERSON_NAME]'[PERSON_NAME] Kitchen Team Member at Terminus In-Line Add a ta…" at bounding box center [501, 260] width 1002 height 520
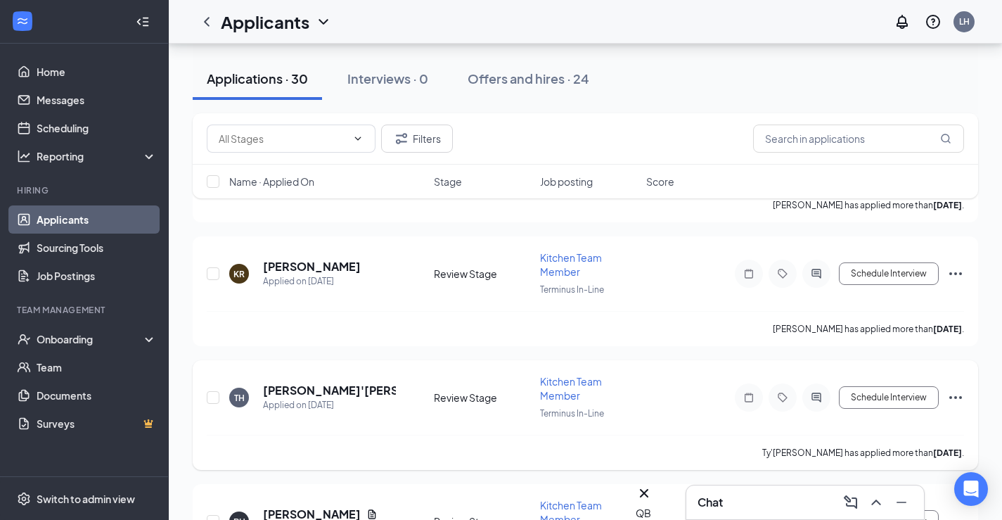
scroll to position [910, 0]
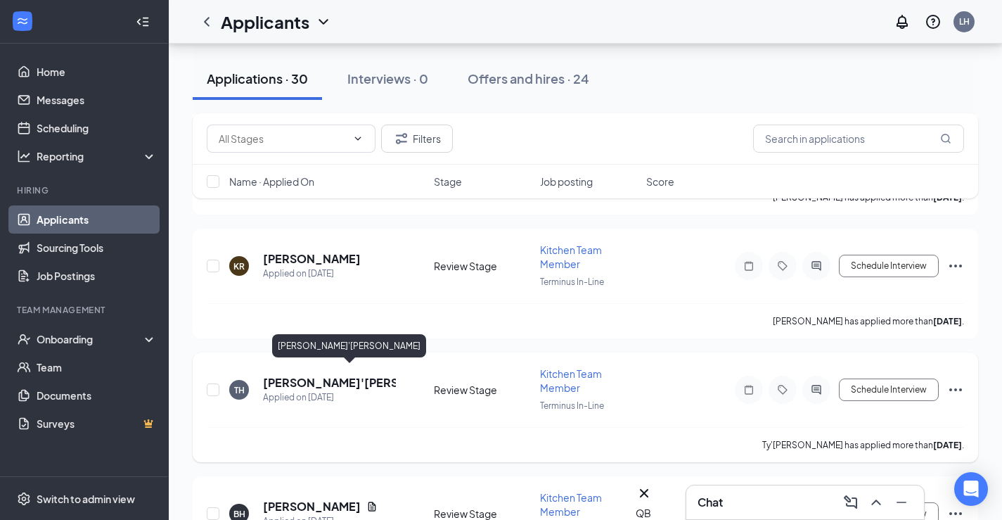
click at [332, 375] on h5 "[PERSON_NAME]'[PERSON_NAME]" at bounding box center [329, 382] width 133 height 15
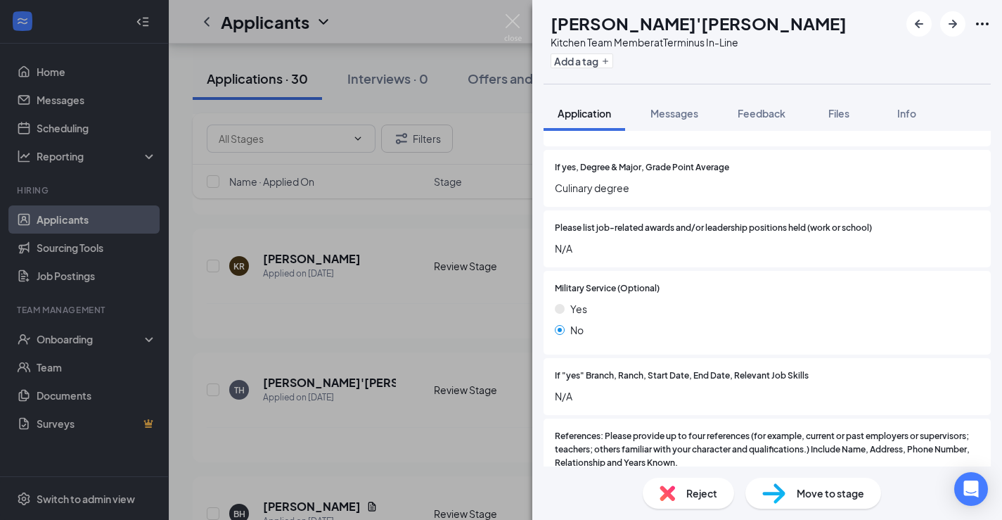
scroll to position [1749, 0]
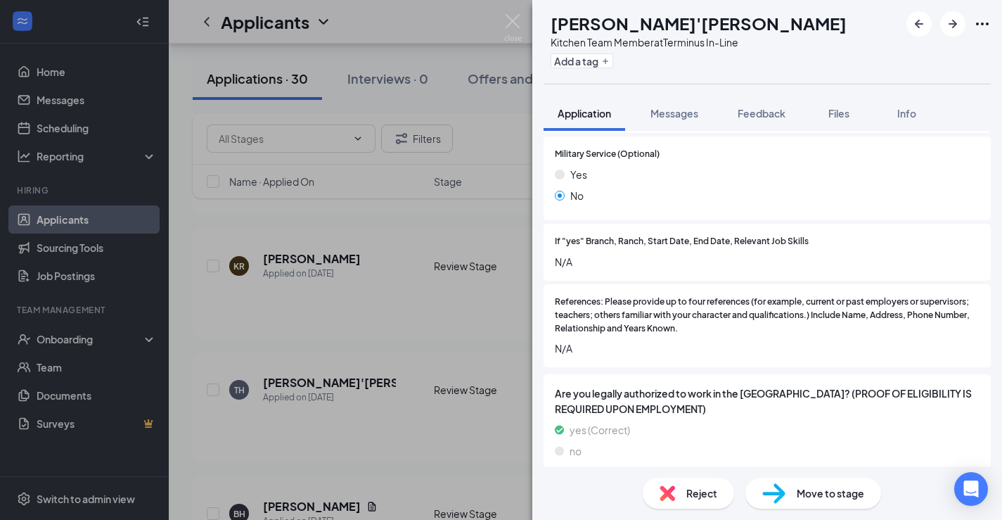
click at [686, 492] on span "Reject" at bounding box center [701, 492] width 31 height 15
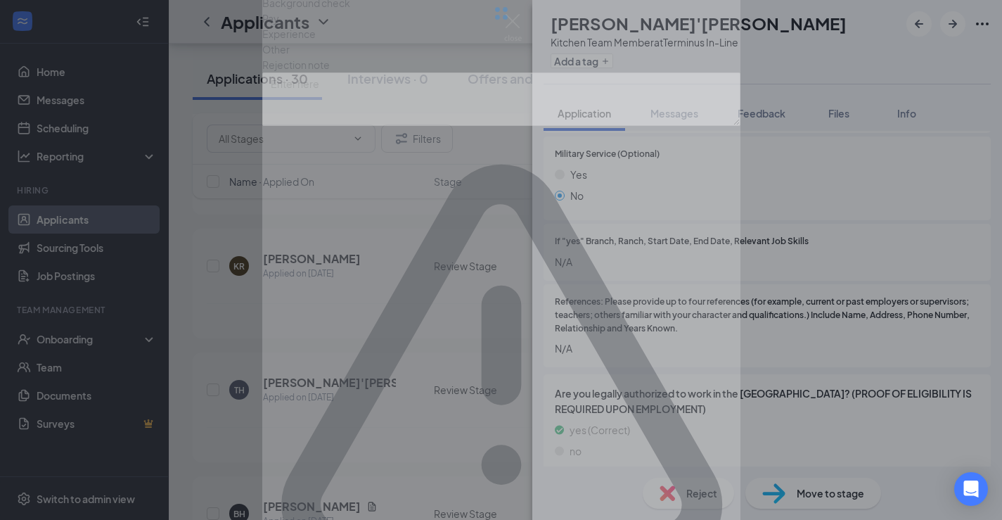
scroll to position [1743, 0]
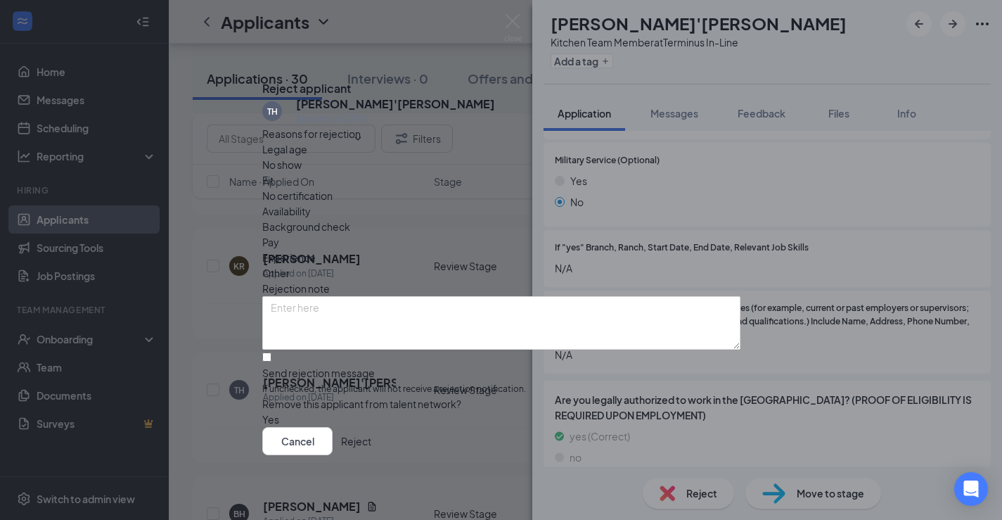
click at [371, 454] on button "Reject" at bounding box center [356, 440] width 30 height 28
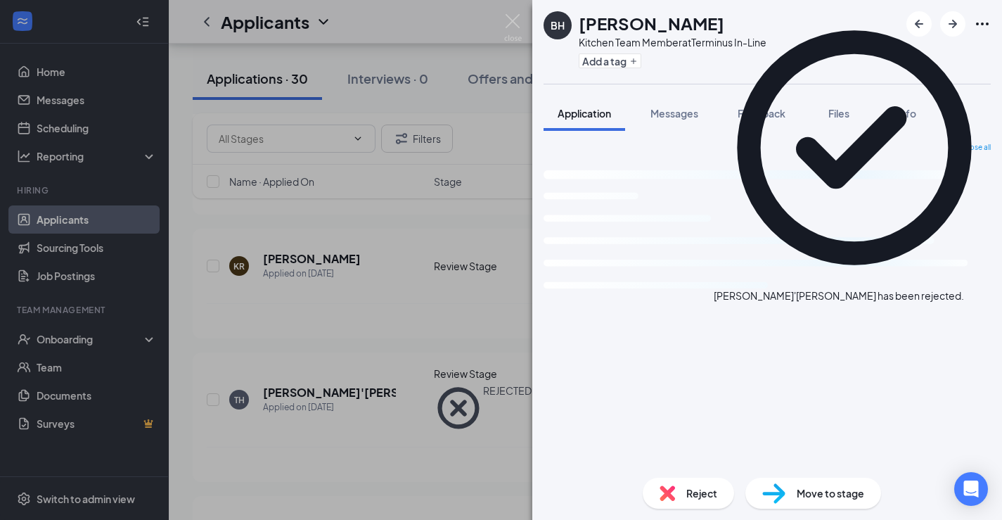
click at [433, 248] on div "BH [PERSON_NAME] Kitchen Team Member at Terminus In-Line Add a tag Application …" at bounding box center [501, 260] width 1002 height 520
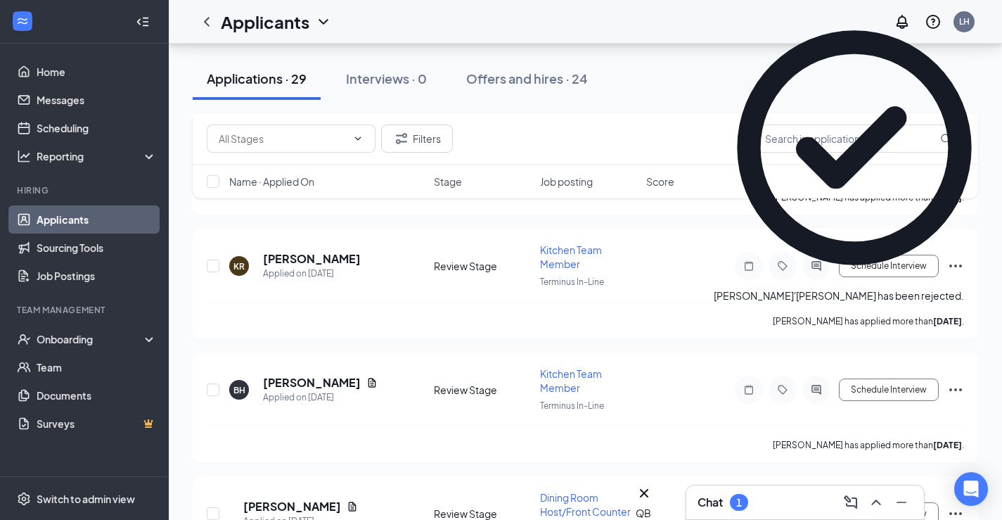
click at [708, 502] on h3 "Chat" at bounding box center [710, 501] width 25 height 15
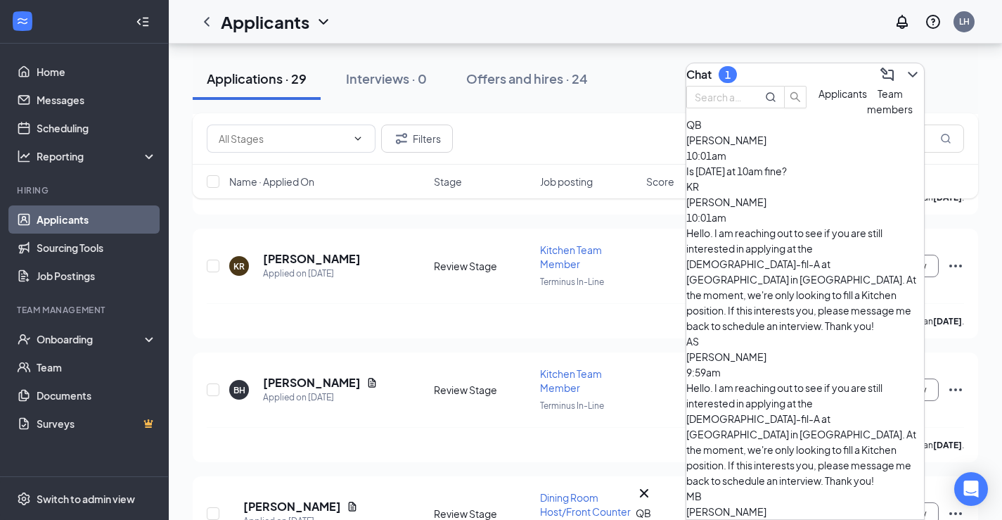
click at [779, 179] on div "QB [PERSON_NAME] 10:01am Is [DATE] at 10am fine?" at bounding box center [805, 148] width 238 height 62
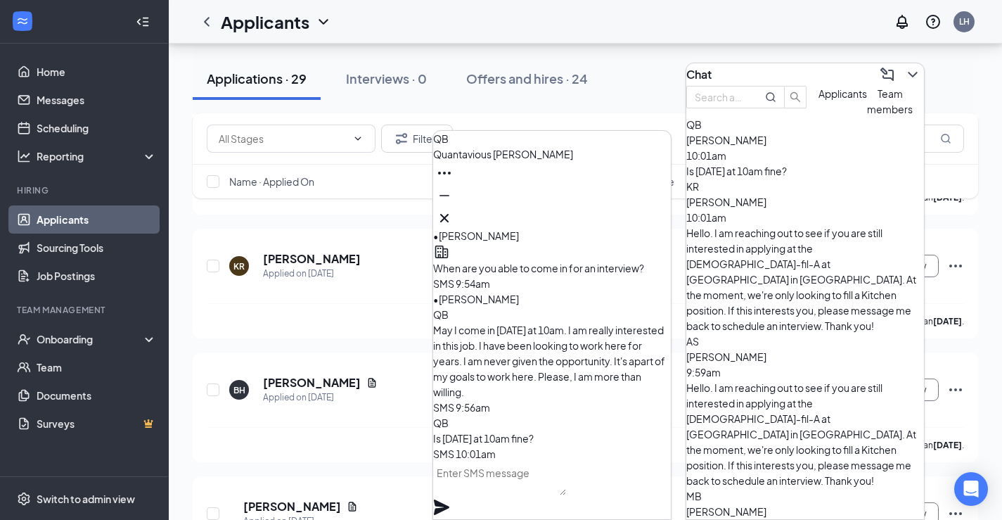
click at [758, 179] on div "QB [PERSON_NAME] 10:01am Is [DATE] at 10am fine?" at bounding box center [805, 148] width 238 height 62
click at [566, 491] on textarea at bounding box center [499, 478] width 133 height 34
click at [476, 494] on textarea "Yes.See you then." at bounding box center [499, 478] width 133 height 34
type textarea "Yes. See you then."
click at [450, 499] on icon "Plane" at bounding box center [441, 507] width 17 height 17
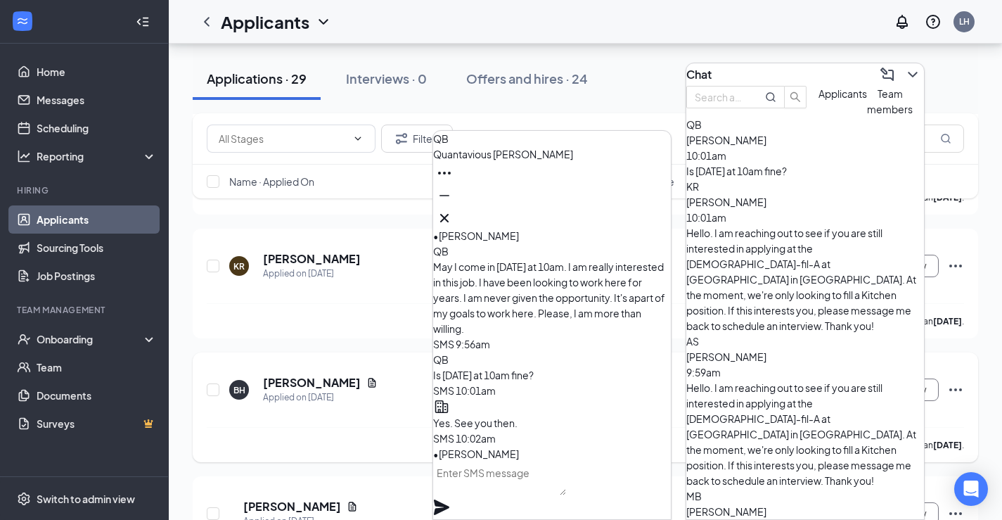
click at [330, 366] on div "BH [PERSON_NAME] Applied on [DATE] Review Stage Kitchen Team Member Terminus In…" at bounding box center [585, 396] width 757 height 60
click at [314, 375] on h5 "[PERSON_NAME]" at bounding box center [312, 382] width 98 height 15
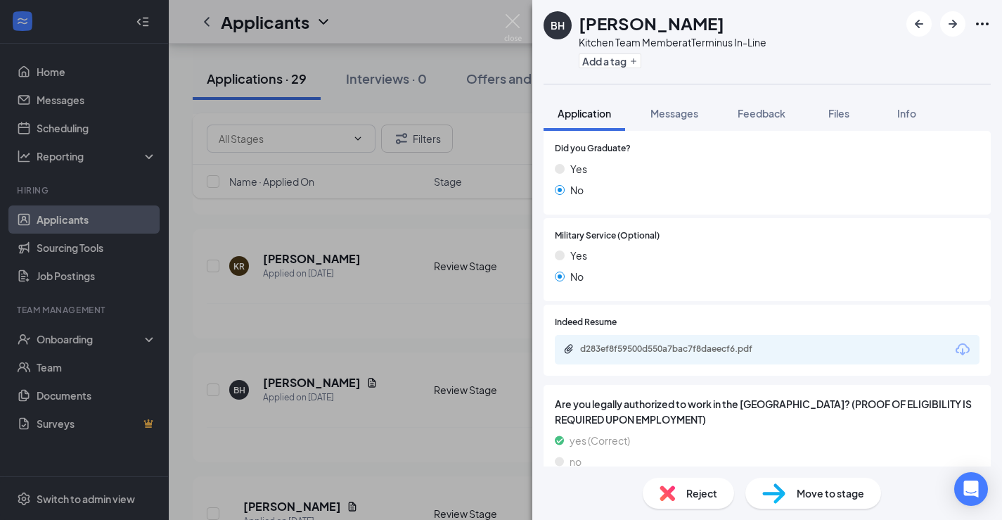
scroll to position [1245, 0]
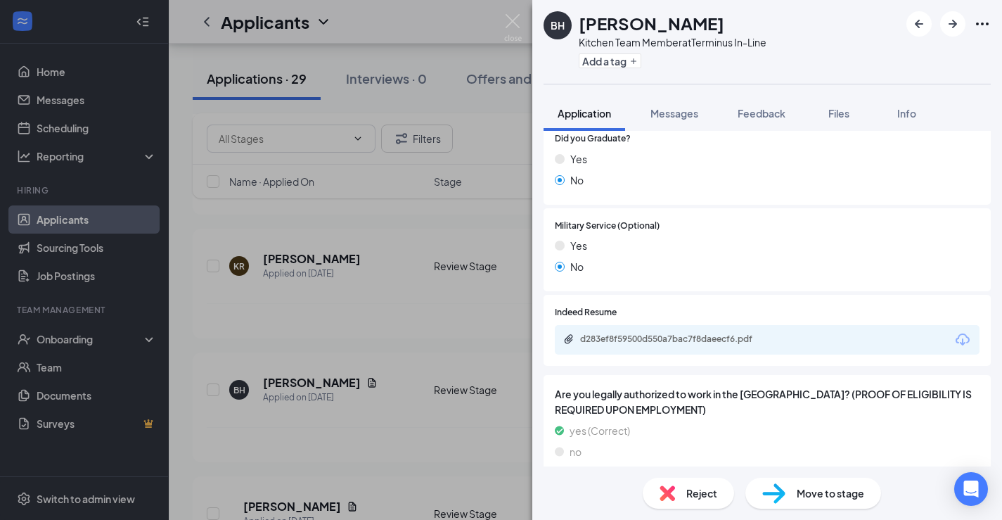
click at [672, 325] on div "d283ef8f59500d550a7bac7f8daeecf6.pdf" at bounding box center [767, 340] width 425 height 30
click at [670, 333] on div "d283ef8f59500d550a7bac7f8daeecf6.pdf" at bounding box center [678, 338] width 197 height 11
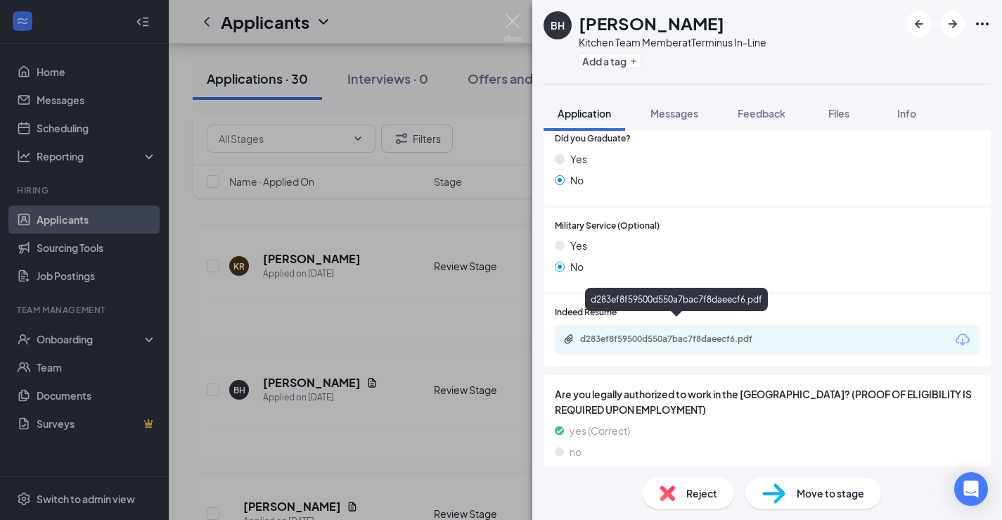
scroll to position [1239, 0]
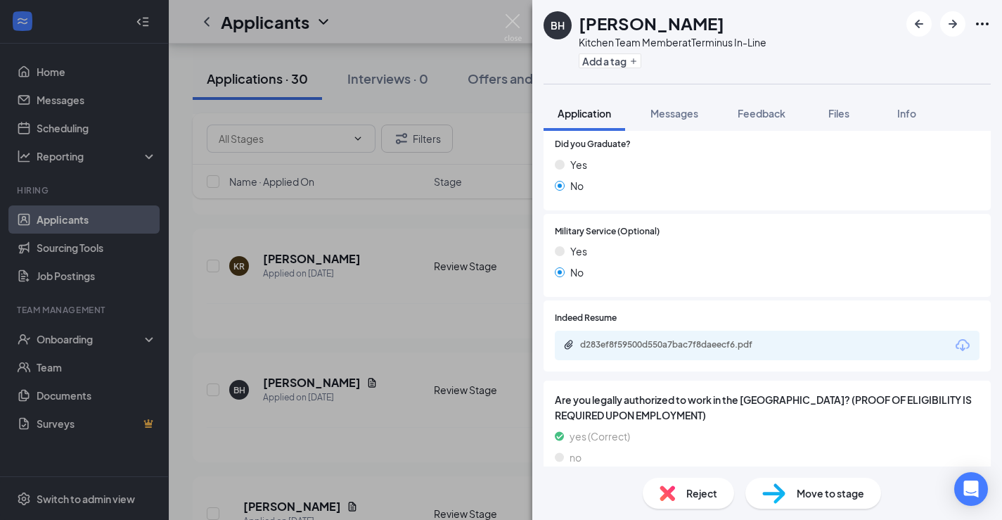
click at [480, 177] on div "BH [PERSON_NAME] Kitchen Team Member at Terminus In-Line Add a tag Application …" at bounding box center [501, 260] width 1002 height 520
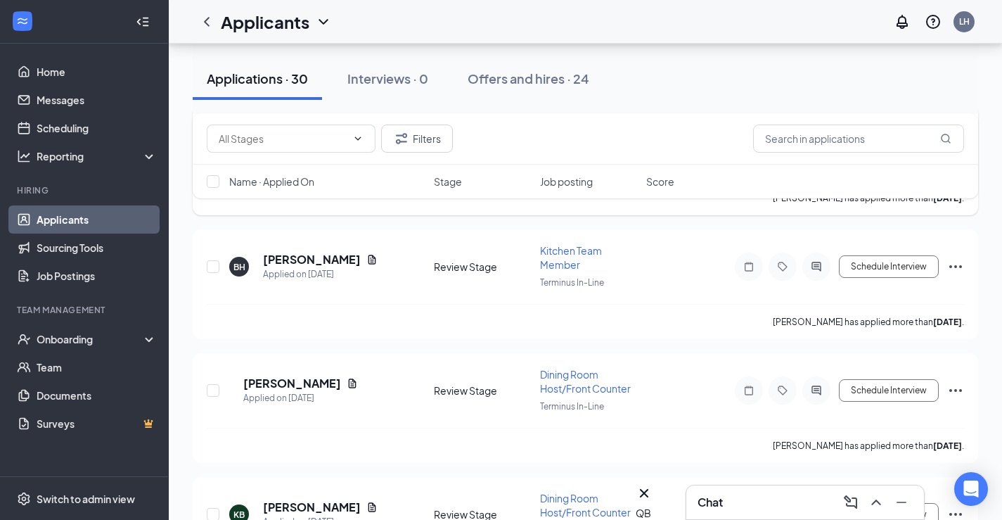
scroll to position [1153, 0]
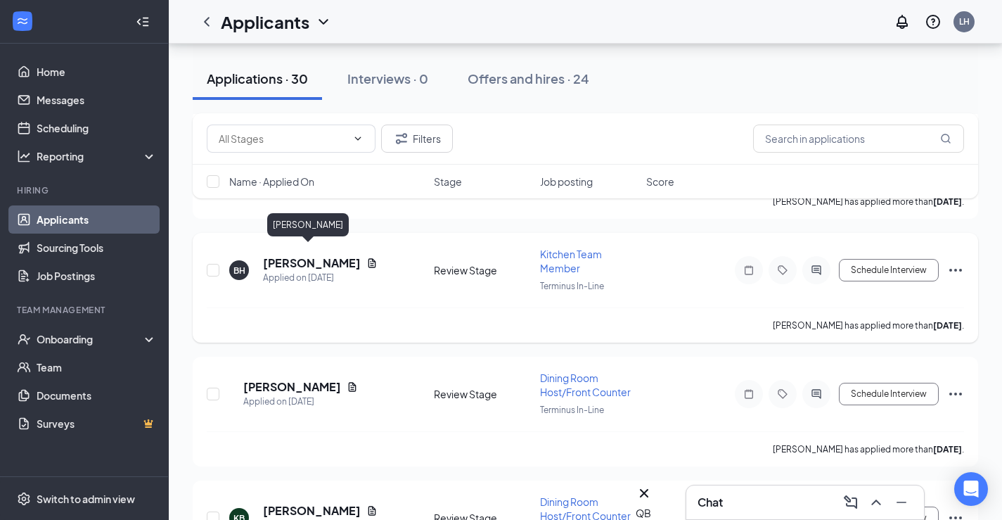
click at [312, 255] on h5 "[PERSON_NAME]" at bounding box center [312, 262] width 98 height 15
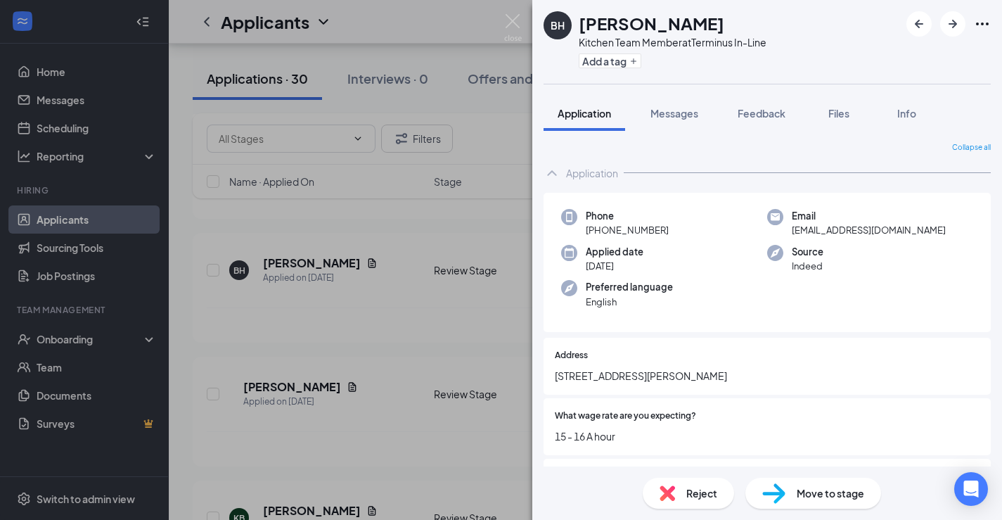
click at [693, 500] on span "Reject" at bounding box center [701, 492] width 31 height 15
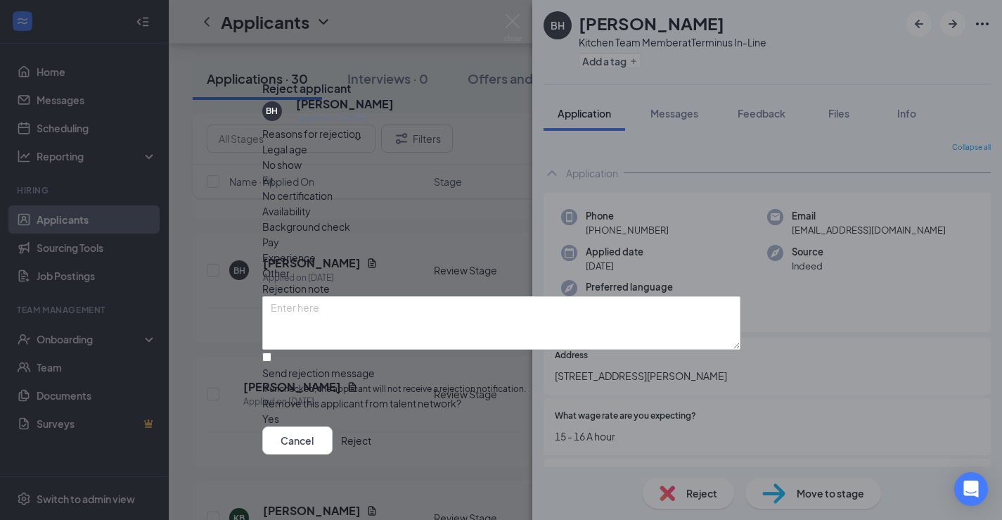
click at [371, 446] on button "Reject" at bounding box center [356, 440] width 30 height 28
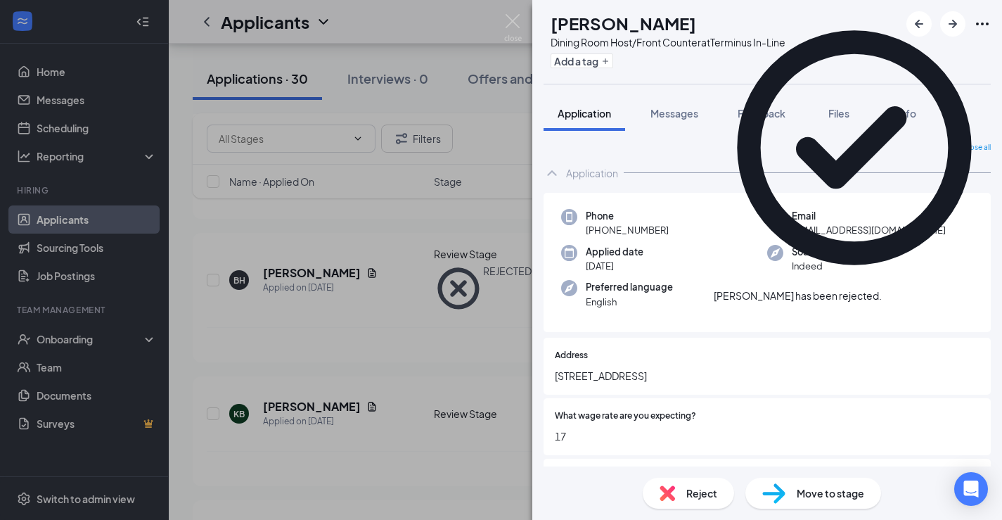
click at [351, 271] on div "DH [PERSON_NAME] Dining Room Host/Front Counter at Terminus In-Line Add a tag A…" at bounding box center [501, 260] width 1002 height 520
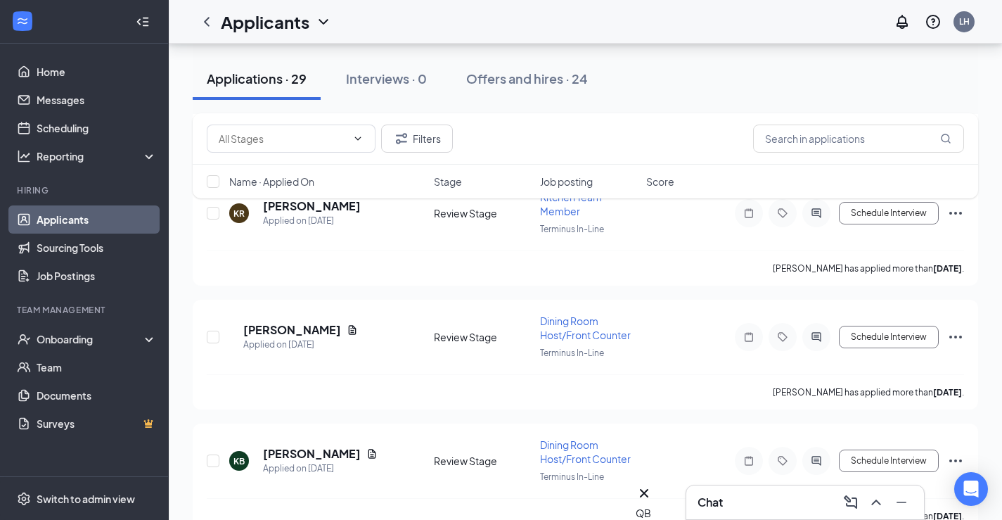
scroll to position [1099, 0]
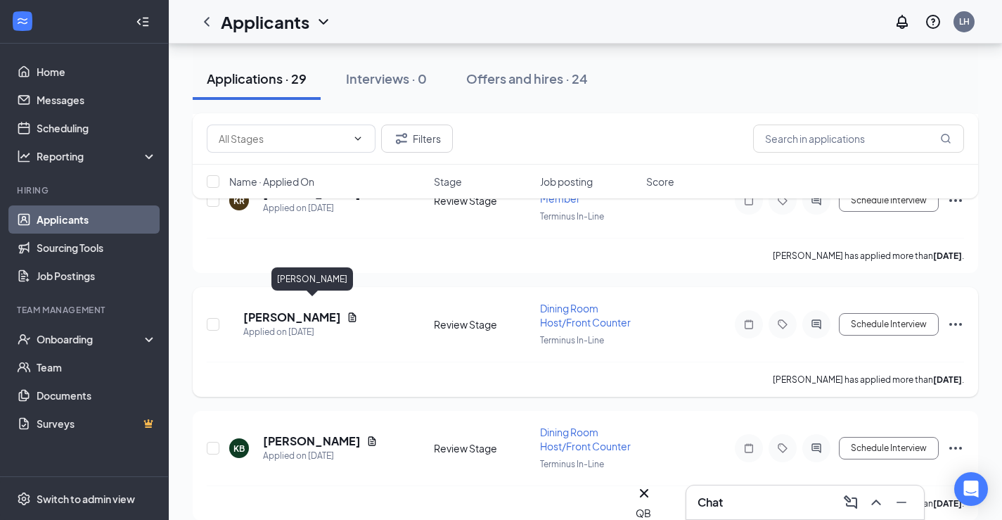
click at [341, 309] on h5 "[PERSON_NAME]" at bounding box center [292, 316] width 98 height 15
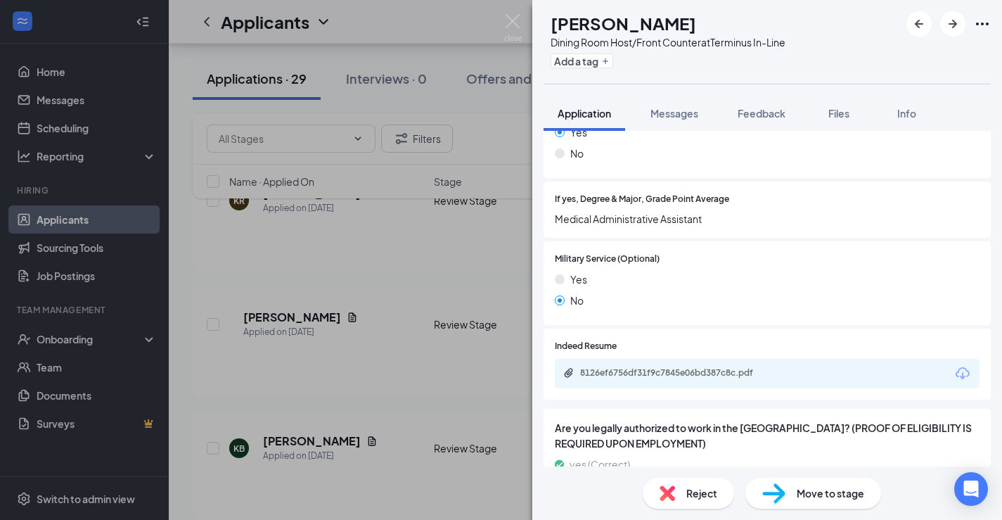
scroll to position [1542, 0]
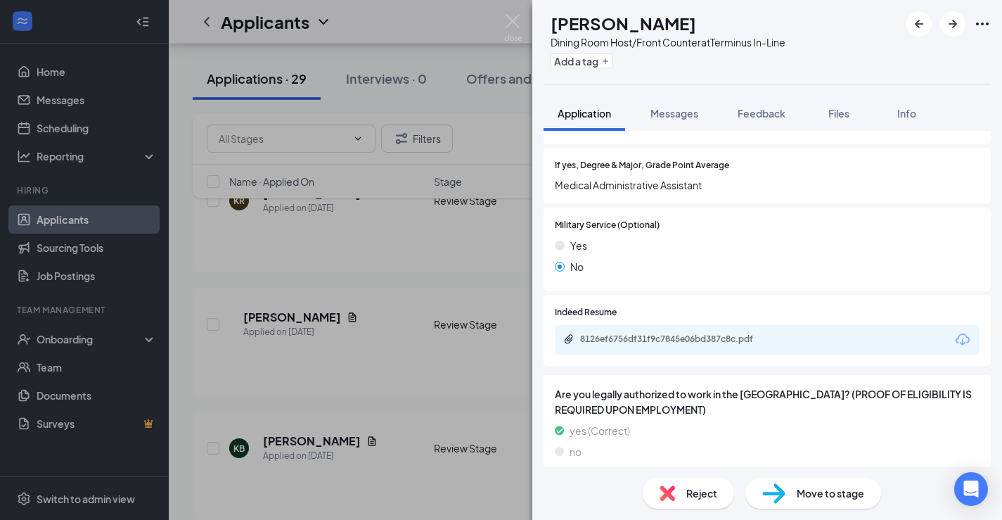
click at [637, 325] on div "8126ef6756df31f9c7845e06bd387c8c.pdf" at bounding box center [767, 340] width 425 height 30
click at [637, 333] on div "8126ef6756df31f9c7845e06bd387c8c.pdf" at bounding box center [678, 338] width 197 height 11
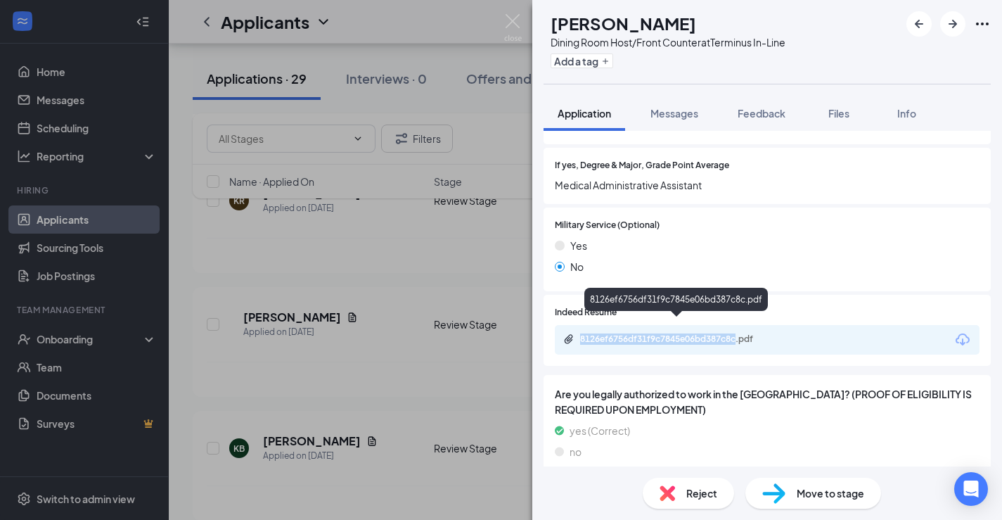
scroll to position [1536, 0]
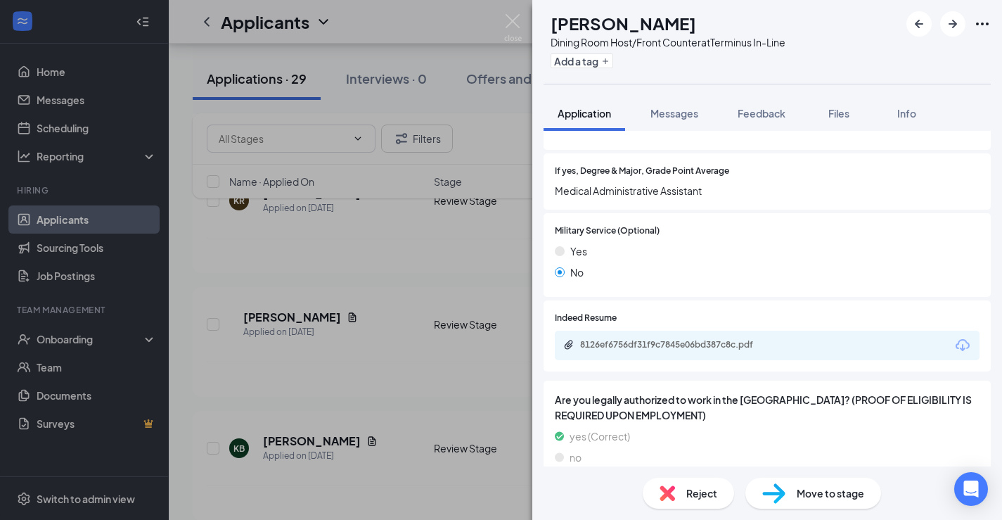
click at [664, 478] on div "Reject" at bounding box center [688, 493] width 91 height 31
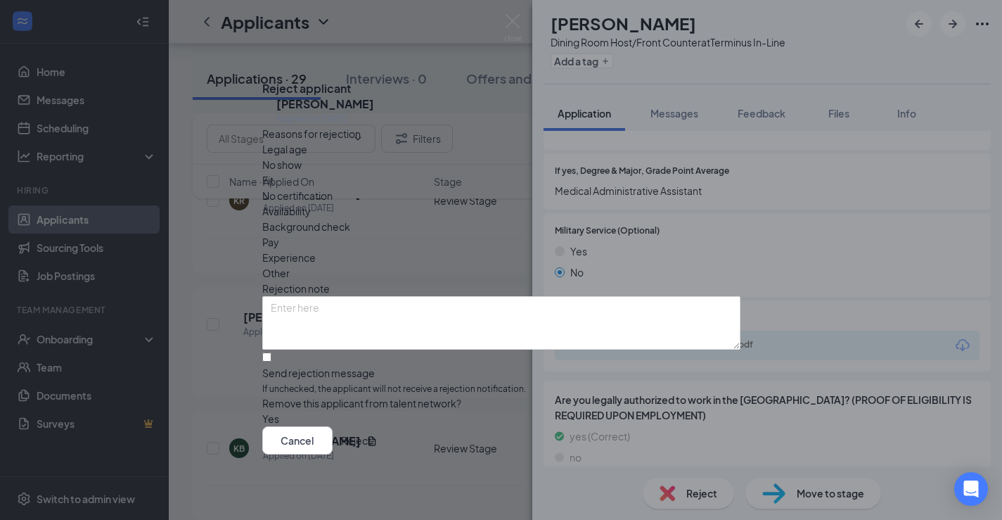
click at [371, 444] on button "Reject" at bounding box center [356, 440] width 30 height 28
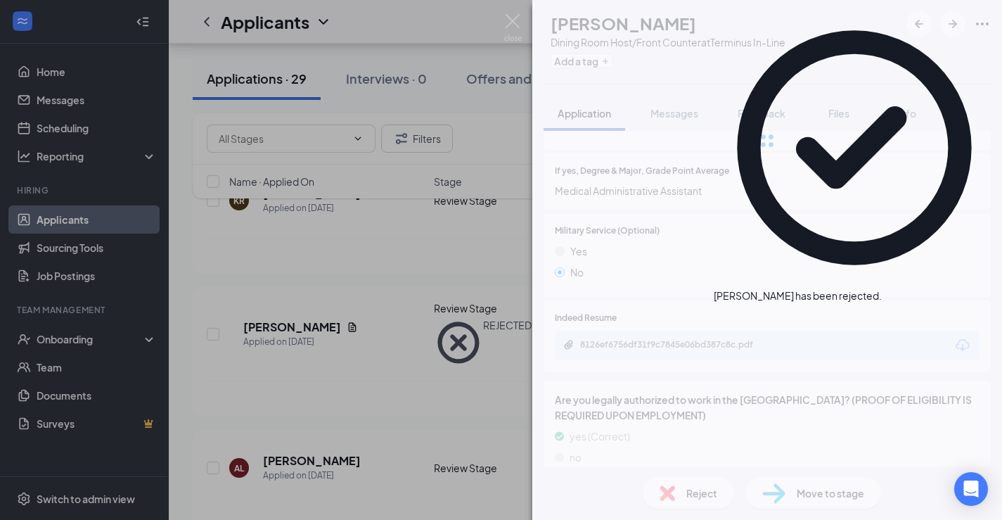
click at [489, 471] on div "DH [PERSON_NAME] Dining Room Host/Front Counter at Terminus In-Line Add a tag A…" at bounding box center [501, 260] width 1002 height 520
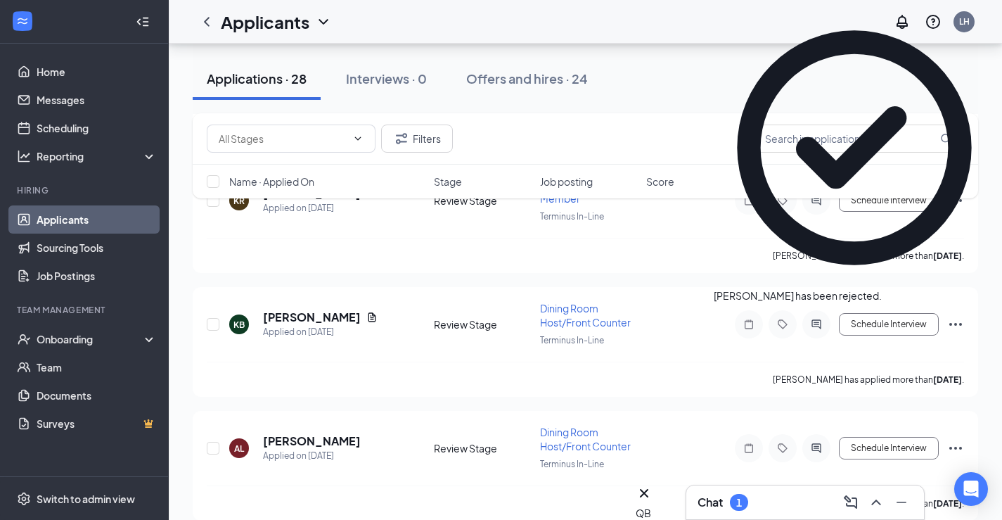
click at [710, 497] on h3 "Chat" at bounding box center [710, 501] width 25 height 15
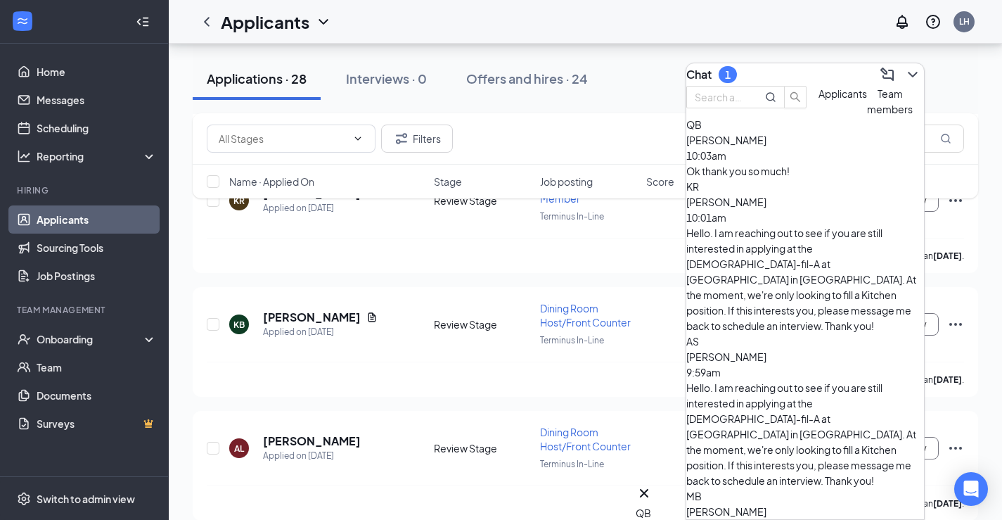
click at [786, 179] on div "[PERSON_NAME] 10:03am Ok thank you so much!" at bounding box center [805, 155] width 238 height 46
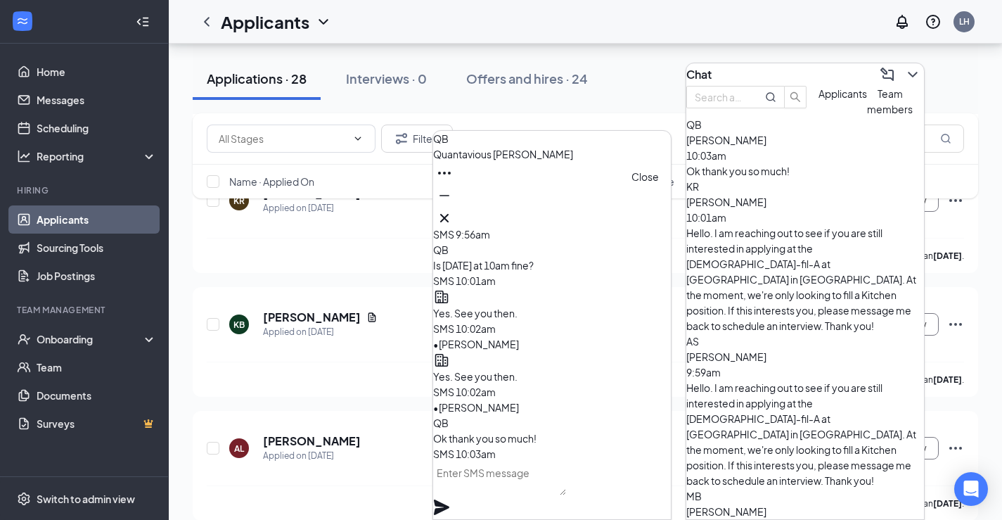
click at [453, 210] on icon "Cross" at bounding box center [444, 218] width 17 height 17
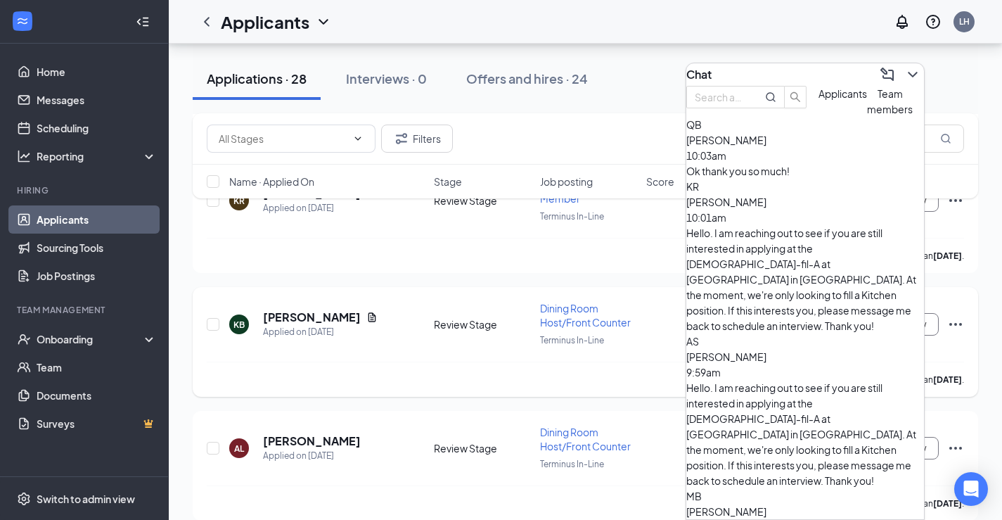
click at [435, 331] on div "KB [PERSON_NAME] Applied on [DATE] Review Stage Dining Room Host/Front Counter …" at bounding box center [585, 331] width 757 height 60
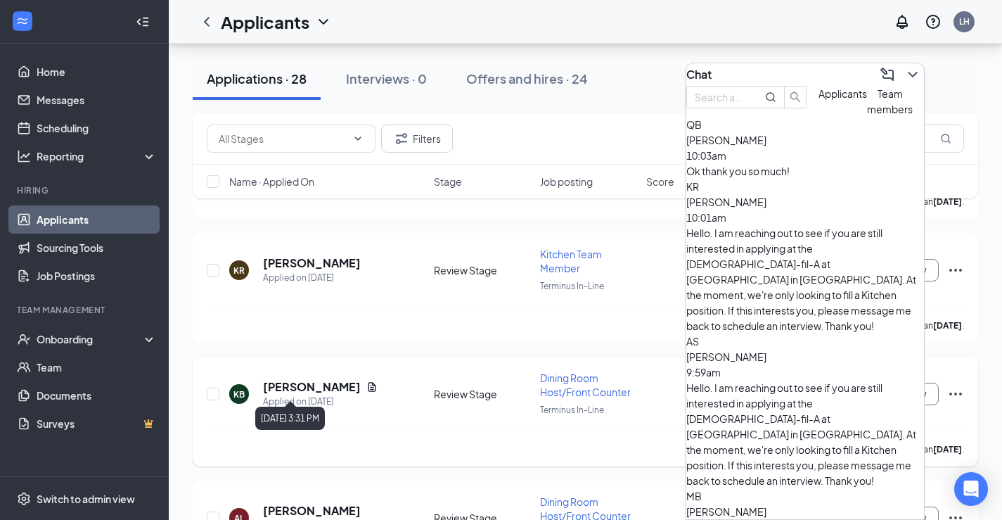
click at [298, 395] on div "Applied on [DATE]" at bounding box center [320, 402] width 115 height 14
click at [301, 382] on h5 "[PERSON_NAME]" at bounding box center [312, 386] width 98 height 15
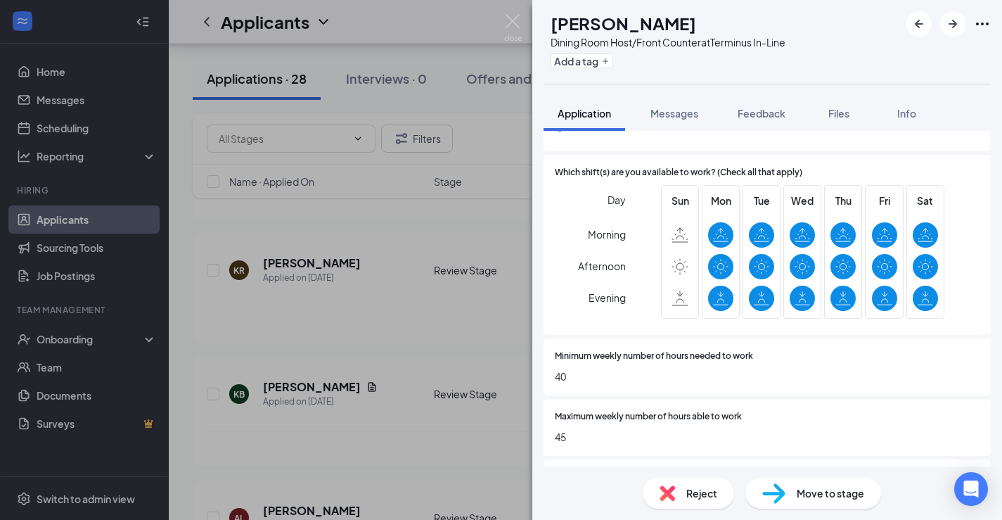
scroll to position [644, 0]
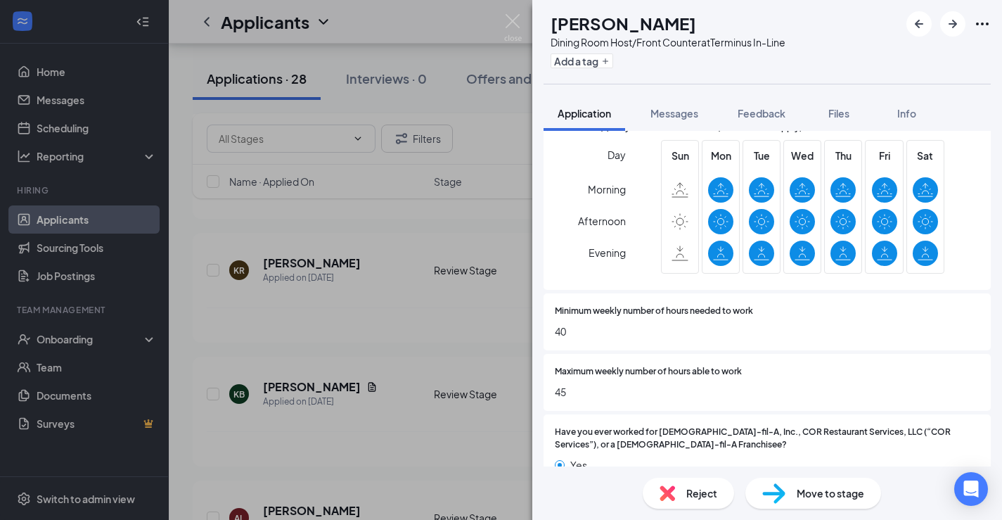
click at [431, 343] on div "KB [PERSON_NAME] Dining Room Host/Front Counter at Terminus In-Line Add a tag A…" at bounding box center [501, 260] width 1002 height 520
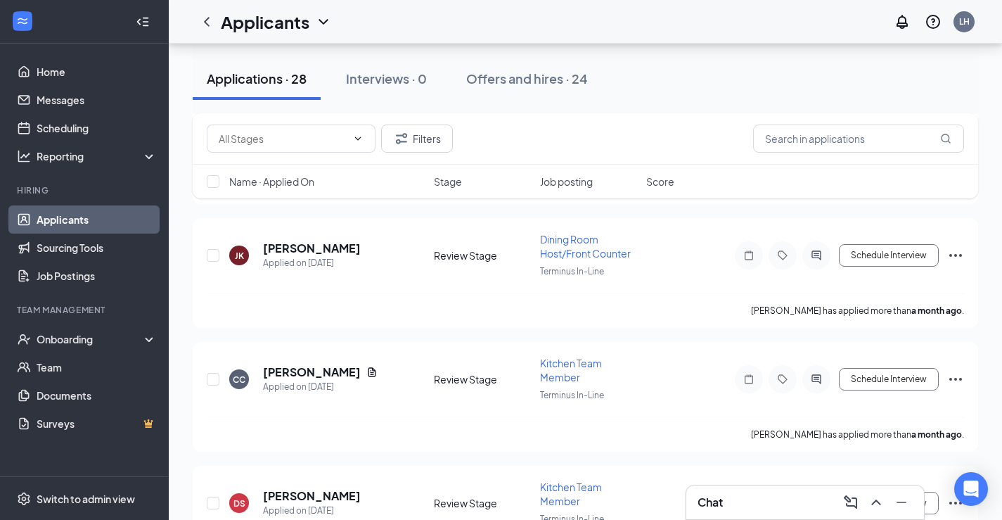
scroll to position [2210, 0]
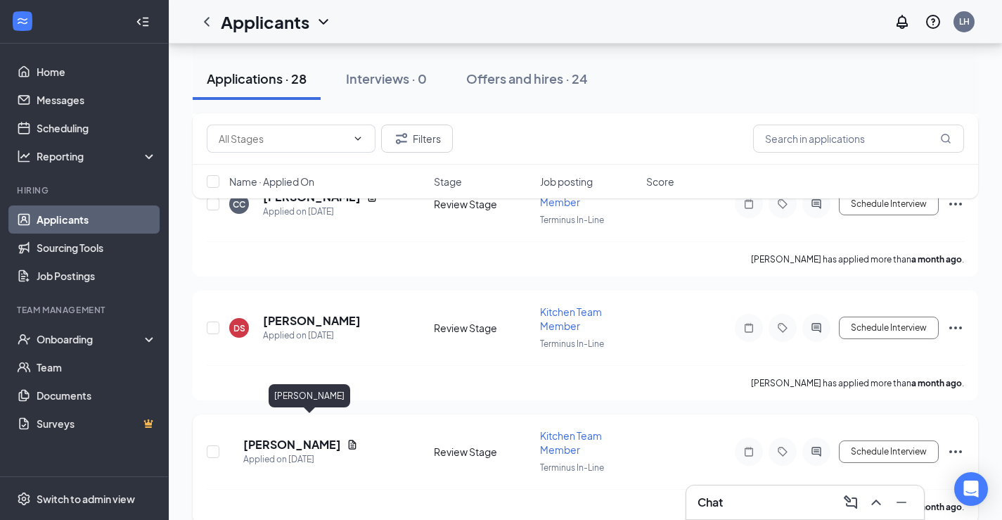
click at [316, 437] on h5 "[PERSON_NAME]" at bounding box center [292, 444] width 98 height 15
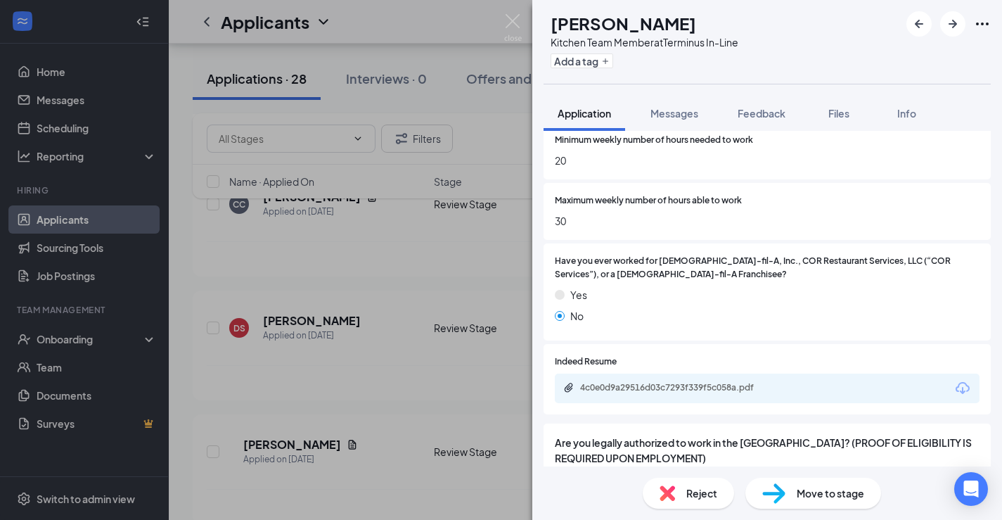
scroll to position [863, 0]
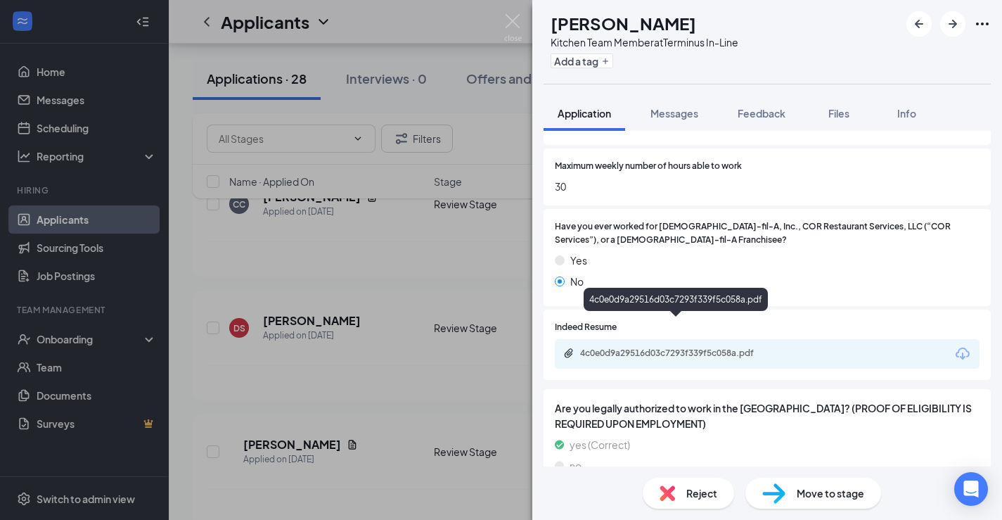
click at [700, 347] on div "4c0e0d9a29516d03c7293f339f5c058a.pdf" at bounding box center [678, 352] width 197 height 11
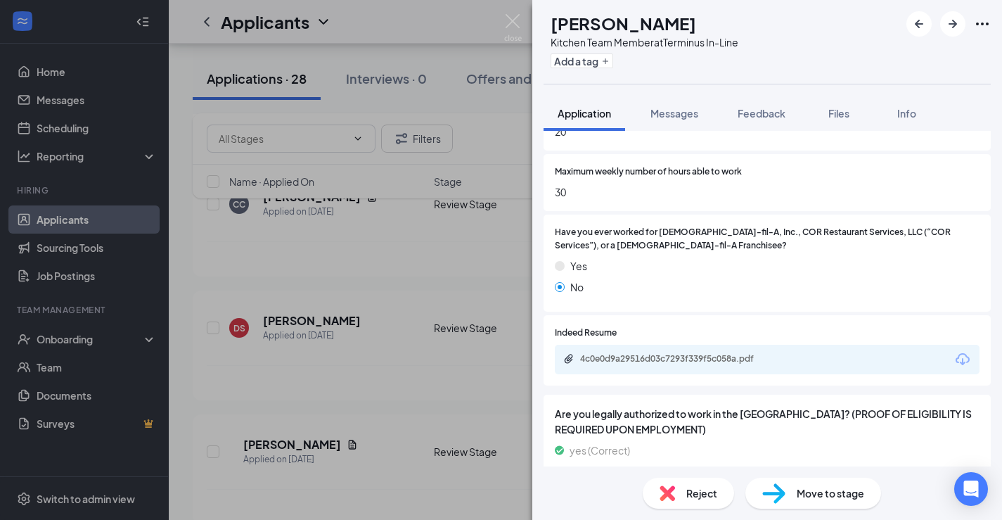
click at [643, 477] on div "Reject Move to stage" at bounding box center [767, 492] width 470 height 53
click at [662, 489] on img at bounding box center [667, 492] width 15 height 15
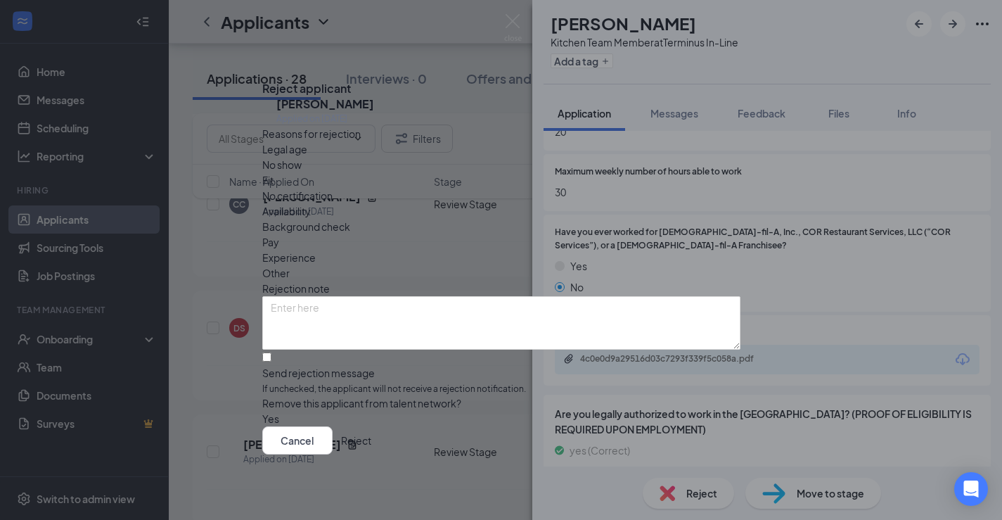
click at [371, 454] on button "Reject" at bounding box center [356, 440] width 30 height 28
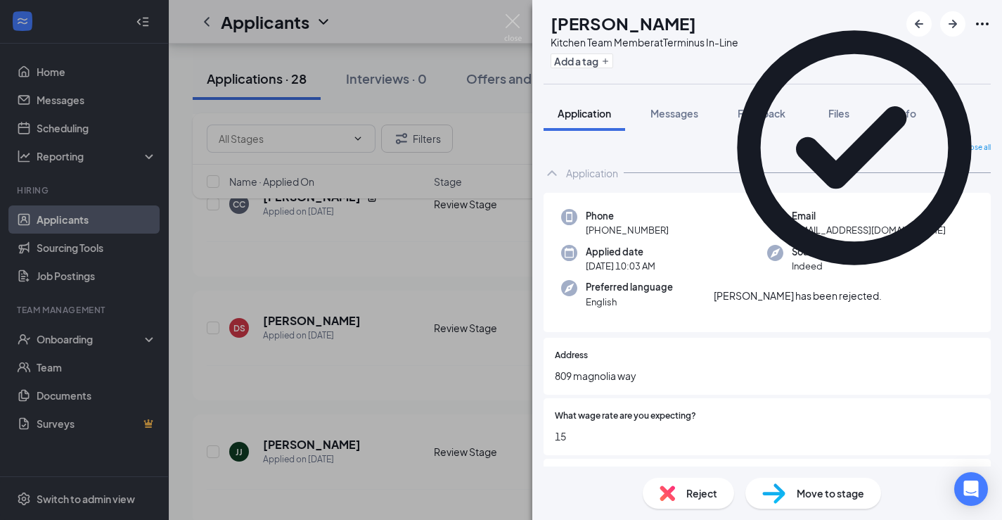
click at [386, 318] on div "AS [PERSON_NAME] Kitchen Team Member at Terminus In-Line Add a tag Application …" at bounding box center [501, 260] width 1002 height 520
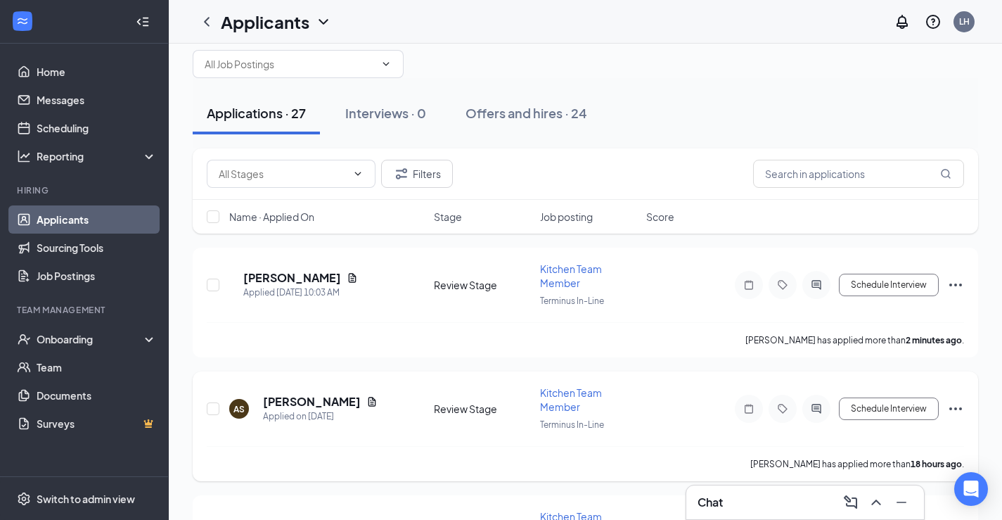
scroll to position [28, 0]
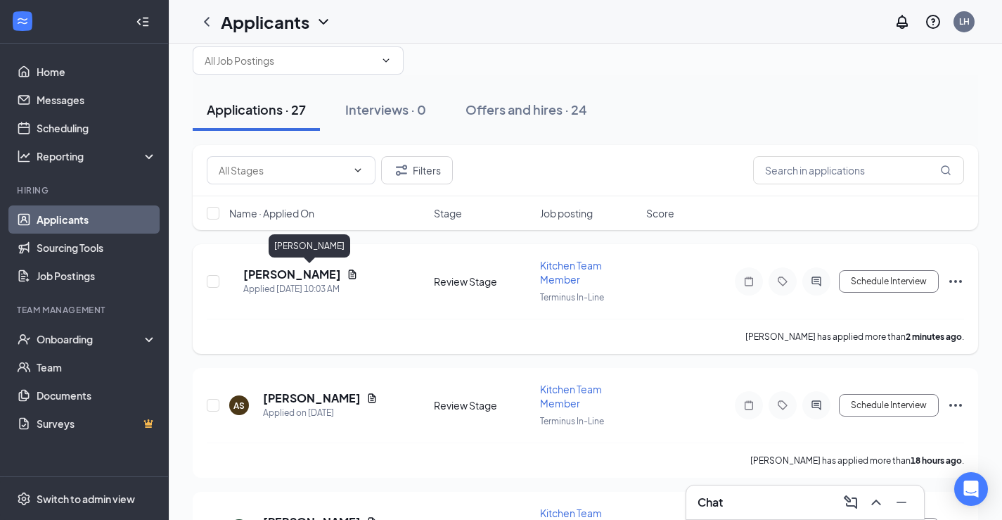
click at [297, 269] on h5 "[PERSON_NAME]" at bounding box center [292, 274] width 98 height 15
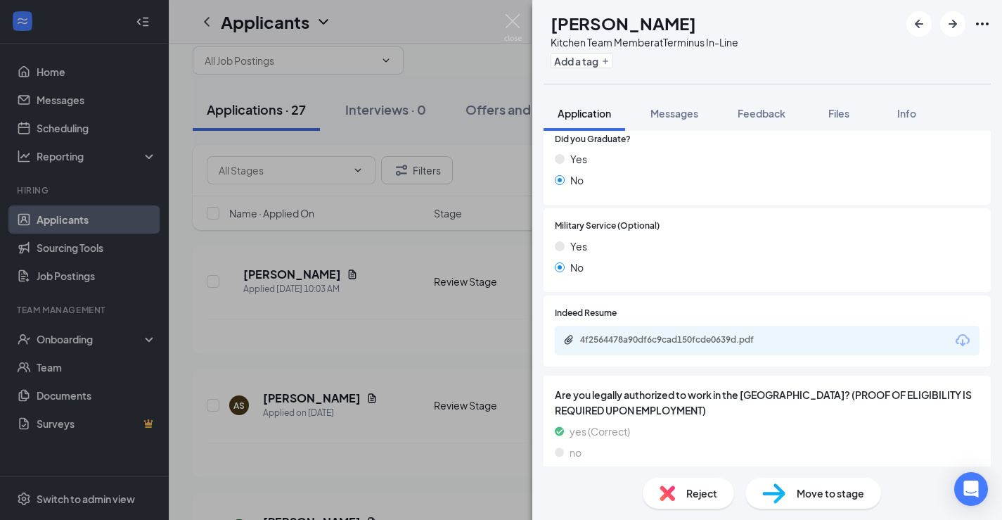
scroll to position [1258, 0]
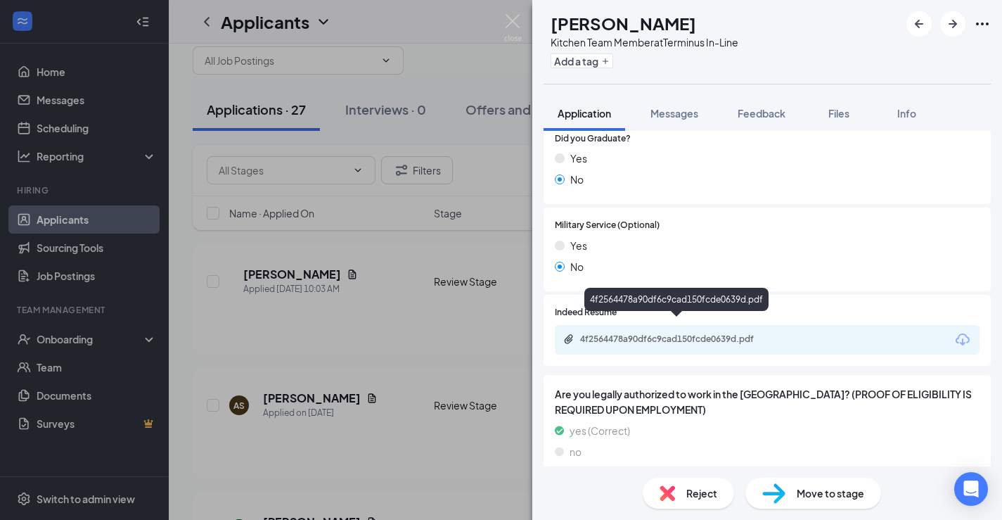
click at [637, 333] on div "4f2564478a90df6c9cad150fcde0639d.pdf" at bounding box center [678, 338] width 197 height 11
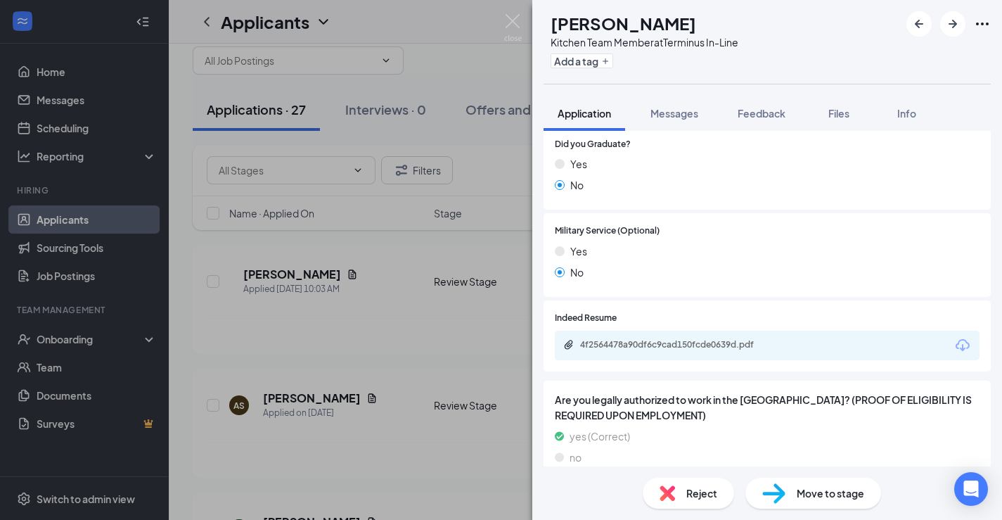
click at [530, 375] on div "AS [PERSON_NAME] Kitchen Team Member at Terminus In-Line Add a tag Application …" at bounding box center [501, 260] width 1002 height 520
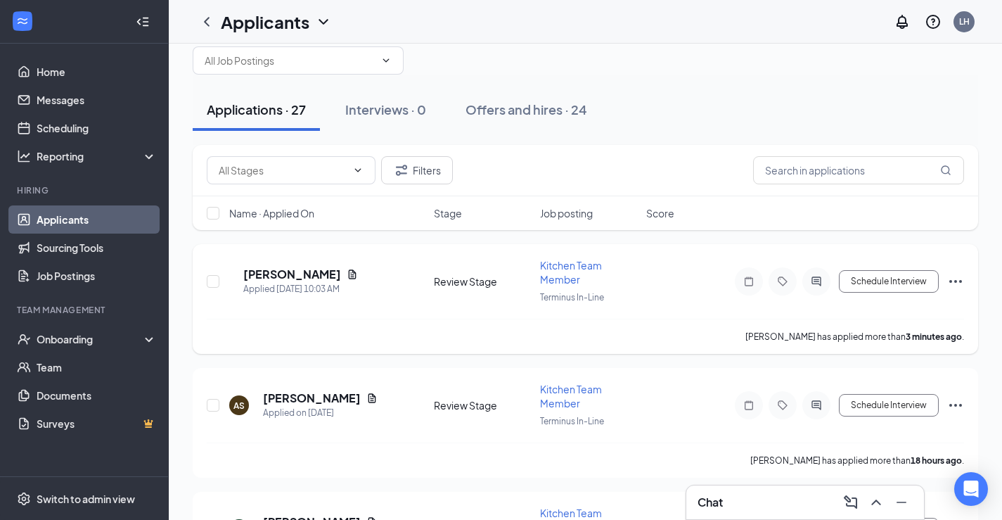
click at [824, 291] on div at bounding box center [816, 281] width 28 height 28
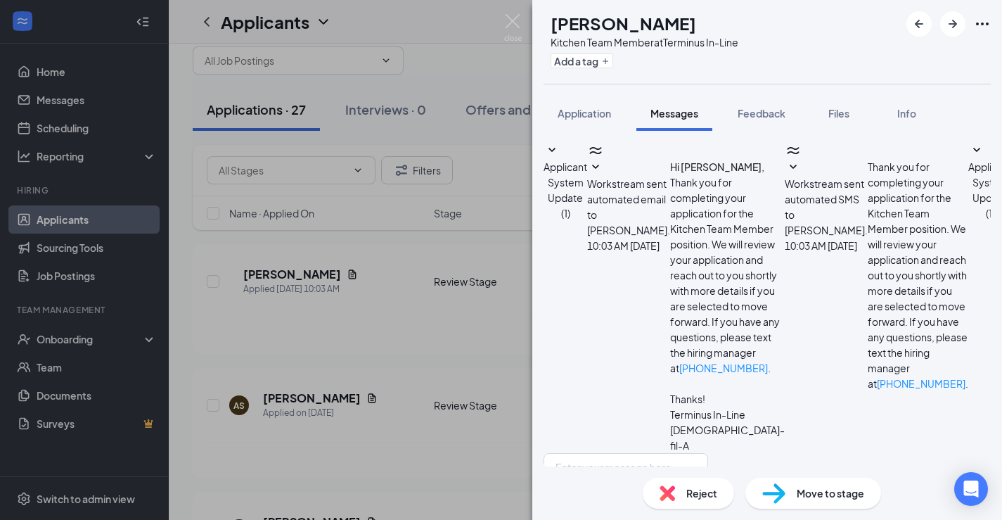
scroll to position [34, 0]
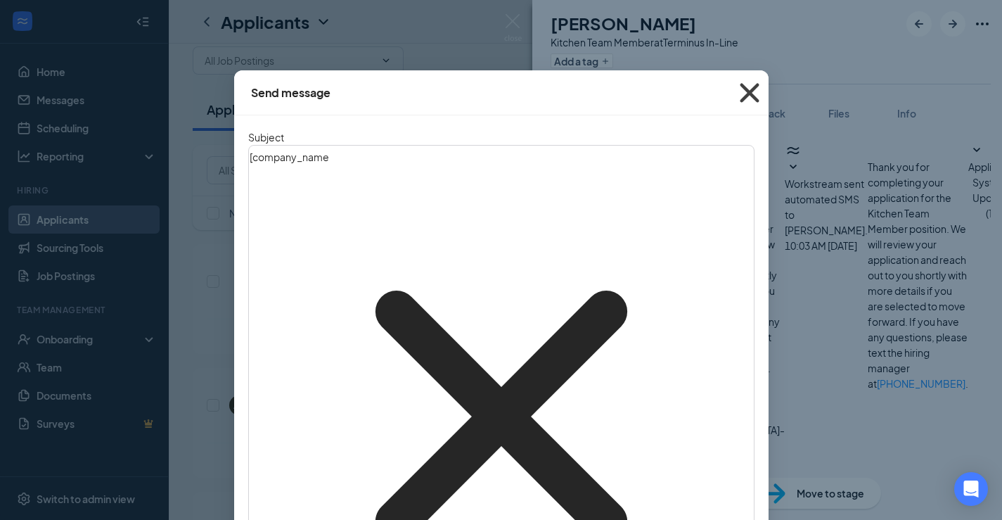
click at [748, 93] on icon "Cross" at bounding box center [749, 92] width 19 height 19
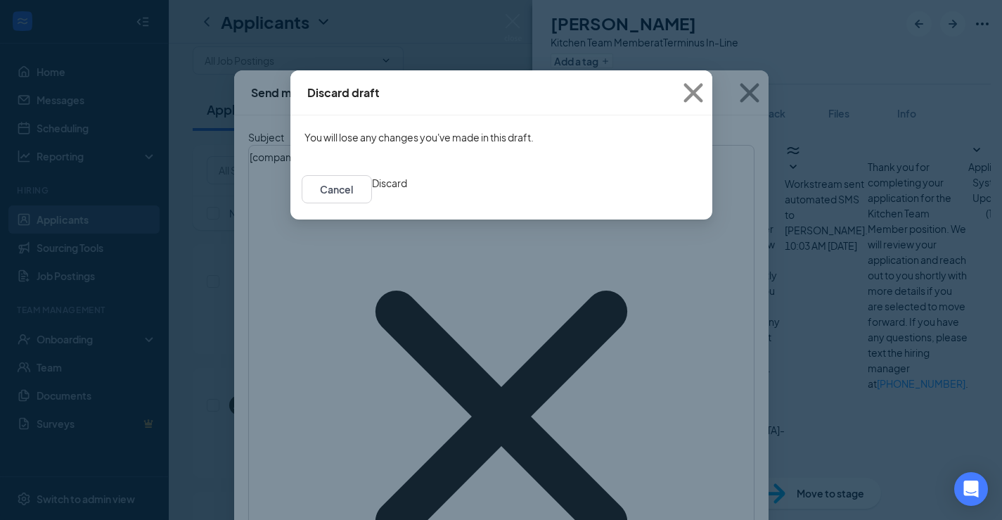
click at [407, 191] on button "Discard" at bounding box center [389, 182] width 35 height 15
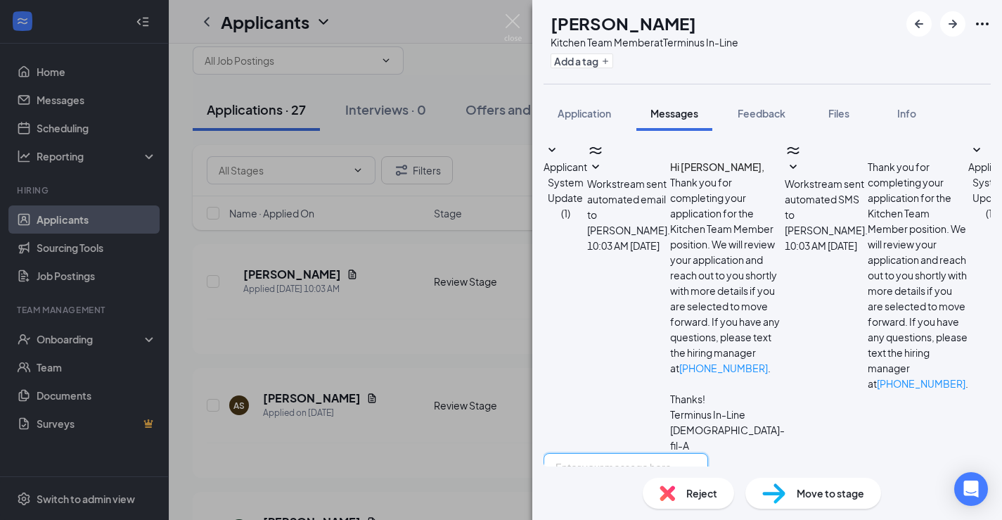
click at [658, 453] on textarea at bounding box center [626, 495] width 165 height 84
paste textarea "Hello. I am reaching out to see if you are still interested in applying at the …"
type textarea "Hello. I am reaching out to see if you are still interested in applying at the …"
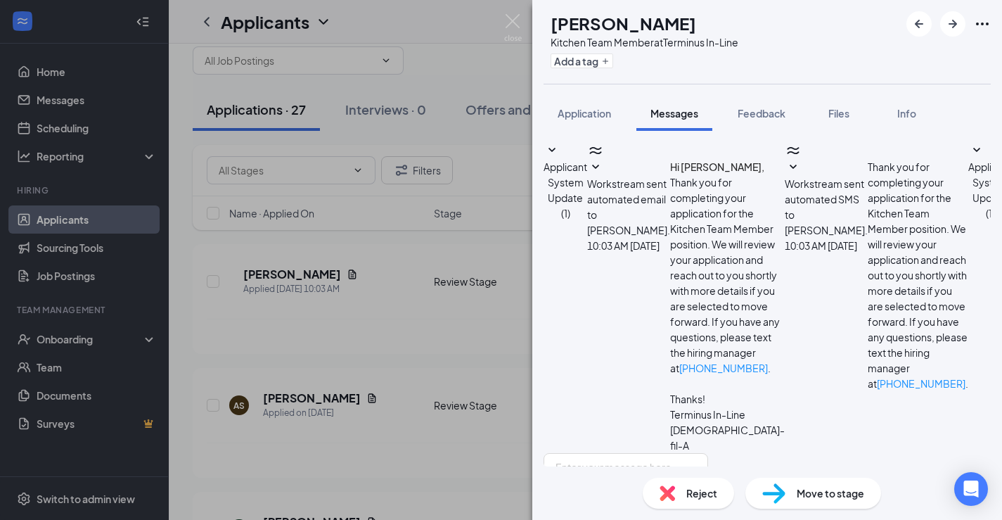
click at [482, 168] on div "AS [PERSON_NAME] Kitchen Team Member at Terminus In-Line Add a tag Application …" at bounding box center [501, 260] width 1002 height 520
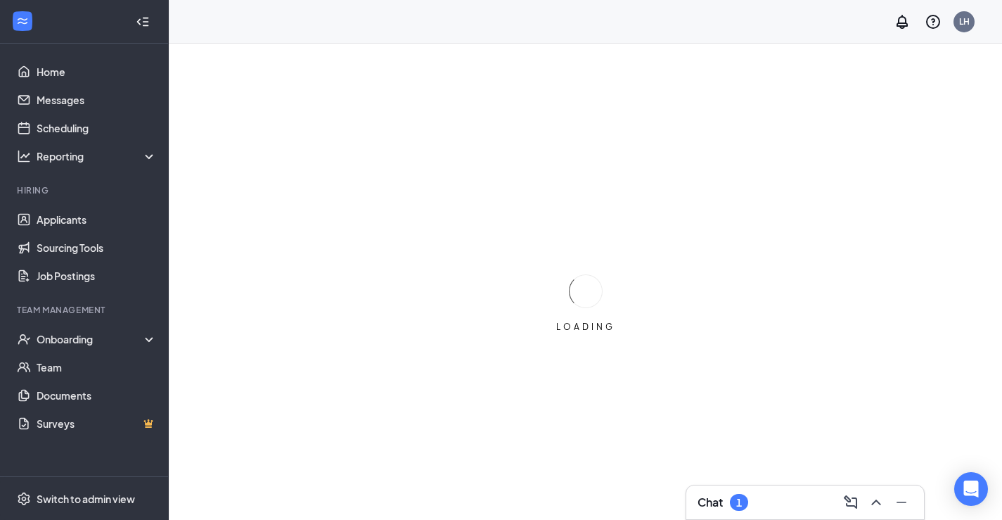
click at [741, 500] on div "1" at bounding box center [739, 503] width 6 height 12
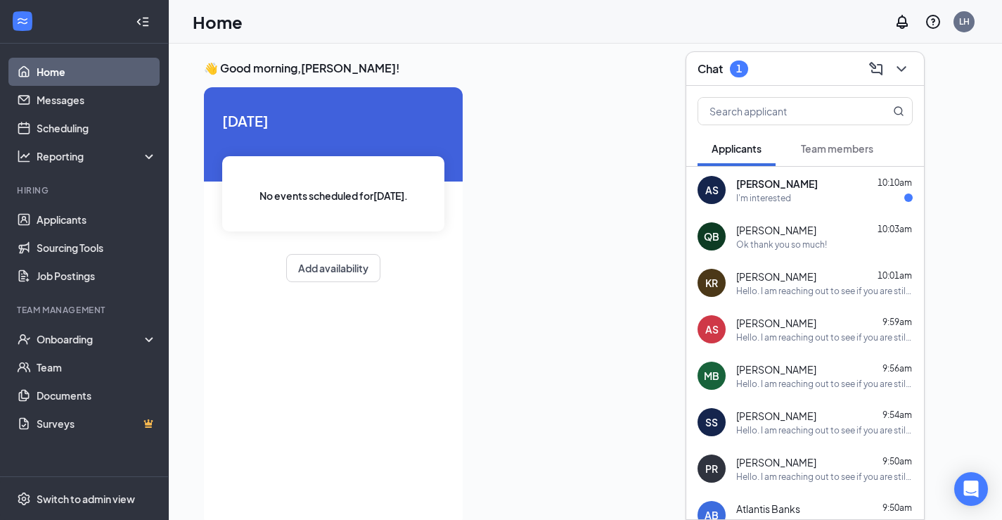
click at [778, 210] on div "AS [PERSON_NAME] 10:10am I'm interested" at bounding box center [805, 190] width 238 height 46
click at [778, 210] on div "AS Anthony Small 10:10am I'm interested" at bounding box center [805, 190] width 238 height 46
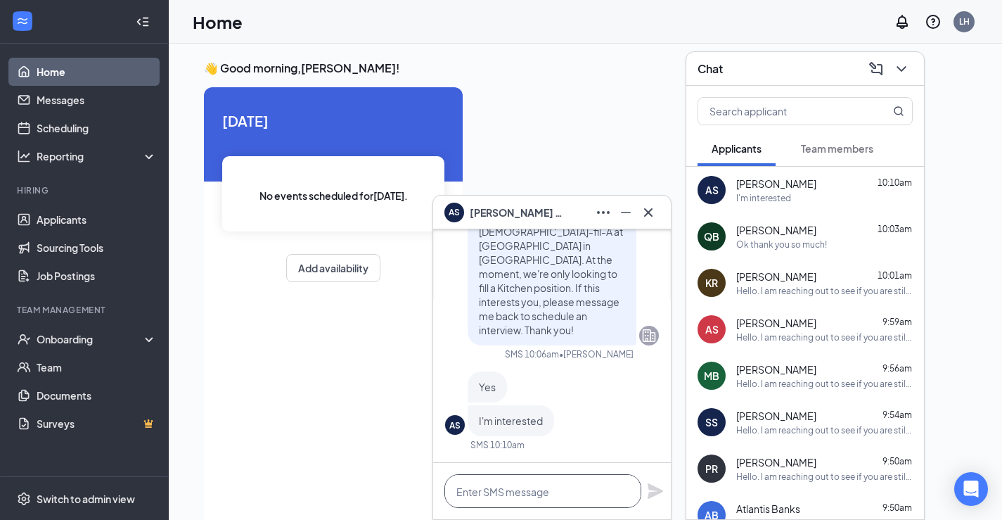
click at [532, 499] on textarea at bounding box center [542, 491] width 197 height 34
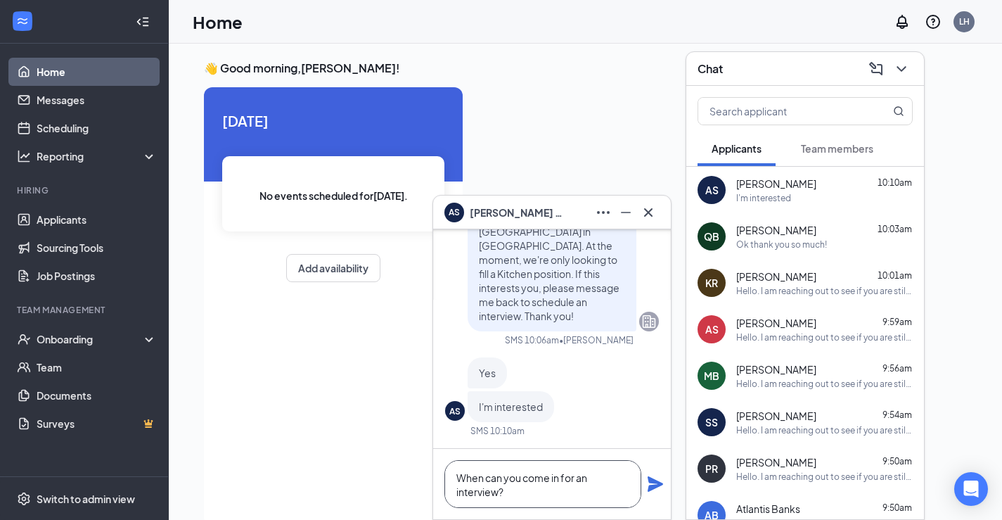
type textarea "When can you come in for an interview?"
click at [655, 480] on icon "Plane" at bounding box center [655, 483] width 15 height 15
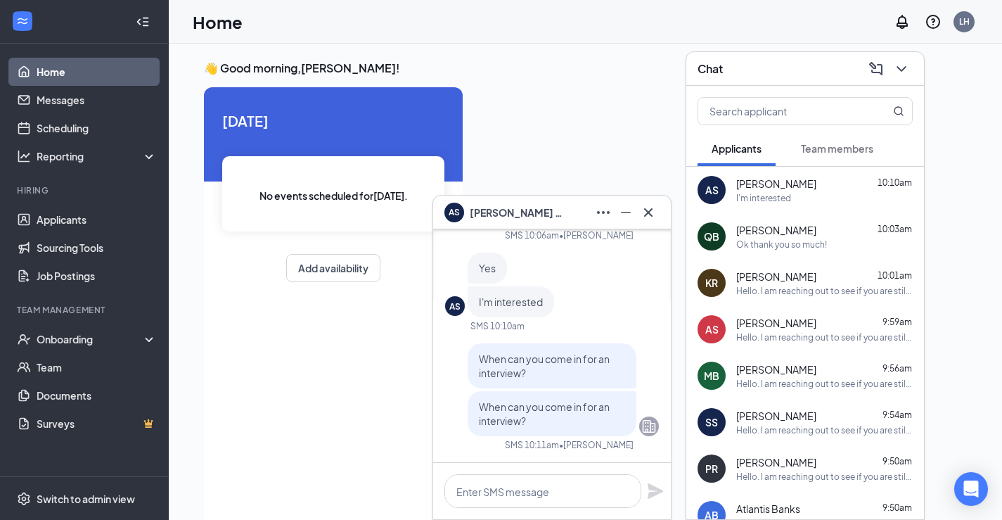
click at [899, 78] on button at bounding box center [901, 69] width 23 height 23
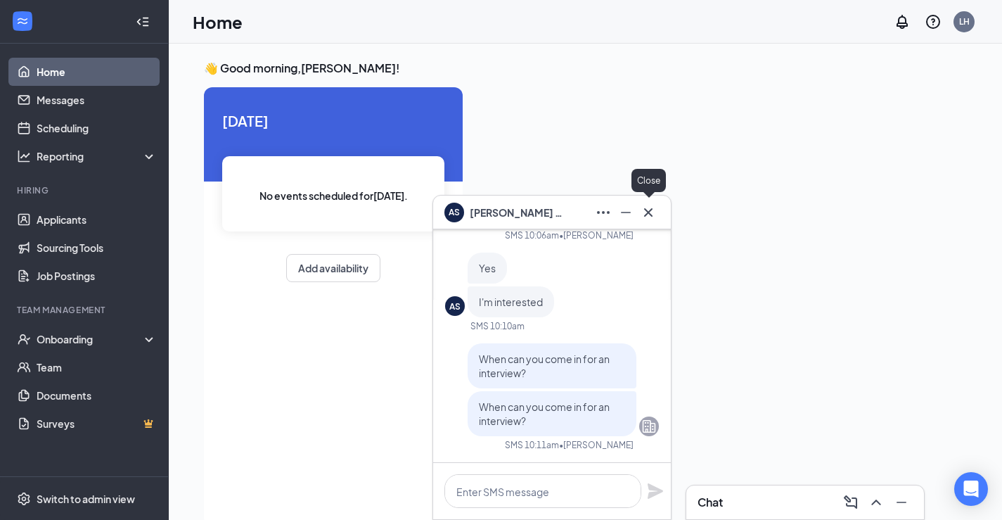
click at [638, 205] on div at bounding box center [648, 212] width 23 height 23
click at [622, 221] on button at bounding box center [626, 212] width 23 height 23
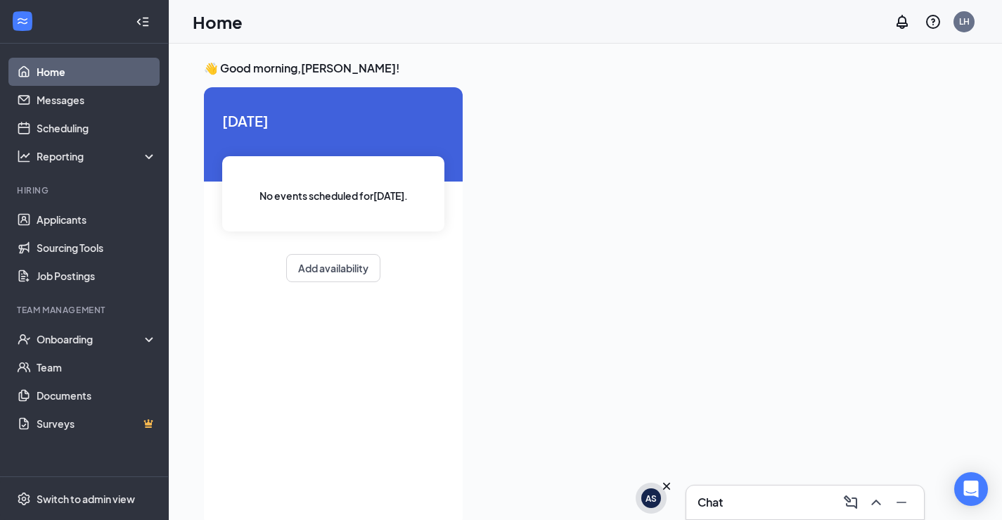
click at [653, 497] on div "AS" at bounding box center [651, 498] width 11 height 12
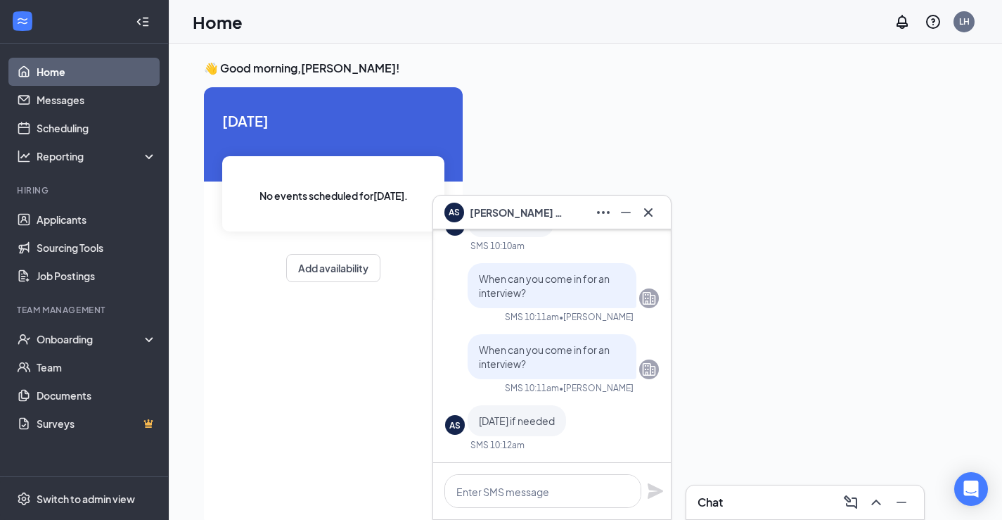
scroll to position [30, 0]
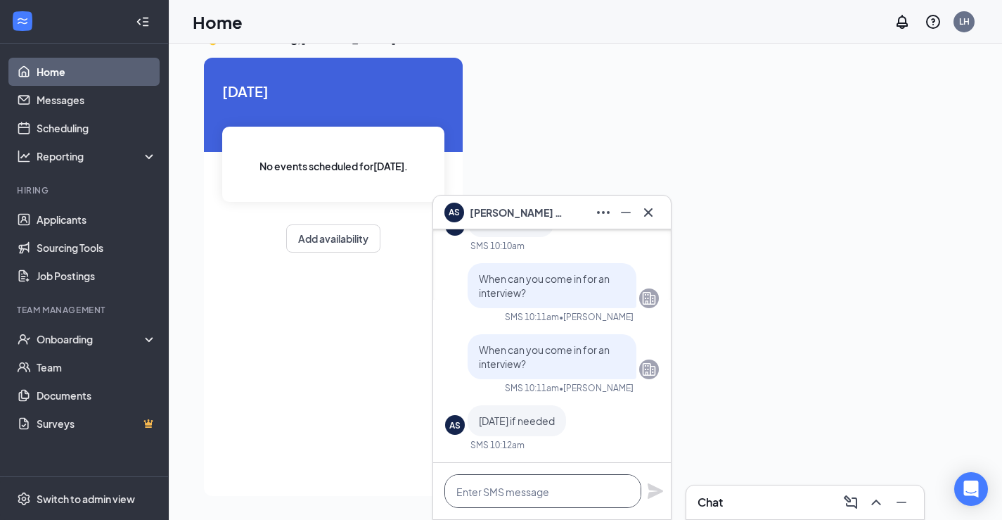
click at [554, 491] on textarea at bounding box center [542, 491] width 197 height 34
type textarea "C"
type textarea "Tomorrow would be best."
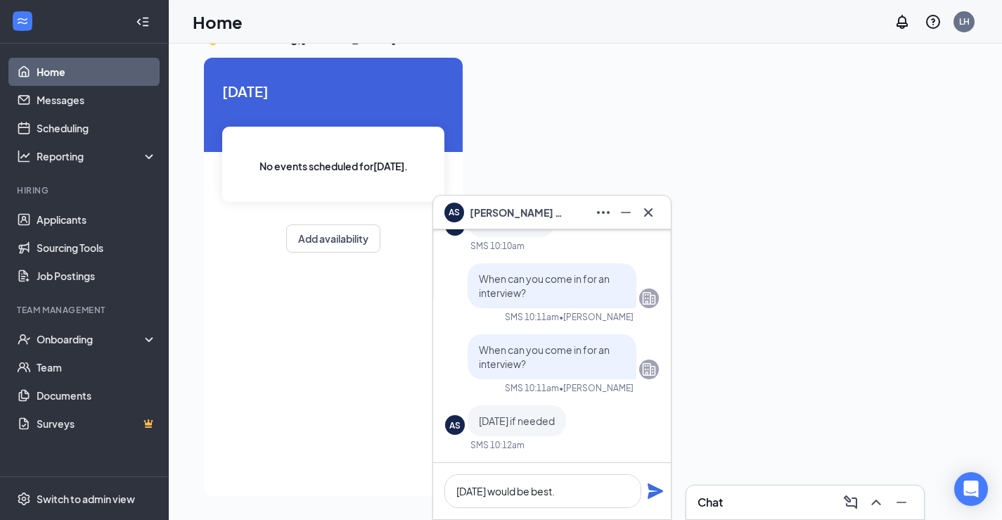
click at [667, 492] on div "Tomorrow would be best." at bounding box center [552, 491] width 238 height 56
click at [665, 490] on div "Tomorrow would be best." at bounding box center [552, 491] width 238 height 56
click at [663, 490] on icon "Plane" at bounding box center [655, 490] width 17 height 17
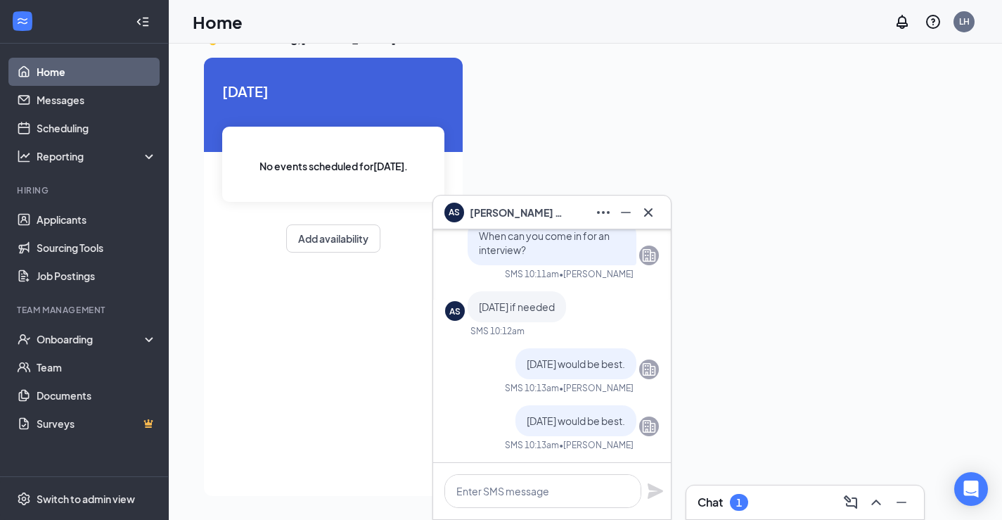
click at [709, 497] on h3 "Chat" at bounding box center [710, 501] width 25 height 15
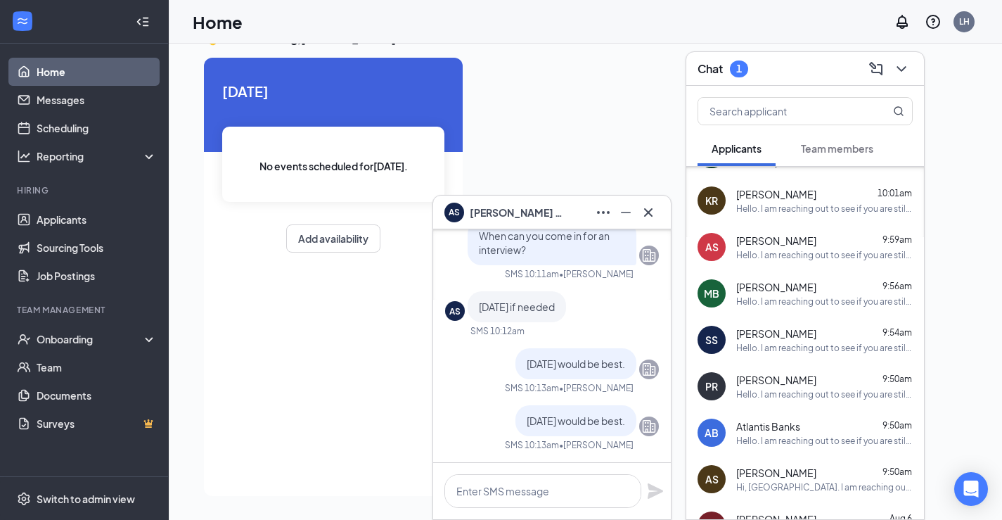
scroll to position [85, 0]
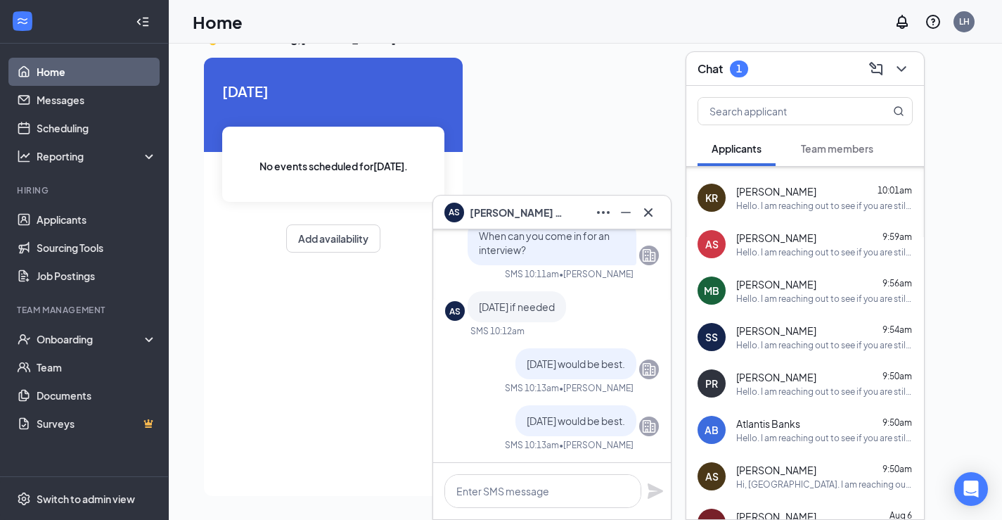
click at [810, 144] on span "Team members" at bounding box center [837, 148] width 72 height 13
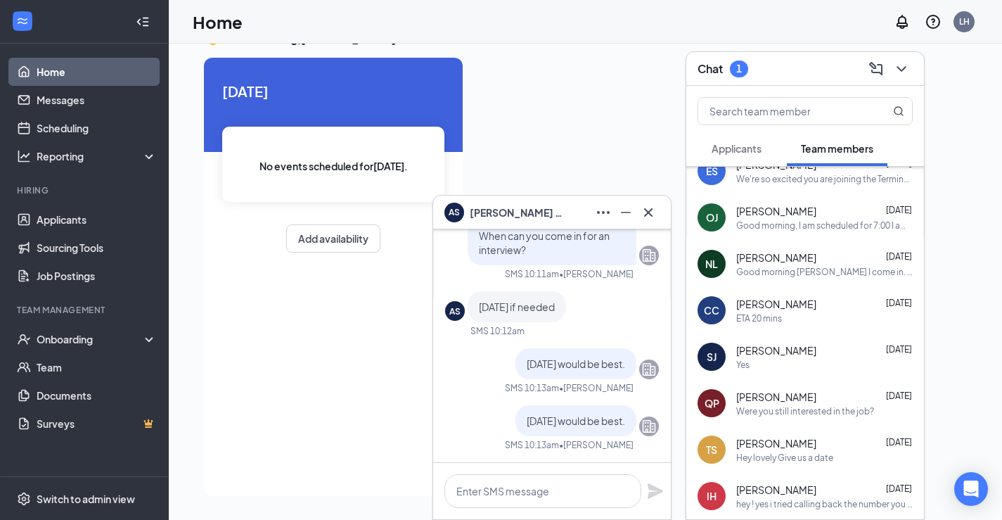
scroll to position [65, 0]
click at [790, 454] on div "Hey lovely Give us a date" at bounding box center [784, 458] width 97 height 12
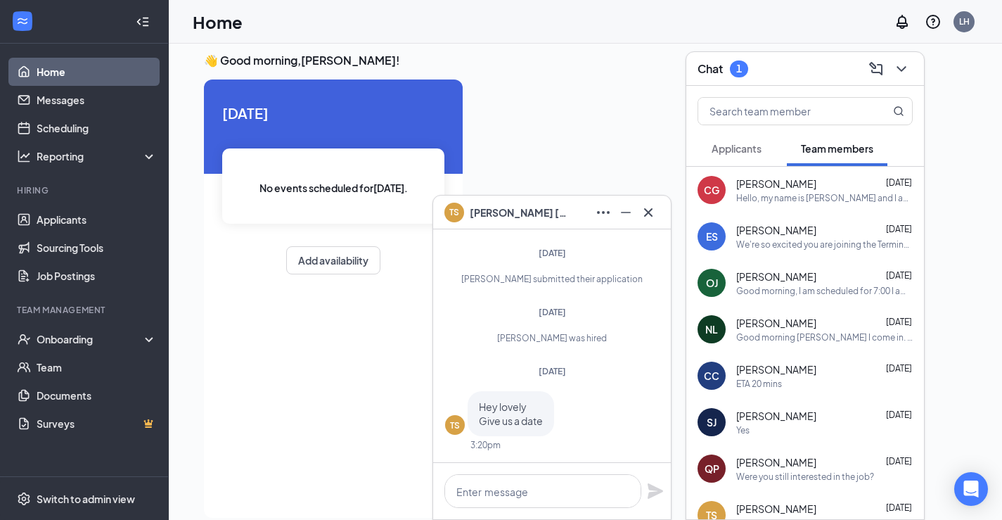
scroll to position [4, 0]
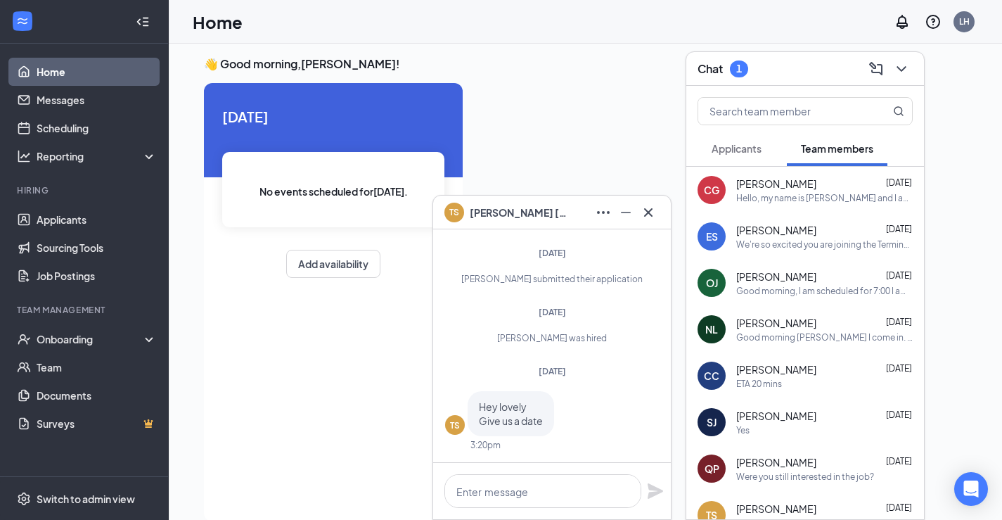
click at [769, 256] on div "ES [PERSON_NAME] [DATE] We're so excited you are joining the Terminus In-Line […" at bounding box center [805, 236] width 238 height 46
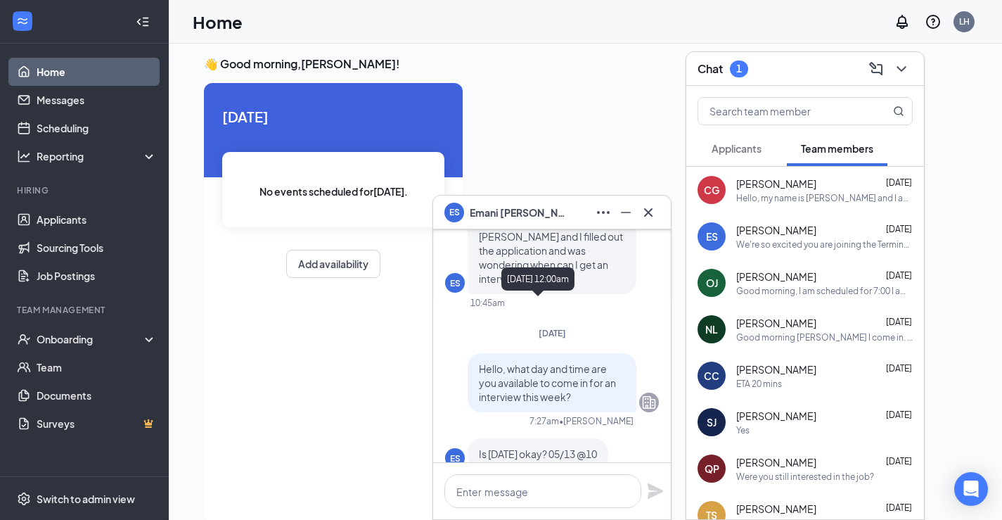
scroll to position [-1912, 0]
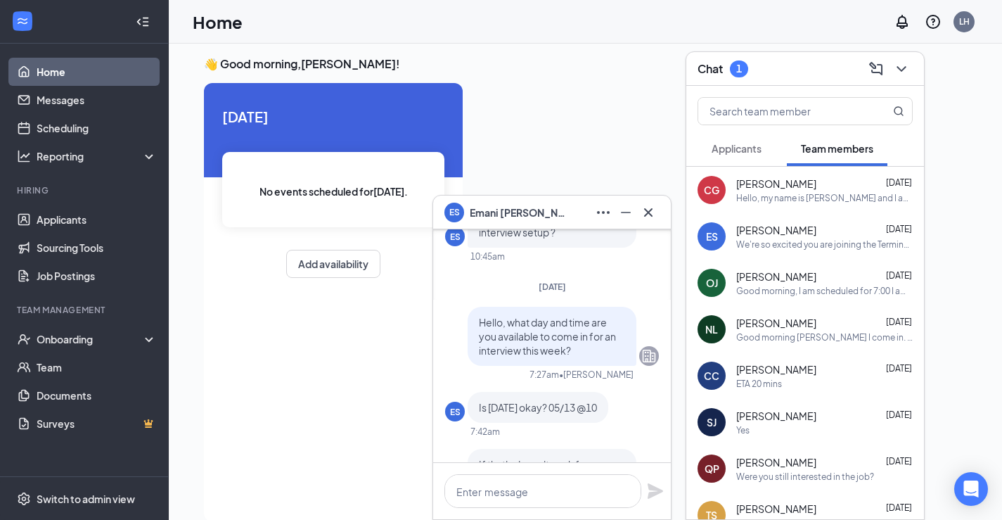
click at [747, 164] on button "Applicants" at bounding box center [737, 148] width 78 height 35
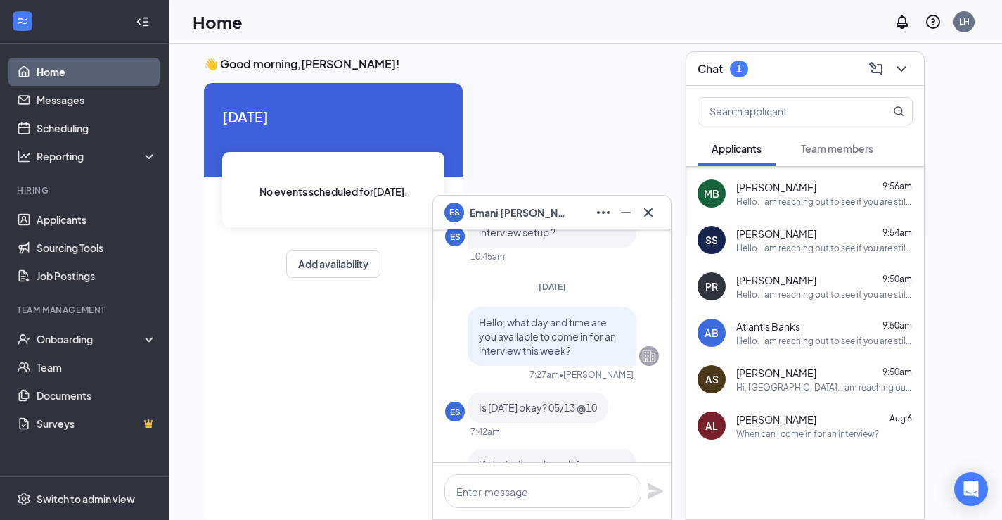
scroll to position [30, 0]
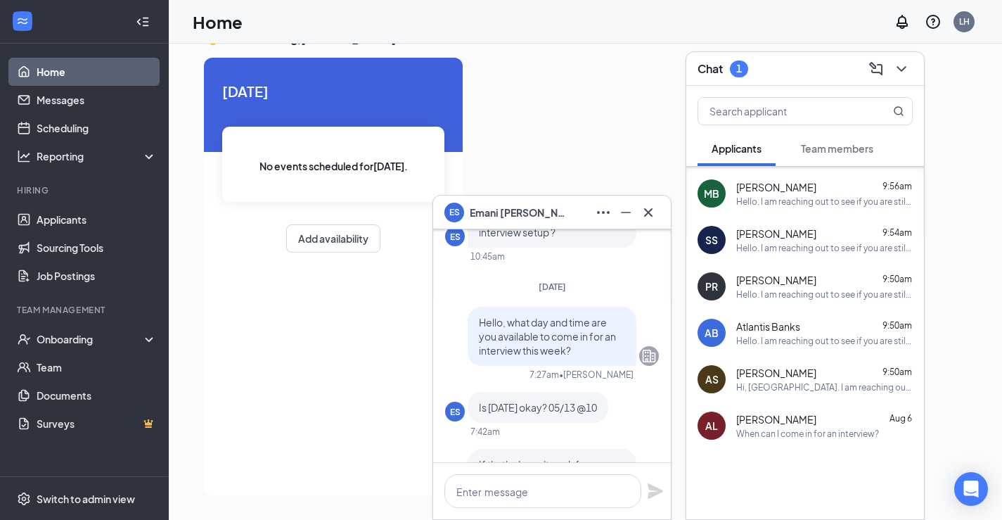
click at [817, 153] on span "Team members" at bounding box center [837, 148] width 72 height 13
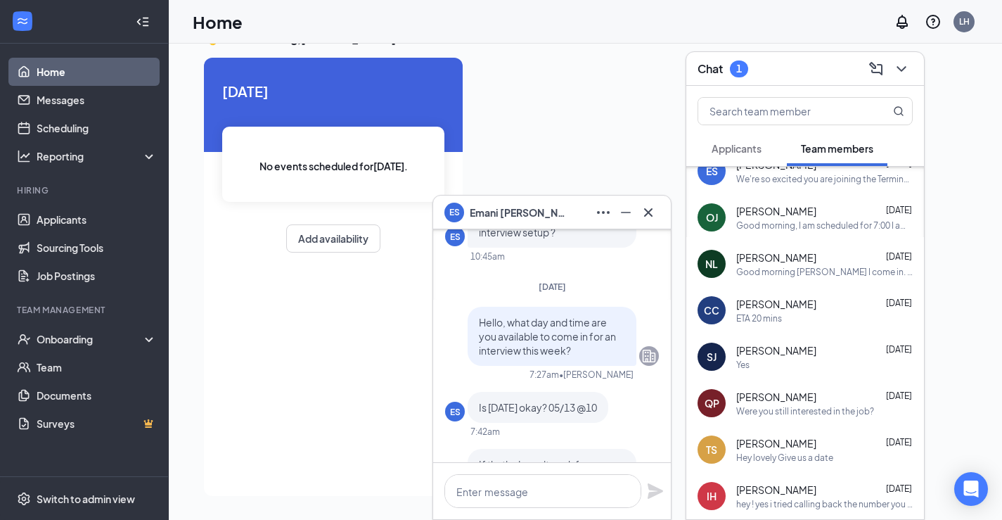
scroll to position [0, 0]
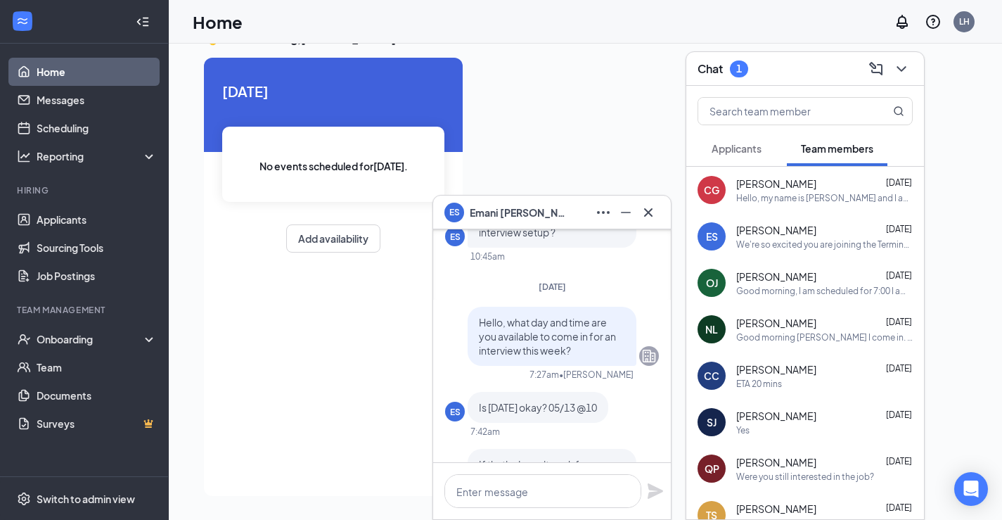
click at [774, 196] on div "Hello, my name is [PERSON_NAME] and I applied about a week ago. I also spoke to…" at bounding box center [824, 198] width 177 height 12
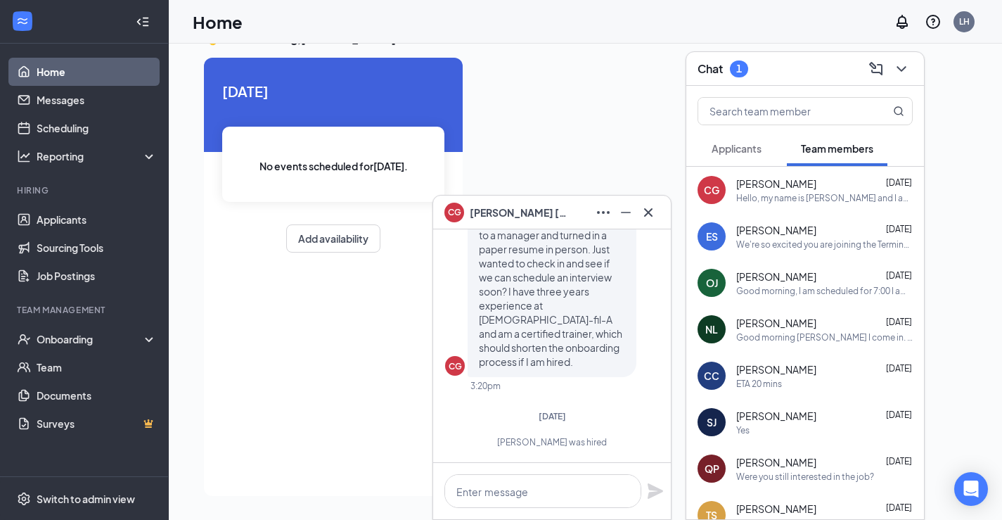
click at [756, 156] on button "Applicants" at bounding box center [737, 148] width 78 height 35
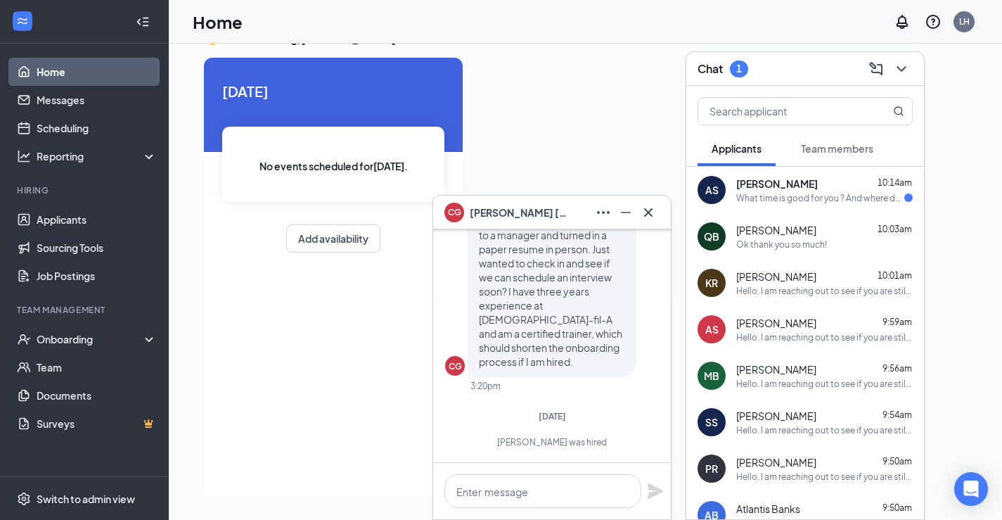
click at [793, 200] on div "What time is good for you ? And where do I have to go?" at bounding box center [820, 198] width 168 height 12
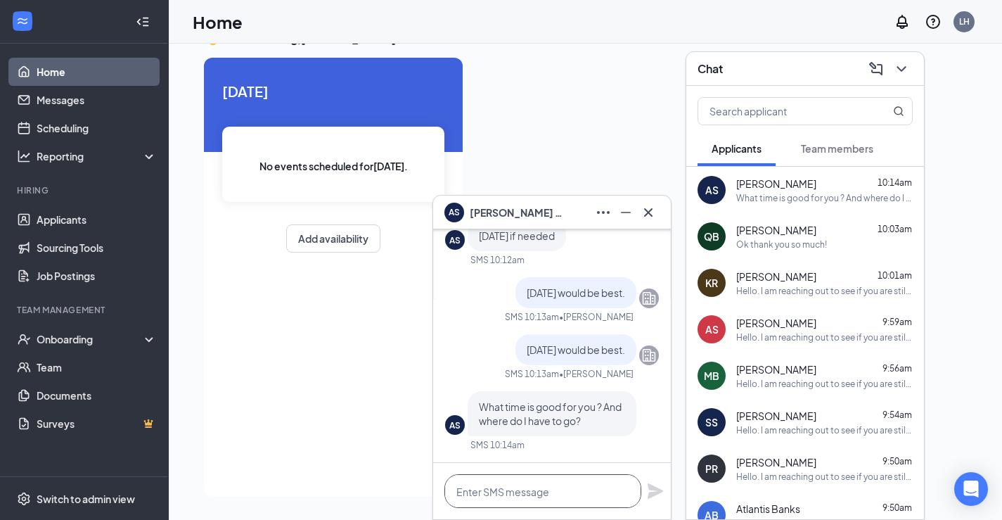
click at [497, 502] on textarea at bounding box center [542, 491] width 197 height 34
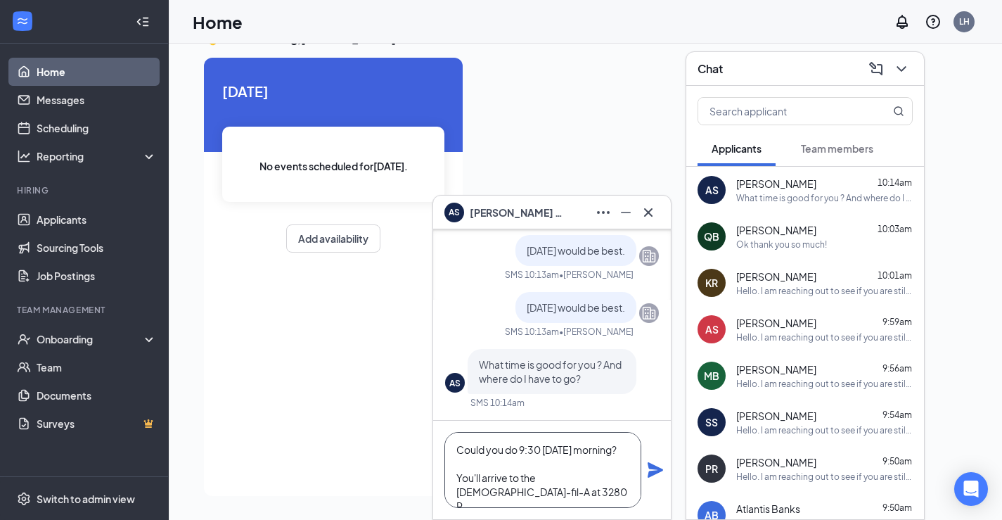
scroll to position [14, 0]
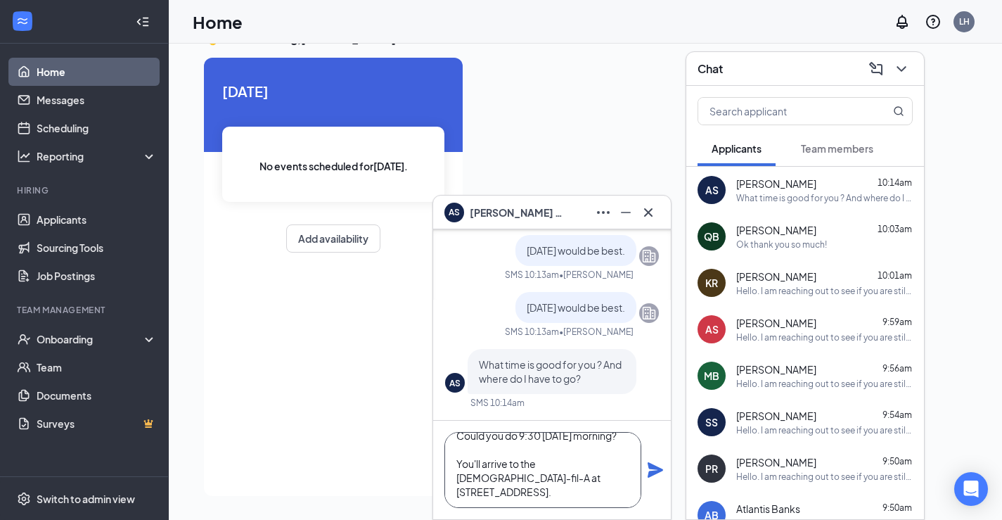
type textarea "Could you do 9:30 tomorrow morning? You'll arrive to the Chick-fil-A at 3280 Pe…"
click at [655, 466] on icon "Plane" at bounding box center [655, 469] width 15 height 15
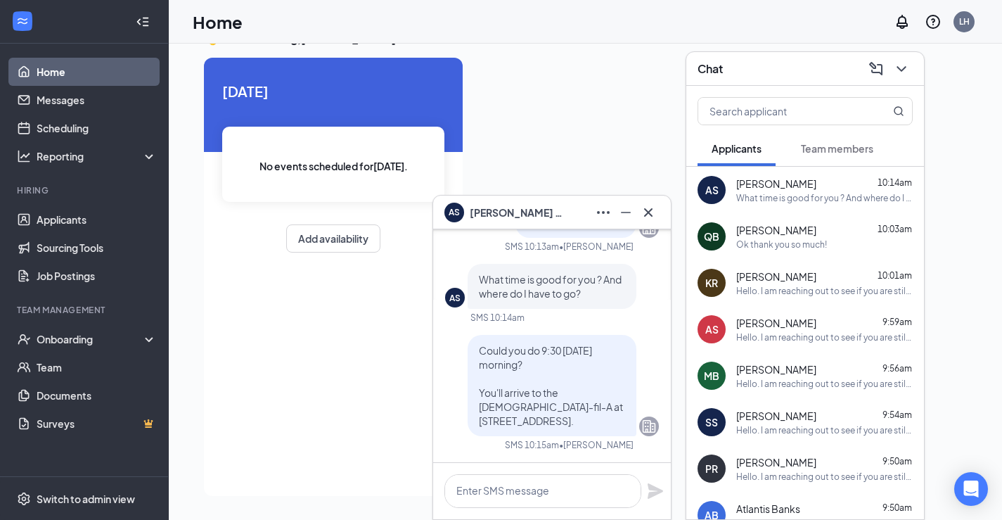
scroll to position [0, 0]
click at [335, 39] on div "Home LH" at bounding box center [585, 22] width 833 height 44
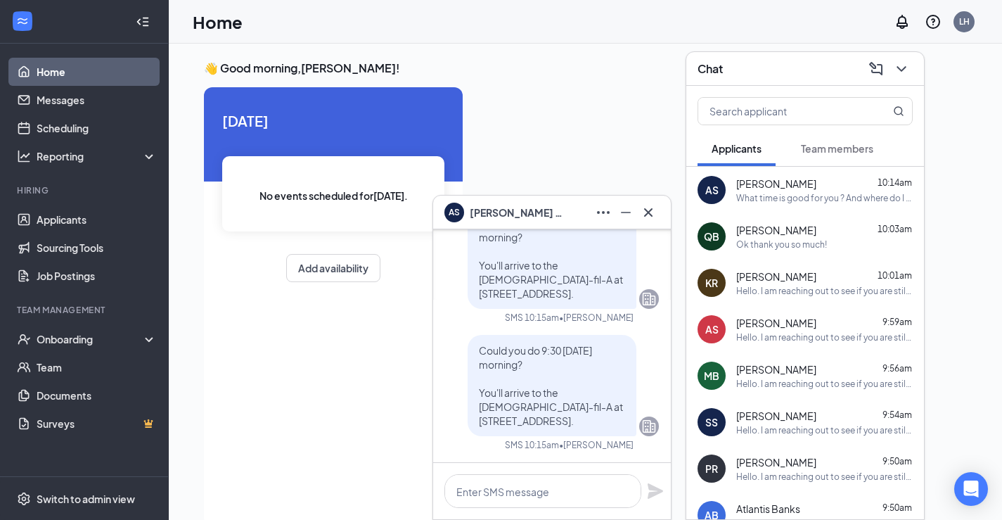
click at [650, 196] on div "AS Anthony Small" at bounding box center [552, 213] width 238 height 34
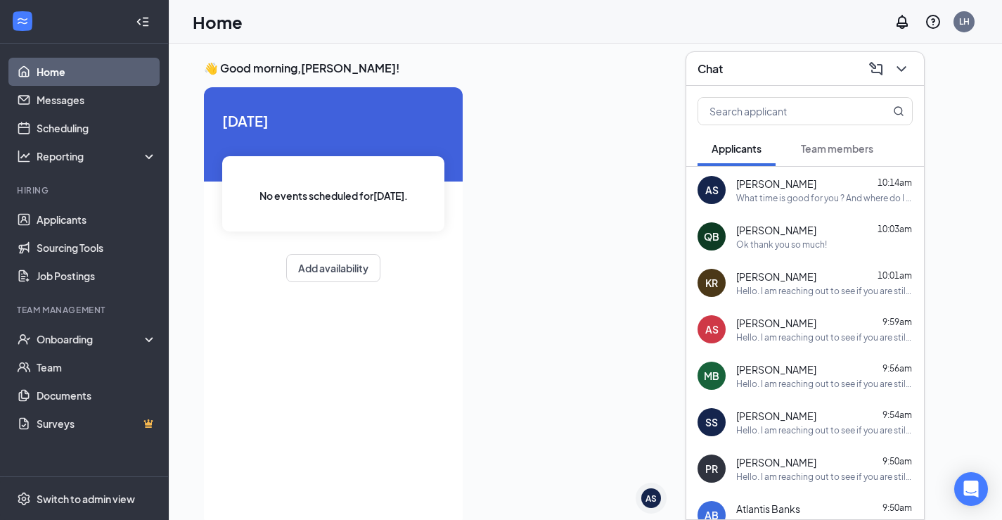
click at [650, 209] on div at bounding box center [720, 302] width 493 height 430
click at [912, 66] on button at bounding box center [901, 69] width 23 height 23
